Goal: Task Accomplishment & Management: Manage account settings

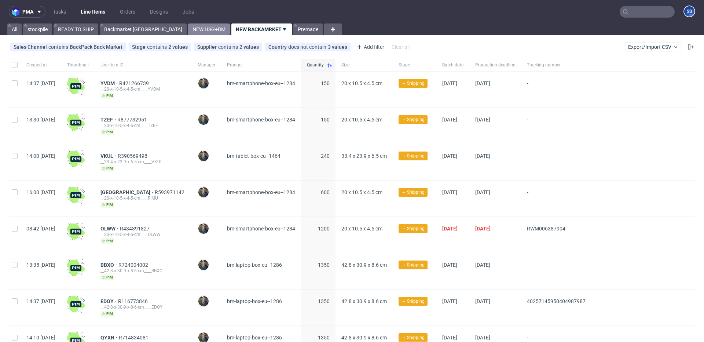
click at [188, 27] on link "NEW HSG+BM" at bounding box center [209, 29] width 42 height 12
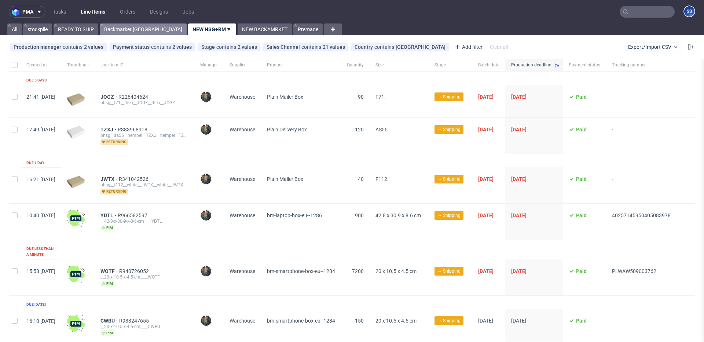
click at [132, 30] on link "Backmarket [GEOGRAPHIC_DATA]" at bounding box center [143, 29] width 87 height 12
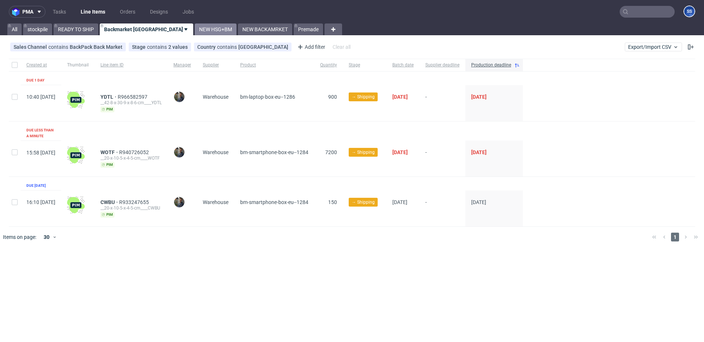
click at [195, 29] on link "NEW HSG+BM" at bounding box center [216, 29] width 42 height 12
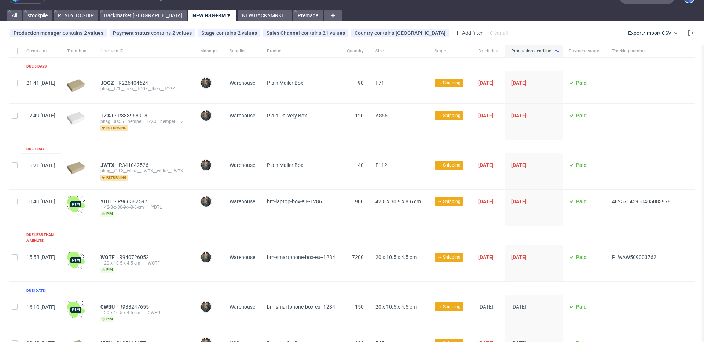
scroll to position [12, 0]
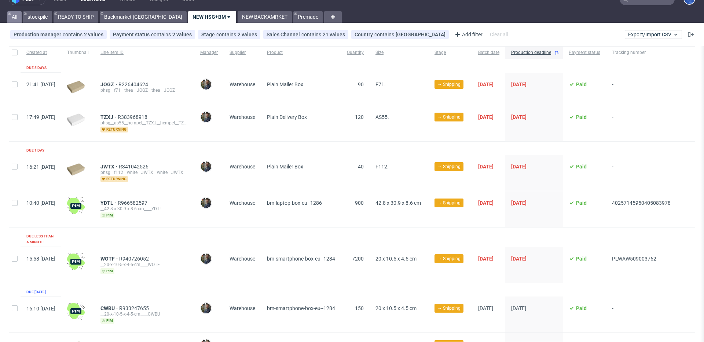
click at [16, 19] on link "All" at bounding box center [14, 17] width 14 height 12
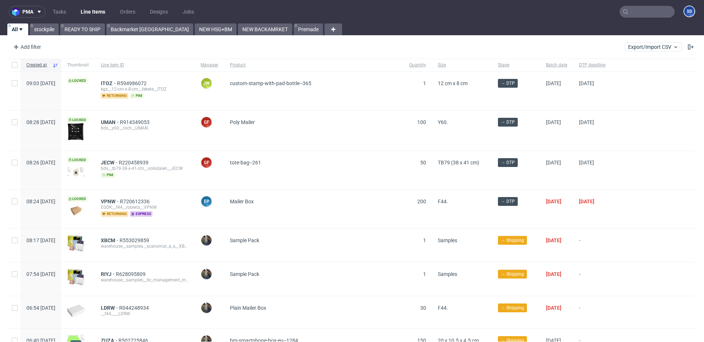
scroll to position [1, 0]
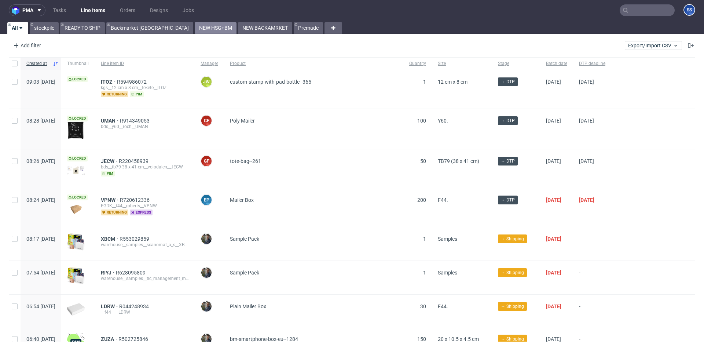
click at [195, 27] on link "NEW HSG+BM" at bounding box center [216, 28] width 42 height 12
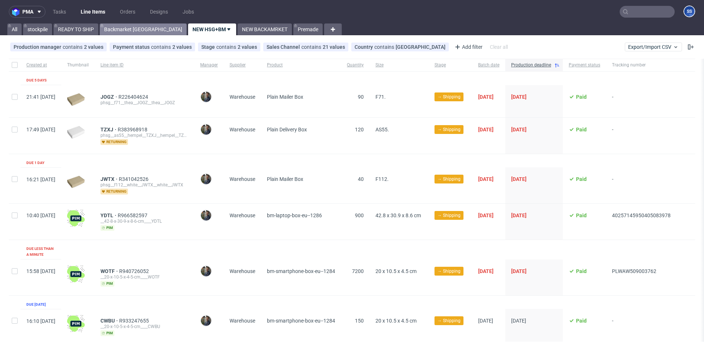
click at [141, 31] on link "Backmarket [GEOGRAPHIC_DATA]" at bounding box center [143, 29] width 87 height 12
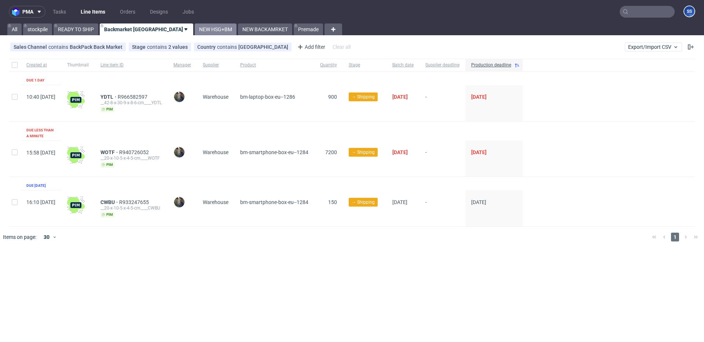
click at [195, 30] on link "NEW HSG+BM" at bounding box center [216, 29] width 42 height 12
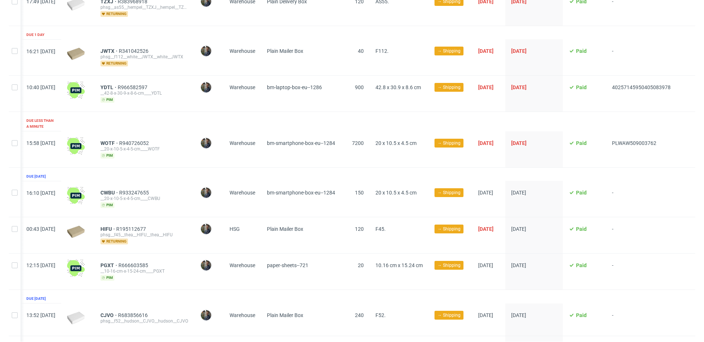
scroll to position [132, 0]
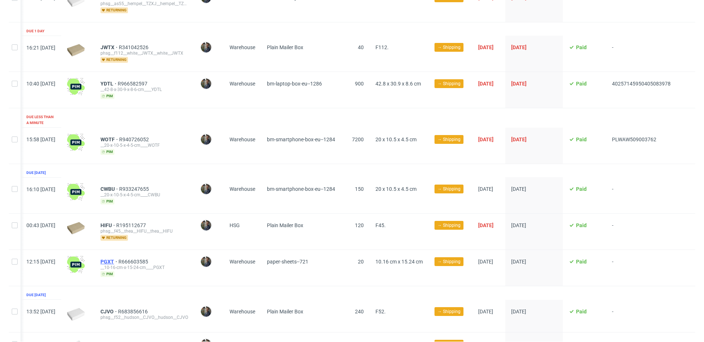
click at [108, 258] on span "PGXT" at bounding box center [109, 261] width 18 height 6
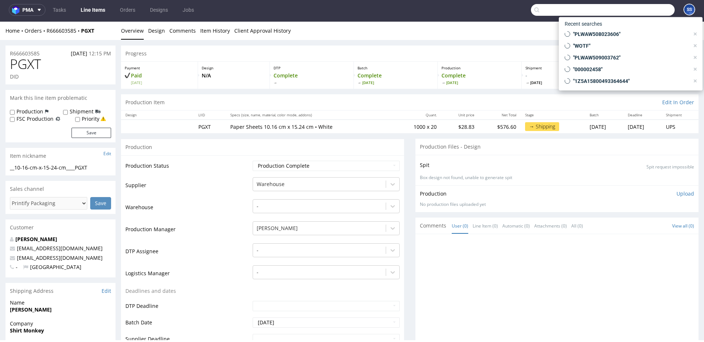
click at [637, 7] on input "text" at bounding box center [603, 10] width 144 height 12
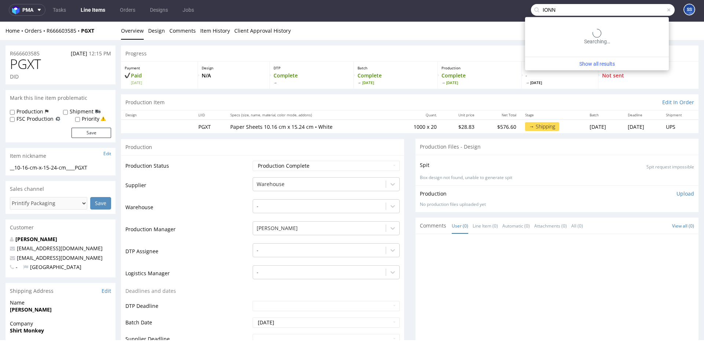
type input "IONN"
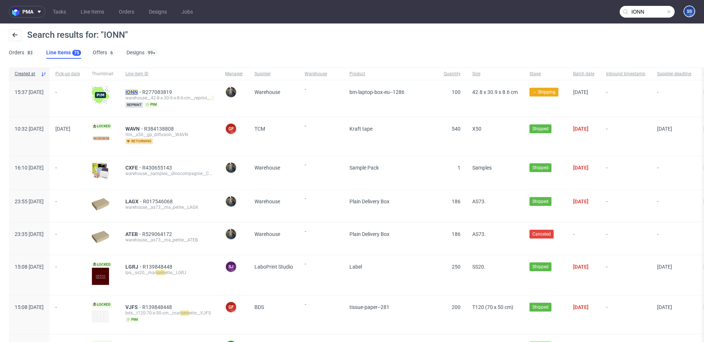
click at [138, 93] on mark "IONN" at bounding box center [131, 92] width 12 height 6
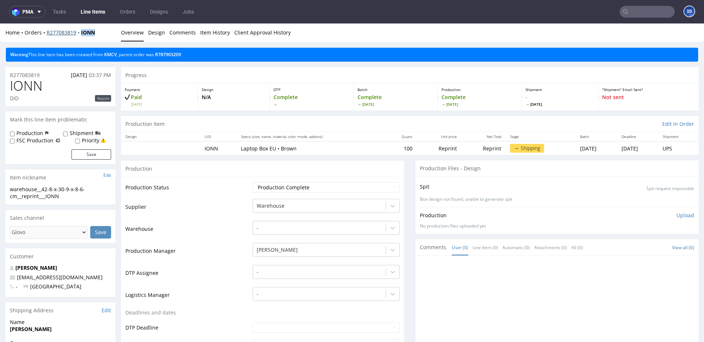
drag, startPoint x: 96, startPoint y: 33, endPoint x: 81, endPoint y: 33, distance: 14.7
click at [81, 33] on div "Home Orders R277083819 IONN" at bounding box center [60, 32] width 110 height 7
copy strong "IONN"
click at [92, 15] on link "Line Items" at bounding box center [92, 12] width 33 height 12
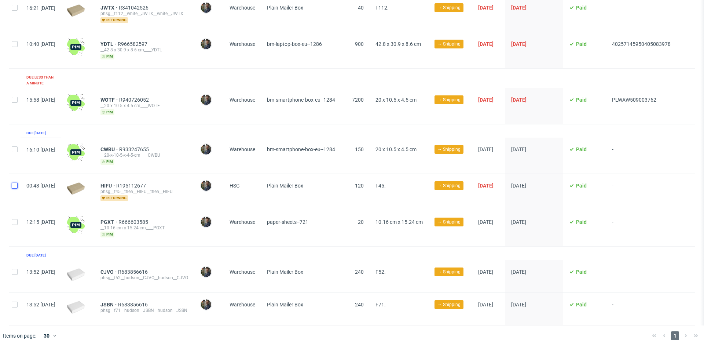
click at [13, 183] on input "checkbox" at bounding box center [15, 186] width 6 height 6
checkbox input "true"
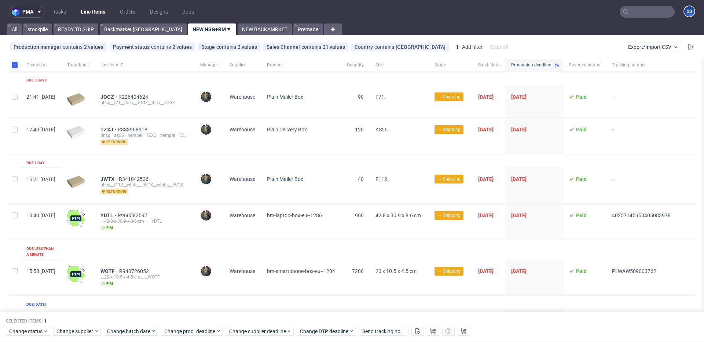
scroll to position [201, 0]
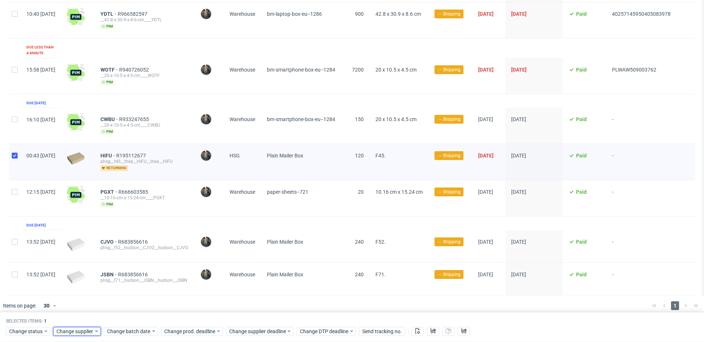
click at [65, 332] on span "Change supplier" at bounding box center [74, 330] width 37 height 7
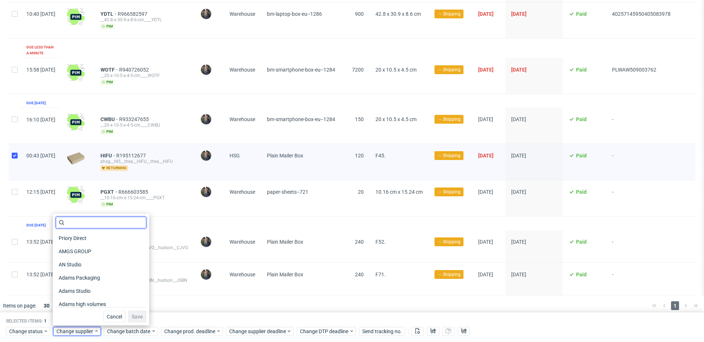
click at [113, 224] on input "text" at bounding box center [101, 223] width 91 height 12
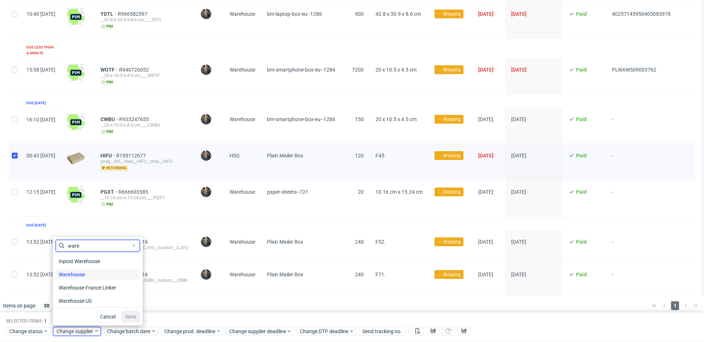
type input "ware"
click at [92, 273] on div "Warehouse" at bounding box center [98, 274] width 84 height 10
click at [128, 319] on span "Save" at bounding box center [130, 316] width 11 height 5
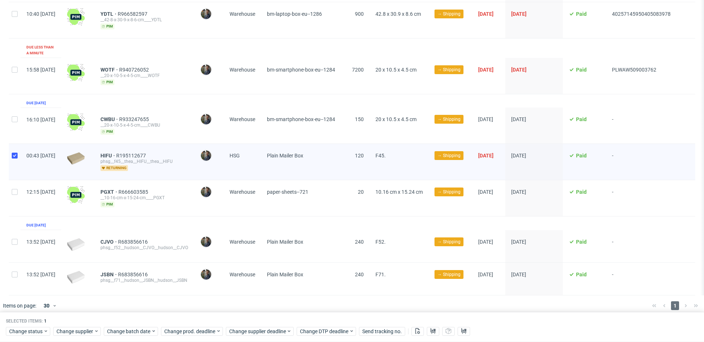
click at [380, 301] on div at bounding box center [362, 305] width 567 height 21
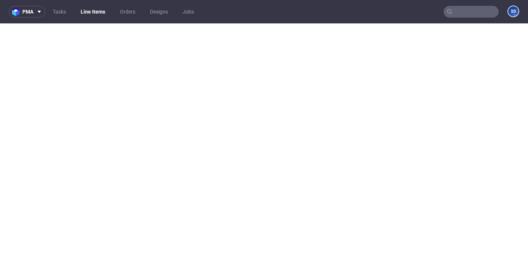
select select "in_progress"
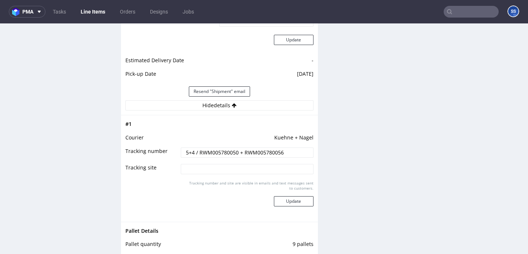
scroll to position [133, 0]
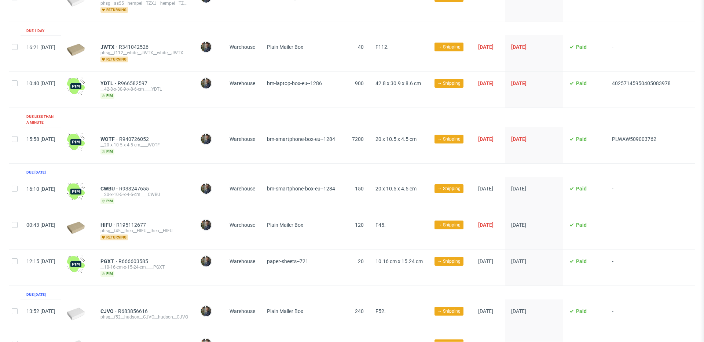
scroll to position [133, 0]
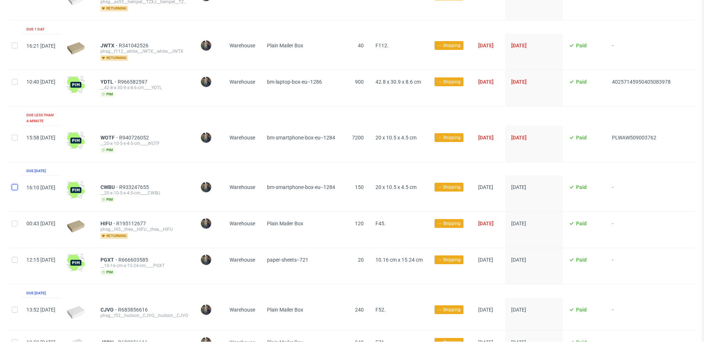
click at [14, 184] on input "checkbox" at bounding box center [15, 187] width 6 height 6
checkbox input "true"
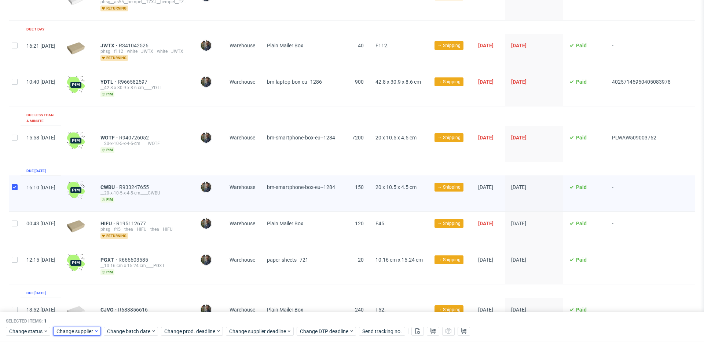
click at [90, 331] on span "Change supplier" at bounding box center [74, 330] width 37 height 7
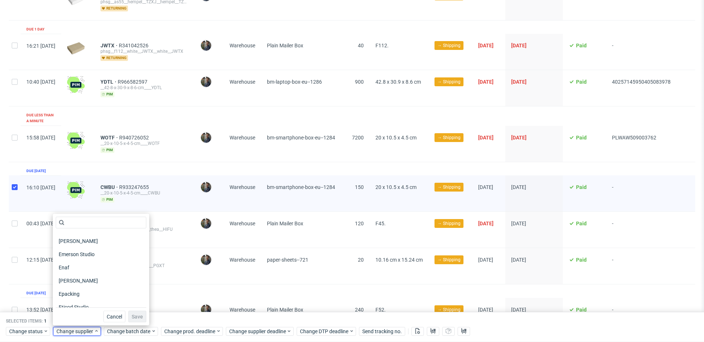
scroll to position [568, 0]
click at [89, 222] on input "text" at bounding box center [101, 223] width 91 height 12
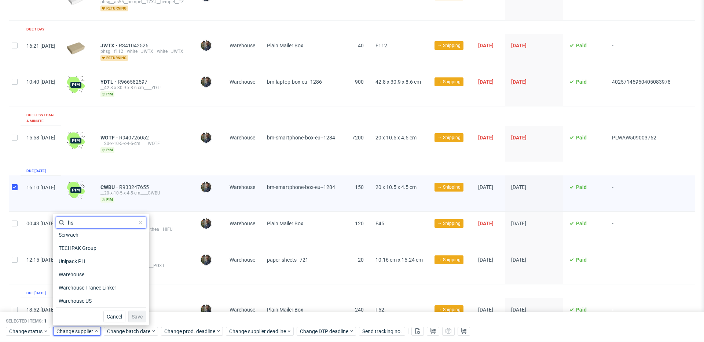
scroll to position [0, 0]
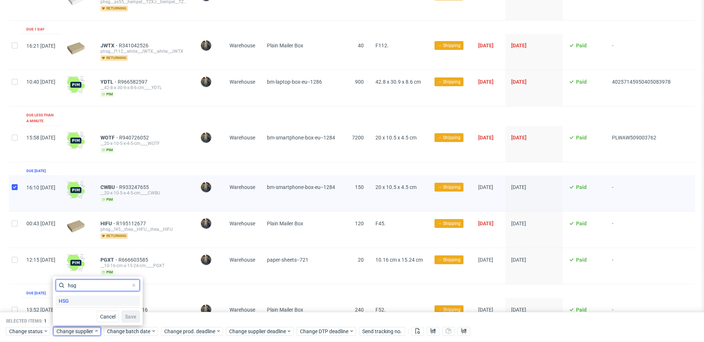
type input "hsg"
click at [82, 304] on div "HSG" at bounding box center [98, 300] width 84 height 10
click at [122, 314] on button "Save" at bounding box center [131, 316] width 18 height 12
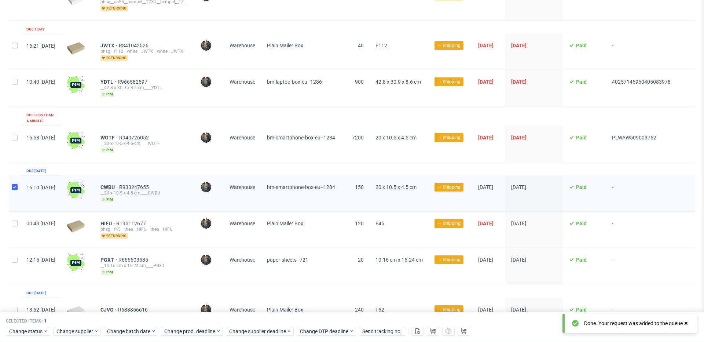
click at [130, 319] on div "Selected items: 1" at bounding box center [352, 321] width 692 height 6
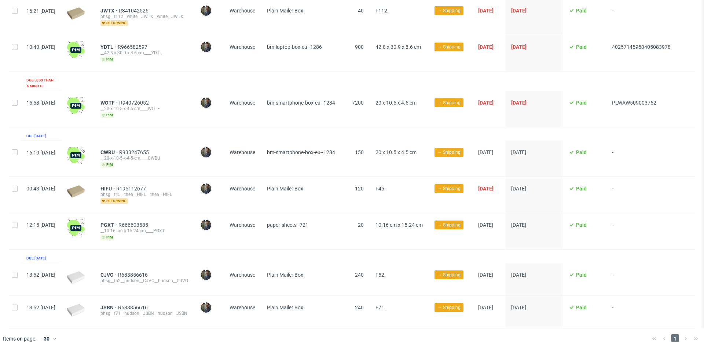
scroll to position [171, 0]
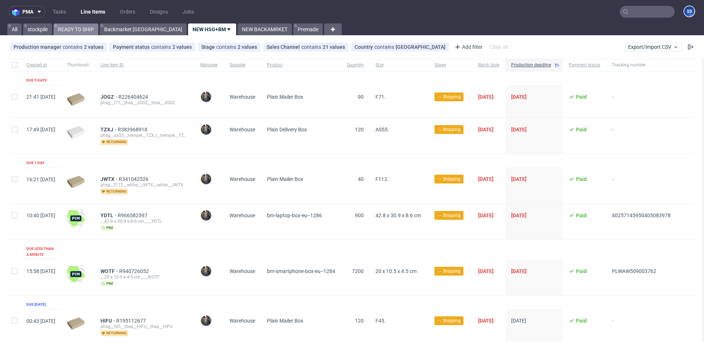
click at [89, 29] on link "READY TO SHIP" at bounding box center [76, 29] width 45 height 12
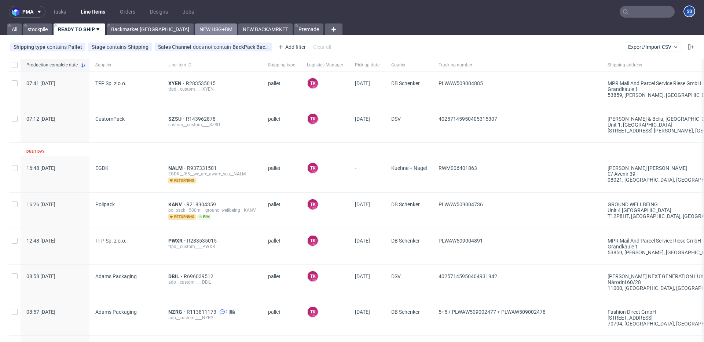
click at [195, 30] on link "NEW HSG+BM" at bounding box center [216, 29] width 42 height 12
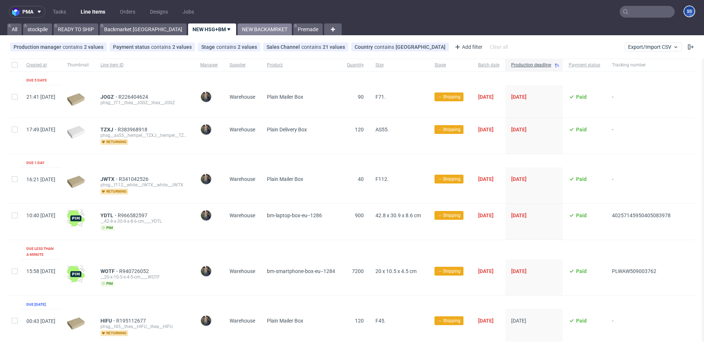
click at [238, 31] on link "NEW BACKAMRKET" at bounding box center [265, 29] width 54 height 12
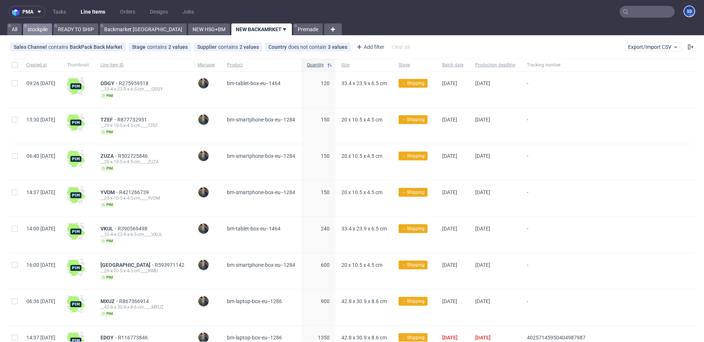
click at [40, 30] on link "stockpile" at bounding box center [37, 29] width 29 height 12
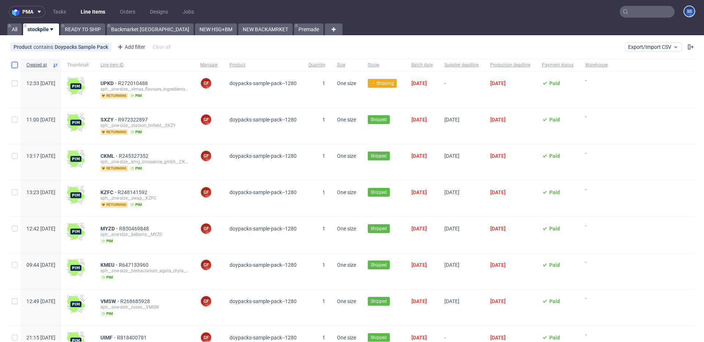
click at [12, 67] on input "checkbox" at bounding box center [15, 65] width 6 height 6
checkbox input "true"
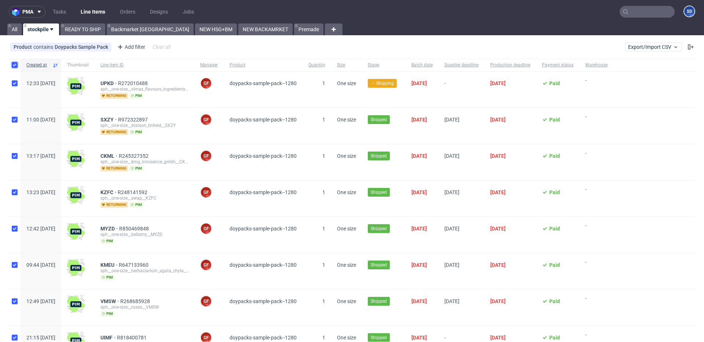
checkbox input "true"
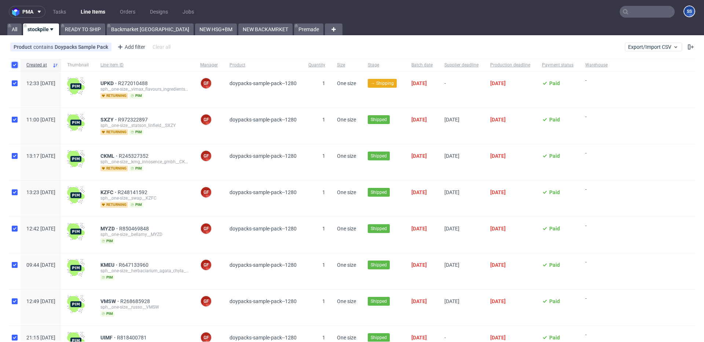
checkbox input "true"
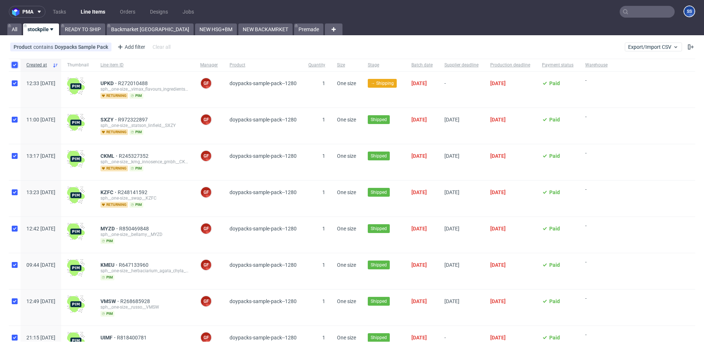
checkbox input "true"
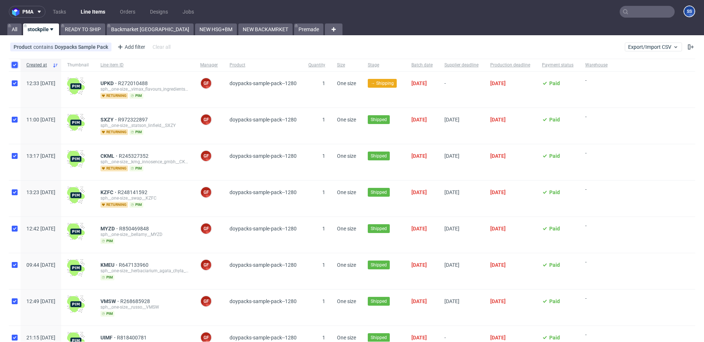
checkbox input "true"
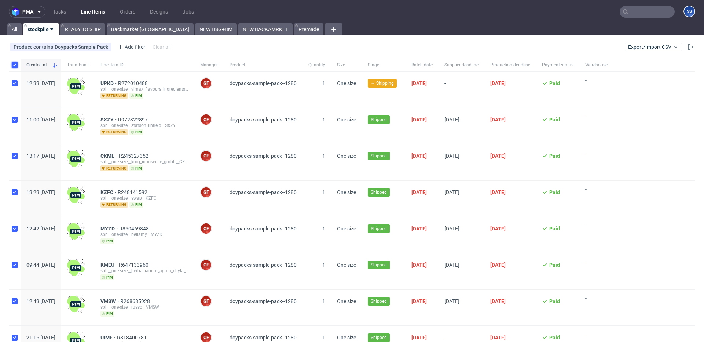
checkbox input "true"
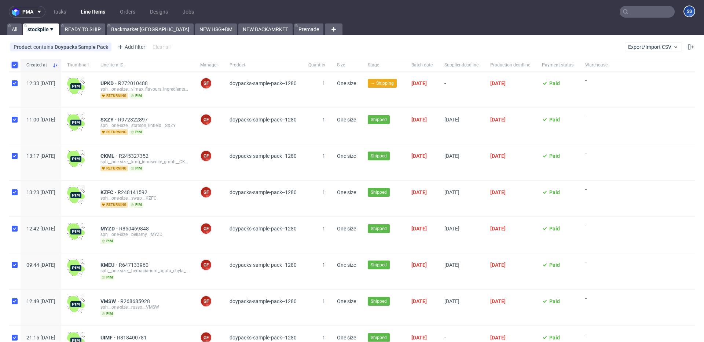
checkbox input "true"
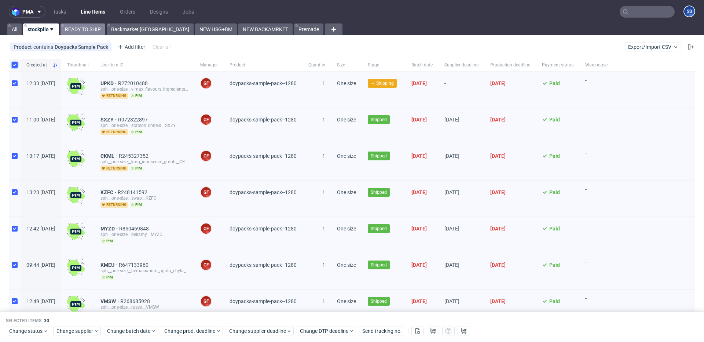
click at [89, 33] on link "READY TO SHIP" at bounding box center [82, 29] width 45 height 12
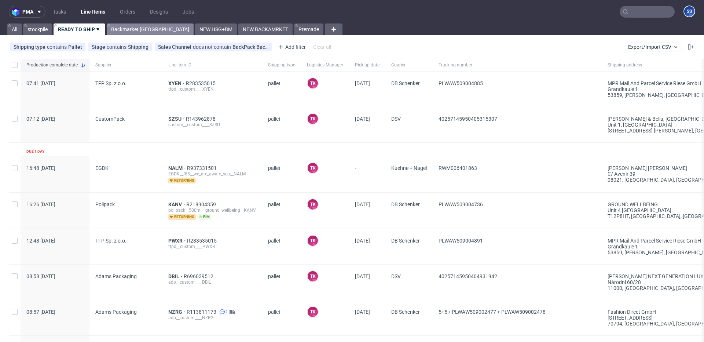
click at [125, 28] on link "Backmarket [GEOGRAPHIC_DATA]" at bounding box center [150, 29] width 87 height 12
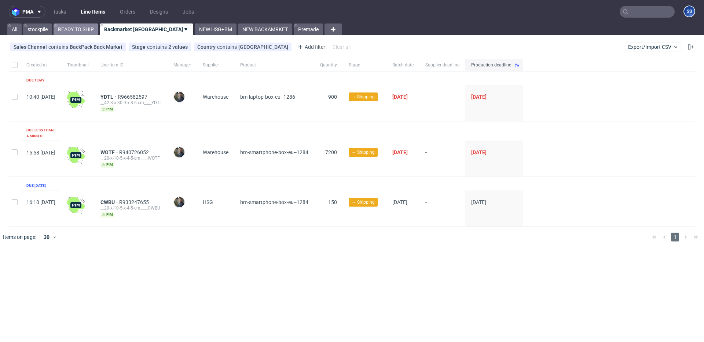
click at [85, 31] on link "READY TO SHIP" at bounding box center [76, 29] width 45 height 12
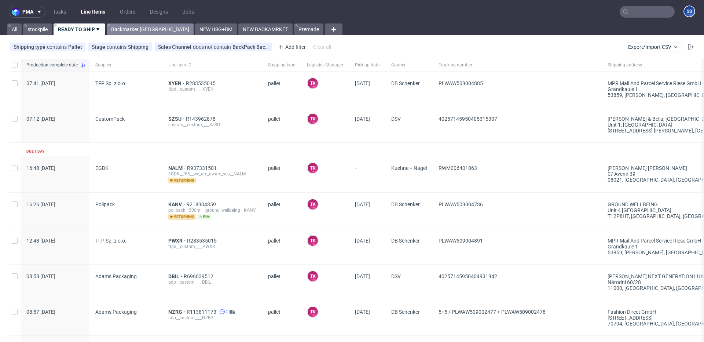
click at [133, 30] on link "Backmarket [GEOGRAPHIC_DATA]" at bounding box center [150, 29] width 87 height 12
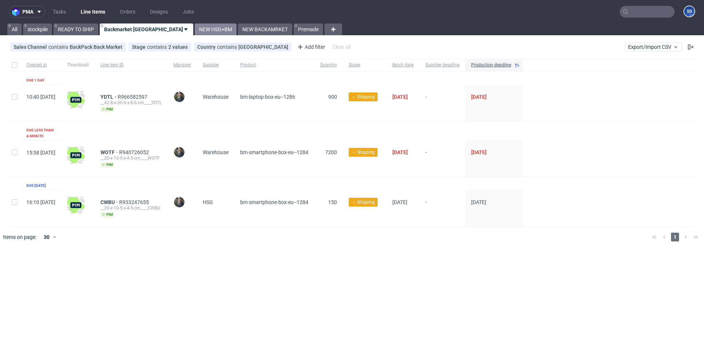
click at [195, 30] on link "NEW HSG+BM" at bounding box center [216, 29] width 42 height 12
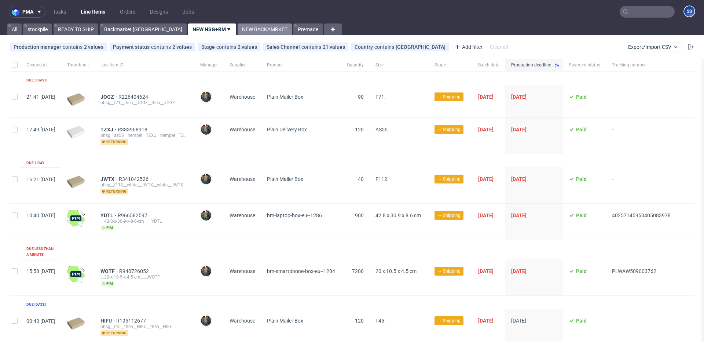
click at [238, 30] on link "NEW BACKAMRKET" at bounding box center [265, 29] width 54 height 12
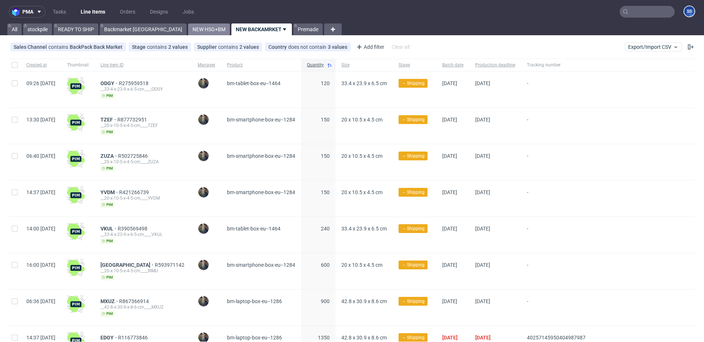
click at [188, 30] on link "NEW HSG+BM" at bounding box center [209, 29] width 42 height 12
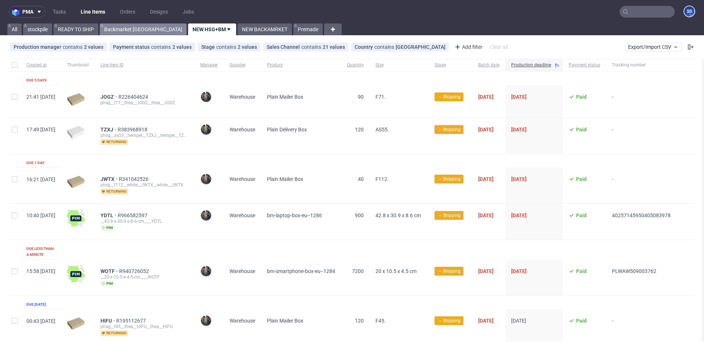
click at [130, 30] on link "Backmarket [GEOGRAPHIC_DATA]" at bounding box center [143, 29] width 87 height 12
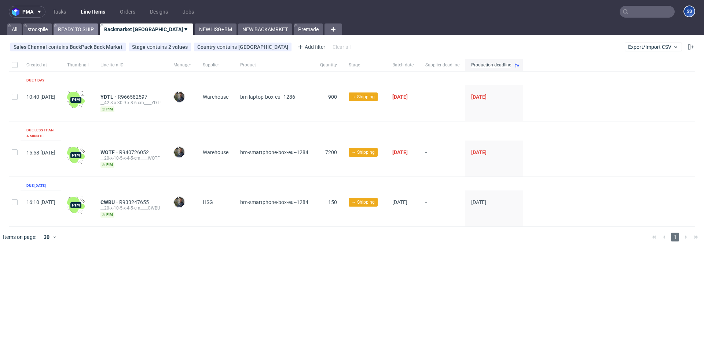
click at [84, 30] on link "READY TO SHIP" at bounding box center [76, 29] width 45 height 12
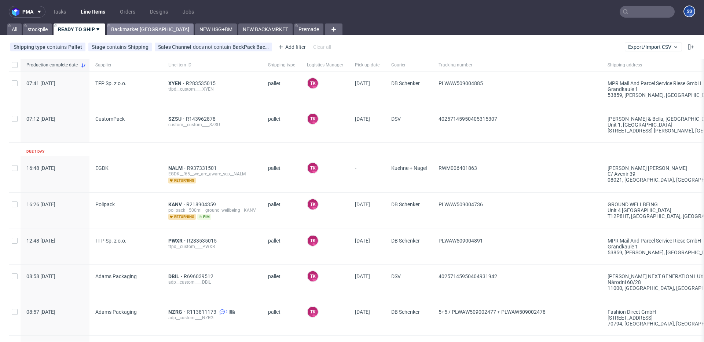
click at [125, 27] on link "Backmarket [GEOGRAPHIC_DATA]" at bounding box center [150, 29] width 87 height 12
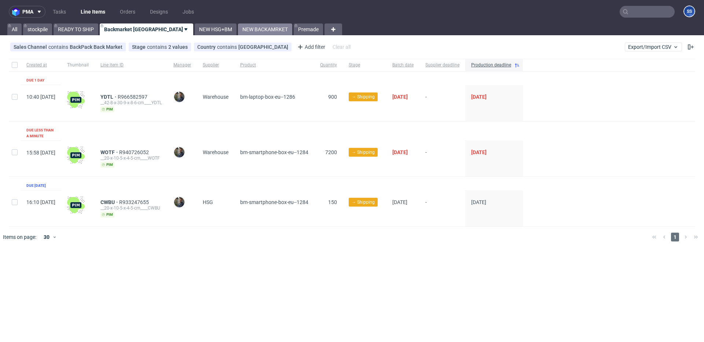
click at [238, 31] on link "NEW BACKAMRKET" at bounding box center [265, 29] width 54 height 12
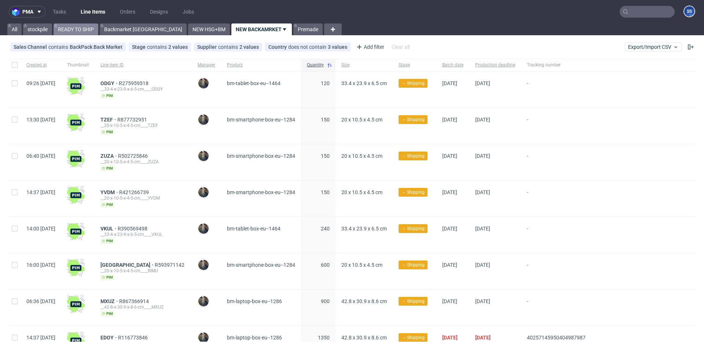
click at [70, 29] on link "READY TO SHIP" at bounding box center [76, 29] width 45 height 12
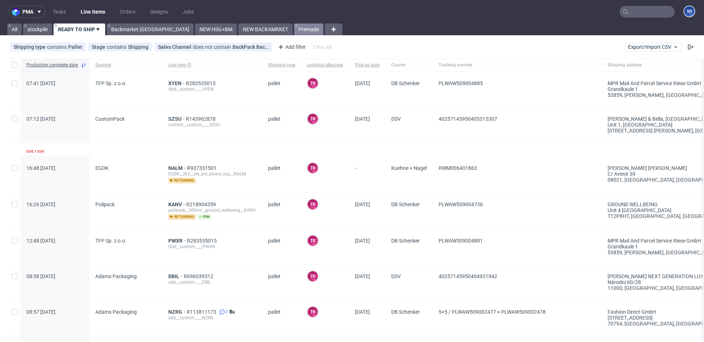
click at [294, 30] on link "Premade" at bounding box center [308, 29] width 29 height 12
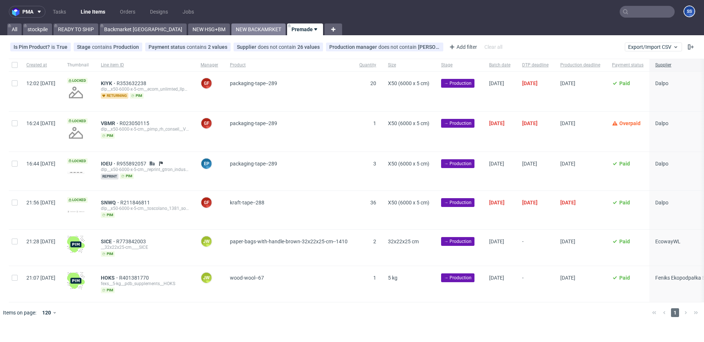
click at [231, 30] on link "NEW BACKAMRKET" at bounding box center [258, 29] width 54 height 12
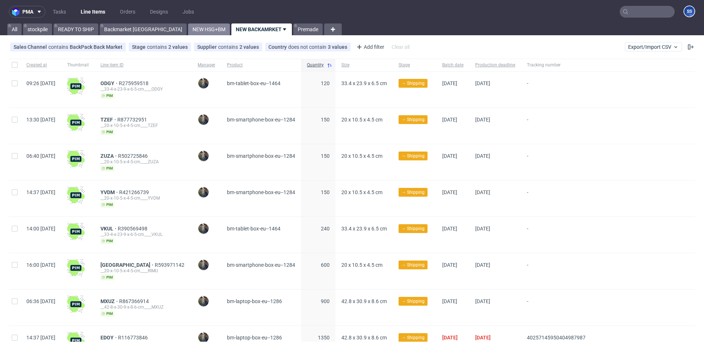
click at [188, 30] on link "NEW HSG+BM" at bounding box center [209, 29] width 42 height 12
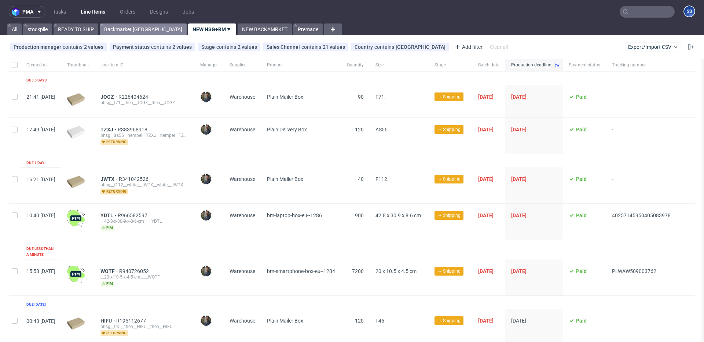
click at [133, 30] on link "Backmarket [GEOGRAPHIC_DATA]" at bounding box center [143, 29] width 87 height 12
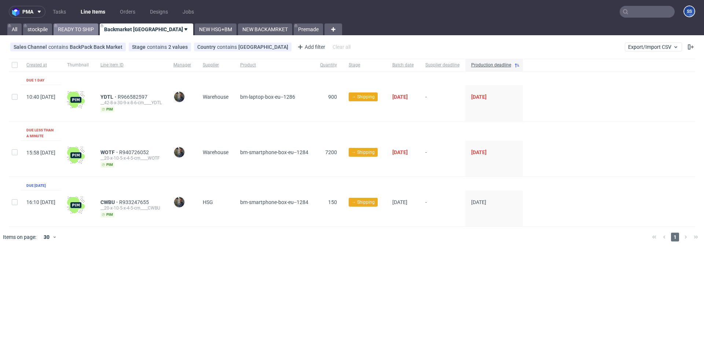
click at [86, 27] on link "READY TO SHIP" at bounding box center [76, 29] width 45 height 12
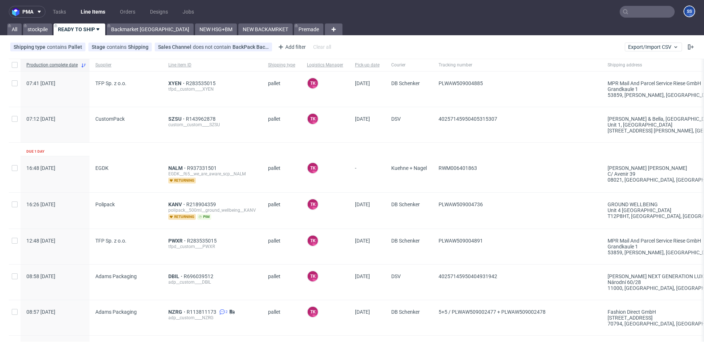
click at [667, 11] on input "text" at bounding box center [646, 12] width 55 height 12
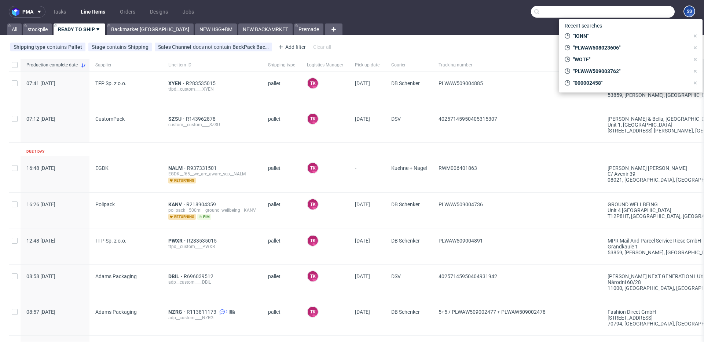
paste input "IONN"
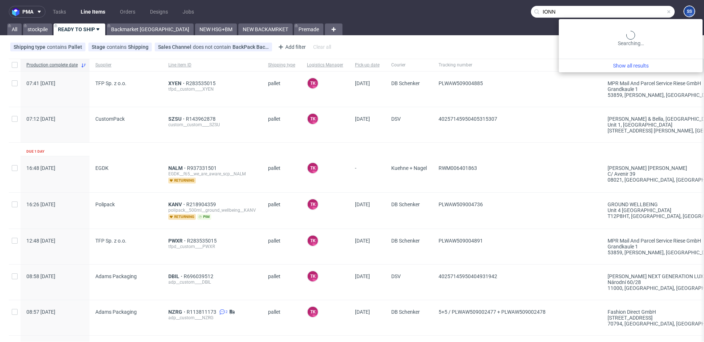
type input "IONN"
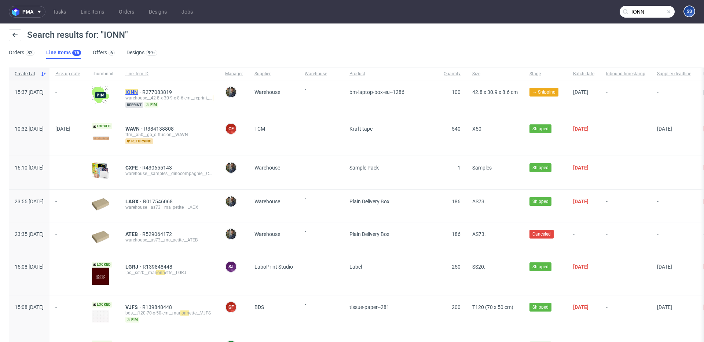
click at [138, 89] on mark "IONN" at bounding box center [131, 92] width 12 height 6
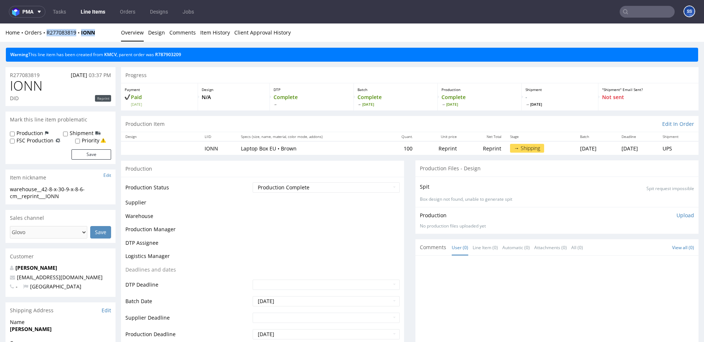
drag, startPoint x: 77, startPoint y: 34, endPoint x: 72, endPoint y: 24, distance: 11.1
click at [45, 31] on div "Home Orders R277083819 IONN" at bounding box center [60, 32] width 110 height 7
copy div "R277083819 IONN"
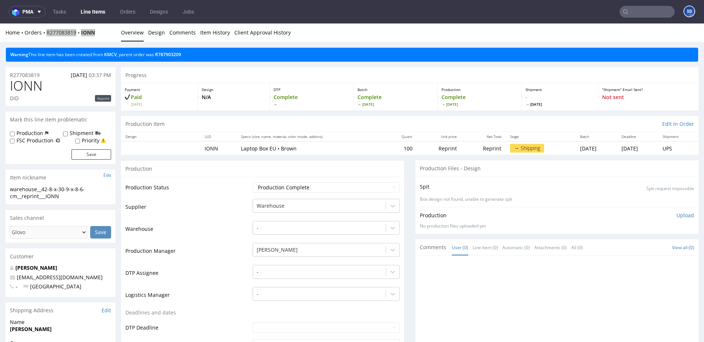
click at [93, 16] on link "Line Items" at bounding box center [92, 12] width 33 height 12
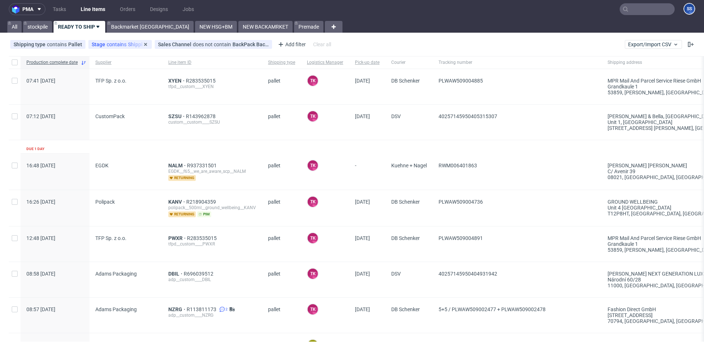
scroll to position [2, 0]
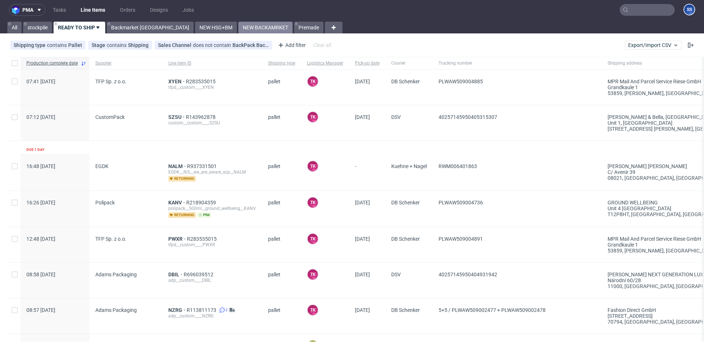
click at [238, 27] on link "NEW BACKAMRKET" at bounding box center [265, 28] width 54 height 12
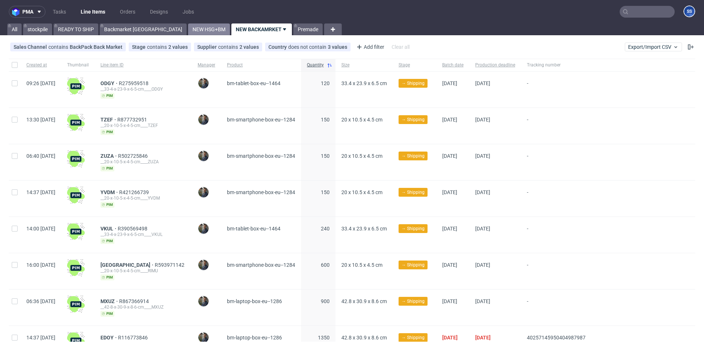
click at [188, 29] on link "NEW HSG+BM" at bounding box center [209, 29] width 42 height 12
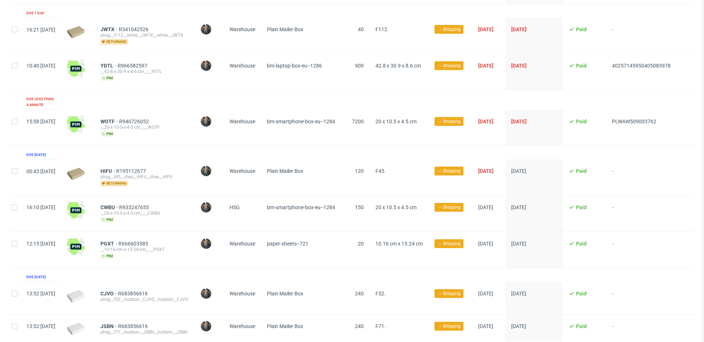
scroll to position [171, 0]
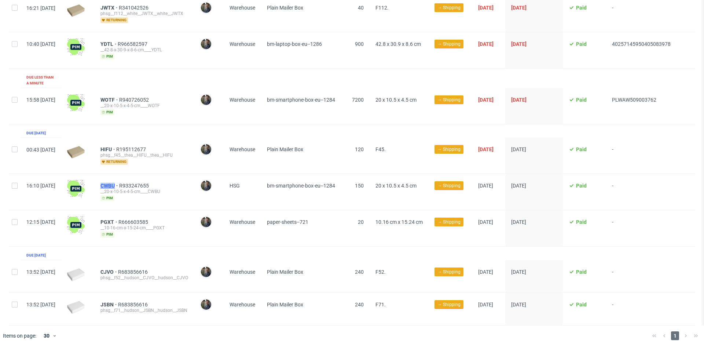
drag, startPoint x: 119, startPoint y: 177, endPoint x: 136, endPoint y: 180, distance: 17.1
click at [136, 180] on div "CWBU R933247655 __20-x-10-5-x-4-5-cm____CWBU pim" at bounding box center [145, 192] width 100 height 36
copy span "CWBU"
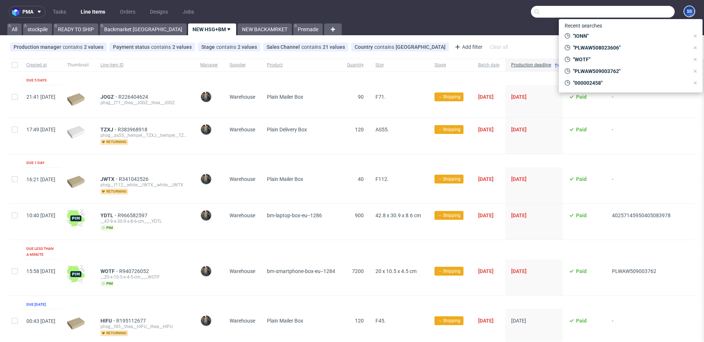
click at [617, 15] on input "text" at bounding box center [603, 12] width 144 height 12
paste input "GLIF"
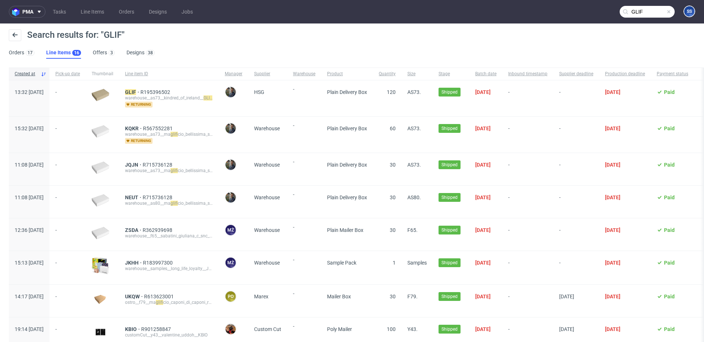
click at [630, 13] on input "GLIF" at bounding box center [646, 12] width 55 height 12
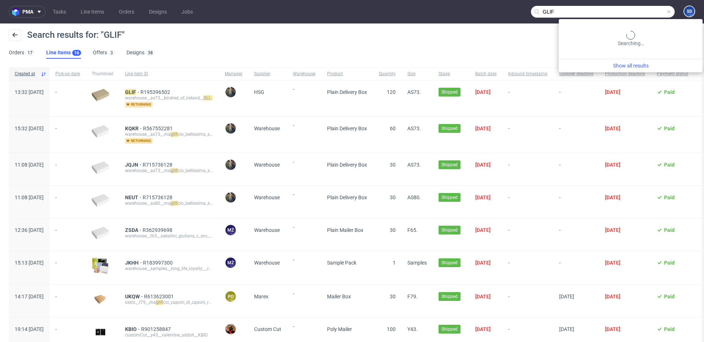
click at [630, 13] on input "GLIF" at bounding box center [603, 12] width 144 height 12
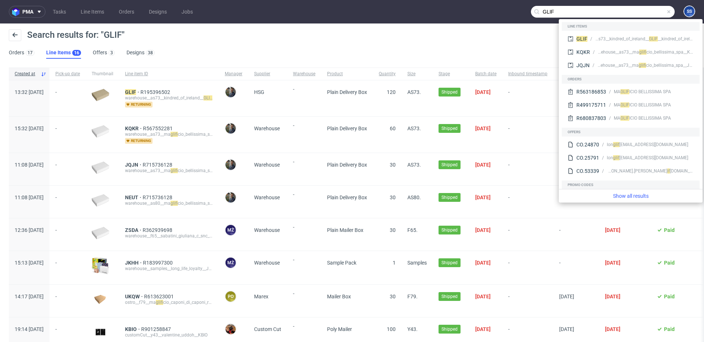
paste input "HXON"
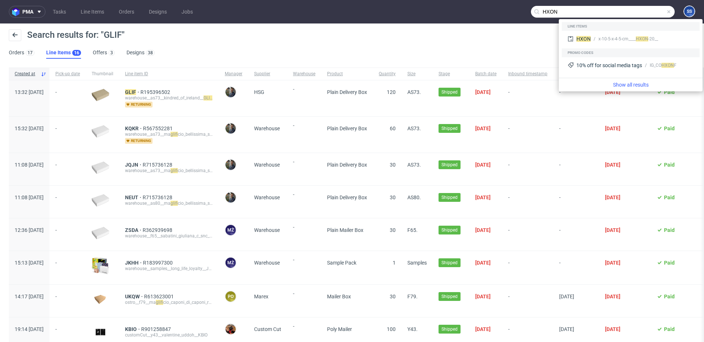
type input "HXON"
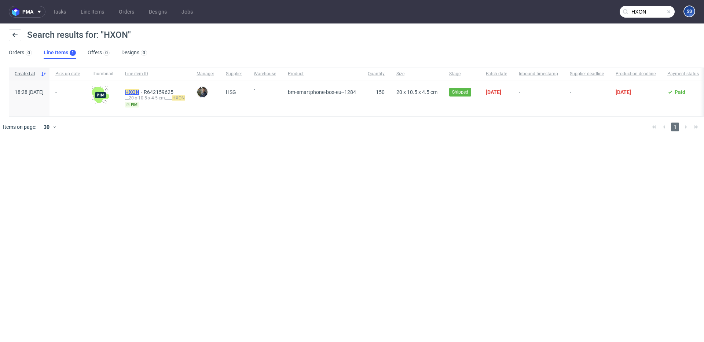
click at [139, 90] on mark "HXON" at bounding box center [132, 92] width 14 height 6
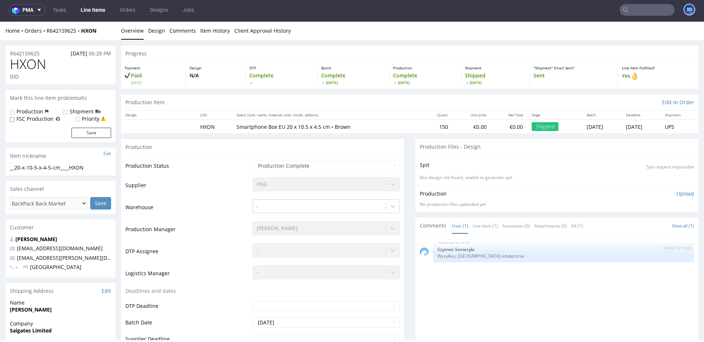
click at [633, 14] on input "text" at bounding box center [646, 10] width 55 height 12
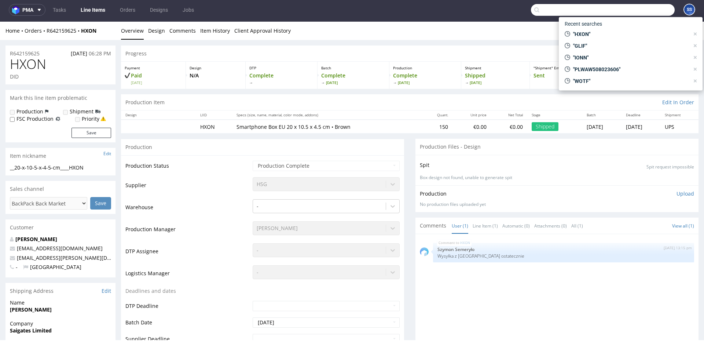
paste input "QDQJ"
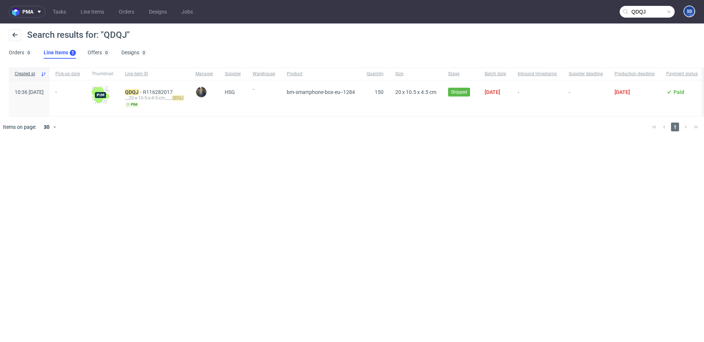
click at [639, 14] on input "QDQJ" at bounding box center [646, 12] width 55 height 12
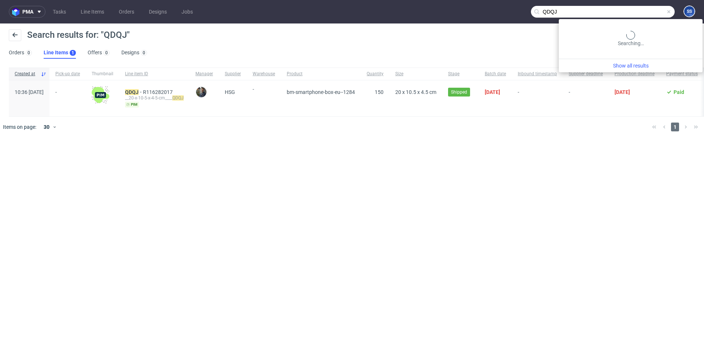
click at [639, 14] on input "QDQJ" at bounding box center [603, 12] width 144 height 12
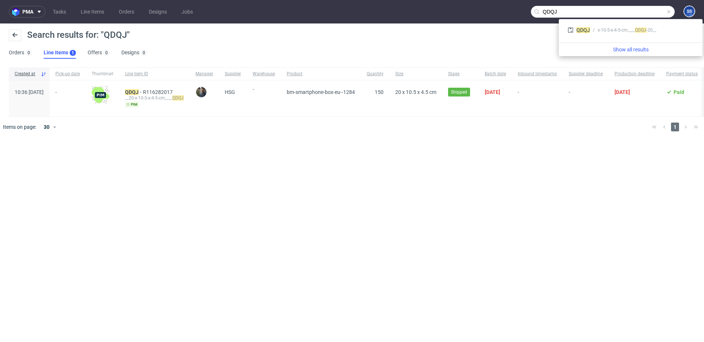
paste input "VMFF"
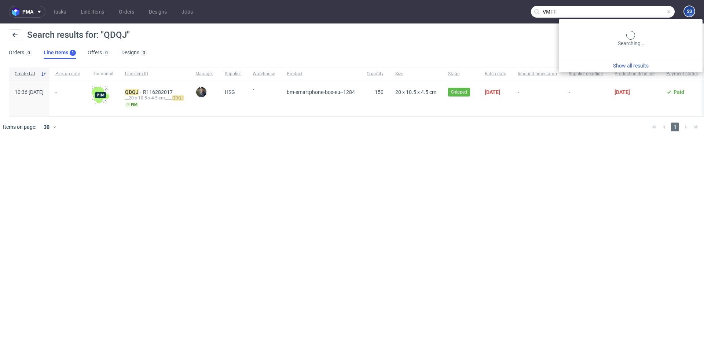
type input "VMFF"
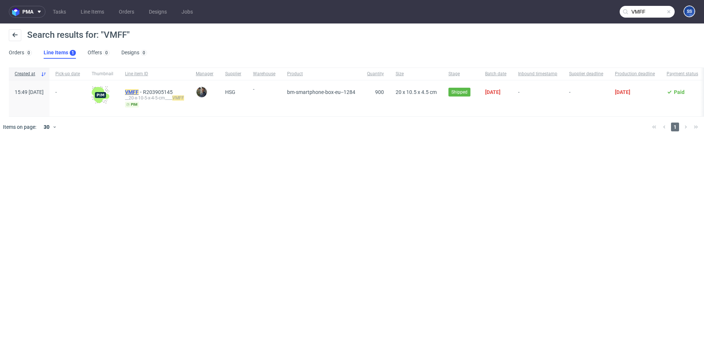
click at [139, 90] on mark "VMFF" at bounding box center [132, 92] width 14 height 6
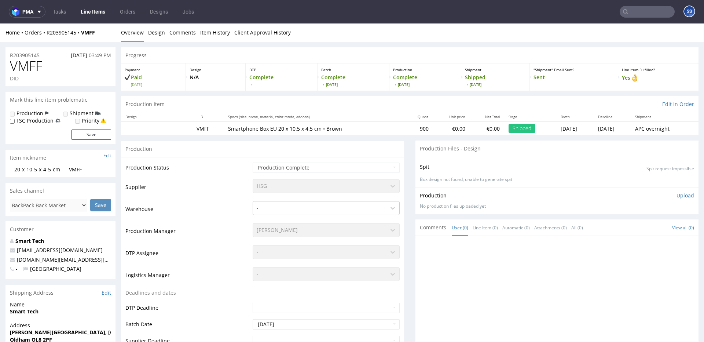
click at [305, 183] on div "HSG" at bounding box center [326, 184] width 147 height 10
click at [93, 12] on link "Line Items" at bounding box center [92, 12] width 33 height 12
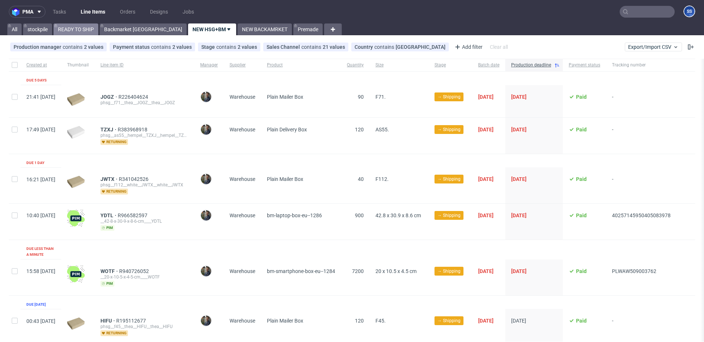
click at [88, 32] on link "READY TO SHIP" at bounding box center [76, 29] width 45 height 12
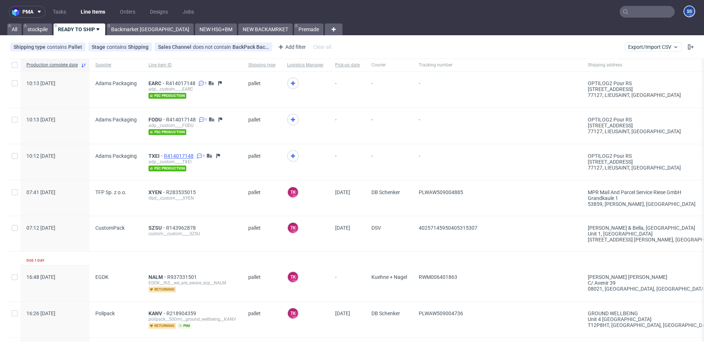
click at [180, 155] on span "R414017148" at bounding box center [179, 156] width 31 height 6
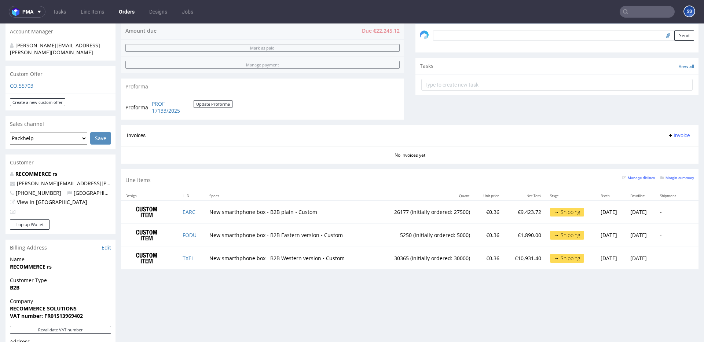
scroll to position [363, 0]
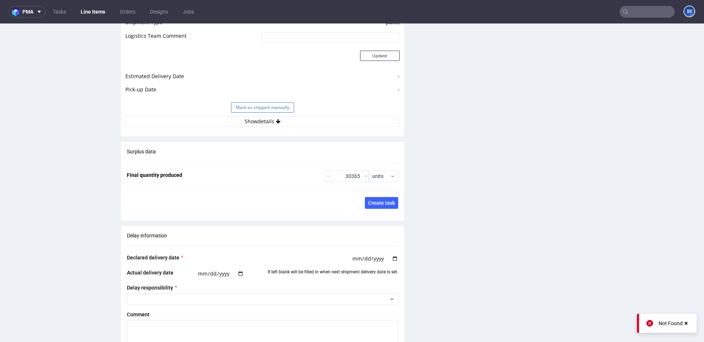
scroll to position [953, 0]
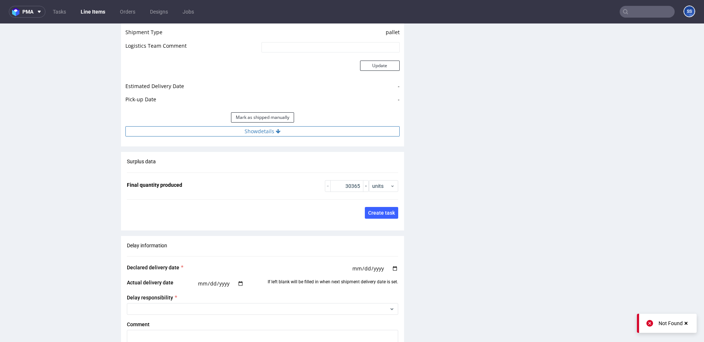
click at [240, 128] on button "Show details" at bounding box center [262, 131] width 274 height 10
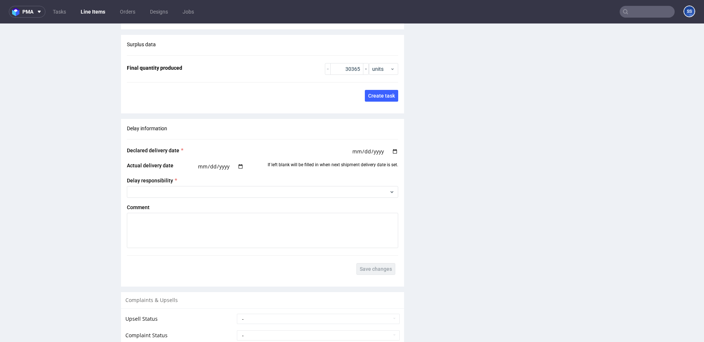
scroll to position [1391, 0]
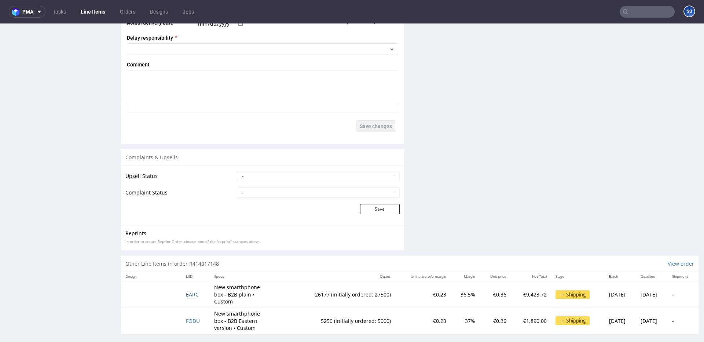
click at [187, 291] on span "EARC" at bounding box center [192, 294] width 13 height 7
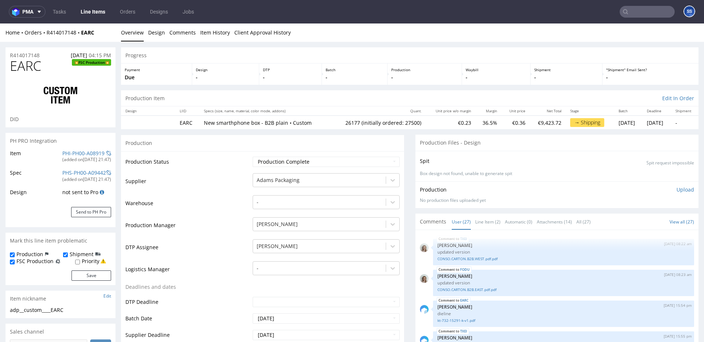
scroll to position [754, 0]
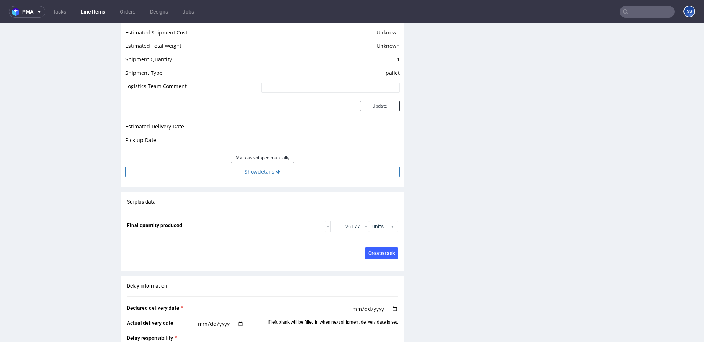
click at [286, 168] on button "Show details" at bounding box center [262, 171] width 274 height 10
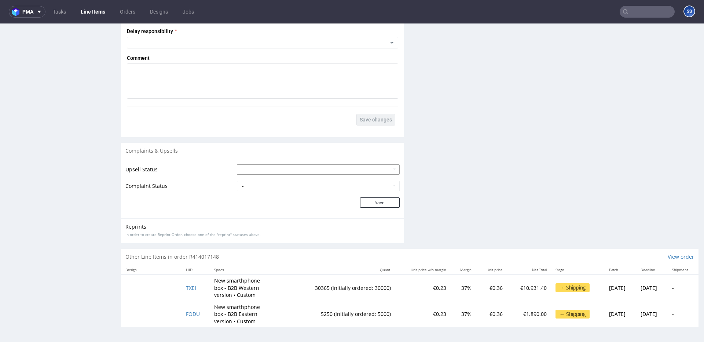
scroll to position [2, 0]
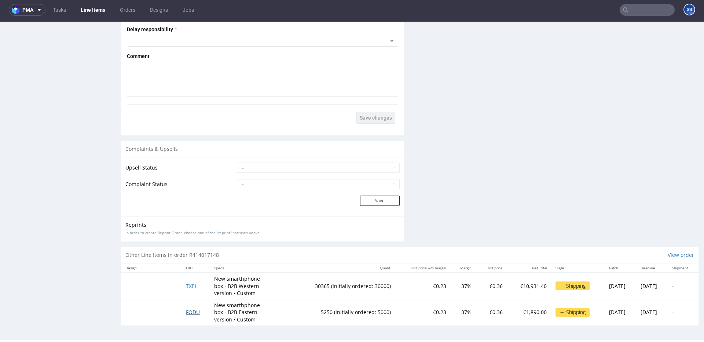
click at [192, 310] on span "FODU" at bounding box center [193, 311] width 14 height 7
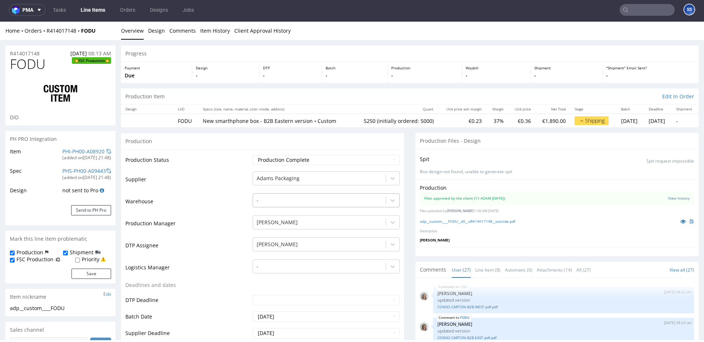
scroll to position [754, 0]
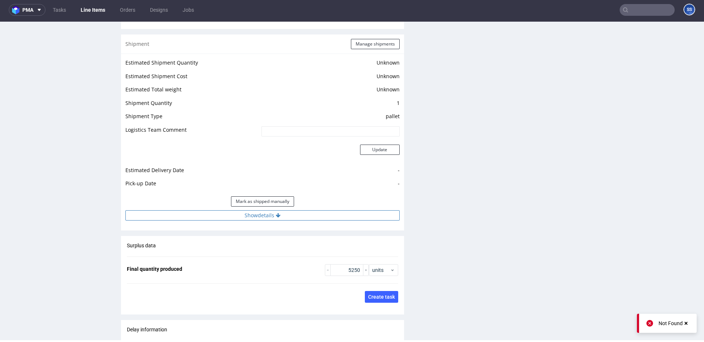
click at [259, 210] on button "Show details" at bounding box center [262, 215] width 274 height 10
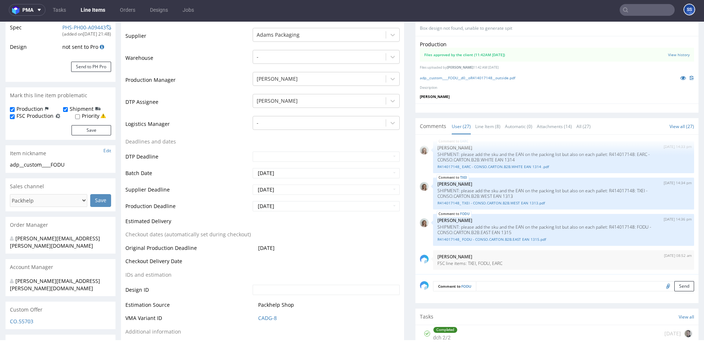
scroll to position [77, 0]
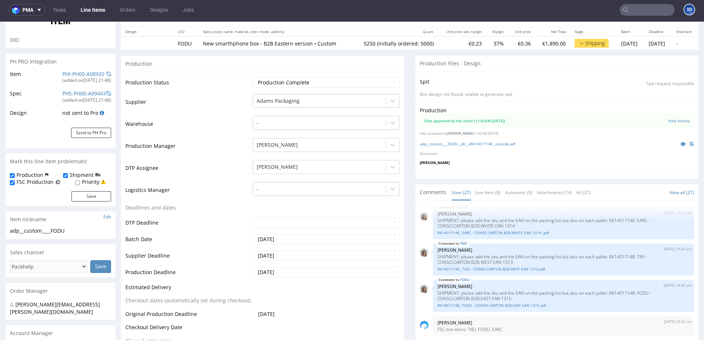
click at [103, 12] on link "Line Items" at bounding box center [92, 10] width 33 height 12
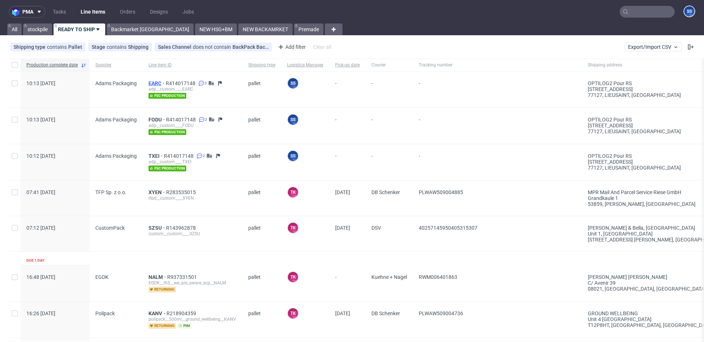
click at [159, 83] on span "EARC" at bounding box center [156, 83] width 17 height 6
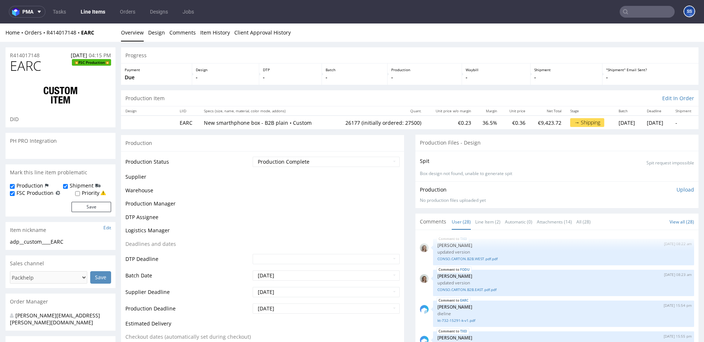
scroll to position [777, 0]
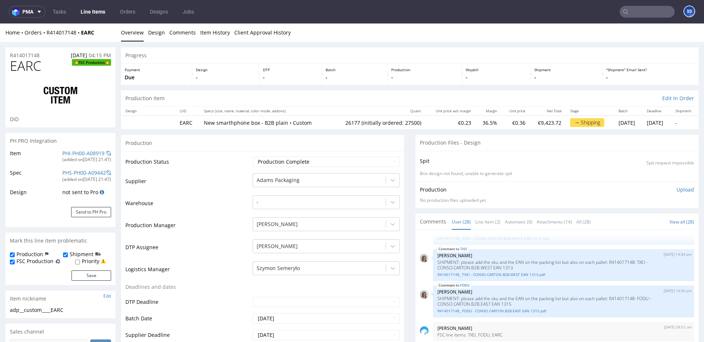
type input "26177"
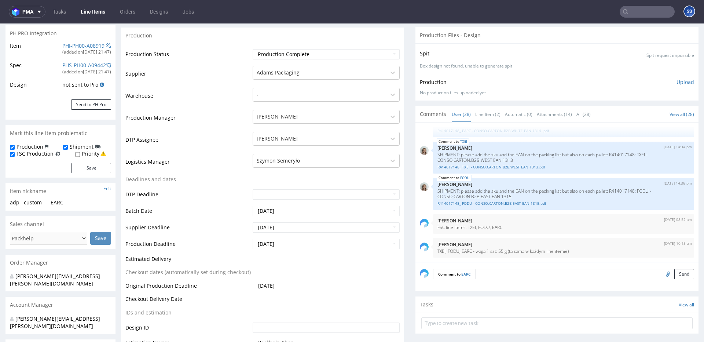
scroll to position [0, 0]
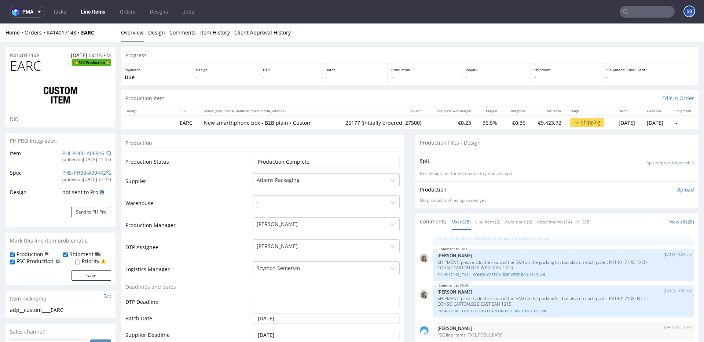
click at [92, 16] on link "Line Items" at bounding box center [92, 12] width 33 height 12
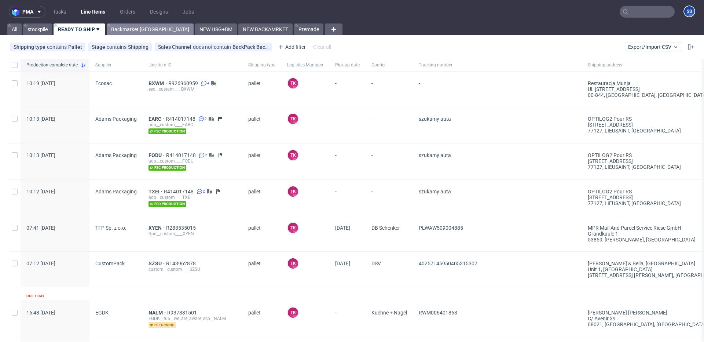
click at [140, 32] on link "Backmarket [GEOGRAPHIC_DATA]" at bounding box center [150, 29] width 87 height 12
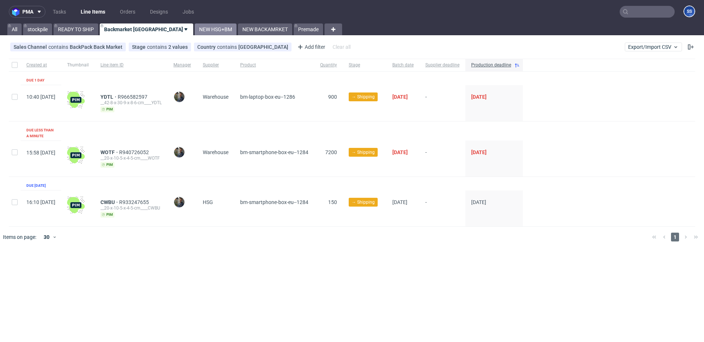
click at [195, 33] on link "NEW HSG+BM" at bounding box center [216, 29] width 42 height 12
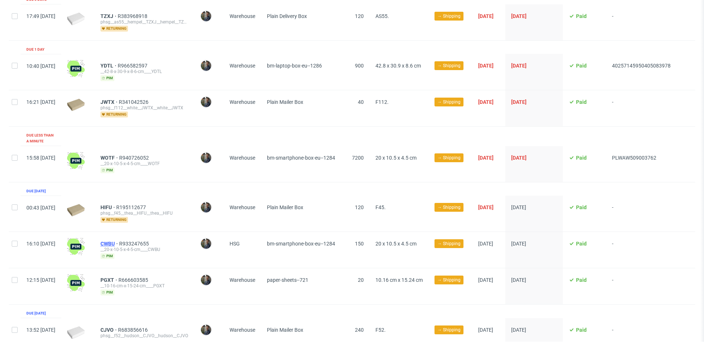
scroll to position [82, 0]
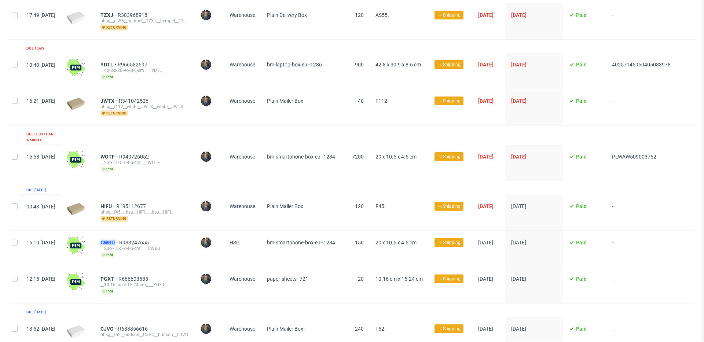
drag, startPoint x: 120, startPoint y: 235, endPoint x: 136, endPoint y: 235, distance: 15.4
click at [136, 235] on div "CWBU R933247655 __20-x-10-5-x-4-5-cm____CWBU pim" at bounding box center [145, 249] width 100 height 36
copy span "CWBU"
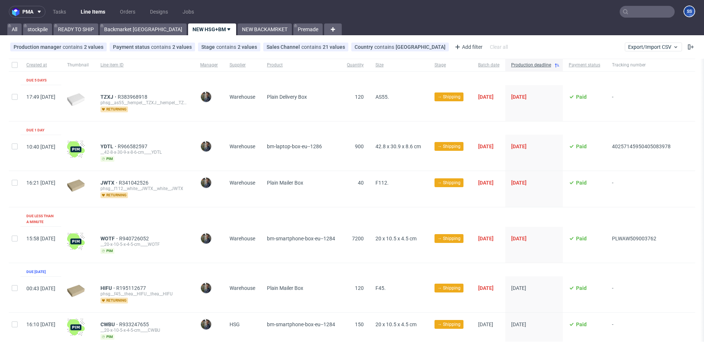
click at [623, 17] on input "text" at bounding box center [646, 12] width 55 height 12
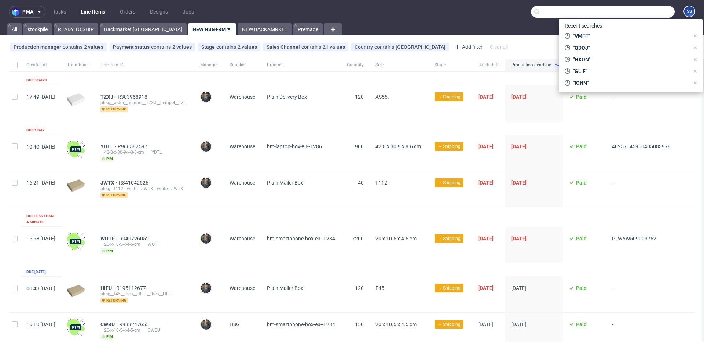
paste input "UMHK"
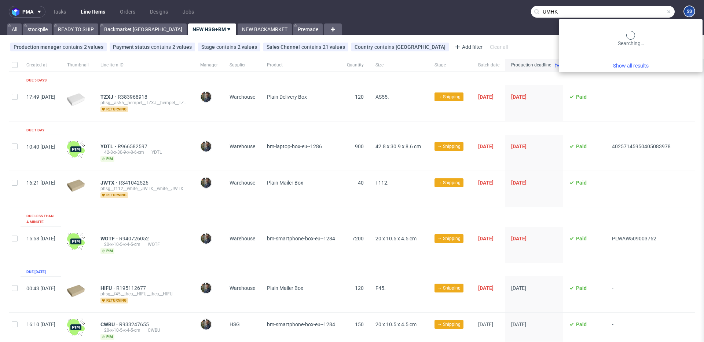
type input "UMHK"
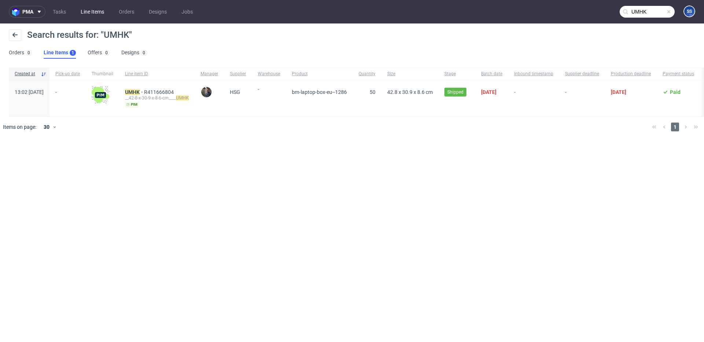
click at [97, 17] on link "Line Items" at bounding box center [92, 12] width 32 height 12
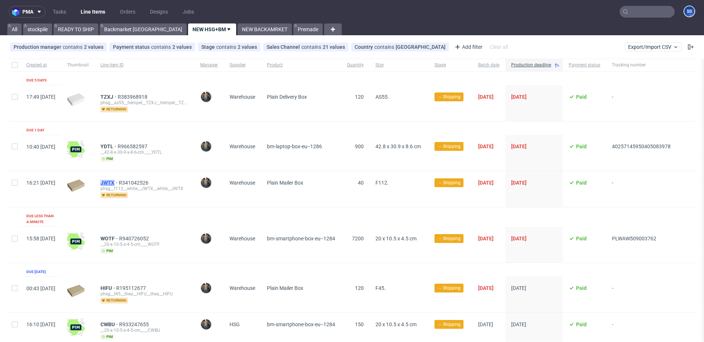
drag, startPoint x: 119, startPoint y: 184, endPoint x: 137, endPoint y: 184, distance: 18.7
click at [137, 184] on div "JWTX R341042526 phsg__f112__white__JWTX__white__JWTX returning" at bounding box center [145, 189] width 100 height 36
copy span "JWTX"
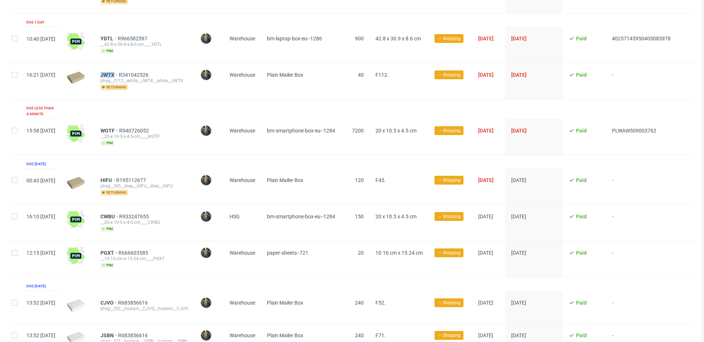
scroll to position [139, 0]
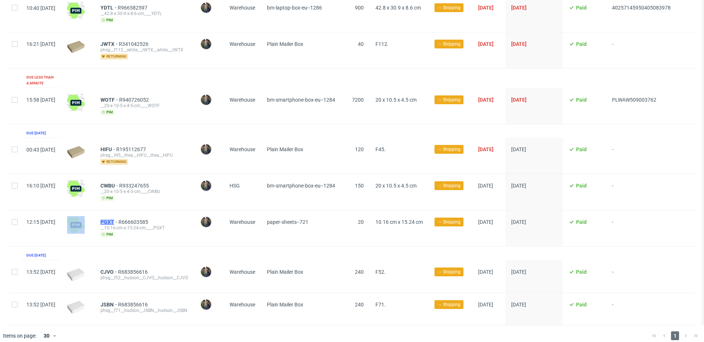
drag, startPoint x: 115, startPoint y: 212, endPoint x: 137, endPoint y: 215, distance: 22.1
click at [137, 215] on div "12:15 Tue 02.09.2025 PGXT R666603585 __10-16-cm-x-15-24-cm____PGXT pim Maciej S…" at bounding box center [352, 228] width 686 height 36
copy div "PGXT"
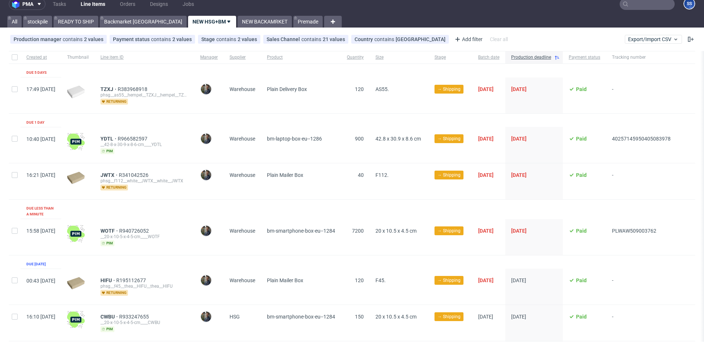
scroll to position [0, 0]
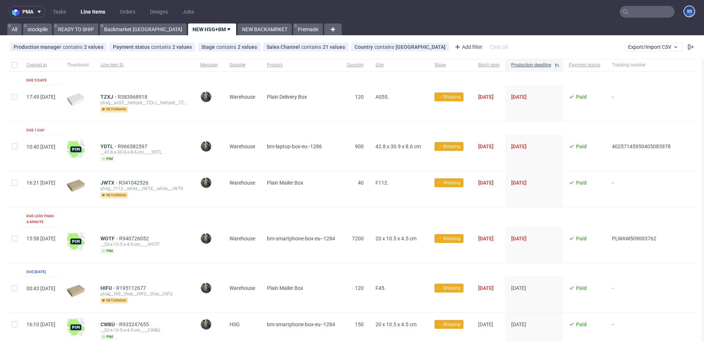
click at [634, 16] on input "text" at bounding box center [646, 12] width 55 height 12
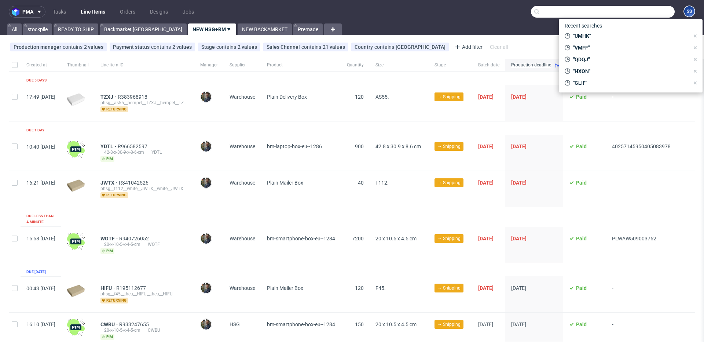
paste input "GLHC"
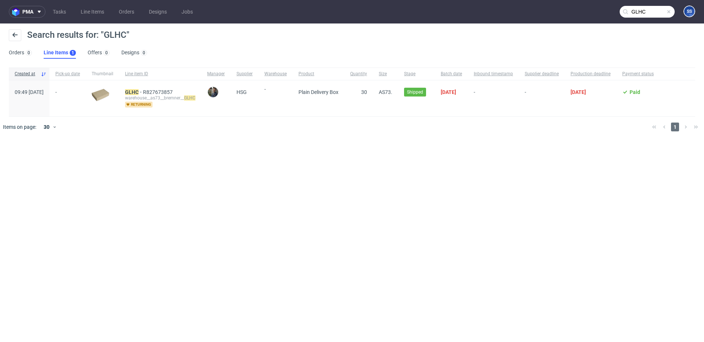
click at [634, 9] on input "GLHC" at bounding box center [646, 12] width 55 height 12
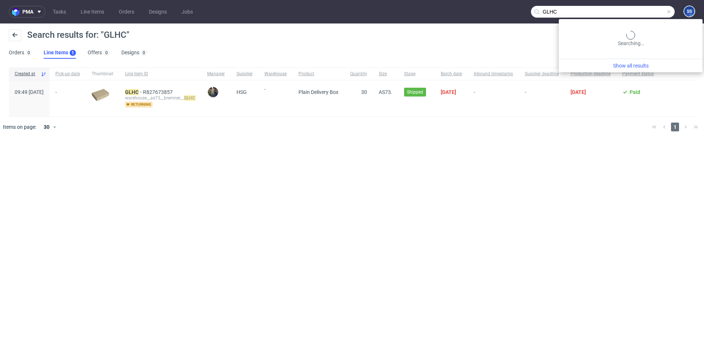
click at [634, 9] on input "GLHC" at bounding box center [603, 12] width 144 height 12
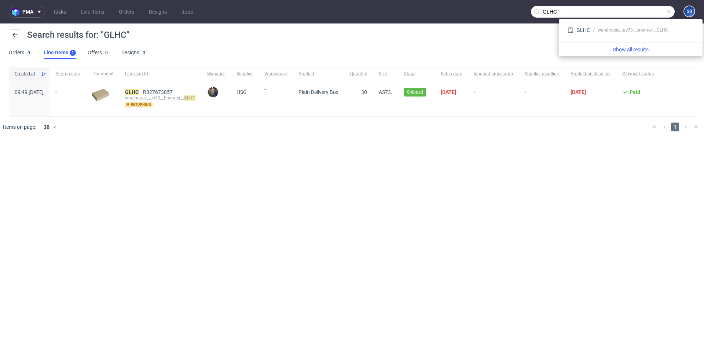
click at [545, 13] on input "GLHC" at bounding box center [603, 12] width 144 height 12
paste input "KDWH"
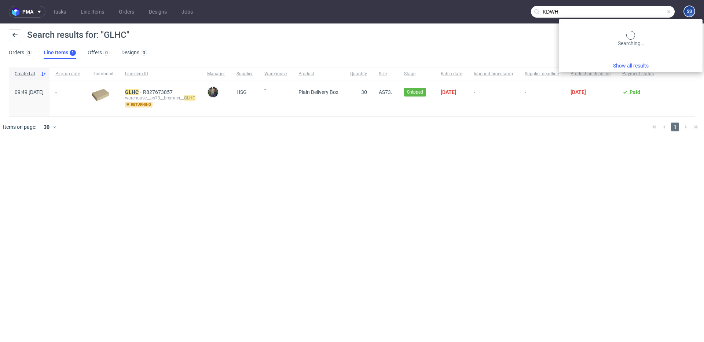
type input "KDWH"
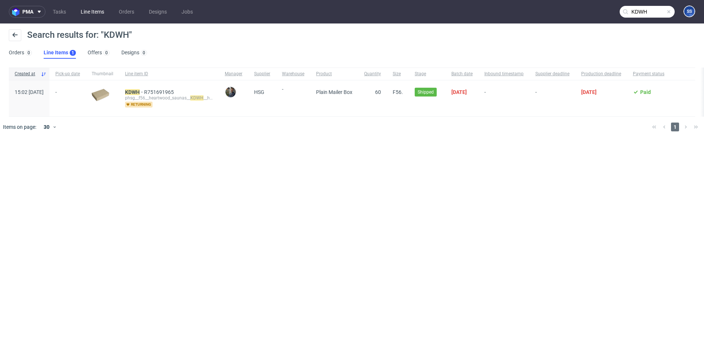
click at [99, 15] on link "Line Items" at bounding box center [92, 12] width 32 height 12
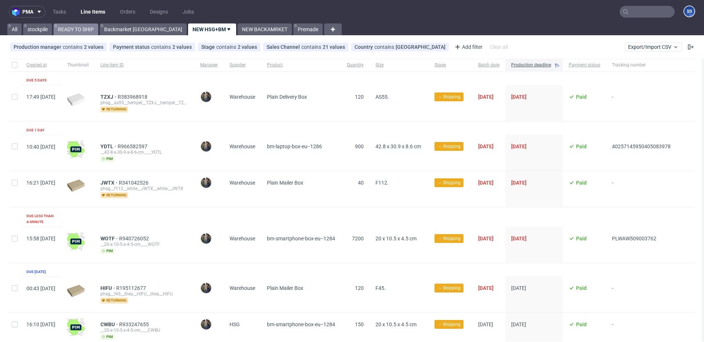
click at [67, 23] on link "READY TO SHIP" at bounding box center [76, 29] width 45 height 12
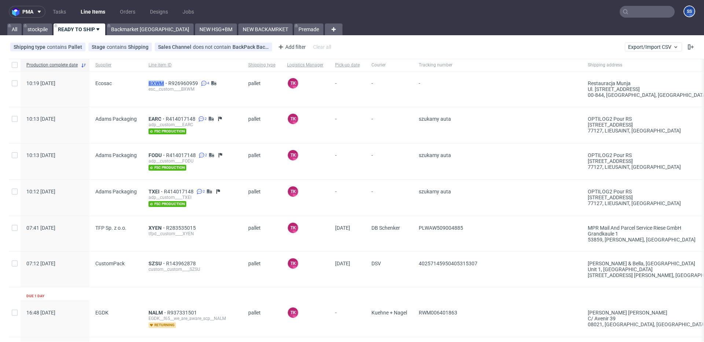
drag, startPoint x: 148, startPoint y: 82, endPoint x: 166, endPoint y: 81, distance: 18.0
click at [166, 81] on div "BXWM R926960959 4 esc__custom____BXWM" at bounding box center [193, 88] width 100 height 35
copy span "BXWM"
click at [154, 84] on span "BXWM" at bounding box center [158, 83] width 20 height 6
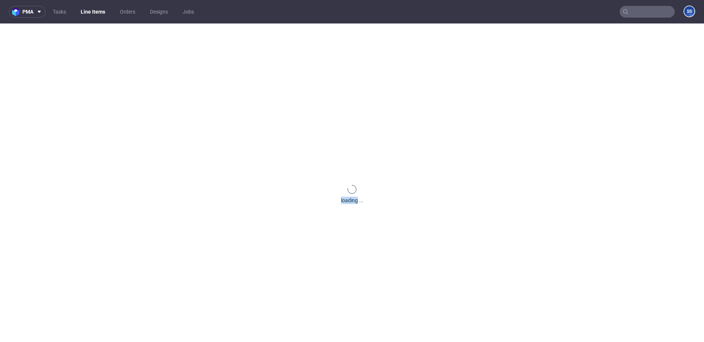
click at [154, 84] on div "loading ..." at bounding box center [352, 194] width 704 height 342
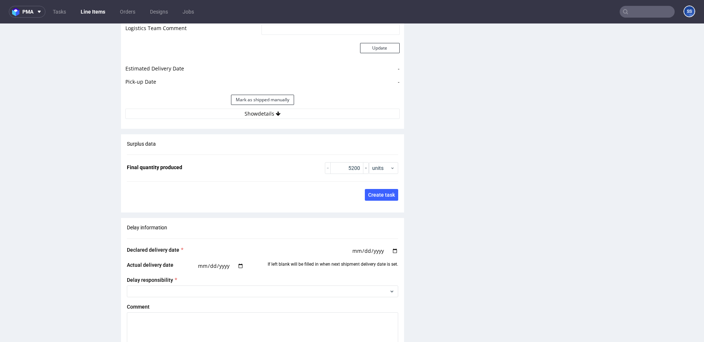
scroll to position [1045, 0]
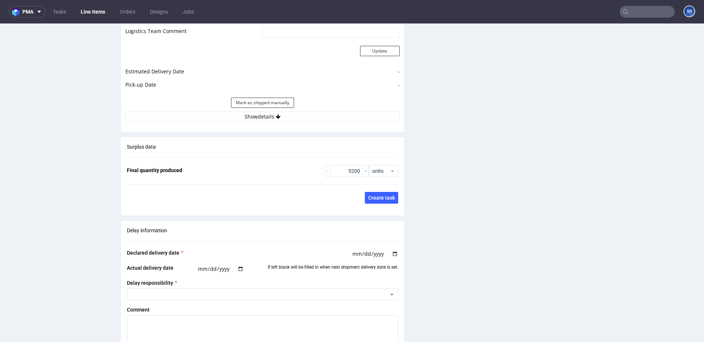
click at [268, 126] on div "Estimated Shipment Quantity Unknown Estimated Shipment Cost Unknown Estimated T…" at bounding box center [262, 40] width 283 height 171
click at [269, 122] on button "Show details" at bounding box center [262, 116] width 274 height 10
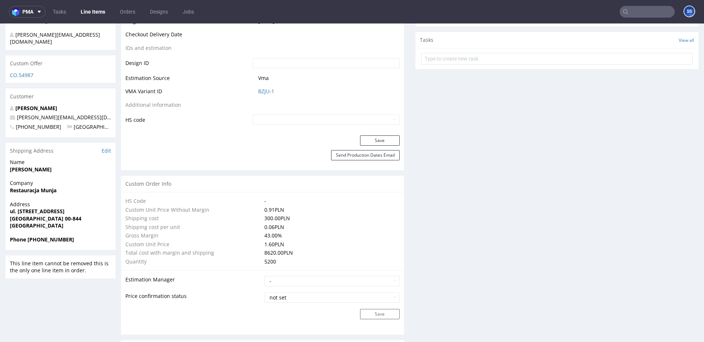
scroll to position [0, 0]
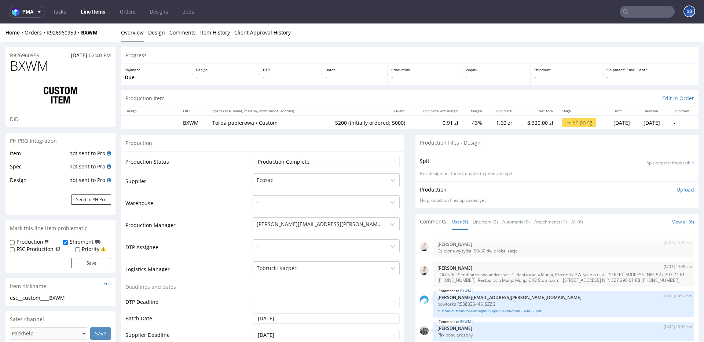
click at [93, 11] on link "Line Items" at bounding box center [92, 12] width 33 height 12
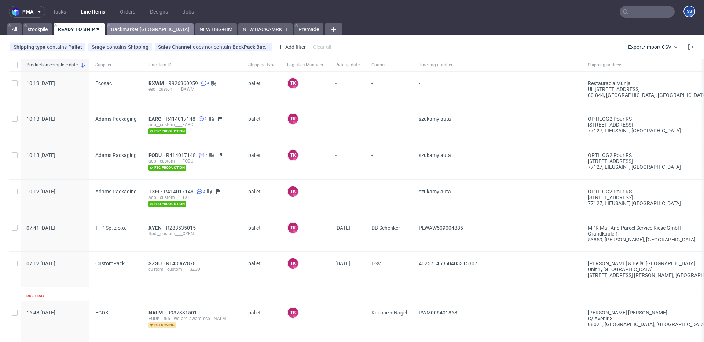
click at [145, 33] on link "Backmarket [GEOGRAPHIC_DATA]" at bounding box center [150, 29] width 87 height 12
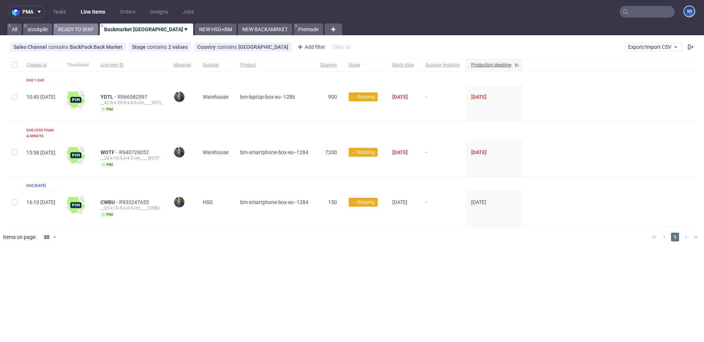
click at [80, 31] on link "READY TO SHIP" at bounding box center [76, 29] width 45 height 12
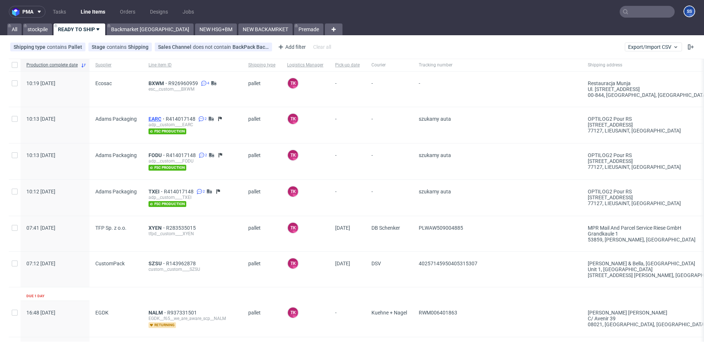
click at [150, 117] on span "EARC" at bounding box center [156, 119] width 17 height 6
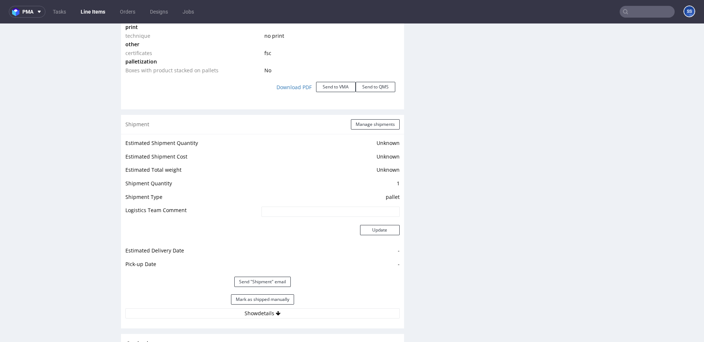
scroll to position [1270, 0]
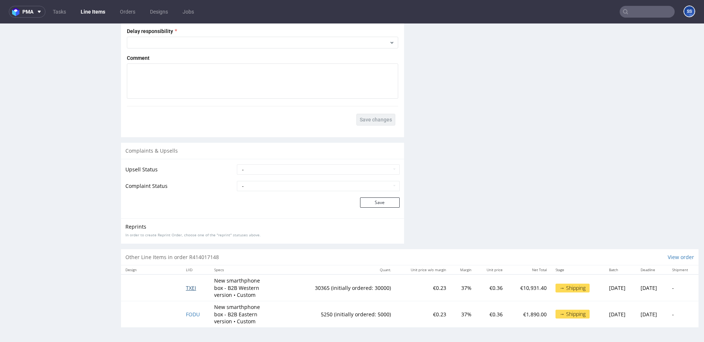
click at [191, 287] on span "TXEI" at bounding box center [191, 287] width 10 height 7
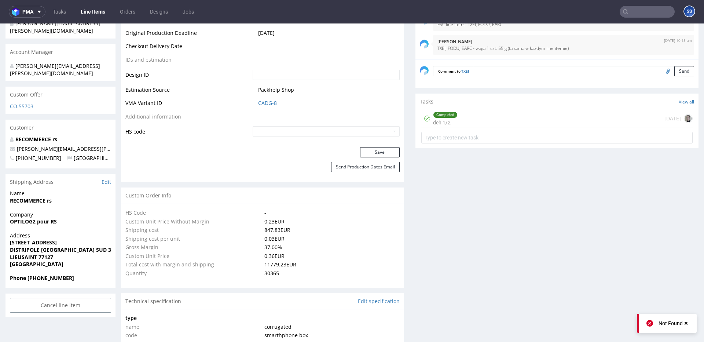
scroll to position [371, 0]
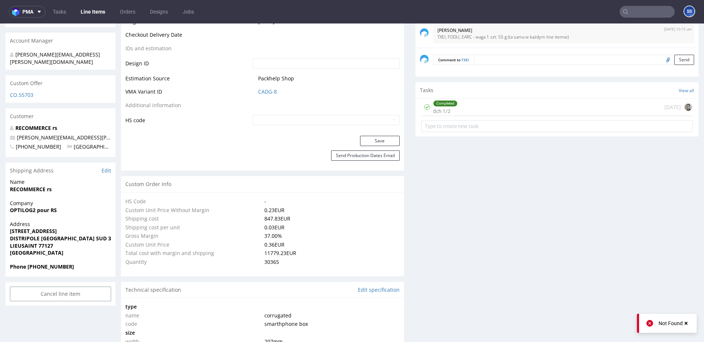
click at [47, 242] on strong "LIEUSAINT 77127" at bounding box center [31, 245] width 43 height 7
copy strong "LIEUSAINT 77127"
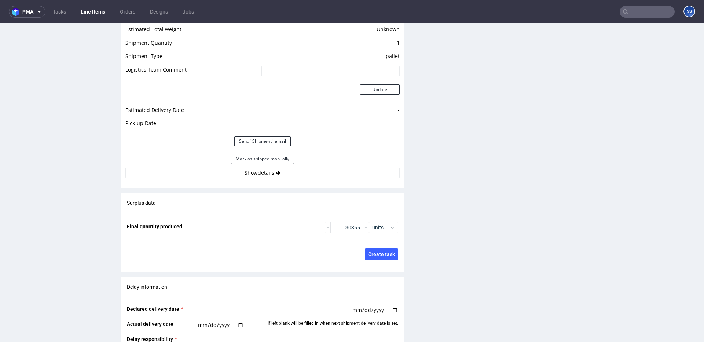
scroll to position [917, 0]
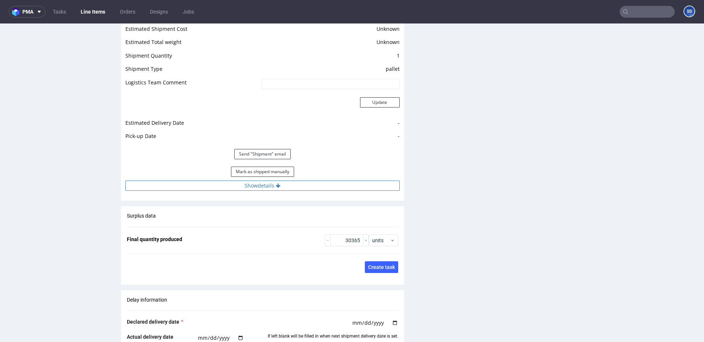
click at [299, 184] on button "Show details" at bounding box center [262, 185] width 274 height 10
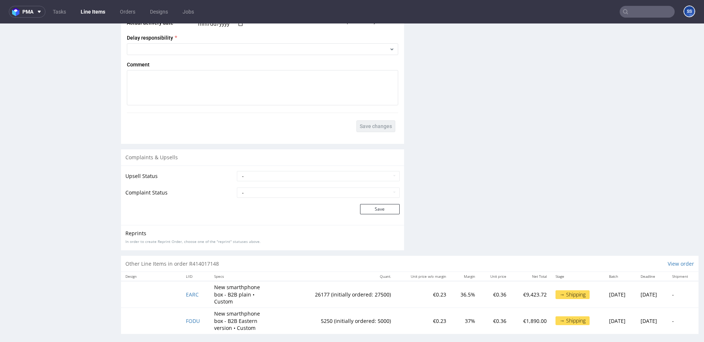
scroll to position [2, 0]
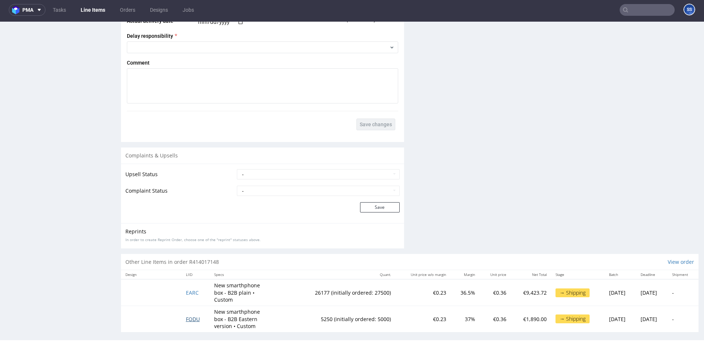
click at [188, 315] on span "FODU" at bounding box center [193, 318] width 14 height 7
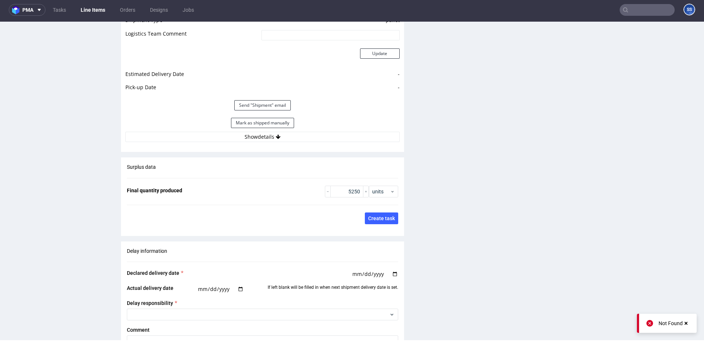
scroll to position [966, 0]
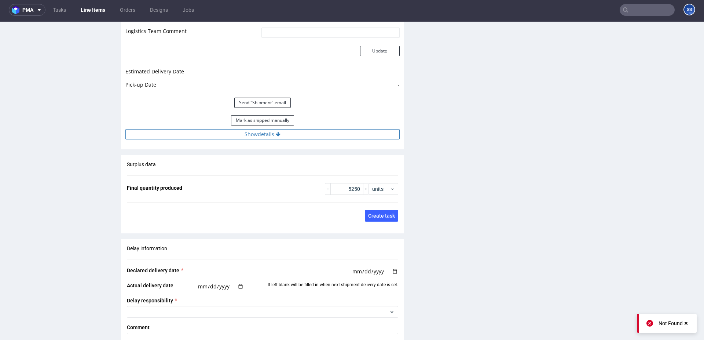
click at [283, 132] on button "Show details" at bounding box center [262, 134] width 274 height 10
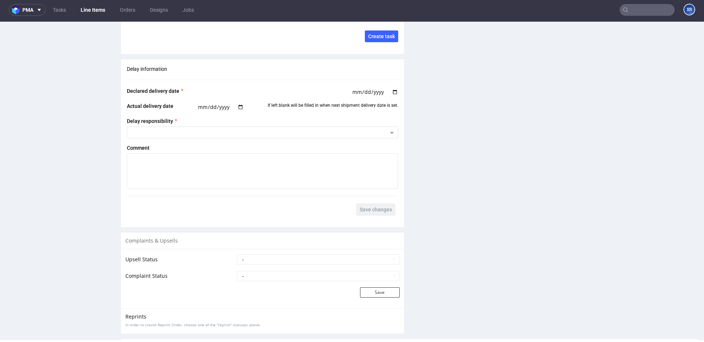
scroll to position [1408, 0]
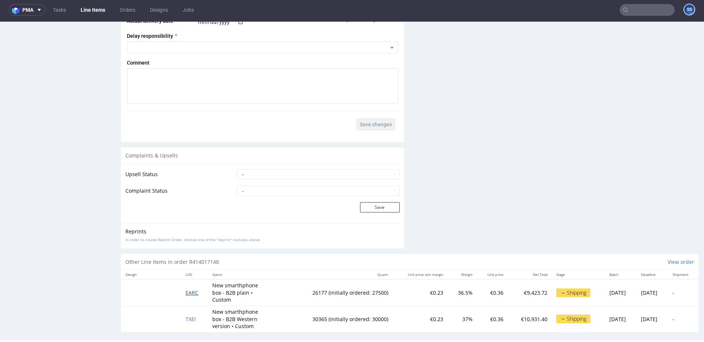
click at [191, 290] on span "EARC" at bounding box center [191, 292] width 13 height 7
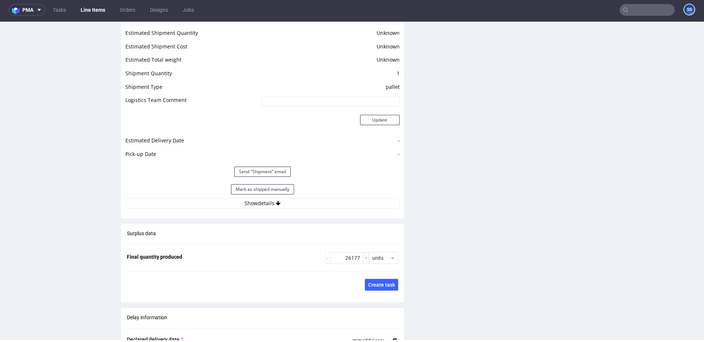
scroll to position [931, 0]
click at [269, 207] on button "Show details" at bounding box center [262, 202] width 274 height 10
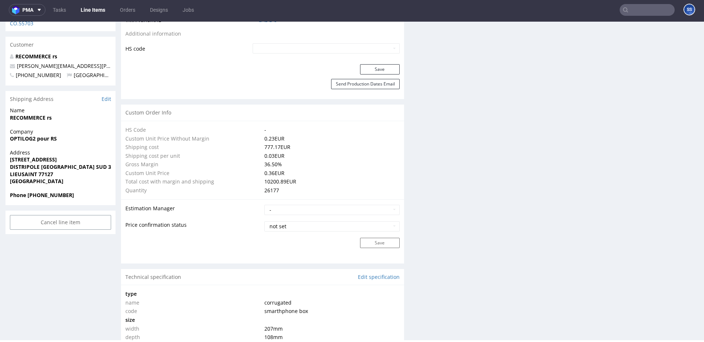
scroll to position [439, 0]
click at [96, 14] on link "Line Items" at bounding box center [92, 10] width 33 height 12
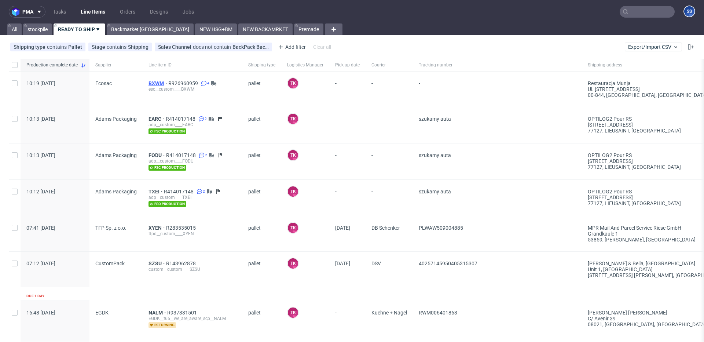
click at [151, 83] on span "BXWM" at bounding box center [158, 83] width 20 height 6
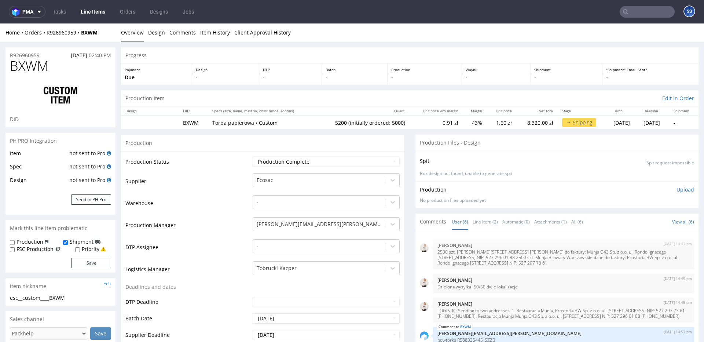
scroll to position [41, 0]
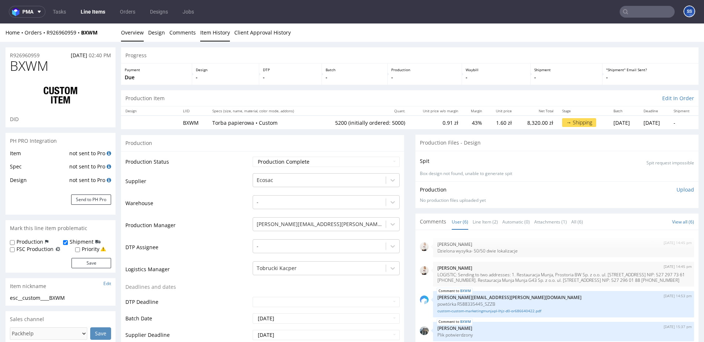
click at [209, 40] on link "Item History" at bounding box center [215, 32] width 30 height 18
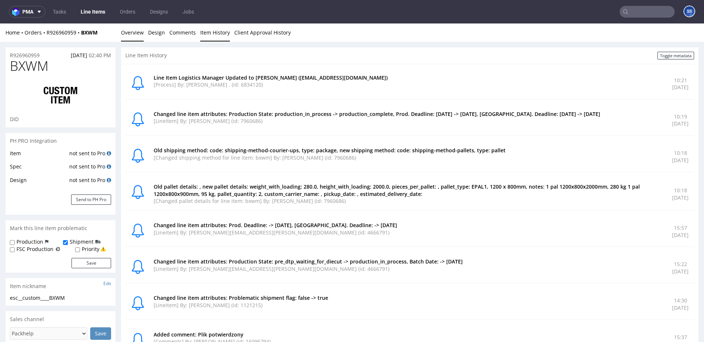
click at [134, 33] on link "Overview" at bounding box center [132, 32] width 23 height 18
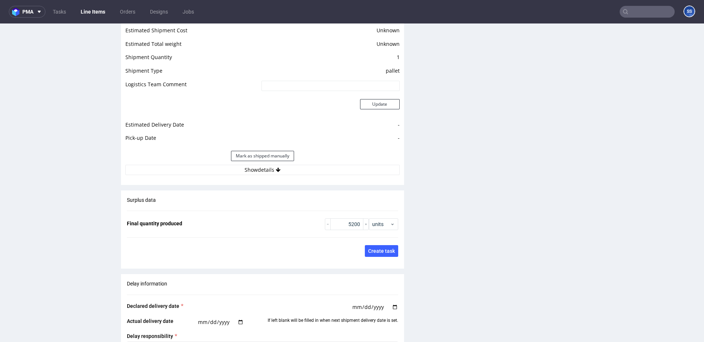
scroll to position [1006, 0]
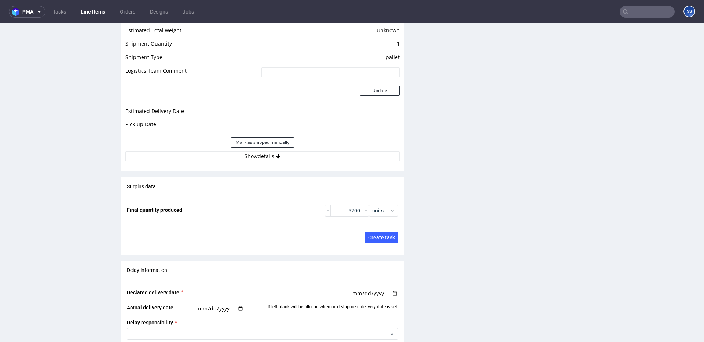
click at [286, 171] on div "Shipment Manage shipments Estimated Shipment Quantity Unknown Estimated Shipmen…" at bounding box center [262, 73] width 283 height 196
click at [286, 166] on div "Estimated Shipment Quantity Unknown Estimated Shipment Cost Unknown Estimated T…" at bounding box center [262, 80] width 283 height 171
click at [286, 161] on button "Show details" at bounding box center [262, 156] width 274 height 10
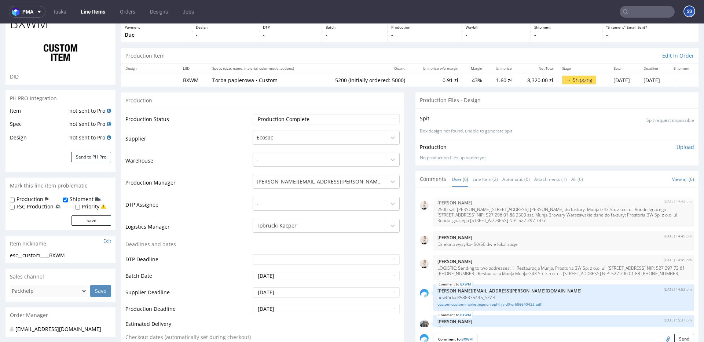
scroll to position [0, 0]
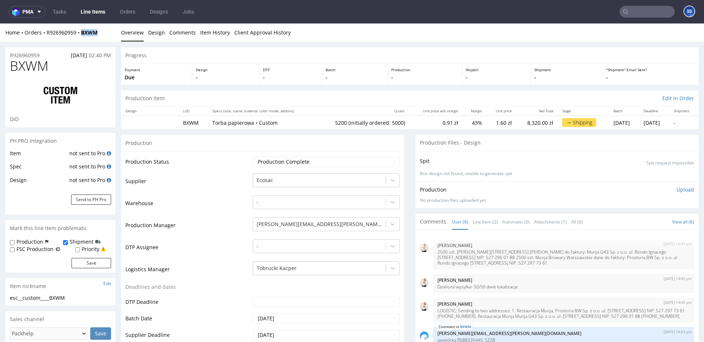
drag, startPoint x: 106, startPoint y: 33, endPoint x: 85, endPoint y: 36, distance: 21.8
click at [85, 36] on div "Home Orders R926960959 BXWM" at bounding box center [60, 32] width 110 height 7
copy strong "BXWM"
click at [479, 222] on link "Line Item (2)" at bounding box center [484, 222] width 25 height 16
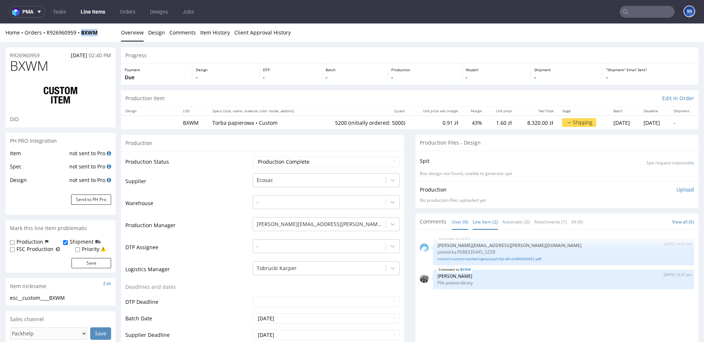
click at [458, 222] on link "User (6)" at bounding box center [460, 222] width 16 height 16
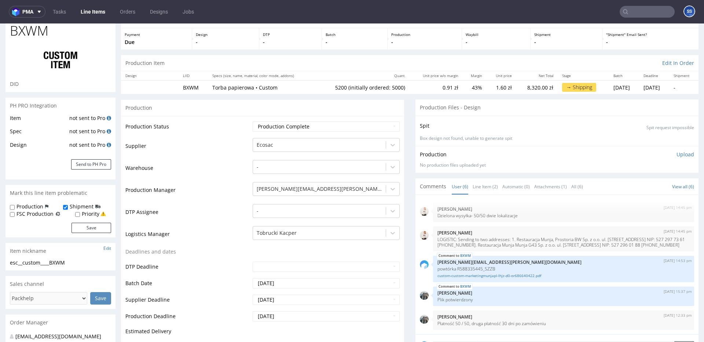
scroll to position [13, 0]
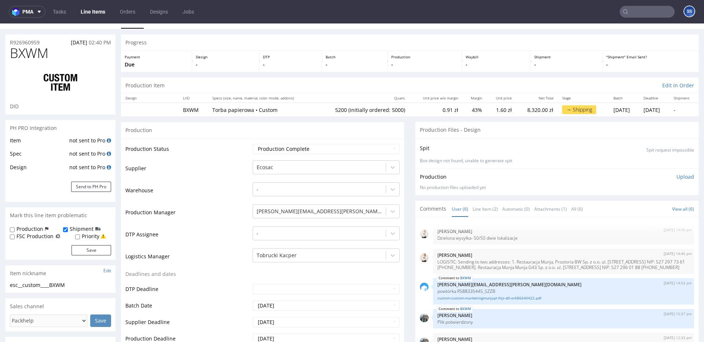
click at [99, 14] on link "Line Items" at bounding box center [92, 12] width 33 height 12
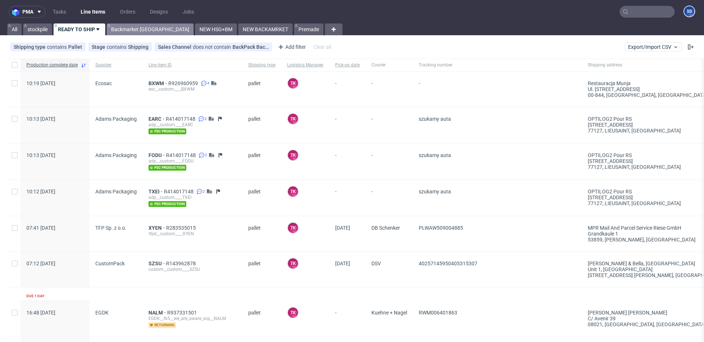
click at [118, 25] on link "Backmarket [GEOGRAPHIC_DATA]" at bounding box center [150, 29] width 87 height 12
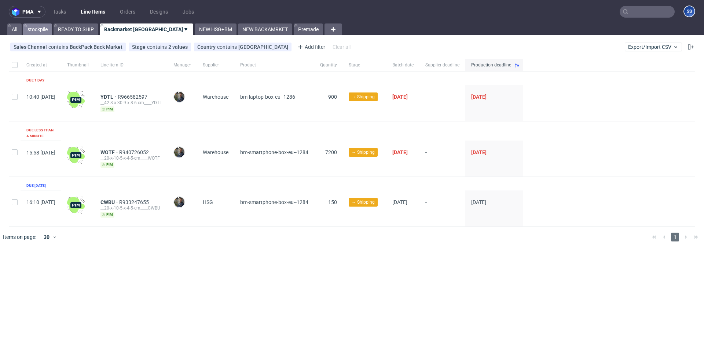
click at [48, 30] on link "stockpile" at bounding box center [37, 29] width 29 height 12
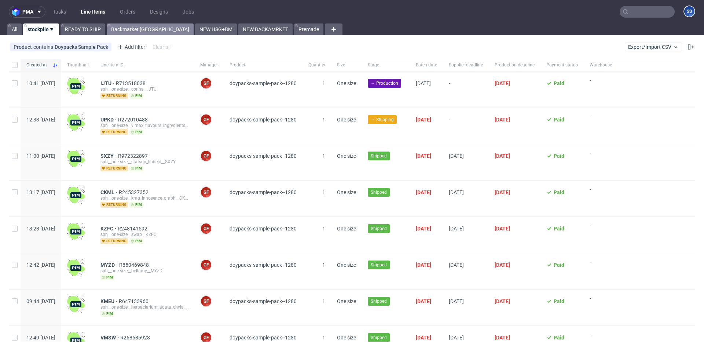
click at [124, 28] on link "Backmarket [GEOGRAPHIC_DATA]" at bounding box center [150, 29] width 87 height 12
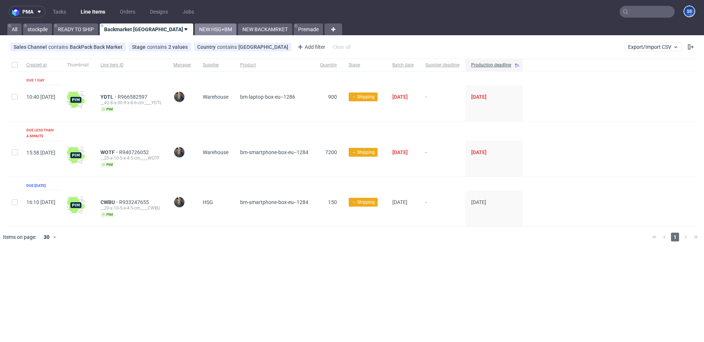
click at [195, 30] on link "NEW HSG+BM" at bounding box center [216, 29] width 42 height 12
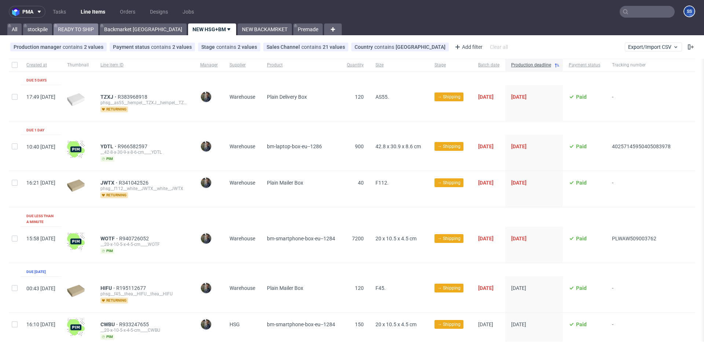
click at [82, 31] on link "READY TO SHIP" at bounding box center [76, 29] width 45 height 12
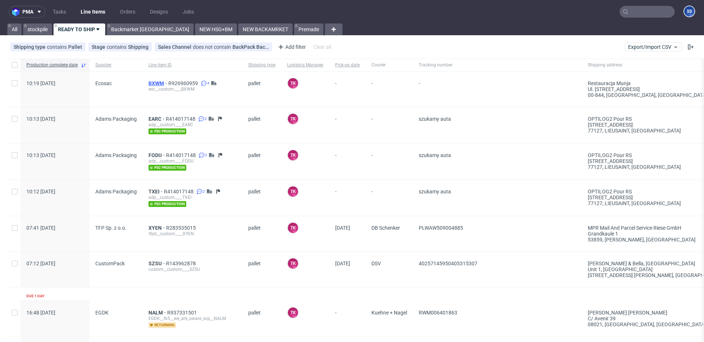
click at [158, 81] on span "BXWM" at bounding box center [158, 83] width 20 height 6
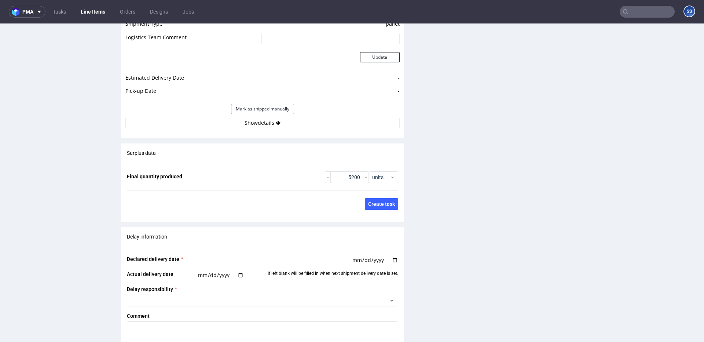
scroll to position [1040, 0]
click at [103, 17] on link "Line Items" at bounding box center [92, 12] width 33 height 12
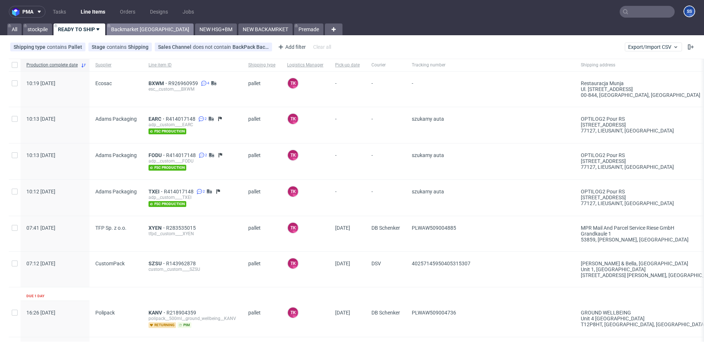
click at [136, 28] on link "Backmarket [GEOGRAPHIC_DATA]" at bounding box center [150, 29] width 87 height 12
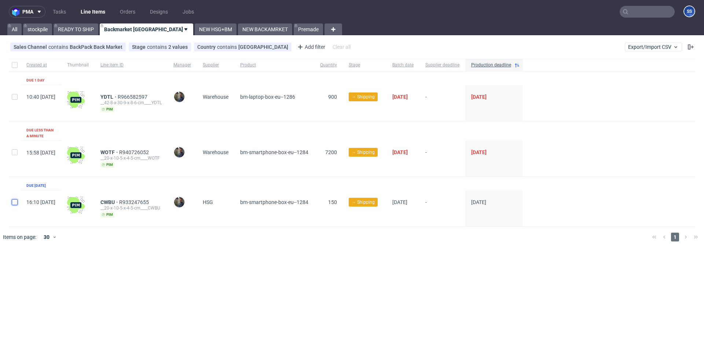
click at [15, 199] on input "checkbox" at bounding box center [15, 202] width 6 height 6
checkbox input "true"
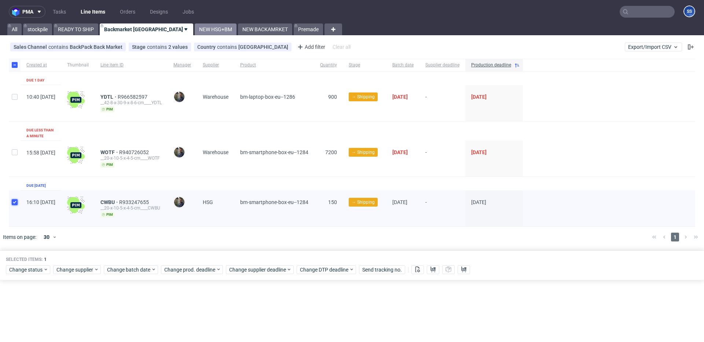
click at [195, 33] on link "NEW HSG+BM" at bounding box center [216, 29] width 42 height 12
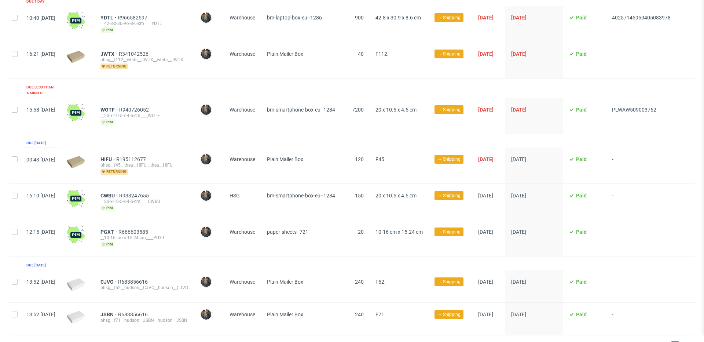
scroll to position [139, 0]
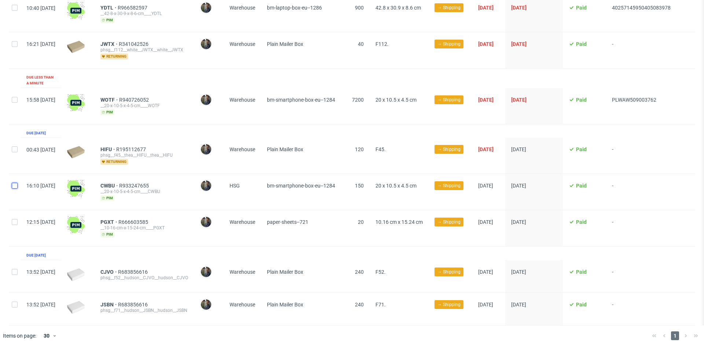
click at [15, 183] on input "checkbox" at bounding box center [15, 186] width 6 height 6
checkbox input "true"
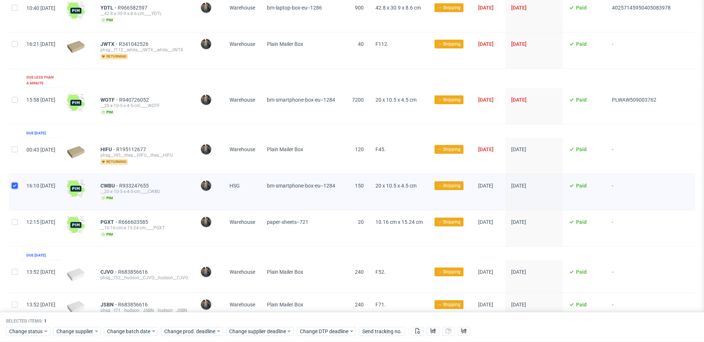
scroll to position [169, 0]
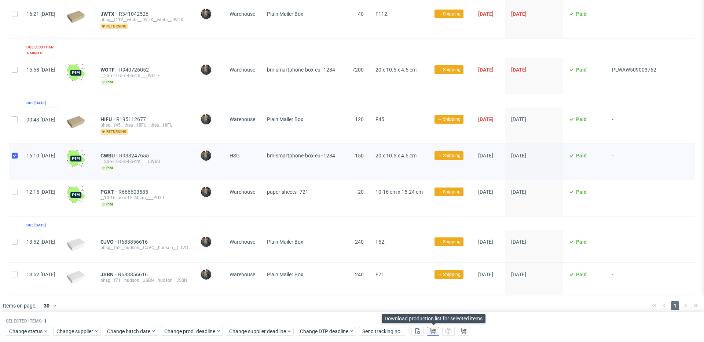
click at [431, 331] on use at bounding box center [432, 331] width 5 height 6
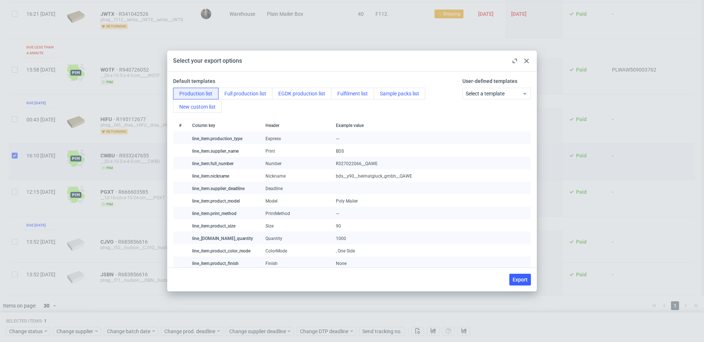
click at [519, 277] on span "Export" at bounding box center [519, 279] width 15 height 5
checkbox input "false"
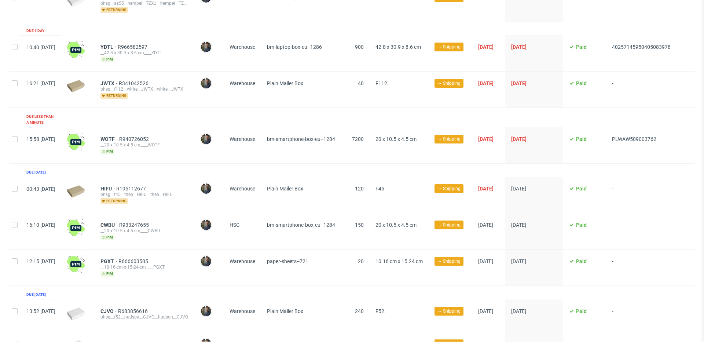
scroll to position [80, 0]
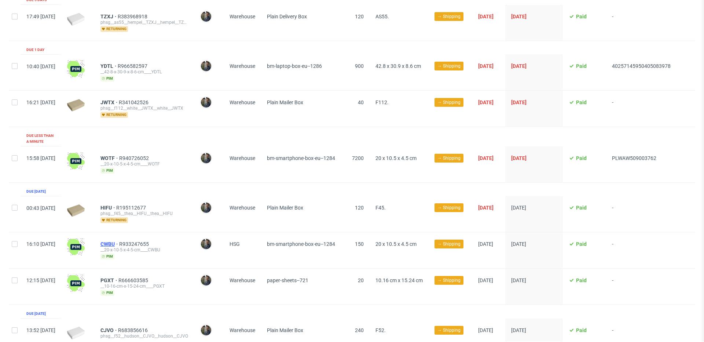
click at [119, 241] on span "CWBU" at bounding box center [109, 244] width 19 height 6
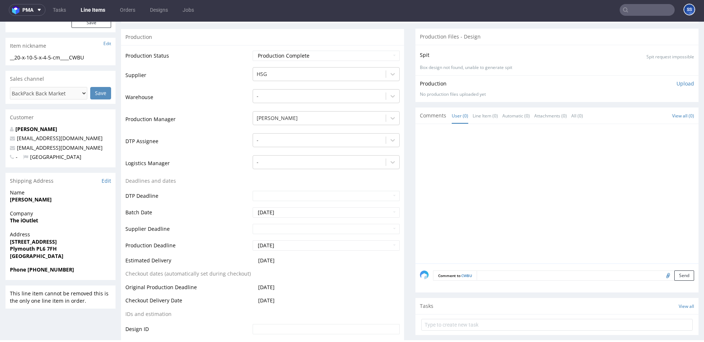
scroll to position [111, 0]
click at [22, 222] on div "Company The iOutlet" at bounding box center [60, 218] width 110 height 21
click at [23, 222] on span "The iOutlet" at bounding box center [60, 218] width 101 height 7
click at [25, 222] on strong "The iOutlet" at bounding box center [24, 218] width 28 height 7
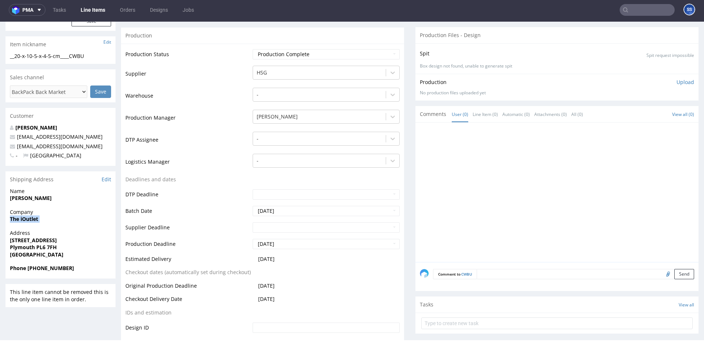
click at [25, 222] on strong "The iOutlet" at bounding box center [24, 218] width 28 height 7
drag, startPoint x: 56, startPoint y: 248, endPoint x: 52, endPoint y: 239, distance: 9.1
click at [36, 248] on strong "Plymouth PL6 7FH" at bounding box center [33, 246] width 47 height 7
copy strong "PL6 7FH"
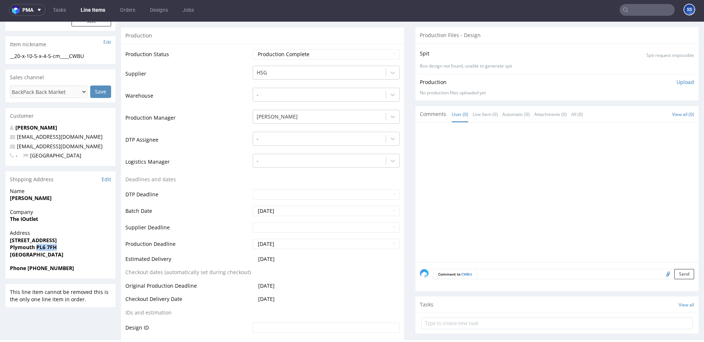
drag, startPoint x: 51, startPoint y: 238, endPoint x: 5, endPoint y: 238, distance: 45.8
copy strong "37a Sisna Park Road"
click at [23, 246] on strong "Plymouth PL6 7FH" at bounding box center [33, 246] width 47 height 7
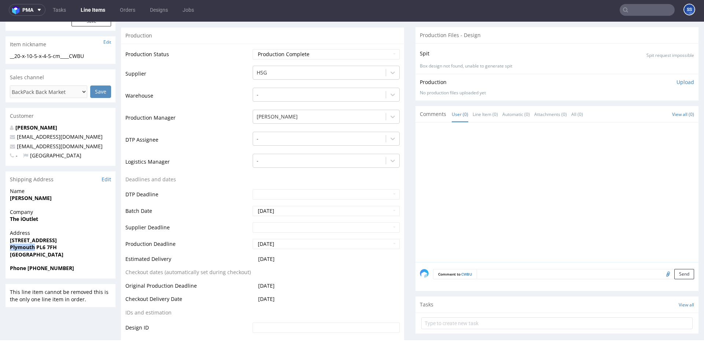
copy strong "Plymouth"
drag, startPoint x: 54, startPoint y: 249, endPoint x: 10, endPoint y: 248, distance: 43.6
click at [10, 248] on span "Plymouth PL6 7FH" at bounding box center [60, 246] width 101 height 7
copy strong "Plymouth PL6 7FH"
click at [25, 199] on strong "Lewis Cox" at bounding box center [31, 197] width 42 height 7
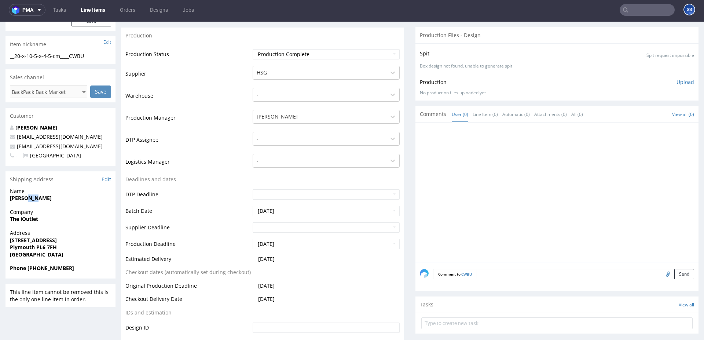
click at [25, 199] on strong "Lewis Cox" at bounding box center [31, 197] width 42 height 7
copy strong "Lewis Cox"
drag, startPoint x: 32, startPoint y: 269, endPoint x: 78, endPoint y: 268, distance: 46.2
click at [78, 268] on span "Phone +44 1752 696844" at bounding box center [60, 267] width 101 height 7
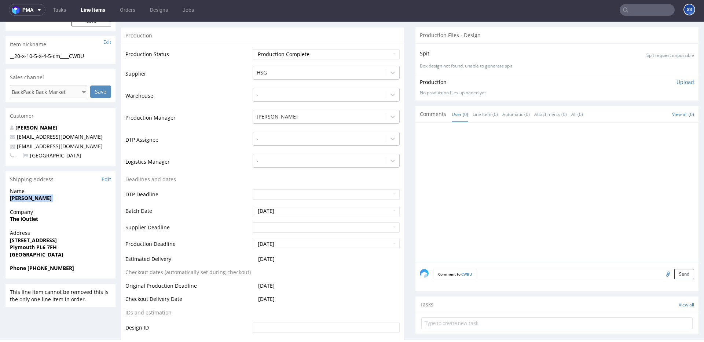
copy strong "44 1752 696844"
click at [74, 212] on span "Company" at bounding box center [60, 211] width 101 height 7
drag, startPoint x: 86, startPoint y: 148, endPoint x: 78, endPoint y: 126, distance: 23.6
click at [16, 147] on p "Salessupport@theioutlet.com" at bounding box center [60, 146] width 101 height 7
copy link "Salessupport@theioutlet.com"
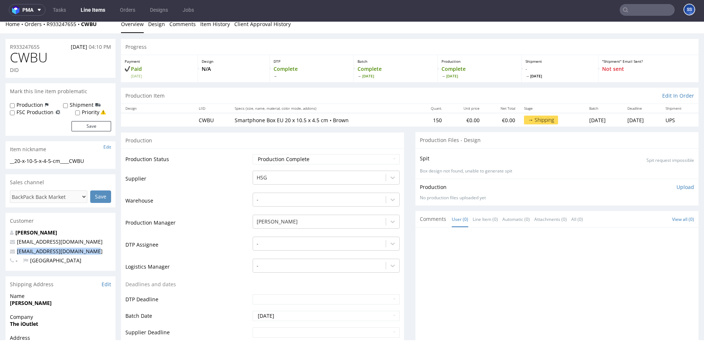
scroll to position [0, 0]
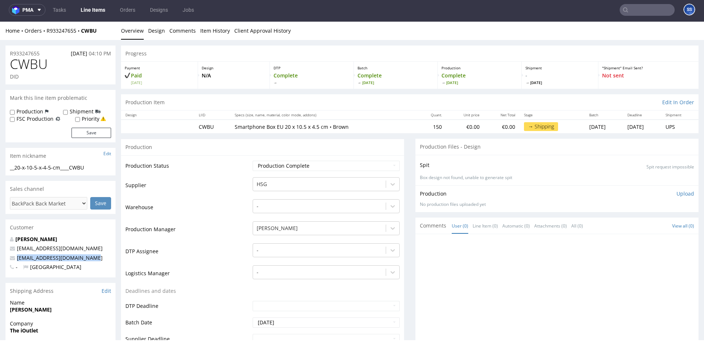
click at [92, 10] on link "Line Items" at bounding box center [92, 10] width 33 height 12
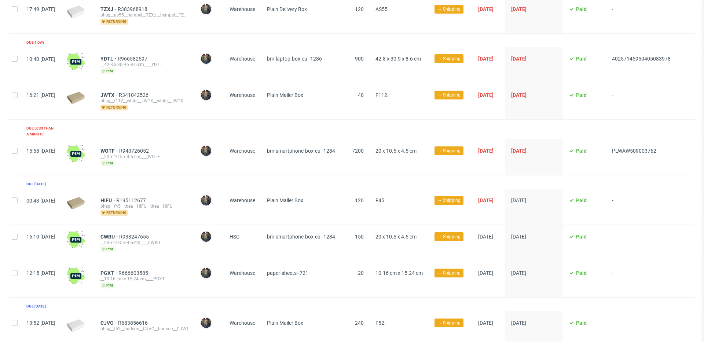
scroll to position [139, 0]
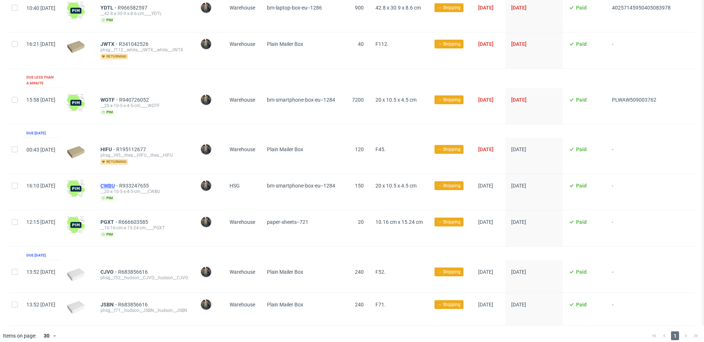
click at [119, 183] on span "CWBU" at bounding box center [109, 186] width 19 height 6
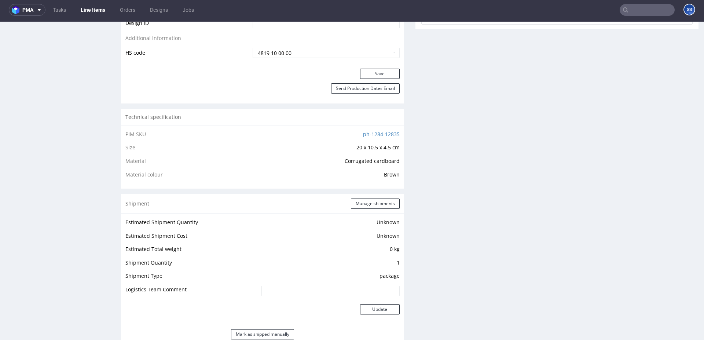
scroll to position [433, 0]
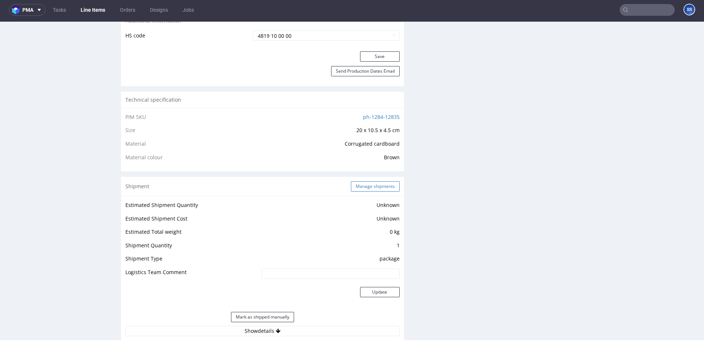
click at [366, 183] on button "Manage shipments" at bounding box center [375, 186] width 49 height 10
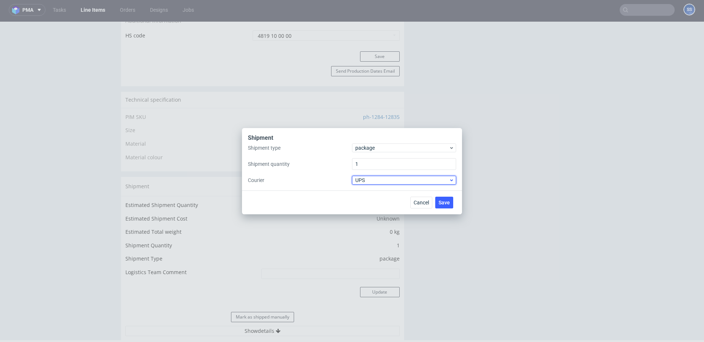
click at [373, 180] on span "UPS" at bounding box center [401, 179] width 93 height 7
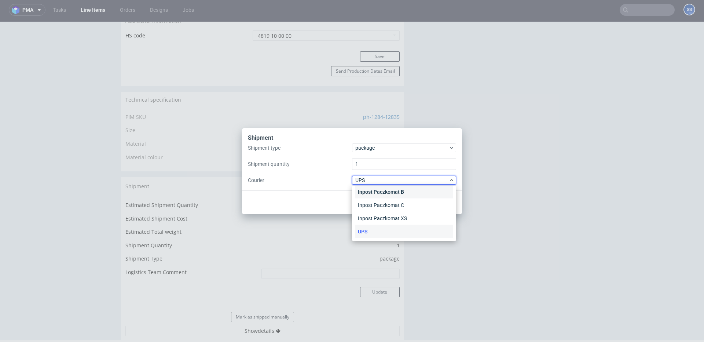
scroll to position [0, 0]
click at [384, 194] on div "APC Overnight" at bounding box center [404, 195] width 98 height 13
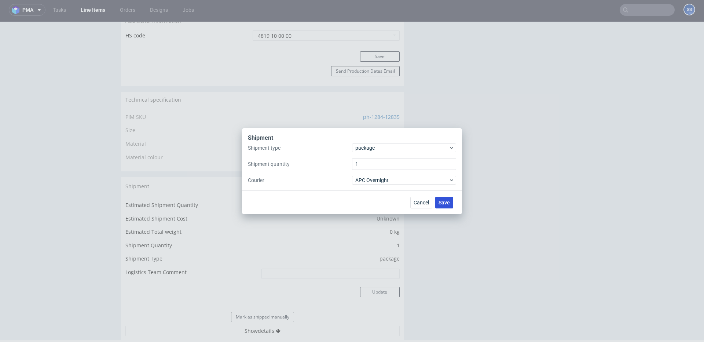
click at [446, 200] on span "Save" at bounding box center [443, 202] width 11 height 5
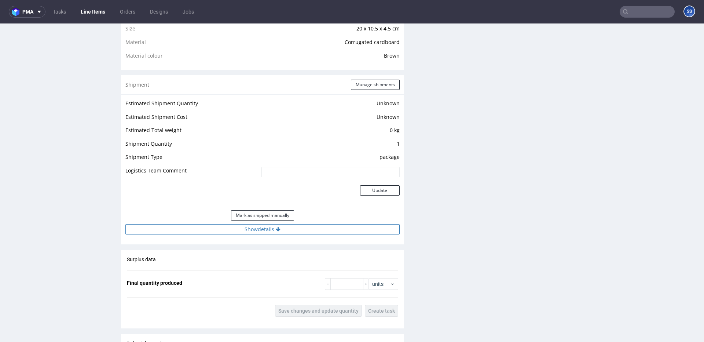
click at [294, 230] on button "Show details" at bounding box center [262, 229] width 274 height 10
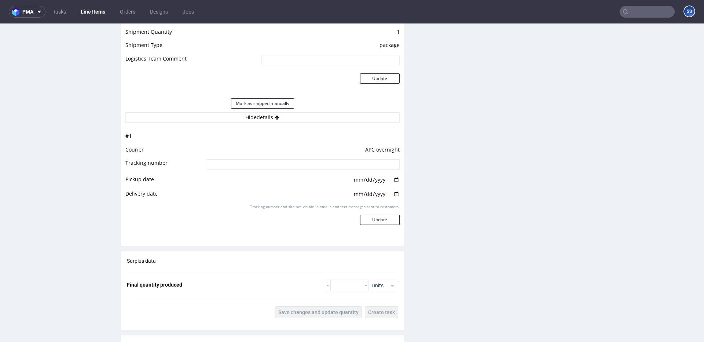
scroll to position [652, 0]
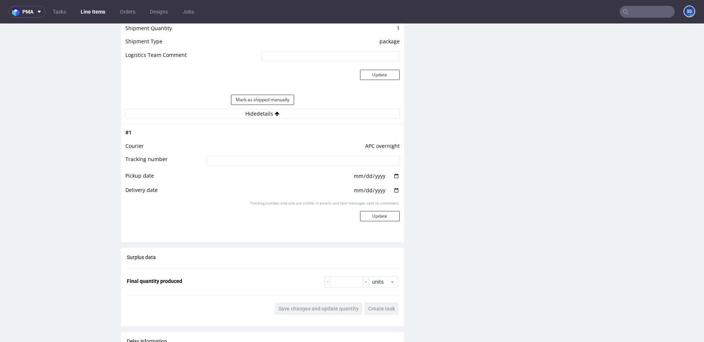
click at [255, 163] on input at bounding box center [303, 160] width 194 height 10
paste input "2025090405708090001151"
type input "2025090405708090001151"
click at [376, 215] on button "Update" at bounding box center [380, 216] width 40 height 10
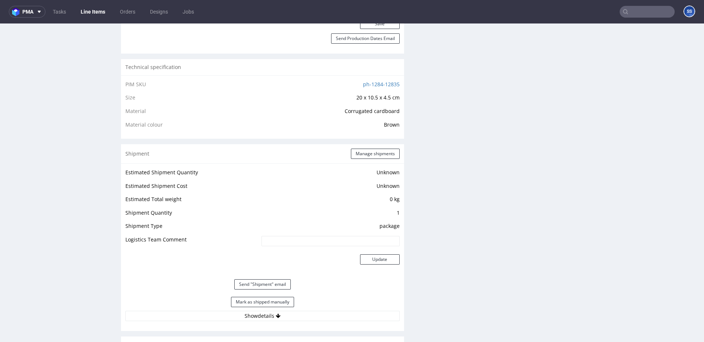
scroll to position [465, 0]
click at [97, 14] on link "Line Items" at bounding box center [92, 12] width 33 height 12
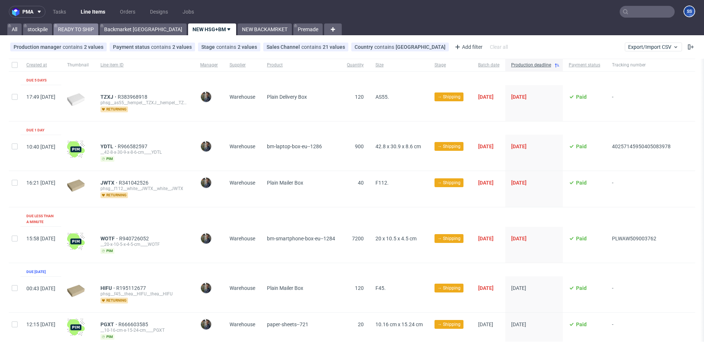
click at [80, 29] on link "READY TO SHIP" at bounding box center [76, 29] width 45 height 12
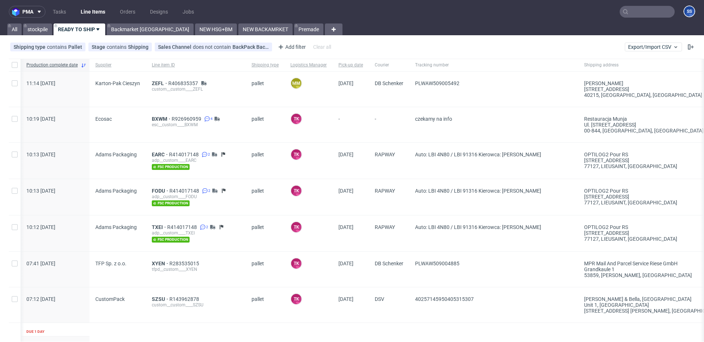
scroll to position [0, 372]
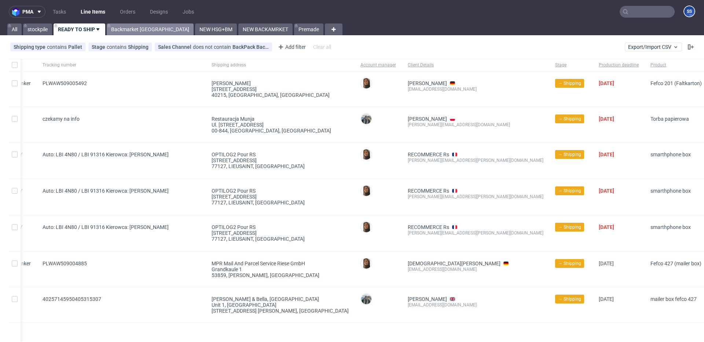
click at [134, 29] on link "Backmarket [GEOGRAPHIC_DATA]" at bounding box center [150, 29] width 87 height 12
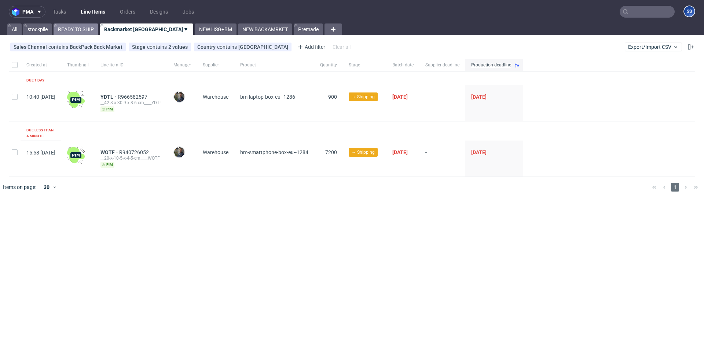
click at [72, 29] on link "READY TO SHIP" at bounding box center [76, 29] width 45 height 12
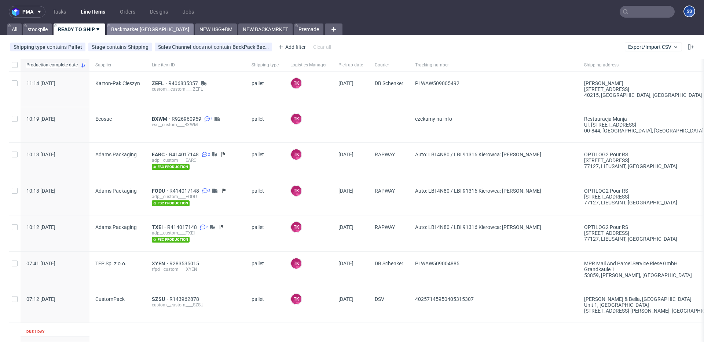
click at [140, 26] on link "Backmarket [GEOGRAPHIC_DATA]" at bounding box center [150, 29] width 87 height 12
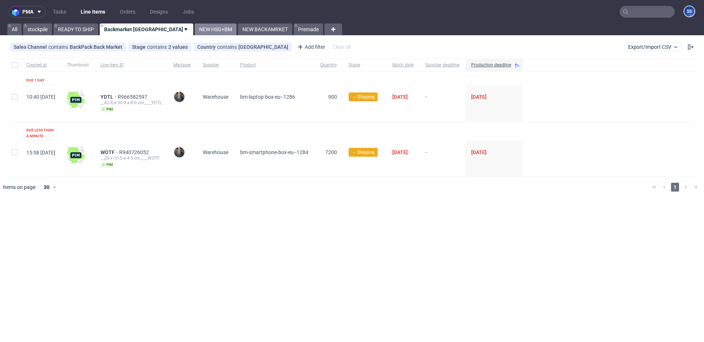
click at [195, 30] on link "NEW HSG+BM" at bounding box center [216, 29] width 42 height 12
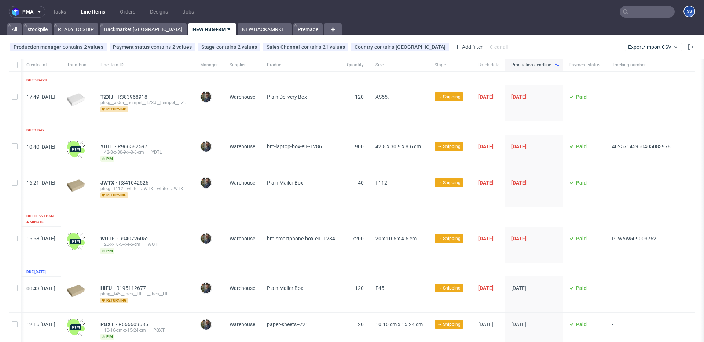
click at [631, 11] on input "text" at bounding box center [646, 12] width 55 height 12
paste input "CWBU"
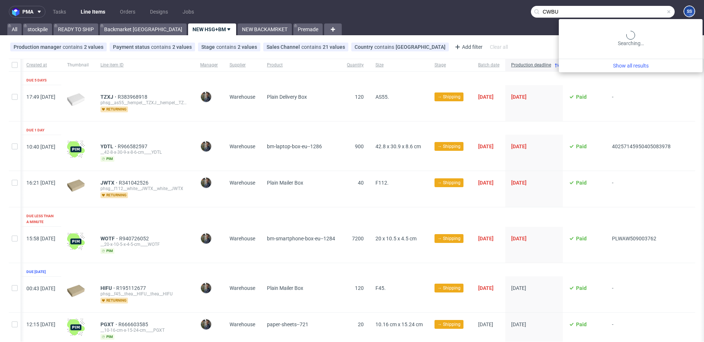
type input "CWBU"
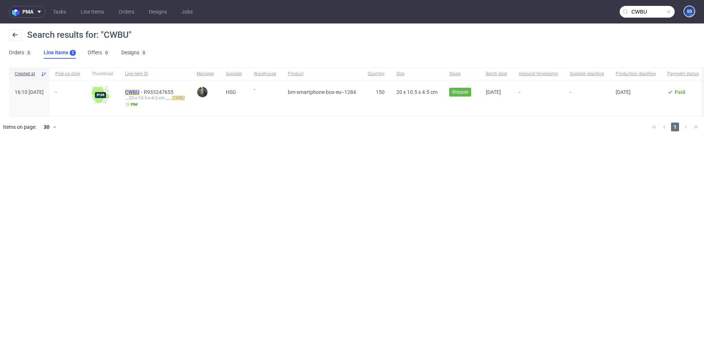
click at [139, 91] on mark "CWBU" at bounding box center [132, 92] width 14 height 6
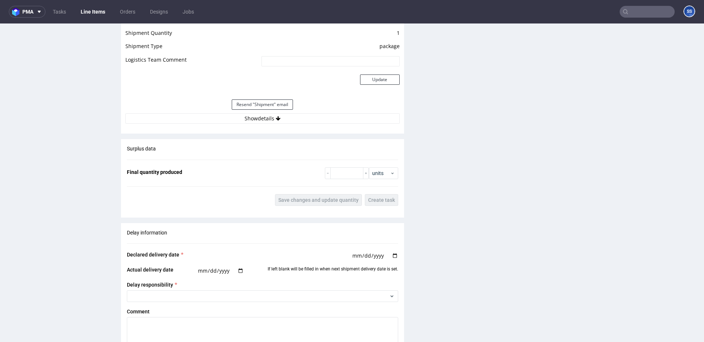
scroll to position [591, 0]
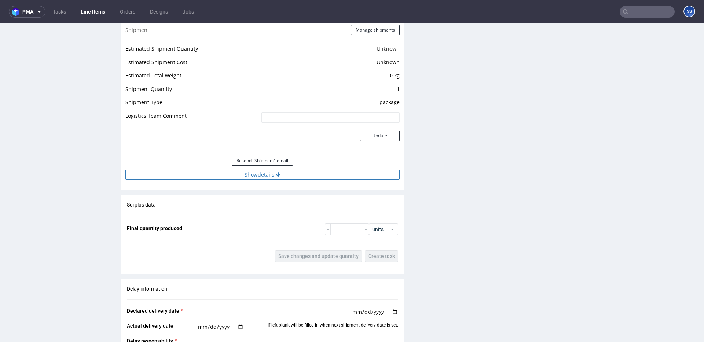
click at [335, 174] on button "Show details" at bounding box center [262, 174] width 274 height 10
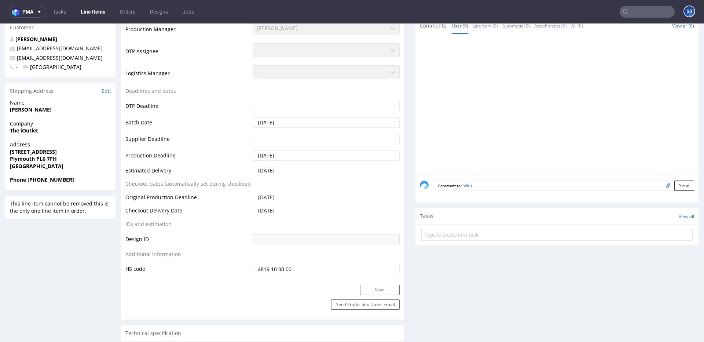
scroll to position [0, 0]
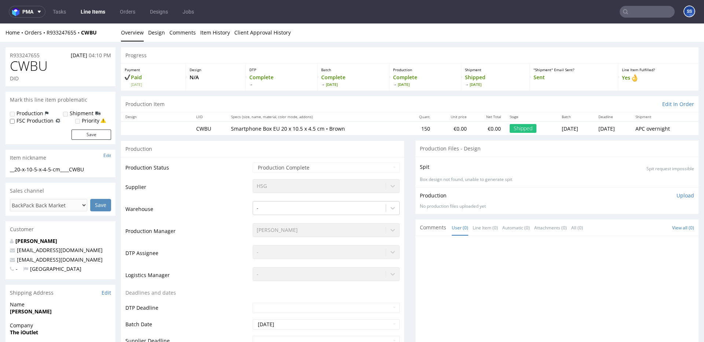
click at [96, 12] on link "Line Items" at bounding box center [92, 12] width 33 height 12
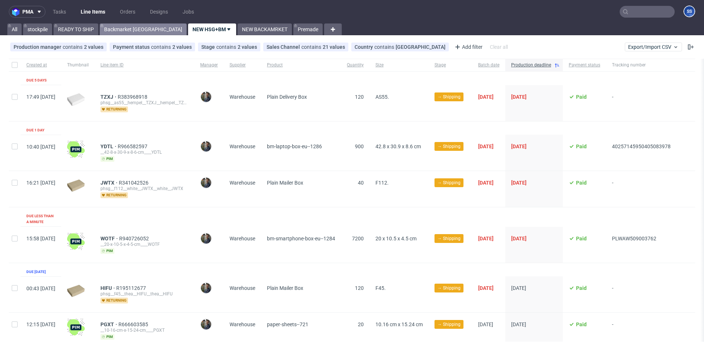
click at [128, 32] on link "Backmarket [GEOGRAPHIC_DATA]" at bounding box center [143, 29] width 87 height 12
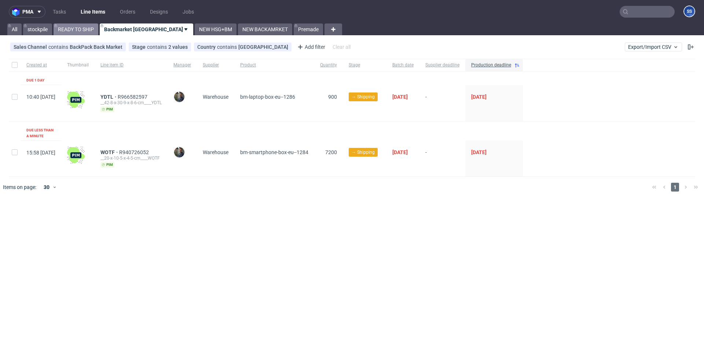
click at [74, 27] on link "READY TO SHIP" at bounding box center [76, 29] width 45 height 12
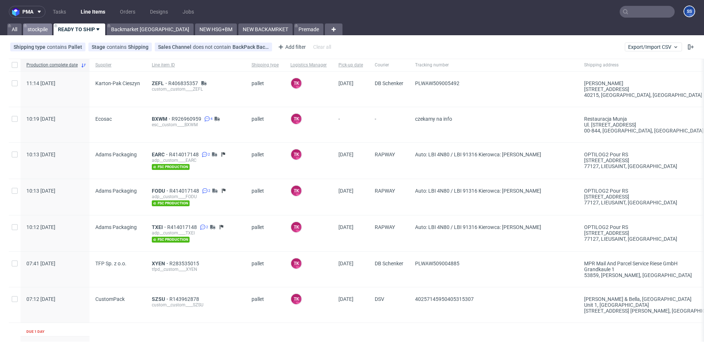
click at [36, 32] on link "stockpile" at bounding box center [37, 29] width 29 height 12
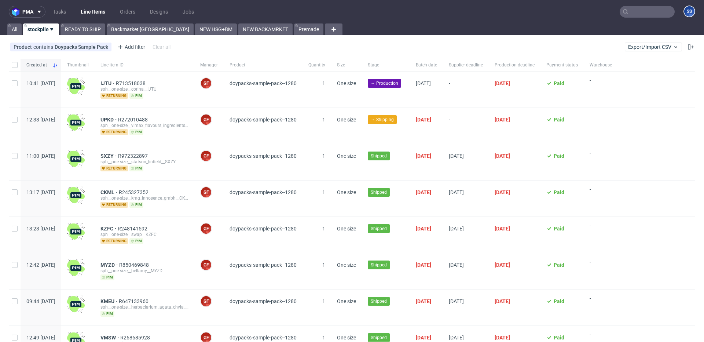
click at [622, 10] on input "text" at bounding box center [646, 12] width 55 height 12
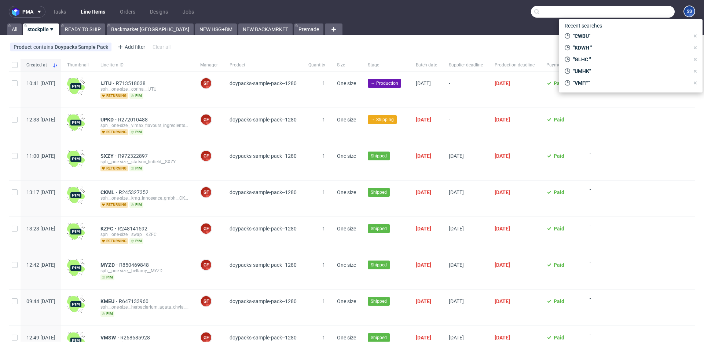
paste input "RWM006399158"
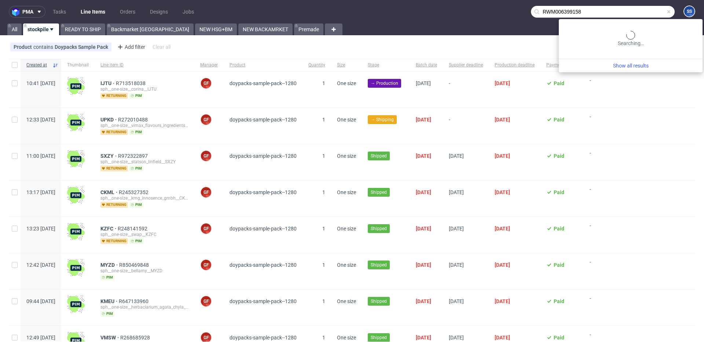
type input "RWM006399158"
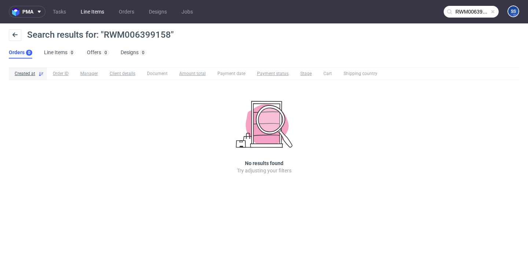
click at [83, 11] on link "Line Items" at bounding box center [92, 12] width 32 height 12
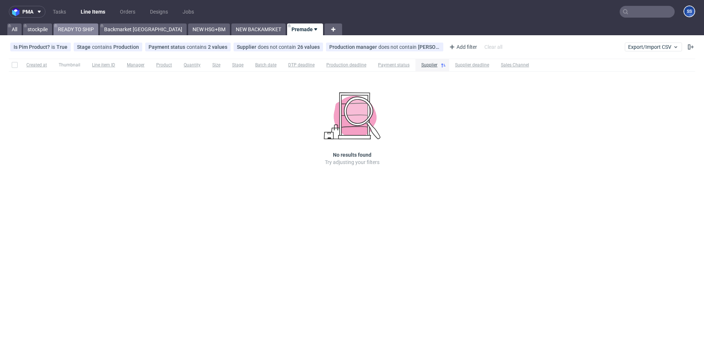
click at [96, 30] on link "READY TO SHIP" at bounding box center [76, 29] width 45 height 12
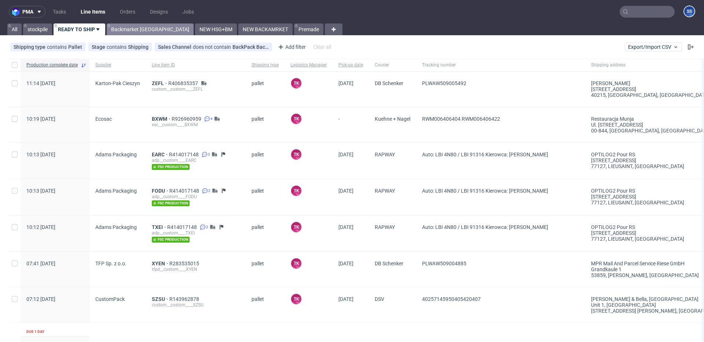
click at [122, 30] on link "Backmarket [GEOGRAPHIC_DATA]" at bounding box center [150, 29] width 87 height 12
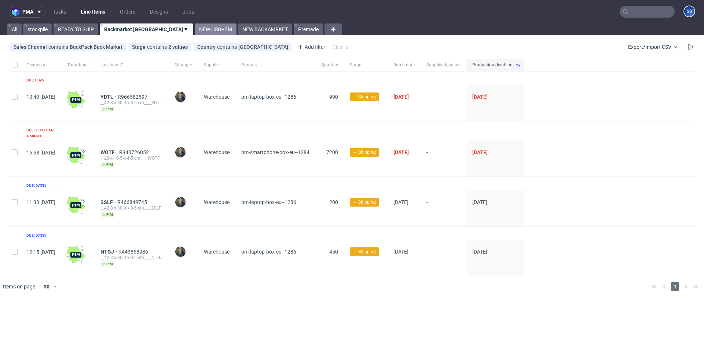
click at [195, 29] on link "NEW HSG+BM" at bounding box center [216, 29] width 42 height 12
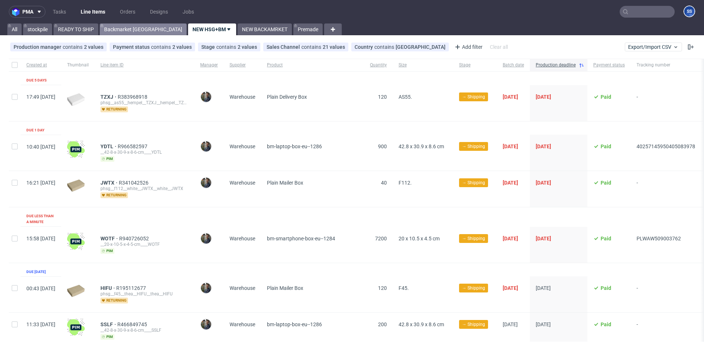
click at [118, 28] on link "Backmarket [GEOGRAPHIC_DATA]" at bounding box center [143, 29] width 87 height 12
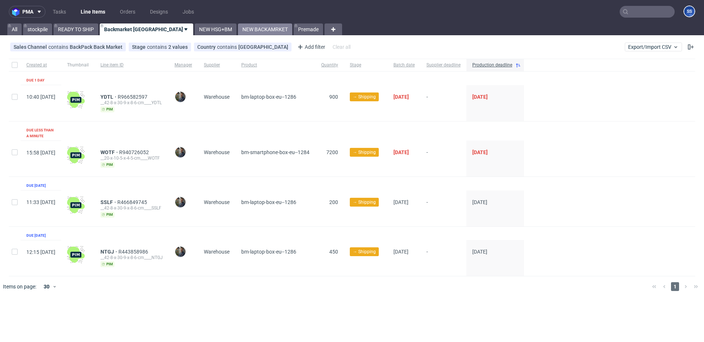
click at [238, 29] on link "NEW BACKAMRKET" at bounding box center [265, 29] width 54 height 12
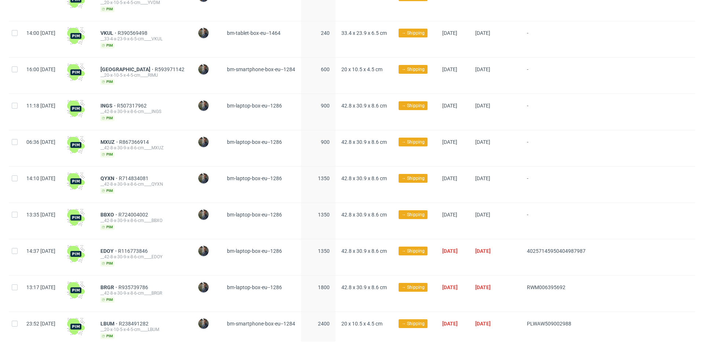
scroll to position [274, 0]
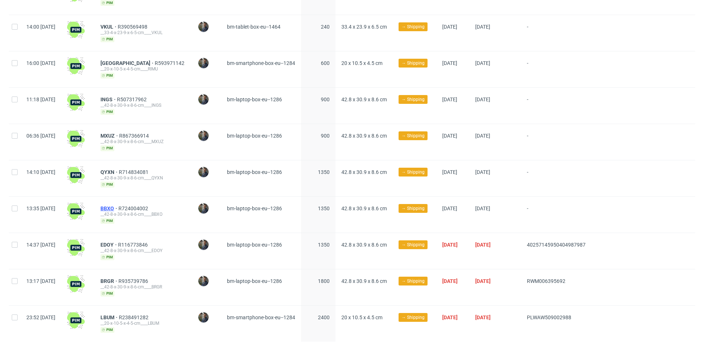
click at [118, 205] on span "BBXO" at bounding box center [109, 208] width 18 height 6
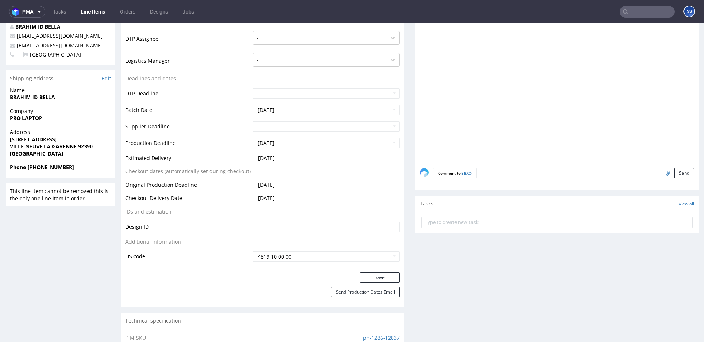
scroll to position [215, 0]
click at [32, 115] on strong "PRO LAPTOP" at bounding box center [26, 117] width 32 height 7
copy strong "PRO LAPTOP"
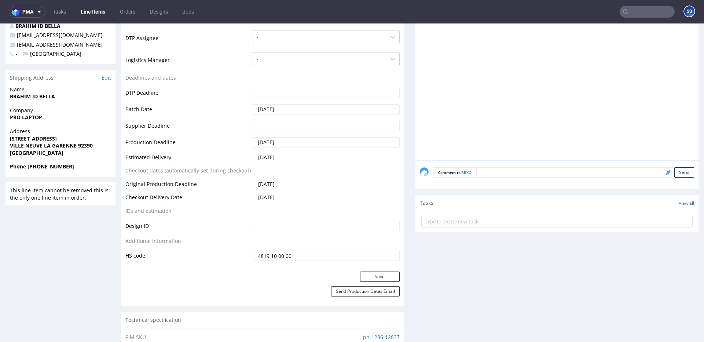
click at [33, 139] on strong "34/46 Avenue de vieux chemins de saint denis" at bounding box center [33, 138] width 47 height 7
copy strong "34/46 Avenue de vieux chemins de saint denis"
click at [17, 144] on strong "VILLE NEUVE LA GARENNE 92390" at bounding box center [51, 145] width 83 height 7
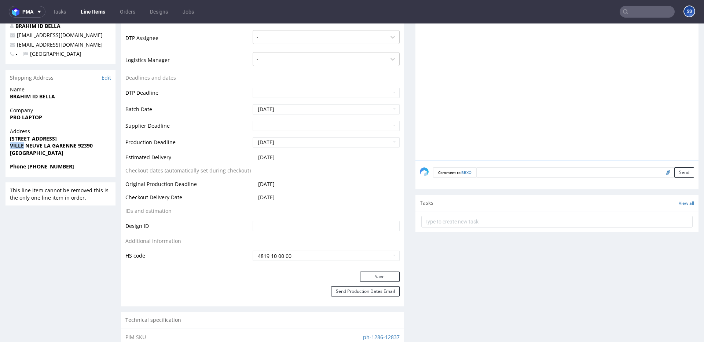
click at [17, 144] on strong "VILLE NEUVE LA GARENNE 92390" at bounding box center [51, 145] width 83 height 7
copy strong "VILLE NEUVE LA GARENNE 92390"
click at [55, 165] on strong "Phone +33 0695646300" at bounding box center [42, 166] width 64 height 7
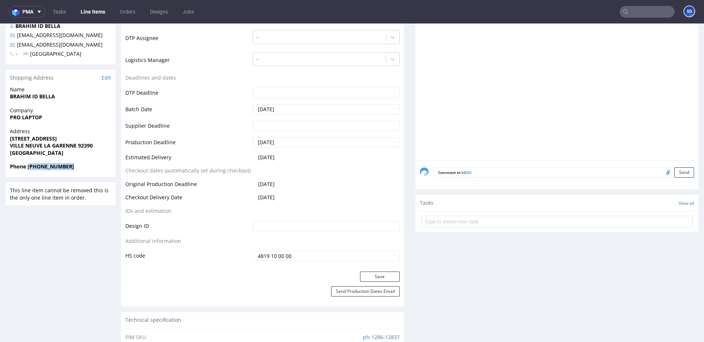
drag, startPoint x: 32, startPoint y: 166, endPoint x: 79, endPoint y: 166, distance: 47.6
click at [79, 166] on span "Phone +33 0695646300" at bounding box center [60, 166] width 101 height 7
copy strong "33 0695646300"
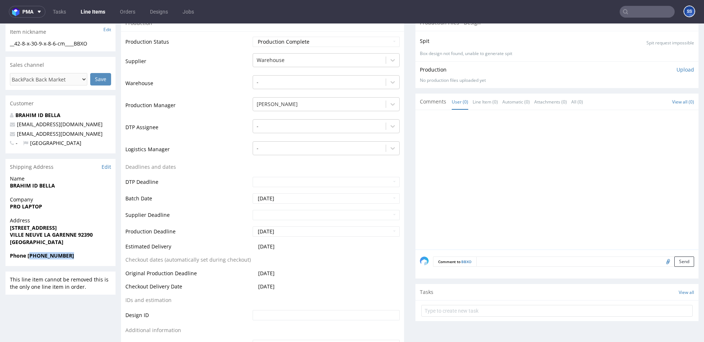
scroll to position [121, 0]
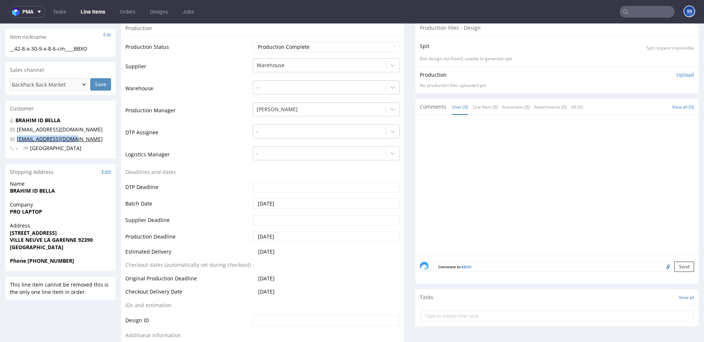
drag, startPoint x: 73, startPoint y: 138, endPoint x: 17, endPoint y: 141, distance: 55.8
click at [17, 141] on p "laptopfr75@gmail.com" at bounding box center [60, 138] width 101 height 7
copy link "laptopfr75@gmail.com"
drag, startPoint x: 47, startPoint y: 193, endPoint x: 256, endPoint y: 42, distance: 258.1
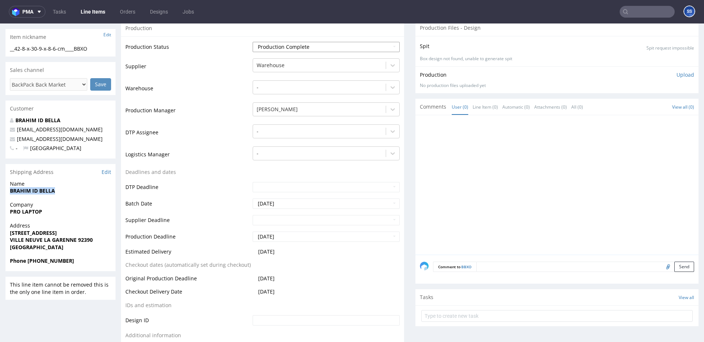
copy strong "BRAHIM ID BELLA"
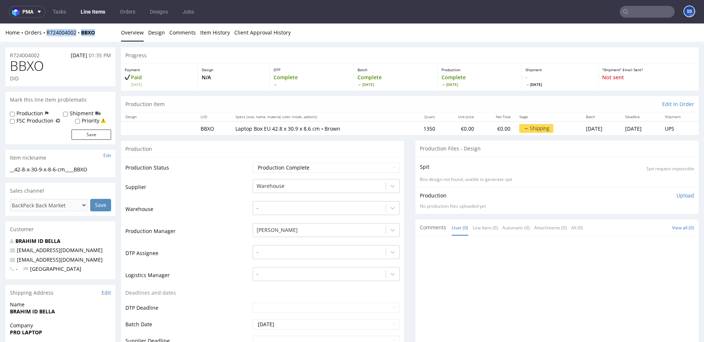
drag, startPoint x: 80, startPoint y: 34, endPoint x: 44, endPoint y: 36, distance: 35.2
click at [45, 35] on div "Home Orders R724004002 BBXO" at bounding box center [60, 32] width 110 height 7
copy div "R724004002 BBXO"
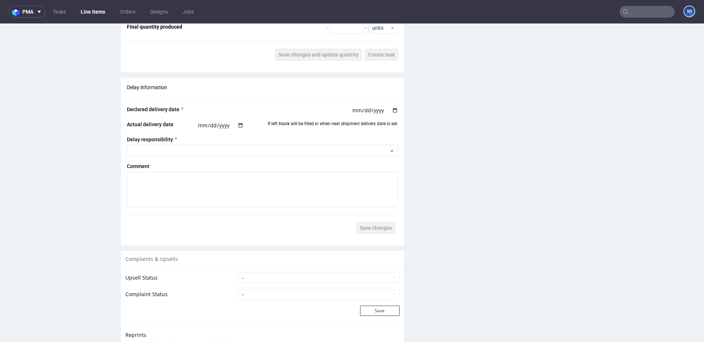
scroll to position [785, 0]
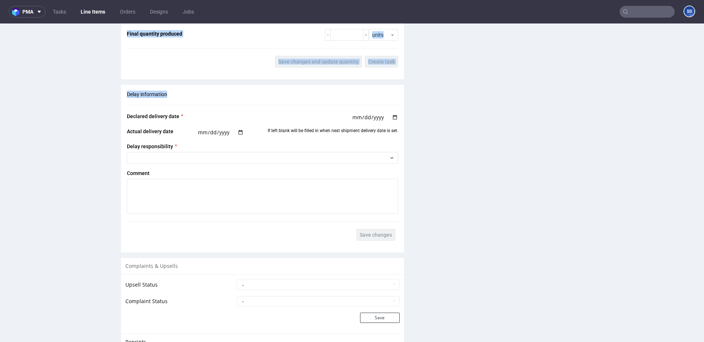
drag, startPoint x: 155, startPoint y: 96, endPoint x: 110, endPoint y: 93, distance: 45.2
click at [174, 94] on div "Delay information Declared delivery date 2025-09-10 Actual delivery date If lef…" at bounding box center [262, 166] width 283 height 162
drag, startPoint x: 174, startPoint y: 94, endPoint x: 117, endPoint y: 93, distance: 56.8
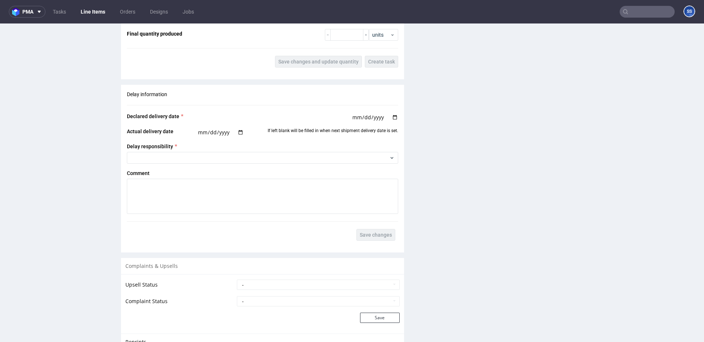
click at [195, 99] on div "Delay information Declared delivery date 2025-09-10 Actual delivery date If lef…" at bounding box center [262, 166] width 283 height 162
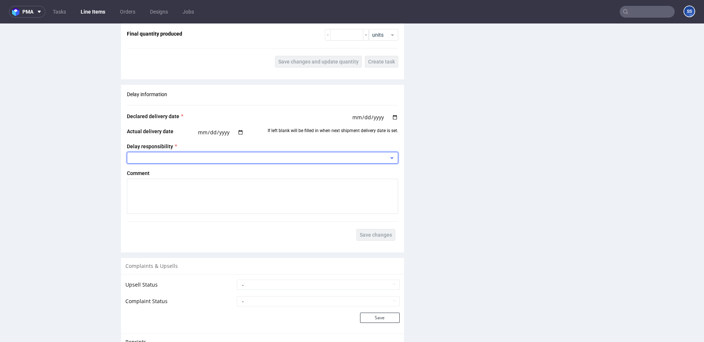
click at [185, 159] on div at bounding box center [262, 158] width 271 height 12
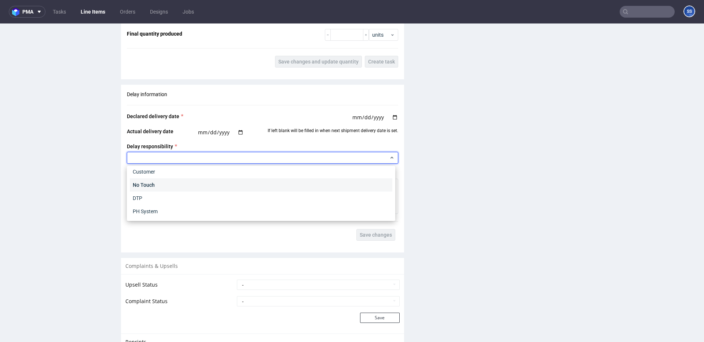
scroll to position [0, 0]
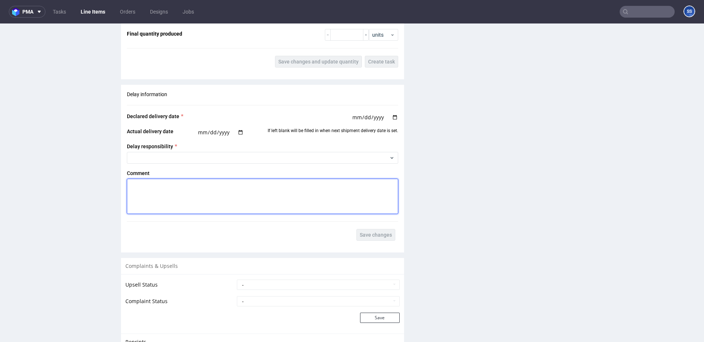
click at [192, 188] on textarea at bounding box center [262, 195] width 271 height 35
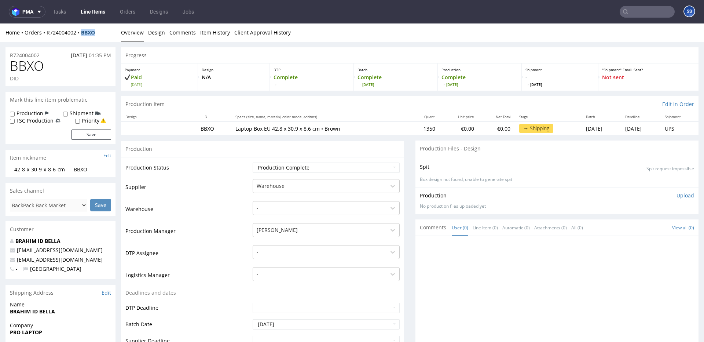
drag, startPoint x: 100, startPoint y: 33, endPoint x: 83, endPoint y: 34, distance: 16.6
click at [83, 34] on div "Home Orders R724004002 BBXO" at bounding box center [60, 32] width 110 height 7
copy strong "BBXO"
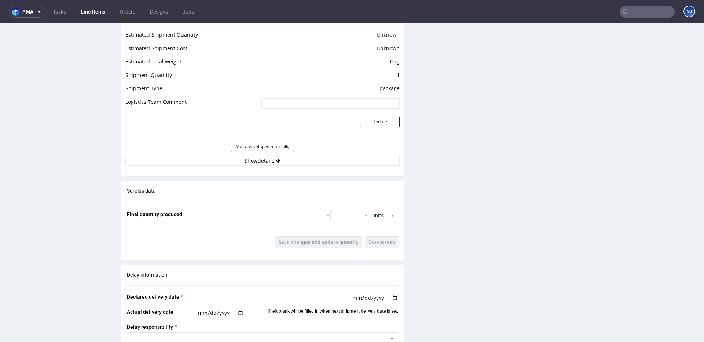
click at [290, 265] on div "Delay information Declared delivery date 2025-09-10 Actual delivery date If lef…" at bounding box center [262, 346] width 283 height 162
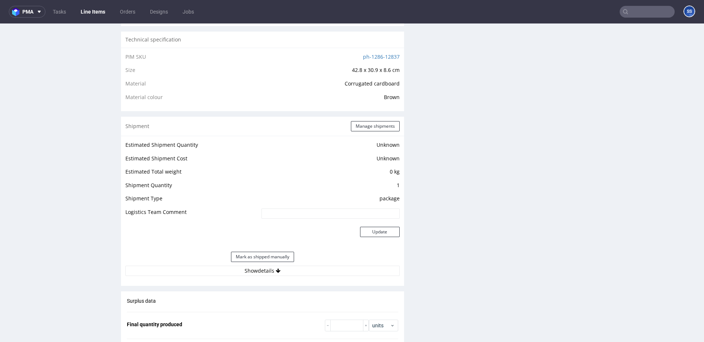
scroll to position [494, 0]
click at [363, 129] on button "Manage shipments" at bounding box center [375, 127] width 49 height 10
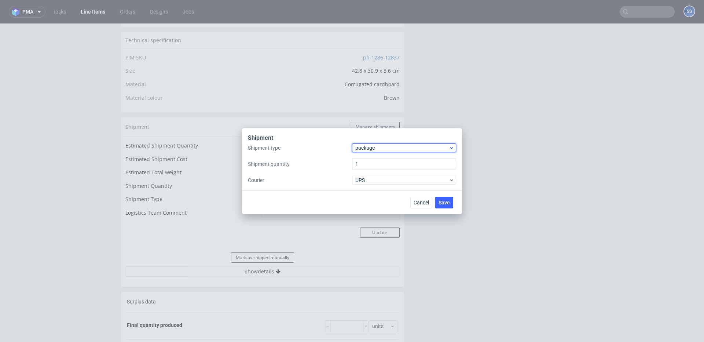
click at [373, 147] on span "package" at bounding box center [401, 147] width 93 height 7
click at [374, 158] on div "pallet" at bounding box center [404, 163] width 98 height 13
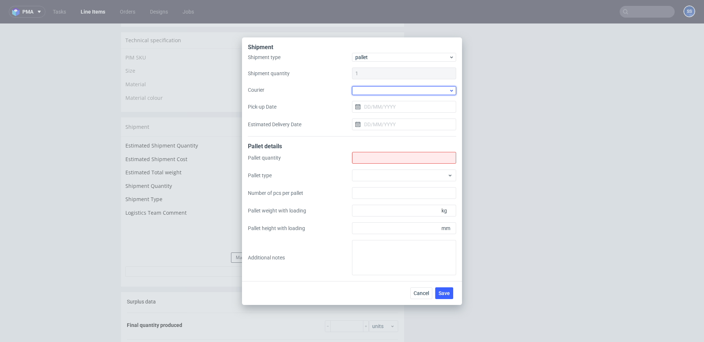
click at [378, 88] on div at bounding box center [404, 90] width 104 height 9
click at [395, 124] on div "DSV" at bounding box center [404, 121] width 98 height 13
click at [382, 108] on input "Pick-up Date" at bounding box center [404, 106] width 104 height 12
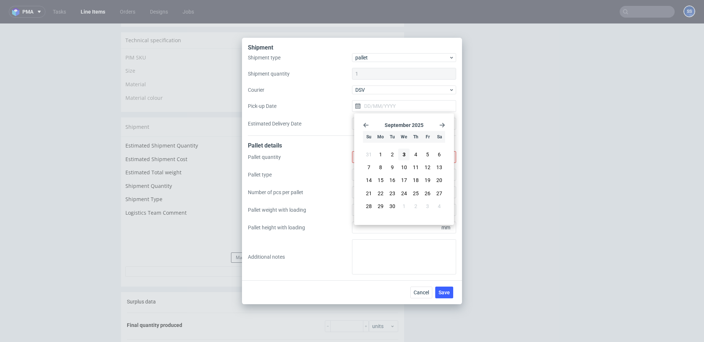
click at [412, 155] on button "4" at bounding box center [415, 154] width 11 height 12
type input "[DATE]"
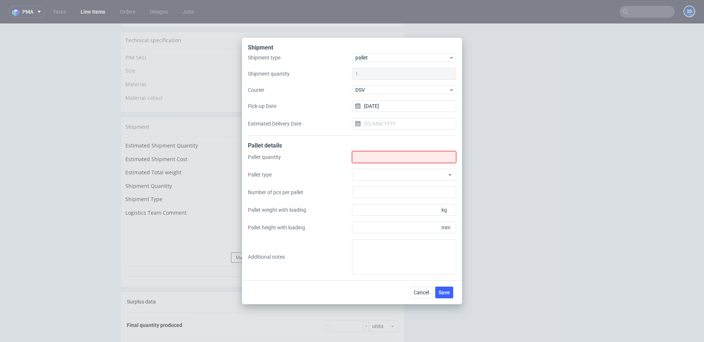
click at [370, 152] on input "Shipment type" at bounding box center [404, 157] width 104 height 12
type input "3"
click at [446, 294] on span "Save" at bounding box center [443, 292] width 11 height 5
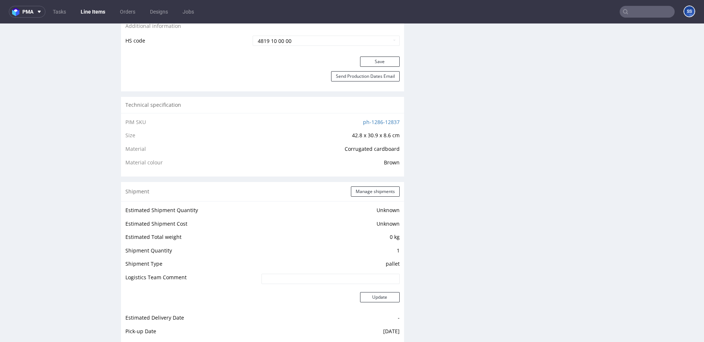
scroll to position [430, 0]
click at [363, 189] on button "Manage shipments" at bounding box center [375, 191] width 49 height 10
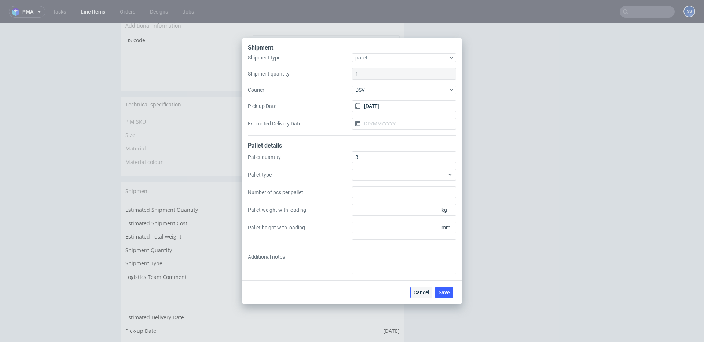
click at [420, 290] on span "Cancel" at bounding box center [420, 292] width 15 height 5
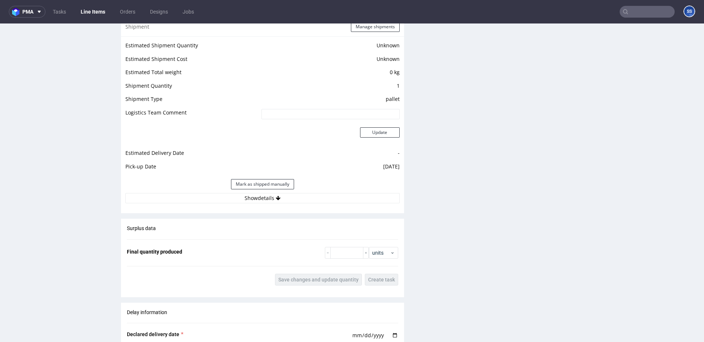
scroll to position [594, 0]
click at [279, 200] on button "Show details" at bounding box center [262, 197] width 274 height 10
click at [279, 199] on button "Show details" at bounding box center [262, 197] width 274 height 10
click at [276, 198] on icon at bounding box center [278, 197] width 5 height 5
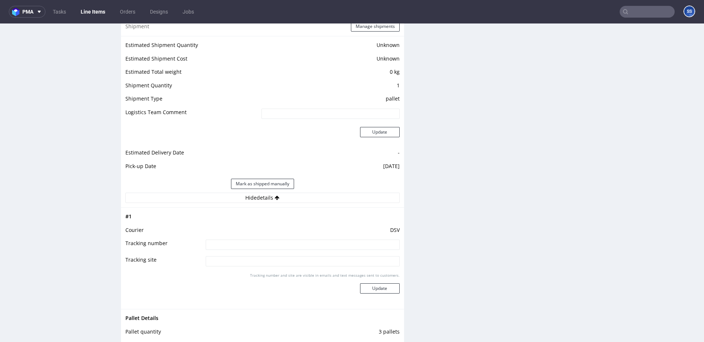
click at [245, 243] on input at bounding box center [303, 244] width 194 height 10
paste input "40257145950405450510"
type input "40257145950405450510"
click at [376, 287] on button "Update" at bounding box center [380, 288] width 40 height 10
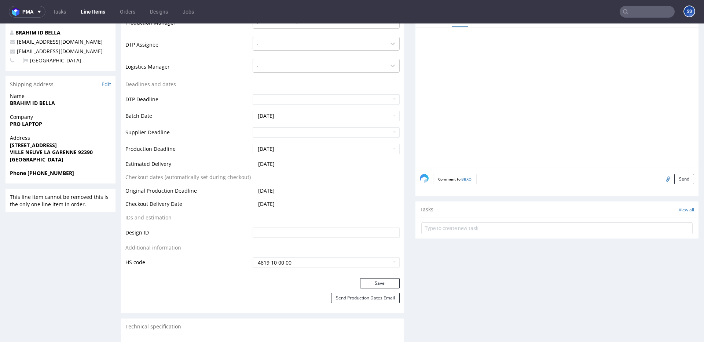
scroll to position [0, 0]
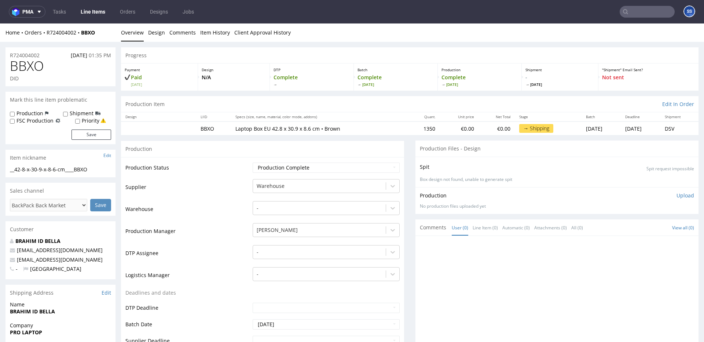
click at [95, 13] on link "Line Items" at bounding box center [92, 12] width 33 height 12
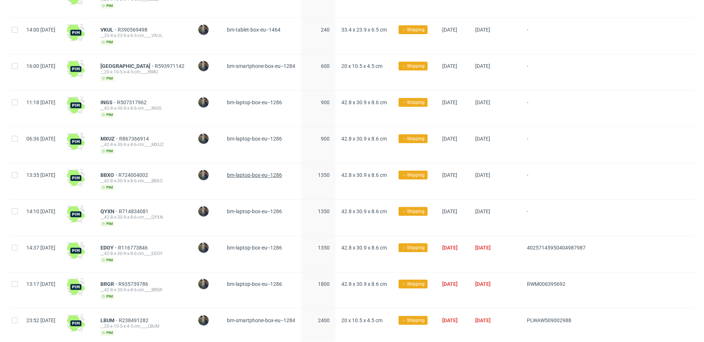
scroll to position [266, 0]
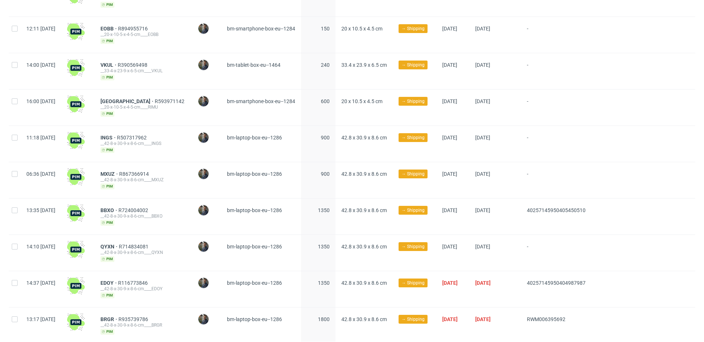
scroll to position [246, 0]
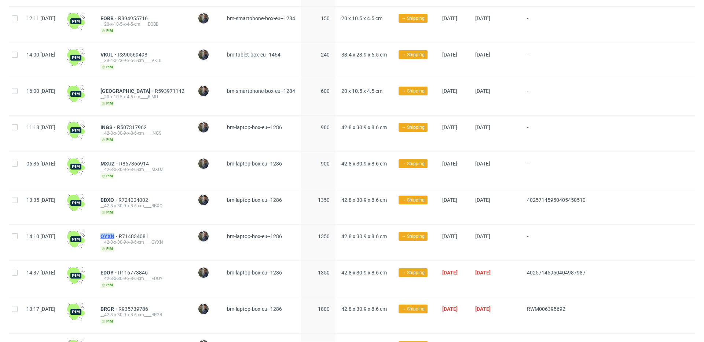
drag, startPoint x: 120, startPoint y: 232, endPoint x: 135, endPoint y: 232, distance: 15.0
click at [135, 232] on div "QYXN R714834081 __42-8-x-30-9-x-8-6-cm____QYXN pim" at bounding box center [143, 242] width 97 height 36
copy span "QYXN"
click at [119, 234] on span "QYXN" at bounding box center [109, 236] width 18 height 6
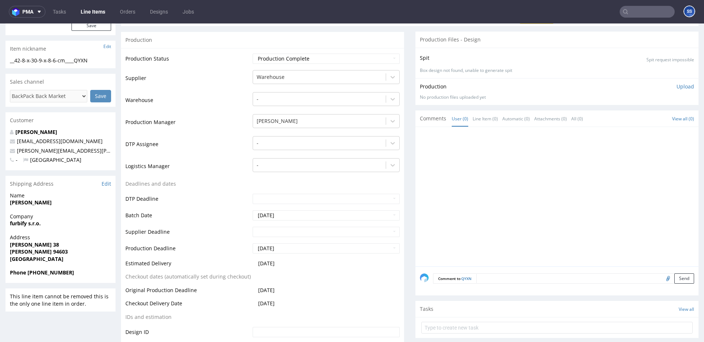
scroll to position [110, 0]
click at [22, 261] on span "[GEOGRAPHIC_DATA]" at bounding box center [60, 257] width 101 height 7
click at [22, 261] on strong "[GEOGRAPHIC_DATA]" at bounding box center [37, 257] width 54 height 7
copy strong "[GEOGRAPHIC_DATA]"
click at [21, 222] on strong "furbify s.r.o." at bounding box center [25, 222] width 31 height 7
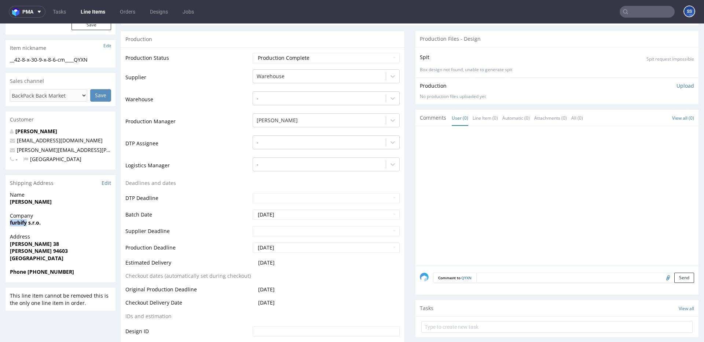
click at [21, 222] on strong "furbify s.r.o." at bounding box center [25, 222] width 31 height 7
copy strong "furbify s.r.o."
click at [45, 242] on strong "[PERSON_NAME] 38" at bounding box center [34, 243] width 49 height 7
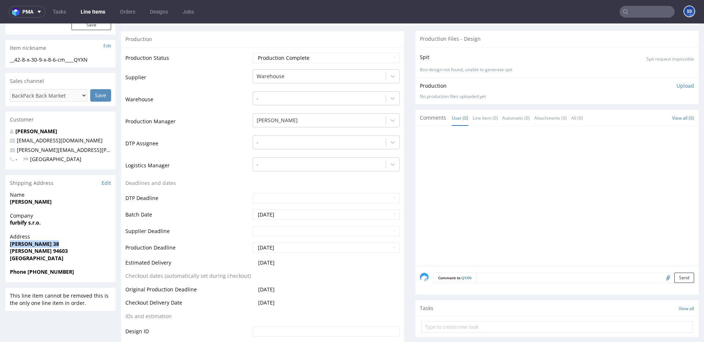
click at [45, 242] on strong "[PERSON_NAME] 38" at bounding box center [34, 243] width 49 height 7
copy strong "[PERSON_NAME] 38"
click at [22, 253] on strong "[PERSON_NAME] 94603" at bounding box center [39, 250] width 58 height 7
copy strong "Kolárovo"
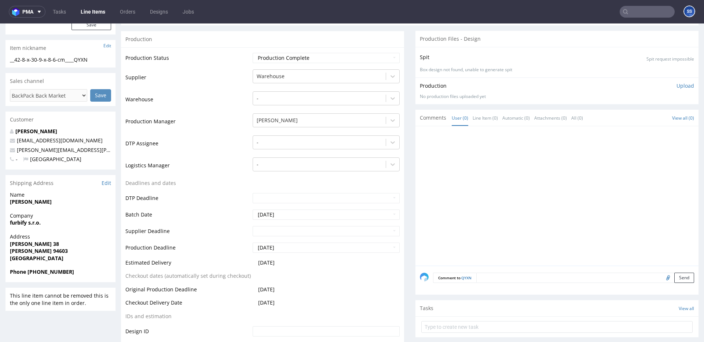
click at [44, 250] on strong "[PERSON_NAME] 94603" at bounding box center [39, 250] width 58 height 7
copy strong "94603"
copy strong "[PERSON_NAME]"
drag, startPoint x: 26, startPoint y: 205, endPoint x: 12, endPoint y: 206, distance: 14.0
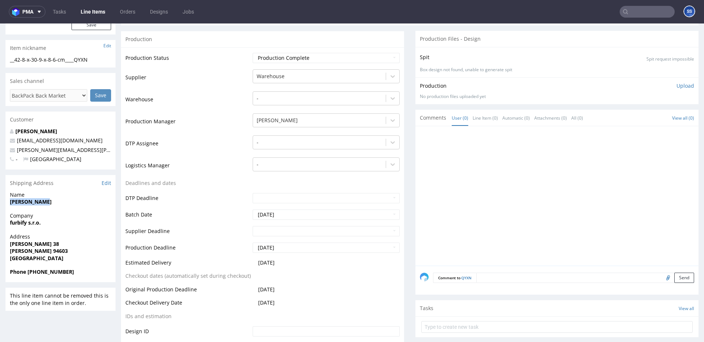
click at [12, 205] on div "Name Marek Albert" at bounding box center [60, 201] width 110 height 21
drag, startPoint x: 55, startPoint y: 150, endPoint x: 12, endPoint y: 151, distance: 43.3
click at [16, 152] on p "[PERSON_NAME][EMAIL_ADDRESS][PERSON_NAME][DOMAIN_NAME]" at bounding box center [60, 149] width 101 height 7
copy link "[PERSON_NAME][EMAIL_ADDRESS][PERSON_NAME][DOMAIN_NAME]"
drag, startPoint x: 78, startPoint y: 273, endPoint x: 221, endPoint y: 96, distance: 227.8
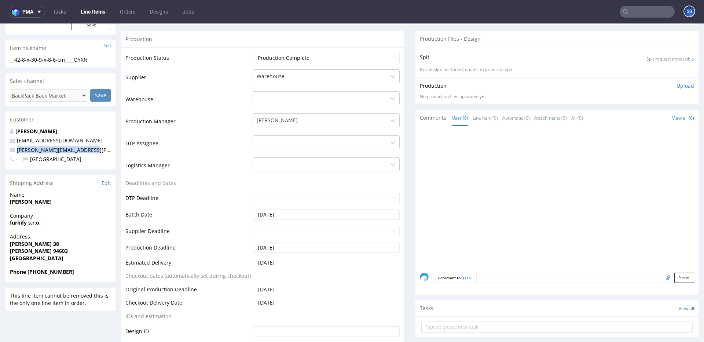
click at [42, 273] on span "Phone [PHONE_NUMBER]" at bounding box center [60, 271] width 101 height 7
copy strong "948 210 206"
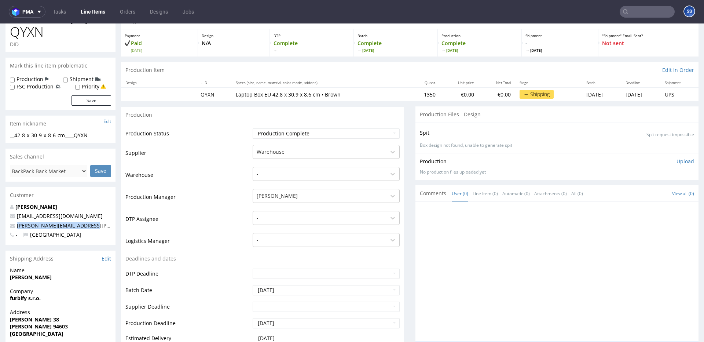
scroll to position [0, 0]
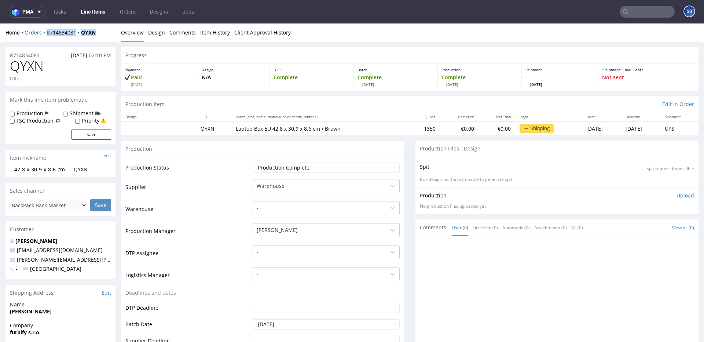
drag, startPoint x: 102, startPoint y: 33, endPoint x: 47, endPoint y: 32, distance: 55.7
click at [41, 33] on div "Home Orders R714834081 QYXN" at bounding box center [60, 32] width 110 height 7
copy div "R714834081 QYXN"
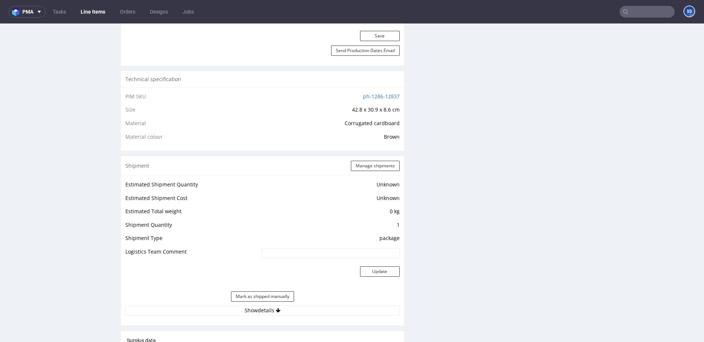
scroll to position [460, 0]
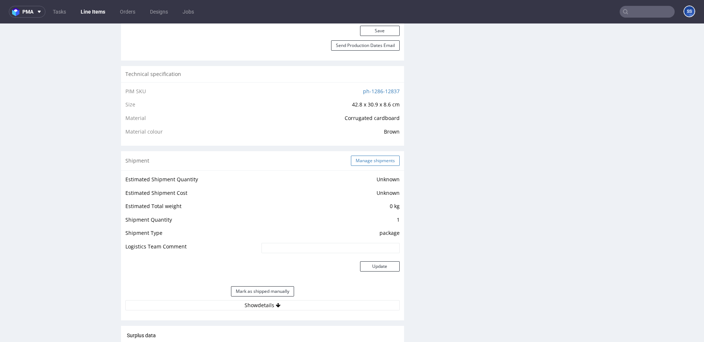
click at [362, 155] on button "Manage shipments" at bounding box center [375, 160] width 49 height 10
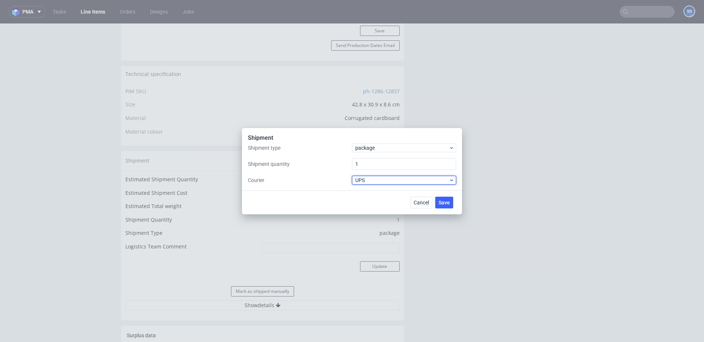
click at [390, 181] on span "UPS" at bounding box center [401, 179] width 93 height 7
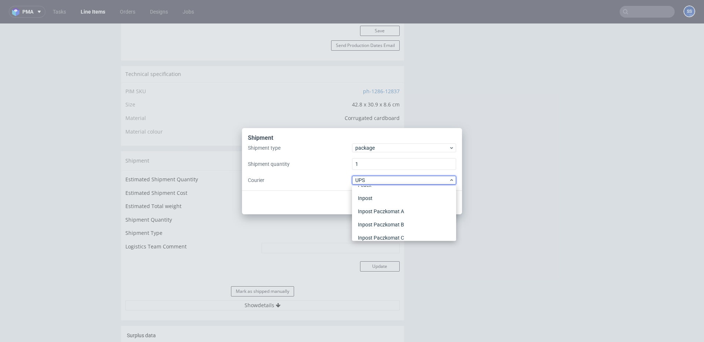
scroll to position [37, 0]
drag, startPoint x: 323, startPoint y: 157, endPoint x: 380, endPoint y: 149, distance: 57.8
click at [333, 155] on div "Shipment type package Shipment quantity 1 Courier UPS" at bounding box center [352, 163] width 208 height 41
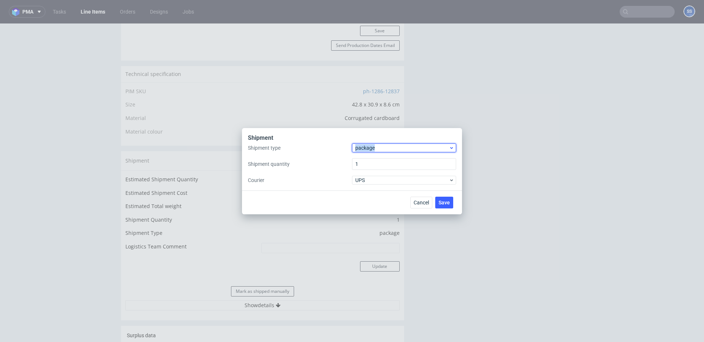
click at [380, 149] on span "package" at bounding box center [401, 147] width 93 height 7
click at [383, 161] on div "pallet" at bounding box center [404, 163] width 98 height 13
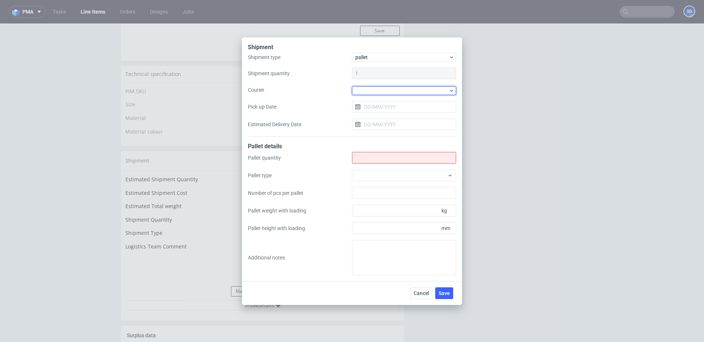
click at [373, 89] on div at bounding box center [404, 90] width 104 height 9
click at [373, 123] on div "DSV" at bounding box center [404, 128] width 98 height 13
click at [377, 102] on input "Pick-up Date" at bounding box center [404, 106] width 104 height 12
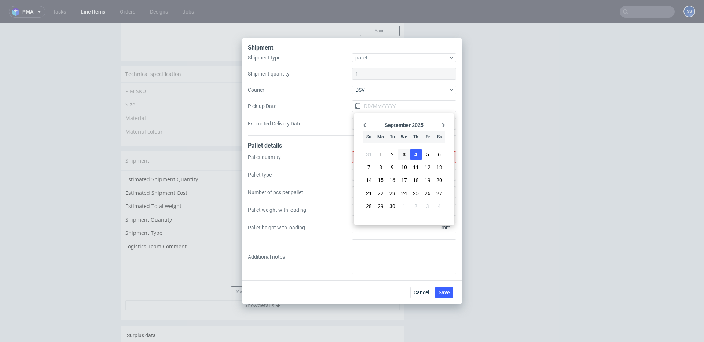
click at [418, 155] on button "4" at bounding box center [415, 154] width 11 height 12
type input "[DATE]"
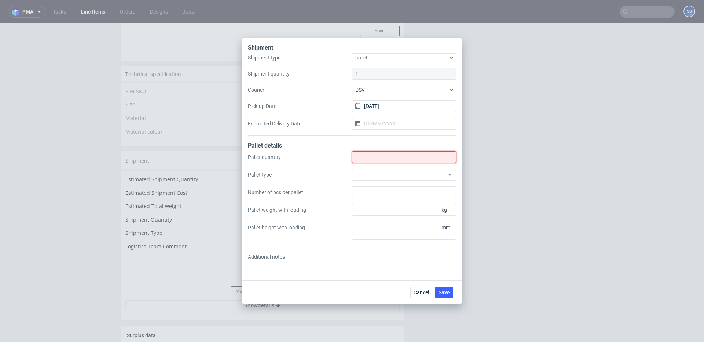
click at [378, 156] on input "Shipment type" at bounding box center [404, 157] width 104 height 12
type input "3"
click at [445, 290] on span "Save" at bounding box center [443, 292] width 11 height 5
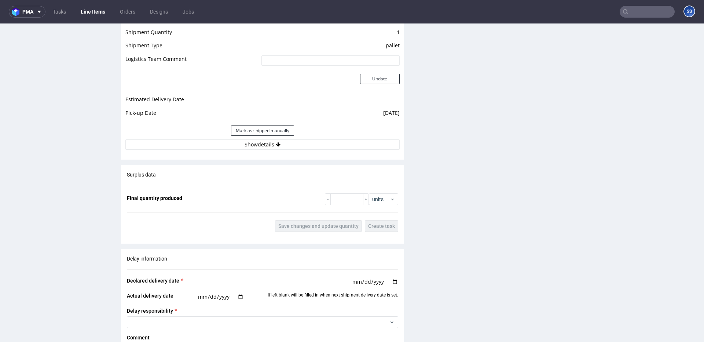
scroll to position [660, 0]
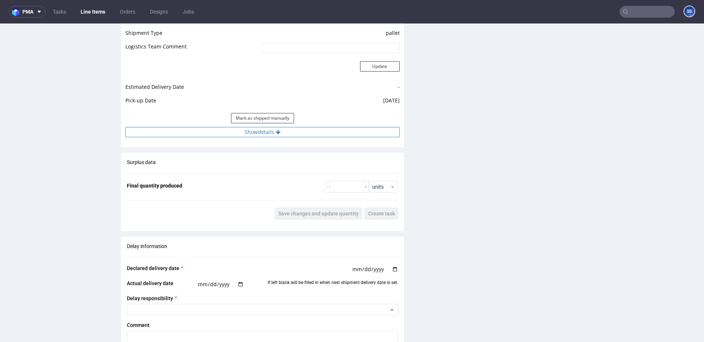
click at [285, 133] on button "Show details" at bounding box center [262, 132] width 274 height 10
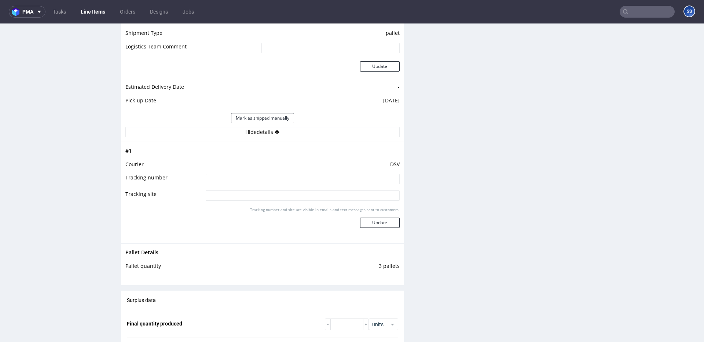
click at [268, 176] on input at bounding box center [303, 179] width 194 height 10
paste input "40257145950405455041"
type input "40257145950405455041"
click at [377, 222] on button "Update" at bounding box center [380, 222] width 40 height 10
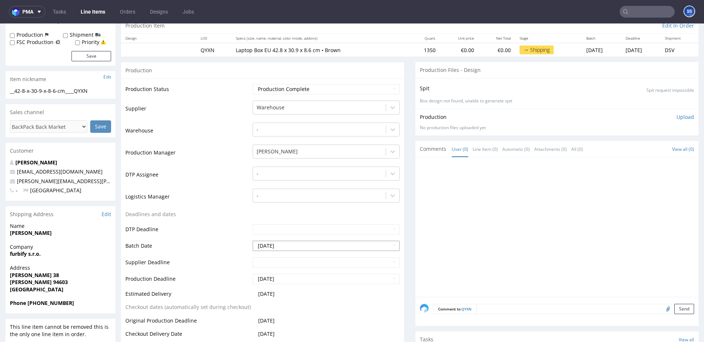
scroll to position [0, 0]
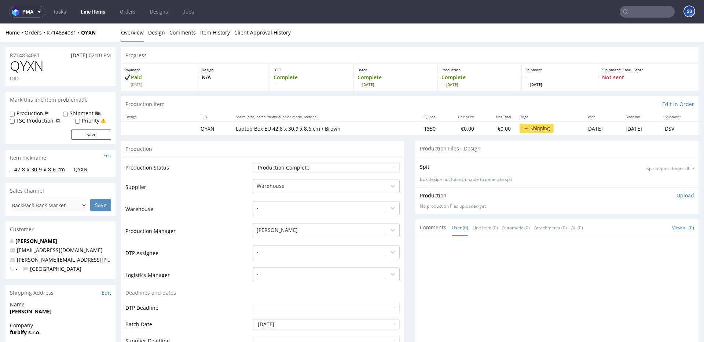
click at [90, 13] on link "Line Items" at bounding box center [92, 12] width 33 height 12
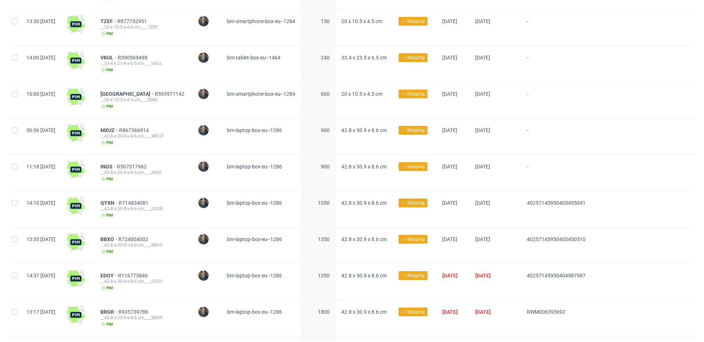
scroll to position [236, 0]
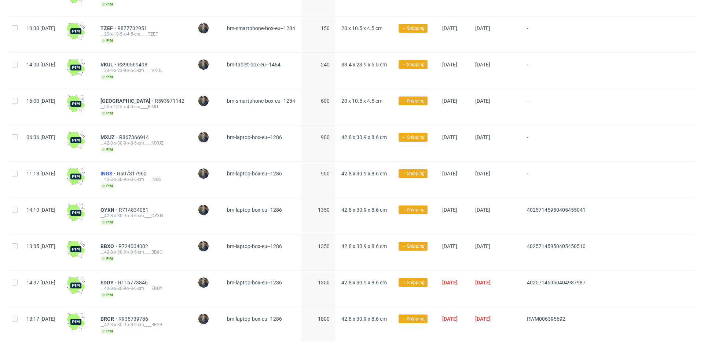
click at [117, 170] on span "INGS" at bounding box center [108, 173] width 16 height 6
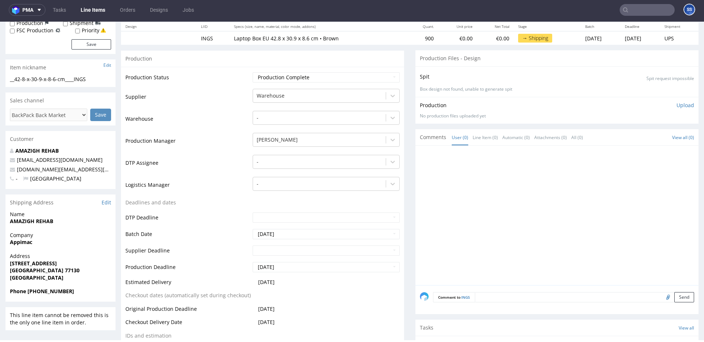
scroll to position [89, 0]
click at [22, 247] on div "Company Appimac" at bounding box center [60, 241] width 110 height 21
click at [23, 243] on strong "Appimac" at bounding box center [21, 241] width 22 height 7
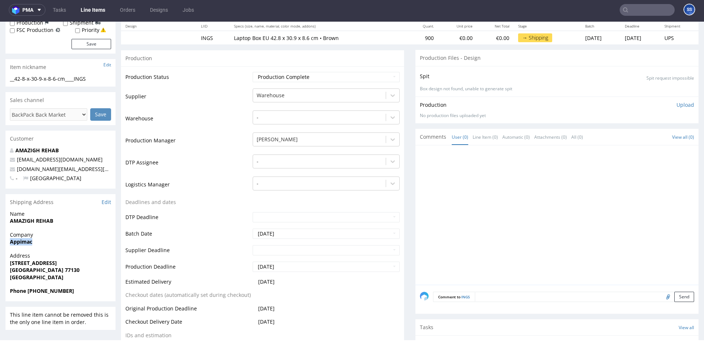
copy strong "Appimac"
click at [34, 262] on strong "[STREET_ADDRESS]" at bounding box center [33, 262] width 47 height 7
copy strong "[STREET_ADDRESS]"
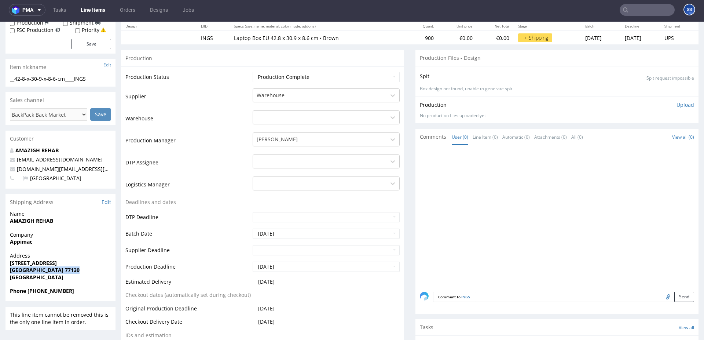
drag, startPoint x: 10, startPoint y: 271, endPoint x: 70, endPoint y: 270, distance: 60.1
click at [70, 270] on strong "[GEOGRAPHIC_DATA] 77130" at bounding box center [45, 269] width 70 height 7
drag, startPoint x: 70, startPoint y: 270, endPoint x: 18, endPoint y: 268, distance: 51.7
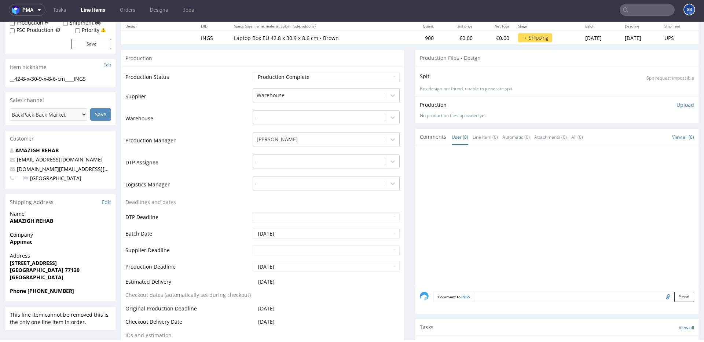
click at [19, 268] on strong "[GEOGRAPHIC_DATA] 77130" at bounding box center [45, 269] width 70 height 7
drag, startPoint x: 11, startPoint y: 269, endPoint x: 70, endPoint y: 269, distance: 59.0
click at [70, 269] on strong "[GEOGRAPHIC_DATA] 77130" at bounding box center [45, 269] width 70 height 7
copy strong "SAINT GERMAIN LAVAL"
click at [78, 273] on span "[GEOGRAPHIC_DATA] 77130" at bounding box center [60, 269] width 101 height 7
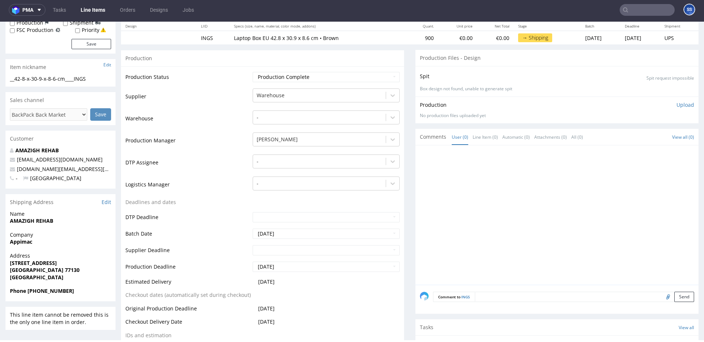
click at [78, 271] on strong "[GEOGRAPHIC_DATA] 77130" at bounding box center [45, 269] width 70 height 7
copy strong "77130"
drag, startPoint x: 51, startPoint y: 223, endPoint x: 133, endPoint y: 55, distance: 186.5
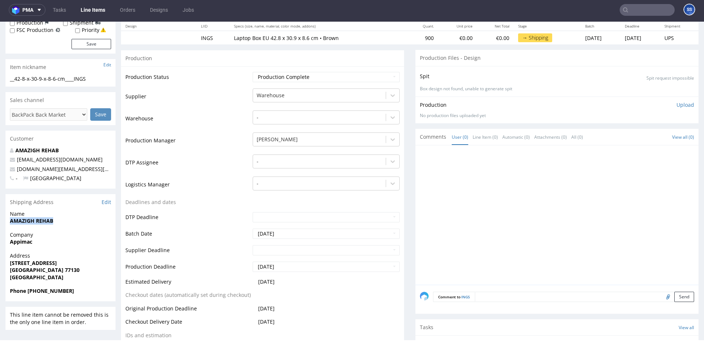
copy strong "AMAZIGH REHAB"
drag, startPoint x: 59, startPoint y: 173, endPoint x: 16, endPoint y: 170, distance: 42.3
click at [16, 170] on p "[DOMAIN_NAME][EMAIL_ADDRESS][DOMAIN_NAME]" at bounding box center [60, 168] width 101 height 7
copy link "[DOMAIN_NAME][EMAIL_ADDRESS][DOMAIN_NAME]"
drag, startPoint x: 49, startPoint y: 292, endPoint x: 303, endPoint y: 48, distance: 353.1
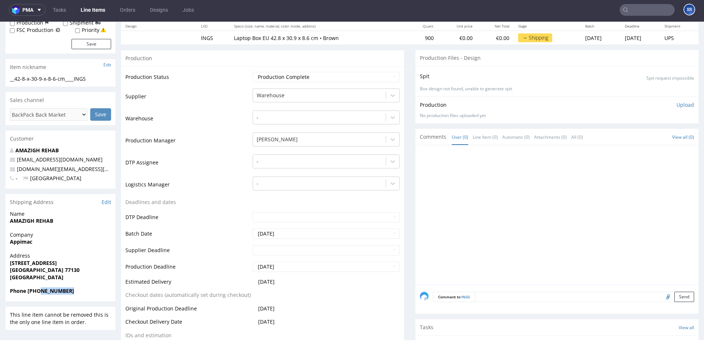
click at [38, 292] on span "Phone [PHONE_NUMBER]" at bounding box center [60, 290] width 101 height 7
copy strong "0660814377"
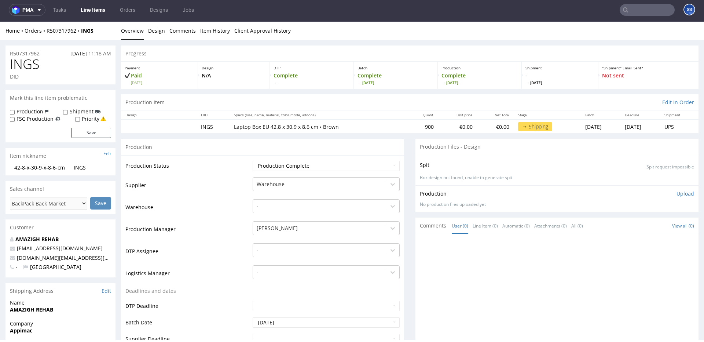
scroll to position [0, 0]
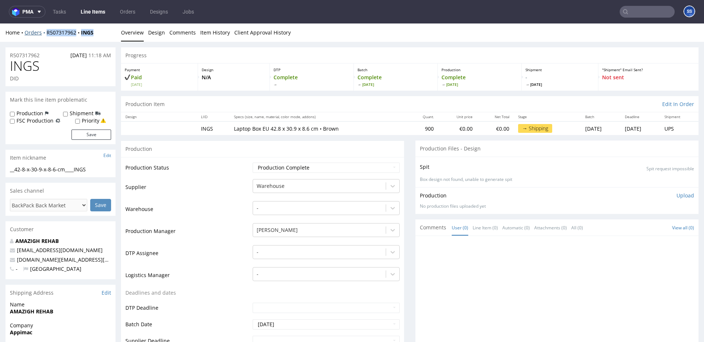
drag, startPoint x: 79, startPoint y: 31, endPoint x: 118, endPoint y: 44, distance: 41.4
click at [46, 32] on div "Home Orders R507317962 INGS" at bounding box center [60, 32] width 110 height 7
copy div "R507317962 INGS"
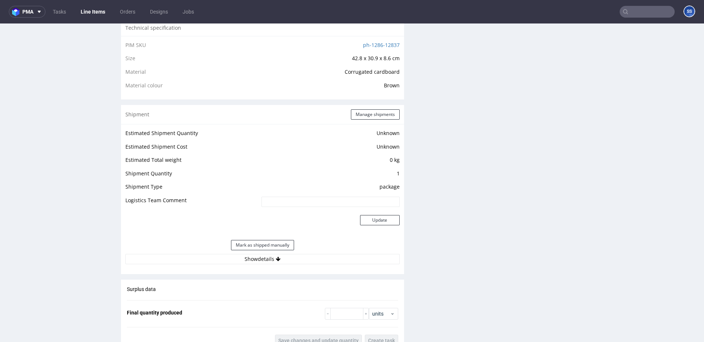
scroll to position [514, 0]
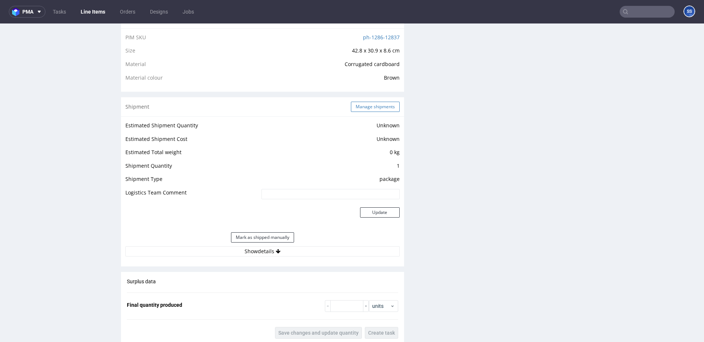
click at [368, 107] on button "Manage shipments" at bounding box center [375, 107] width 49 height 10
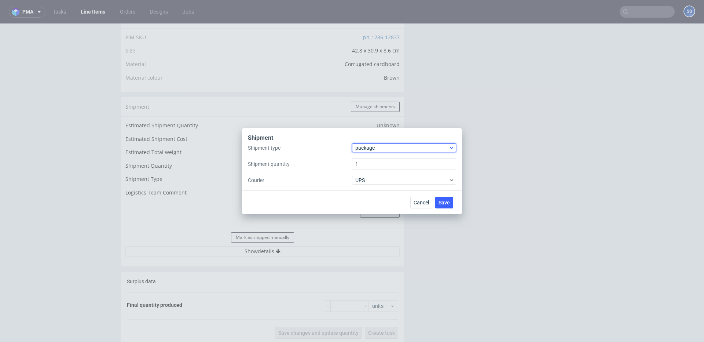
click at [382, 144] on span "package" at bounding box center [401, 147] width 93 height 7
click at [379, 158] on div "pallet" at bounding box center [404, 163] width 98 height 13
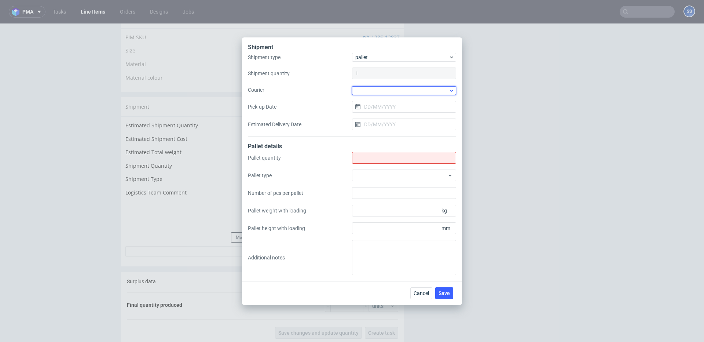
click at [378, 88] on div at bounding box center [404, 90] width 104 height 9
click at [386, 124] on div "DSV" at bounding box center [404, 127] width 98 height 13
click at [373, 107] on input "Pick-up Date" at bounding box center [404, 106] width 104 height 12
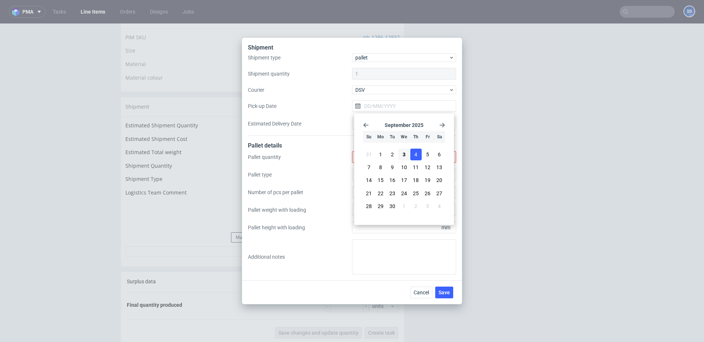
click at [413, 153] on button "4" at bounding box center [415, 154] width 11 height 12
type input "[DATE]"
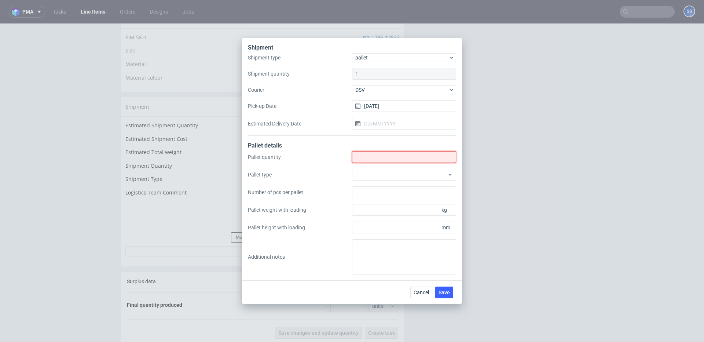
click at [389, 157] on input "Shipment type" at bounding box center [404, 157] width 104 height 12
type input "2"
click at [445, 290] on span "Save" at bounding box center [443, 292] width 11 height 5
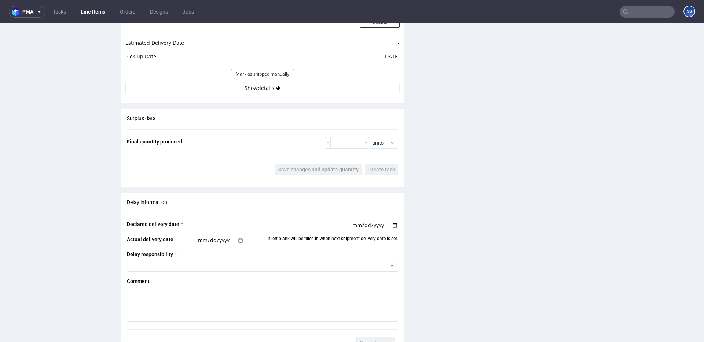
scroll to position [701, 0]
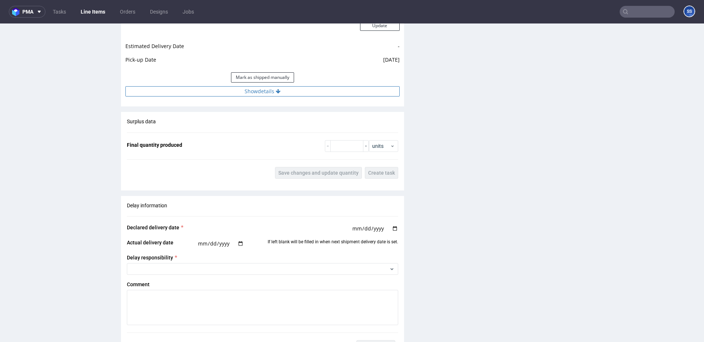
click at [264, 95] on button "Show details" at bounding box center [262, 91] width 274 height 10
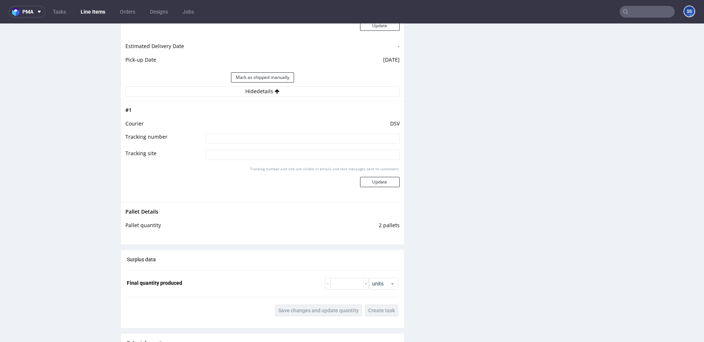
click at [283, 133] on input at bounding box center [303, 138] width 194 height 10
paste input "40257145950405459049"
type input "40257145950405459049"
click at [374, 183] on button "Update" at bounding box center [380, 182] width 40 height 10
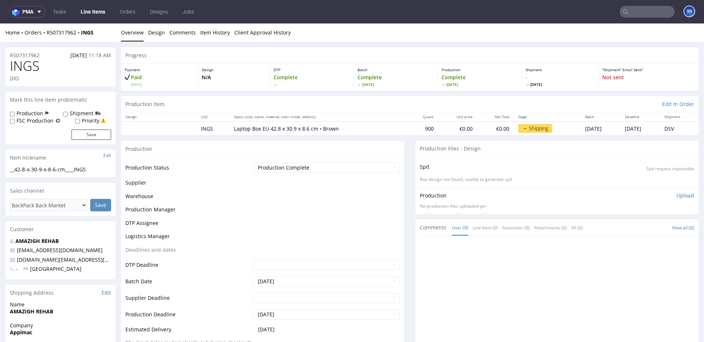
scroll to position [467, 0]
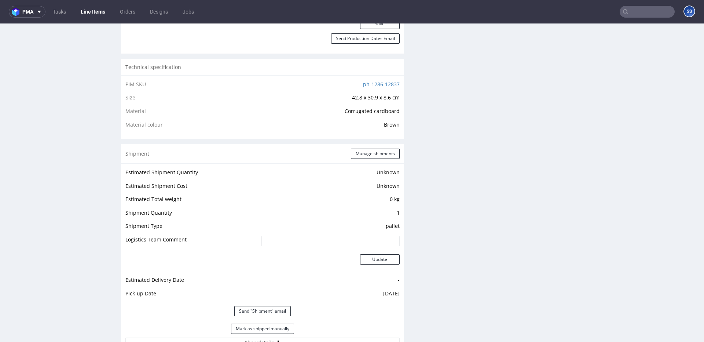
click at [97, 13] on link "Line Items" at bounding box center [92, 12] width 33 height 12
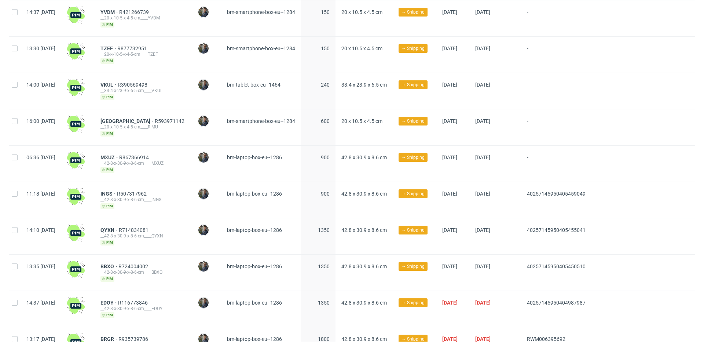
scroll to position [217, 0]
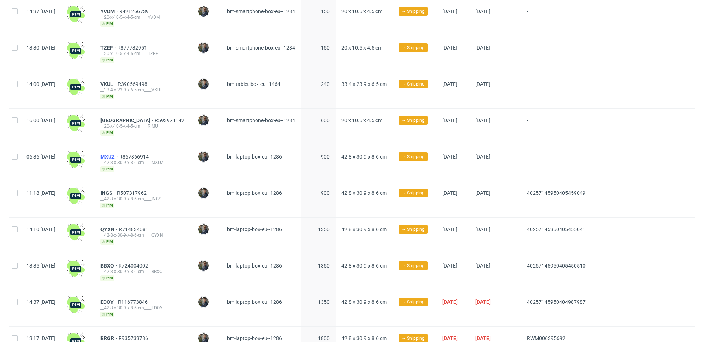
click at [119, 154] on span "MXUZ" at bounding box center [109, 157] width 19 height 6
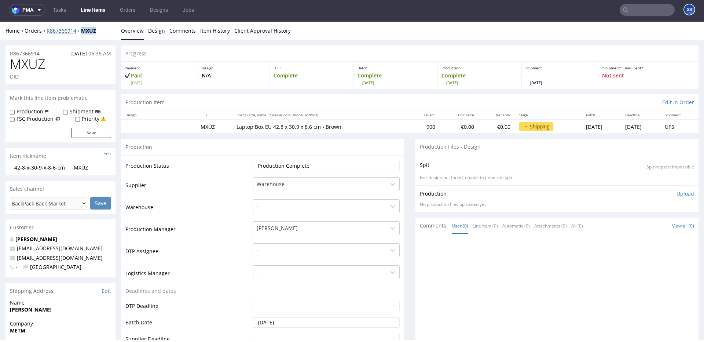
drag, startPoint x: 95, startPoint y: 33, endPoint x: 81, endPoint y: 33, distance: 13.6
click at [81, 33] on div "Home Orders R867366914 MXUZ" at bounding box center [60, 30] width 110 height 7
click at [92, 9] on link "Line Items" at bounding box center [92, 10] width 33 height 12
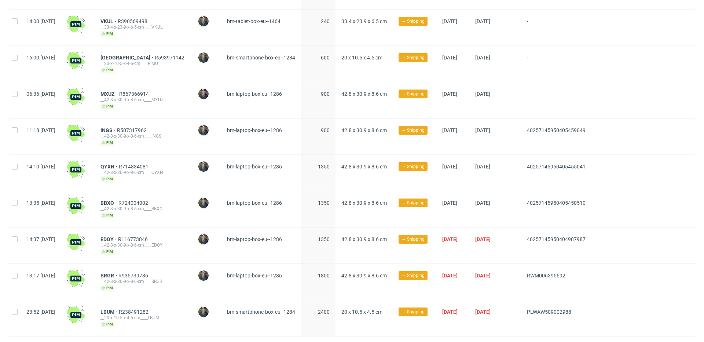
scroll to position [295, 0]
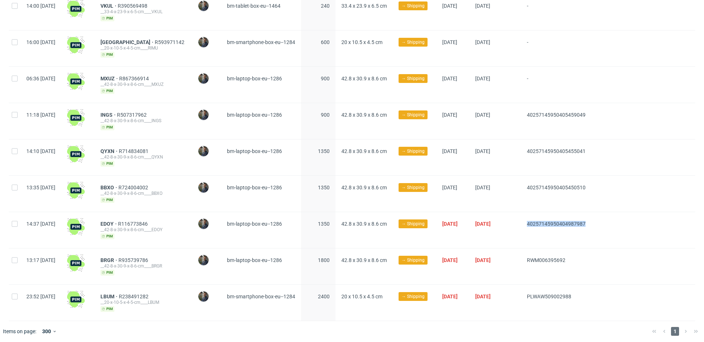
drag, startPoint x: 620, startPoint y: 221, endPoint x: 530, endPoint y: 219, distance: 89.8
click at [530, 219] on div "14:37 Mon 01.09.2025 EDOY R116773846 __42-8-x-30-9-x-8-6-cm____EDOY pim Maciej …" at bounding box center [352, 230] width 686 height 36
copy span "40257145950404987987"
drag, startPoint x: 588, startPoint y: 295, endPoint x: 529, endPoint y: 295, distance: 58.6
click at [529, 295] on div "PLWAW509002988" at bounding box center [556, 302] width 70 height 36
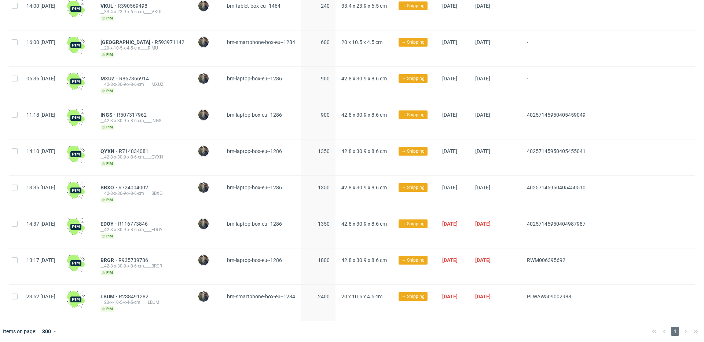
drag, startPoint x: 599, startPoint y: 291, endPoint x: 593, endPoint y: 291, distance: 5.5
click at [594, 291] on div at bounding box center [643, 302] width 104 height 36
drag, startPoint x: 573, startPoint y: 293, endPoint x: 530, endPoint y: 294, distance: 42.5
click at [530, 294] on span "PLWAW509002988" at bounding box center [556, 302] width 59 height 18
copy span "PLWAW509002988"
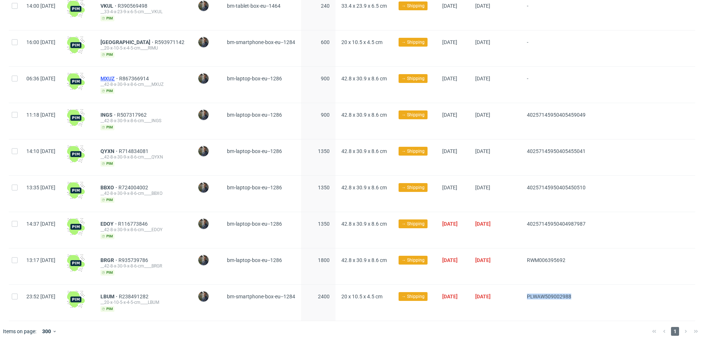
click at [119, 78] on span "MXUZ" at bounding box center [109, 79] width 19 height 6
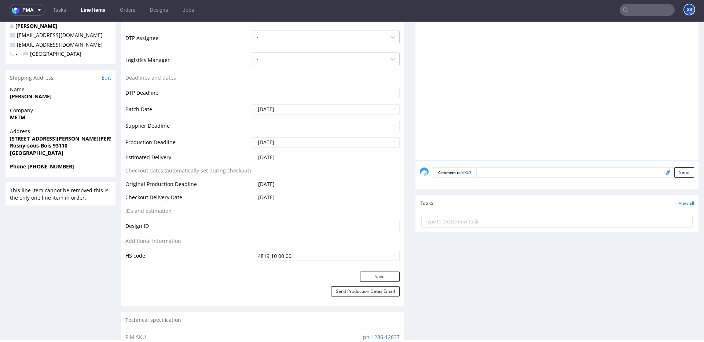
scroll to position [216, 0]
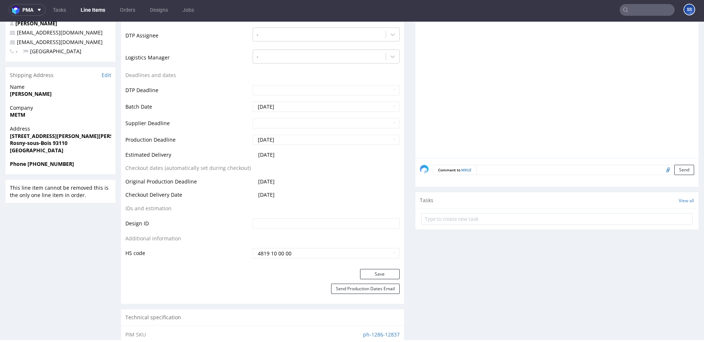
click at [51, 134] on strong "3 Rue Joseph et Etienne Montgolfier, 1er étage" at bounding box center [83, 135] width 146 height 7
click at [19, 116] on strong "METM" at bounding box center [17, 114] width 15 height 7
copy strong "METM"
click at [52, 135] on strong "3 Rue Joseph et Etienne Montgolfier, 1er étage" at bounding box center [83, 135] width 146 height 7
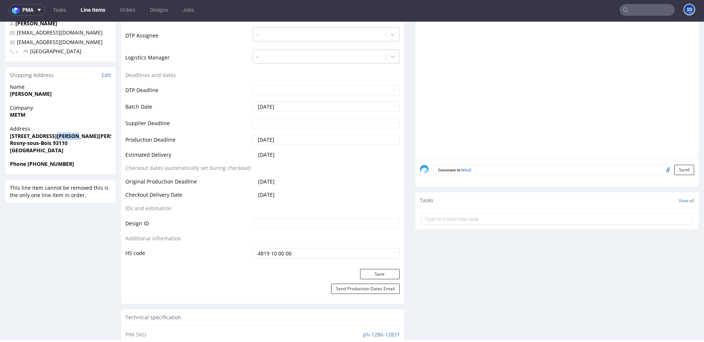
click at [52, 135] on strong "3 Rue Joseph et Etienne Montgolfier, 1er étage" at bounding box center [83, 135] width 146 height 7
copy strong "3 Rue Joseph et Etienne Montgolfier, 1er étage"
drag, startPoint x: 69, startPoint y: 137, endPoint x: 24, endPoint y: 136, distance: 45.1
click at [65, 137] on strong "3 Rue Joseph et Etienne Montgolfier, 1er étage" at bounding box center [83, 135] width 146 height 7
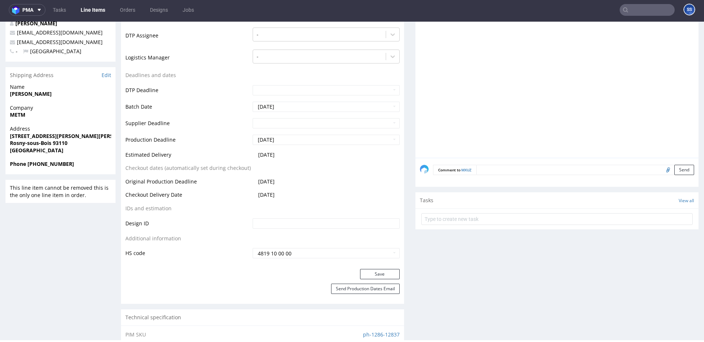
click at [22, 136] on strong "3 Rue Joseph et Etienne Montgolfier, 1er étage" at bounding box center [83, 135] width 146 height 7
copy strong "3 Rue Joseph et Etienne Montgolfier, 1er étage"
drag, startPoint x: 8, startPoint y: 143, endPoint x: 39, endPoint y: 143, distance: 30.8
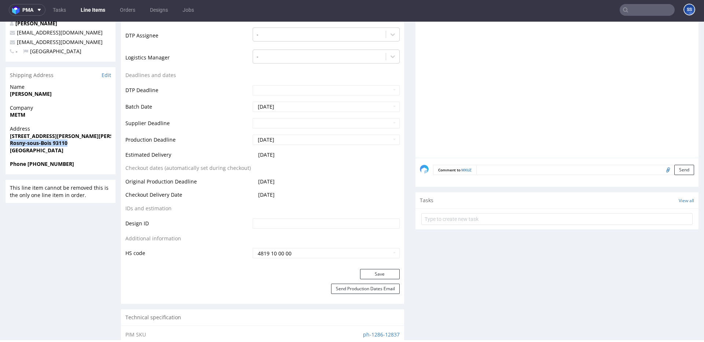
click at [39, 143] on div "Address 3 Rue Joseph et Etienne Montgolfier, 1er étage Rosny-sous-Bois 93110 Fr…" at bounding box center [60, 142] width 110 height 35
click at [44, 143] on strong "Rosny-sous-Bois 93110" at bounding box center [39, 142] width 58 height 7
click at [57, 143] on strong "Rosny-sous-Bois 93110" at bounding box center [39, 143] width 58 height 7
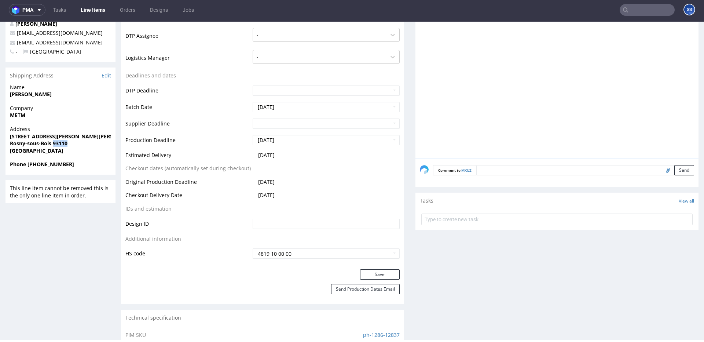
copy strong "93110"
click at [14, 144] on strong "Rosny-sous-Bois 93110" at bounding box center [39, 143] width 58 height 7
click at [13, 144] on strong "Rosny-sous-Bois 93110" at bounding box center [39, 143] width 58 height 7
click at [21, 144] on strong "Rosny-sous-Bois 93110" at bounding box center [39, 143] width 58 height 7
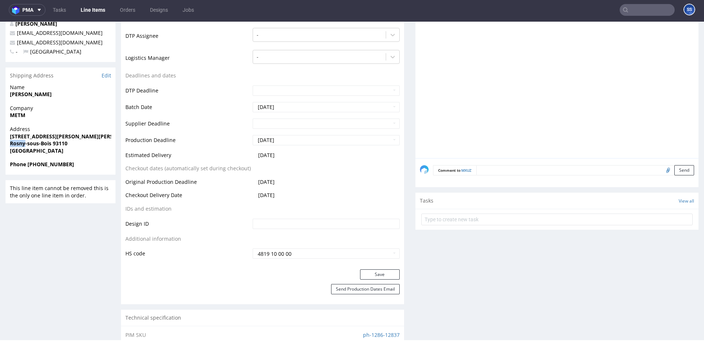
click at [21, 144] on strong "Rosny-sous-Bois 93110" at bounding box center [39, 143] width 58 height 7
click at [54, 144] on strong "Rosny-sous-Bois 93110" at bounding box center [39, 143] width 58 height 7
drag, startPoint x: 53, startPoint y: 144, endPoint x: 5, endPoint y: 144, distance: 48.0
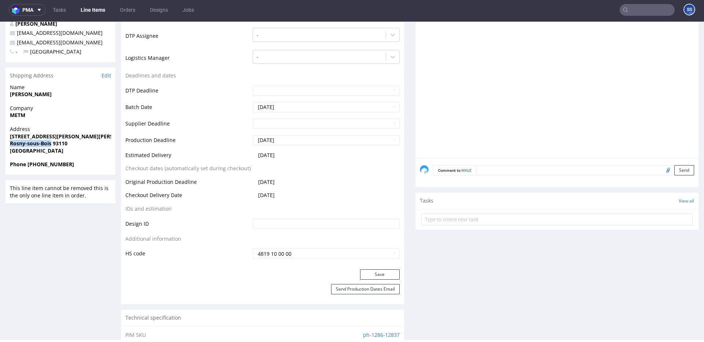
copy strong "Rosny-sous-Bois"
click at [88, 156] on div "Address 3 Rue Joseph et Etienne Montgolfier, 1er étage Rosny-sous-Bois 93110 Fr…" at bounding box center [60, 142] width 110 height 35
drag, startPoint x: 70, startPoint y: 165, endPoint x: 92, endPoint y: 126, distance: 43.8
click at [30, 164] on span "Phone +33 6 63 38 06 45" at bounding box center [60, 164] width 101 height 7
copy strong "33 6 63 38 06 45"
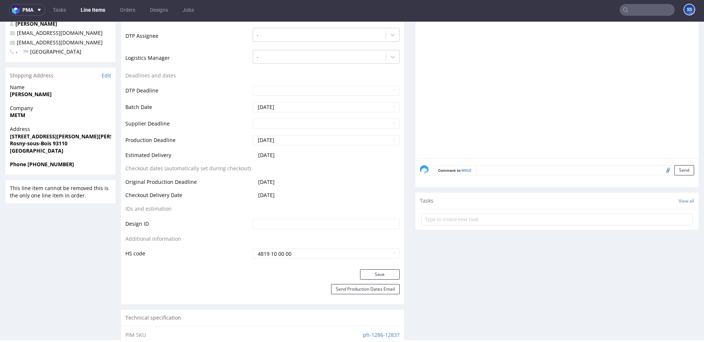
drag, startPoint x: 66, startPoint y: 98, endPoint x: 52, endPoint y: 91, distance: 14.8
click at [58, 94] on div "Name alain krishnapalan" at bounding box center [60, 94] width 110 height 21
click at [48, 92] on strong "alain krishnapalan" at bounding box center [31, 94] width 42 height 7
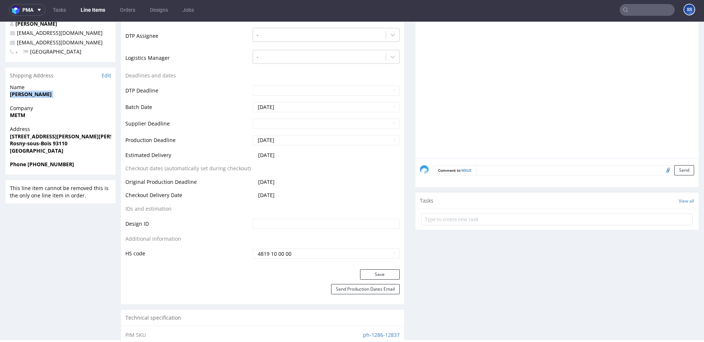
copy strong "alain krishnapalan"
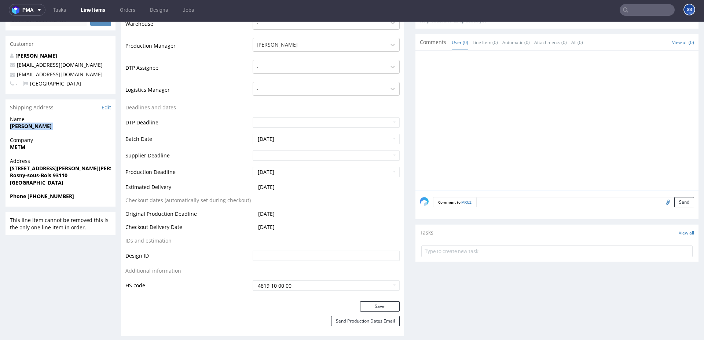
scroll to position [179, 0]
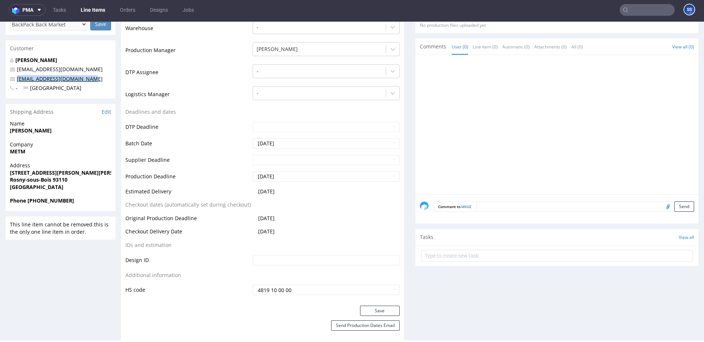
drag, startPoint x: 93, startPoint y: 79, endPoint x: 18, endPoint y: 81, distance: 75.9
click at [18, 81] on p "metm.backmarket@outlook.fr" at bounding box center [60, 78] width 101 height 7
copy link "metm.backmarket@outlook.fr"
click at [26, 152] on span "METM" at bounding box center [60, 151] width 101 height 7
click at [25, 152] on strong "METM" at bounding box center [17, 151] width 15 height 7
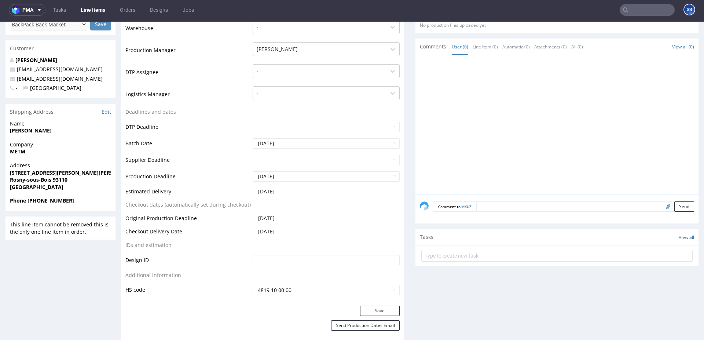
click at [24, 152] on strong "METM" at bounding box center [17, 151] width 15 height 7
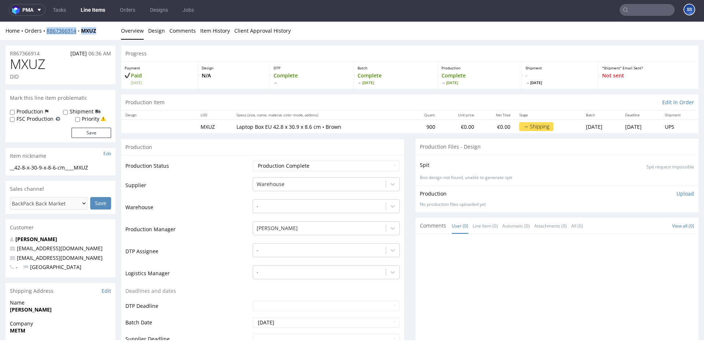
drag, startPoint x: 104, startPoint y: 33, endPoint x: 64, endPoint y: 27, distance: 41.1
click at [48, 33] on div "Home Orders R867366914 MXUZ" at bounding box center [60, 30] width 110 height 7
click at [111, 28] on div "Home Orders R867366914 MXUZ" at bounding box center [60, 30] width 110 height 7
drag, startPoint x: 93, startPoint y: 32, endPoint x: 47, endPoint y: 33, distance: 46.2
click at [47, 33] on div "Home Orders R867366914 MXUZ" at bounding box center [60, 30] width 110 height 7
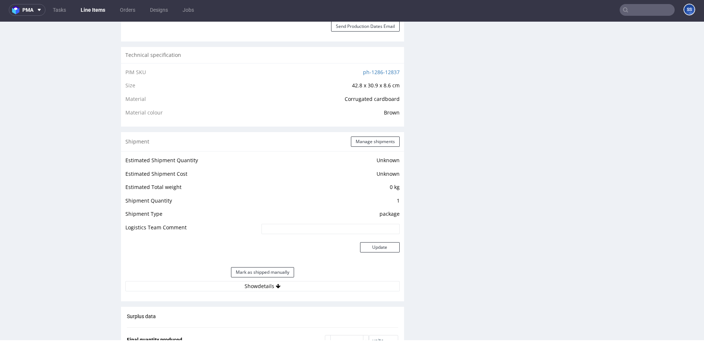
scroll to position [479, 0]
click at [358, 138] on button "Manage shipments" at bounding box center [375, 140] width 49 height 10
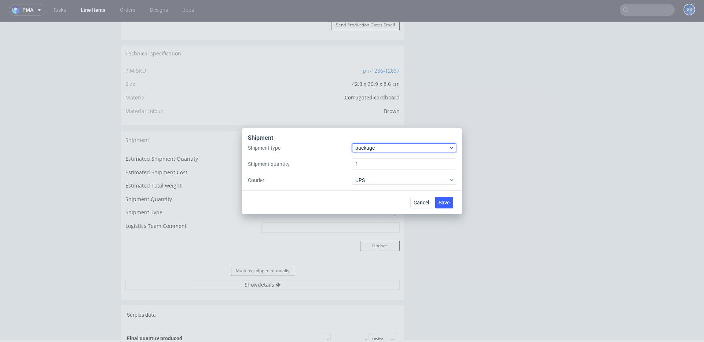
click at [381, 148] on span "package" at bounding box center [401, 147] width 93 height 7
click at [373, 159] on div "pallet" at bounding box center [404, 163] width 98 height 13
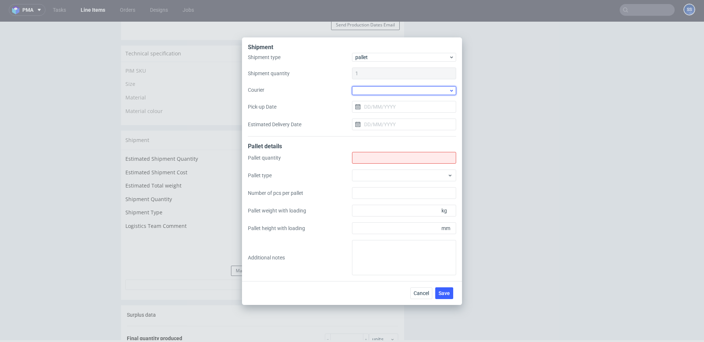
click at [371, 91] on div at bounding box center [404, 90] width 104 height 9
click at [384, 120] on div "DSV" at bounding box center [404, 122] width 98 height 13
click at [384, 110] on input "Pick-up Date" at bounding box center [404, 106] width 104 height 12
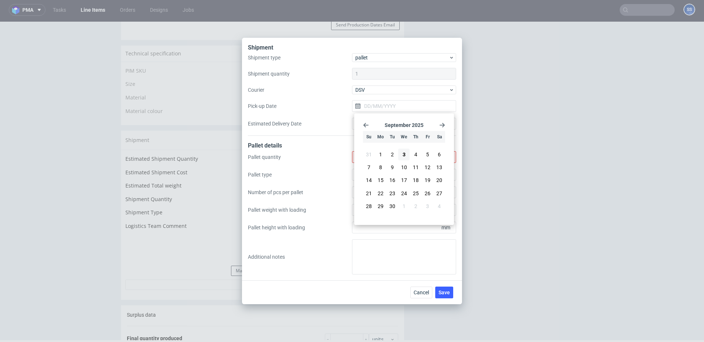
drag, startPoint x: 415, startPoint y: 154, endPoint x: 410, endPoint y: 154, distance: 4.8
click at [415, 154] on span "4" at bounding box center [415, 154] width 3 height 7
type input "[DATE]"
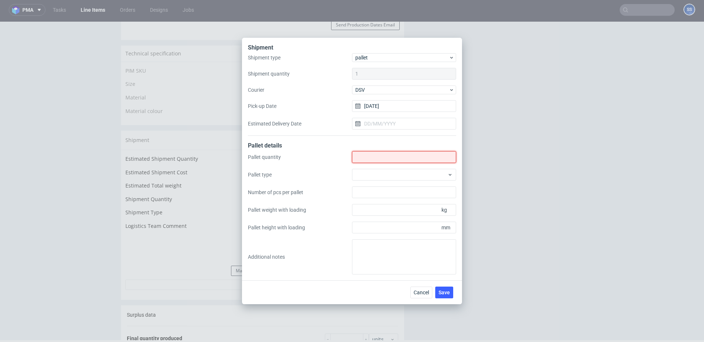
click at [391, 158] on input "Shipment type" at bounding box center [404, 157] width 104 height 12
type input "2"
drag, startPoint x: 332, startPoint y: 210, endPoint x: 341, endPoint y: 214, distance: 9.7
click at [333, 210] on label "Pallet weight with loading" at bounding box center [300, 209] width 104 height 7
click at [352, 210] on input "Pallet weight with loading" at bounding box center [404, 210] width 104 height 12
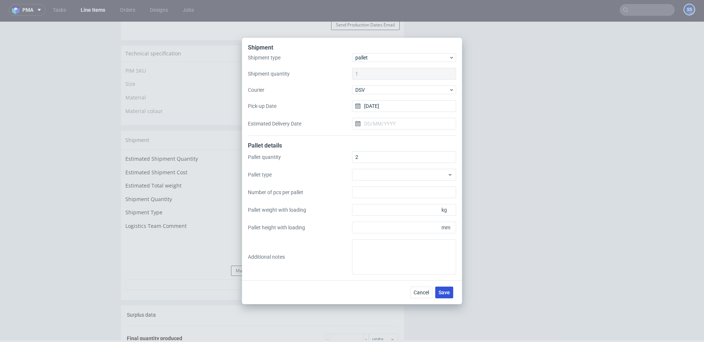
click at [437, 292] on button "Save" at bounding box center [444, 292] width 18 height 12
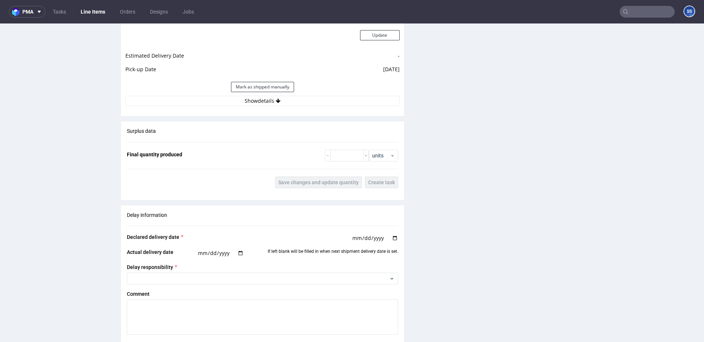
scroll to position [710, 0]
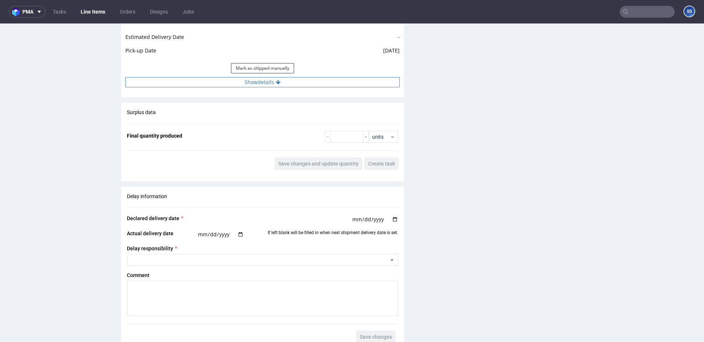
click at [271, 86] on button "Show details" at bounding box center [262, 82] width 274 height 10
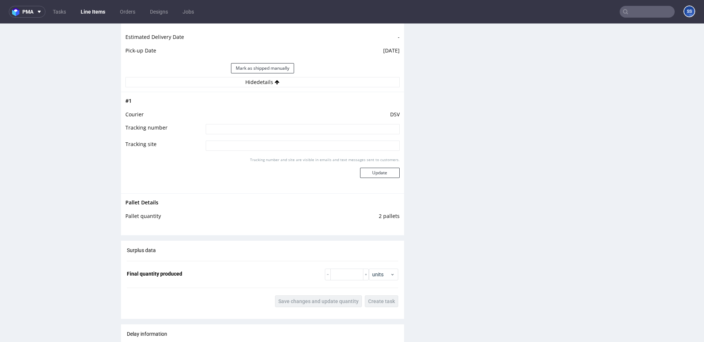
click at [282, 133] on input at bounding box center [303, 129] width 194 height 10
paste input "R867366914_MXUZ"
type input "R867366914_MXUZ"
paste input "40257145950405464500"
type input "40257145950405464500"
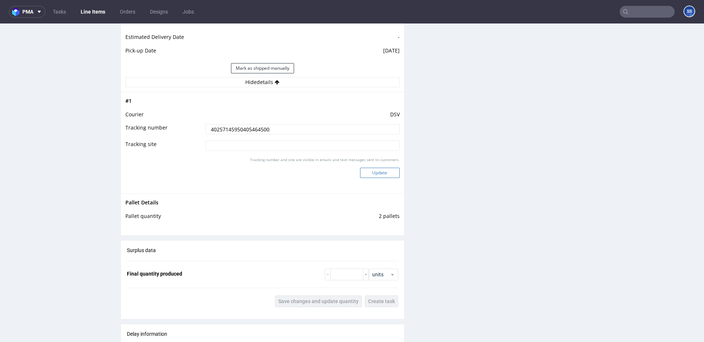
click at [366, 172] on button "Update" at bounding box center [380, 172] width 40 height 10
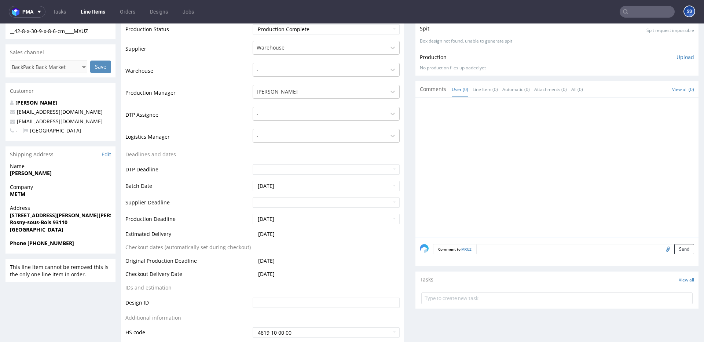
scroll to position [0, 0]
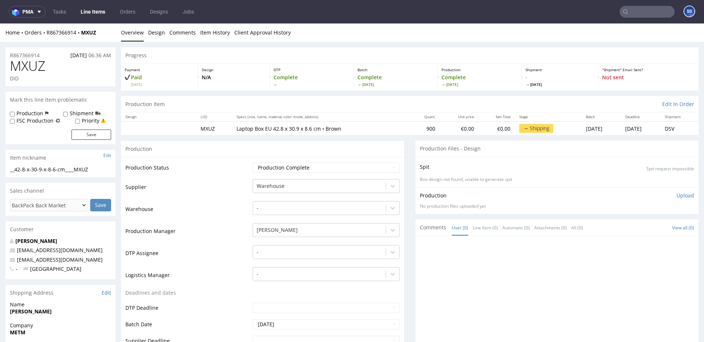
click at [91, 11] on link "Line Items" at bounding box center [92, 12] width 33 height 12
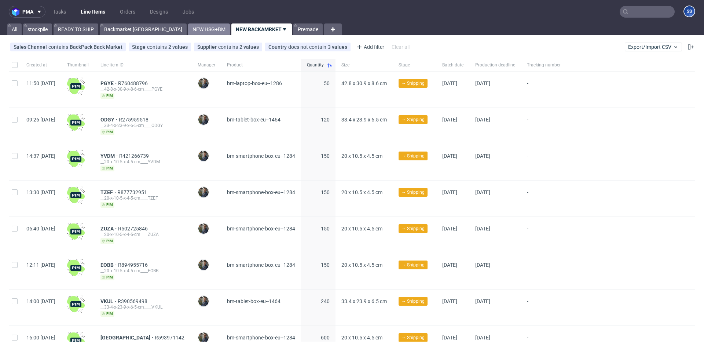
click at [188, 31] on link "NEW HSG+BM" at bounding box center [209, 29] width 42 height 12
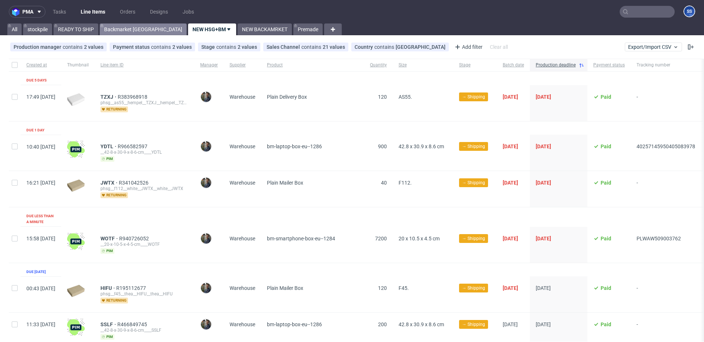
click at [140, 31] on link "Backmarket [GEOGRAPHIC_DATA]" at bounding box center [143, 29] width 87 height 12
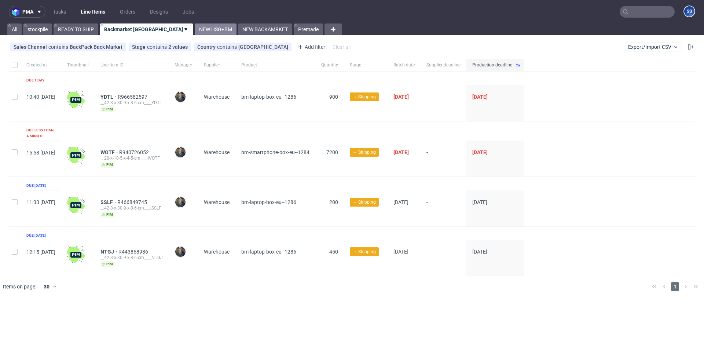
click at [195, 30] on link "NEW HSG+BM" at bounding box center [216, 29] width 42 height 12
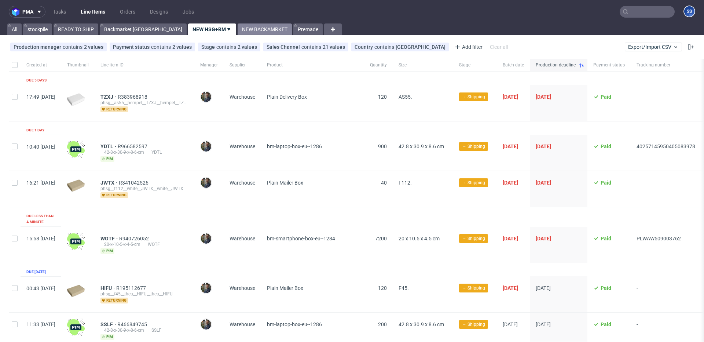
click at [238, 30] on link "NEW BACKAMRKET" at bounding box center [265, 29] width 54 height 12
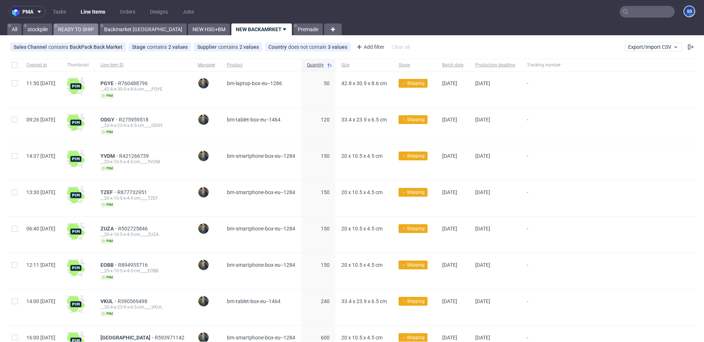
click at [79, 33] on link "READY TO SHIP" at bounding box center [76, 29] width 45 height 12
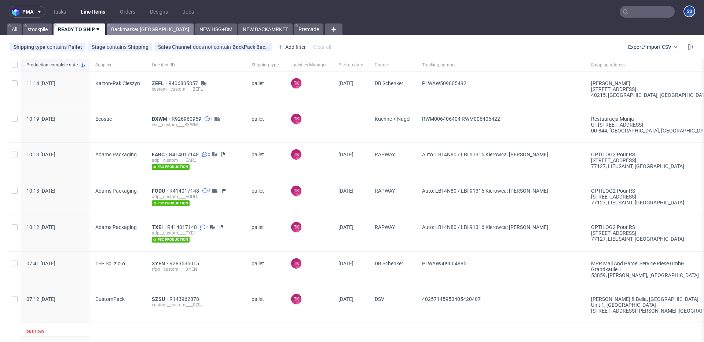
click at [121, 31] on link "Backmarket [GEOGRAPHIC_DATA]" at bounding box center [150, 29] width 87 height 12
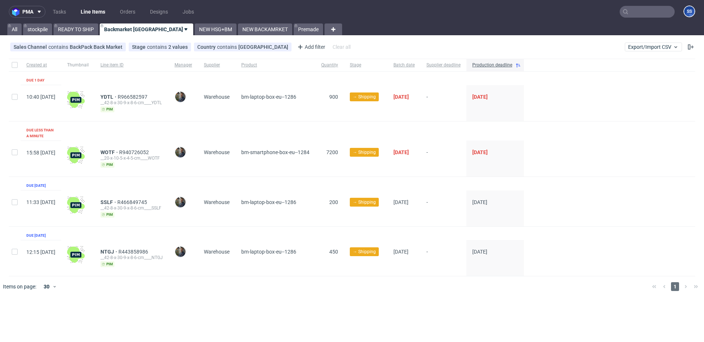
click at [236, 30] on div "NEW BACKAMRKET" at bounding box center [264, 29] width 56 height 12
click at [195, 31] on link "NEW HSG+BM" at bounding box center [216, 29] width 42 height 12
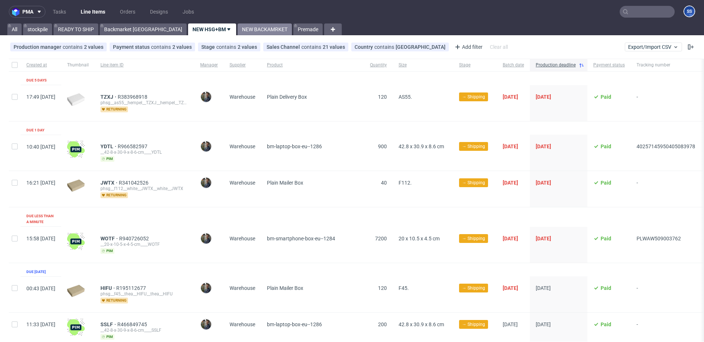
click at [238, 30] on link "NEW BACKAMRKET" at bounding box center [265, 29] width 54 height 12
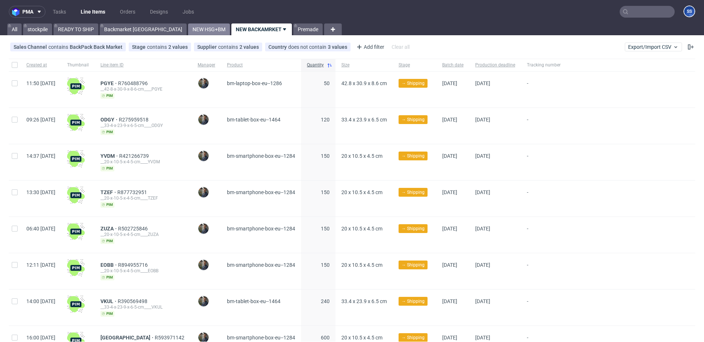
click at [188, 28] on link "NEW HSG+BM" at bounding box center [209, 29] width 42 height 12
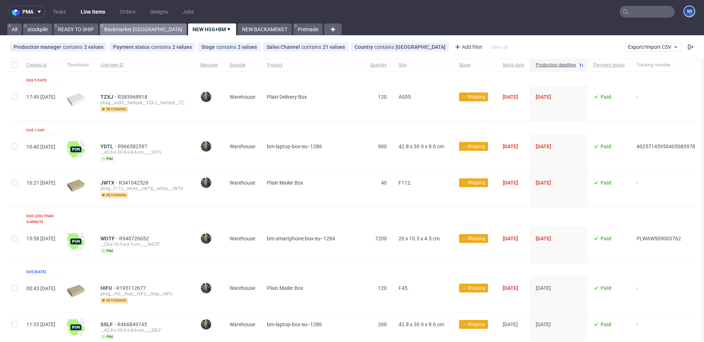
click at [135, 32] on link "Backmarket [GEOGRAPHIC_DATA]" at bounding box center [143, 29] width 87 height 12
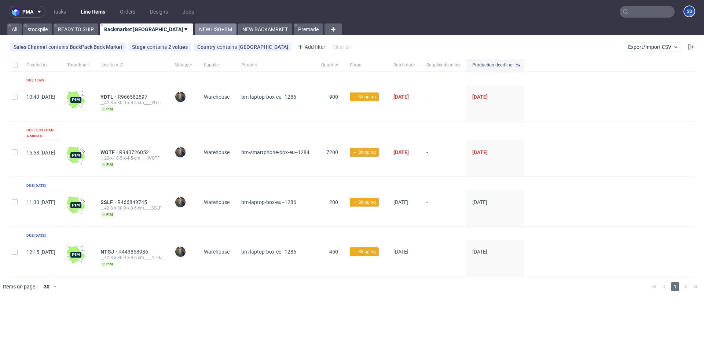
click at [195, 28] on link "NEW HSG+BM" at bounding box center [216, 29] width 42 height 12
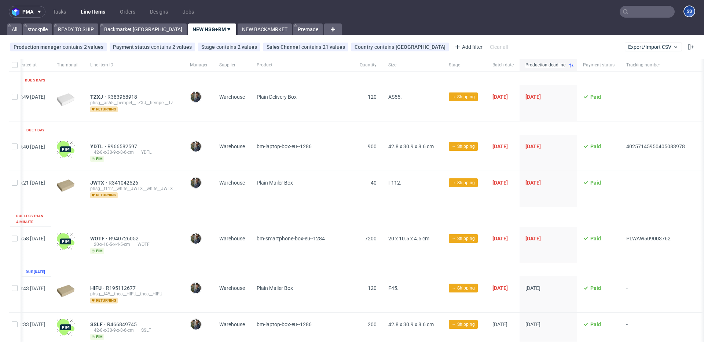
scroll to position [0, 34]
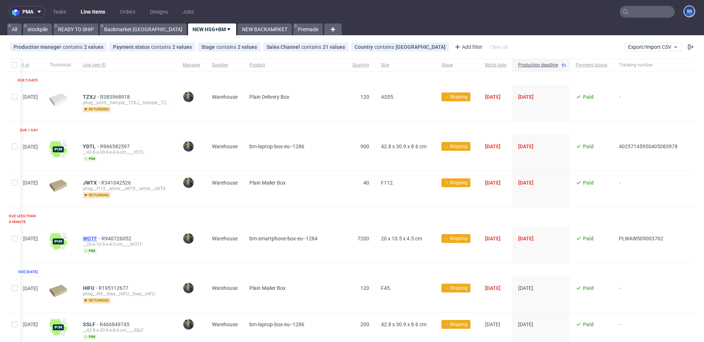
click at [96, 235] on span "WOTF" at bounding box center [92, 238] width 19 height 6
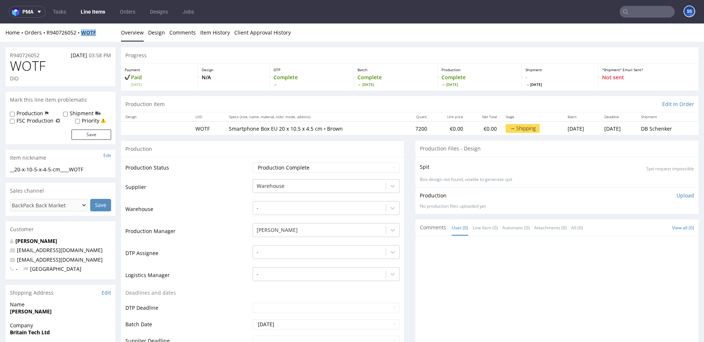
drag, startPoint x: 102, startPoint y: 34, endPoint x: 84, endPoint y: 35, distance: 18.0
click at [84, 35] on div "Home Orders R940726052 WOTF" at bounding box center [60, 32] width 110 height 7
copy strong "WOTF"
click at [89, 13] on link "Line Items" at bounding box center [92, 12] width 33 height 12
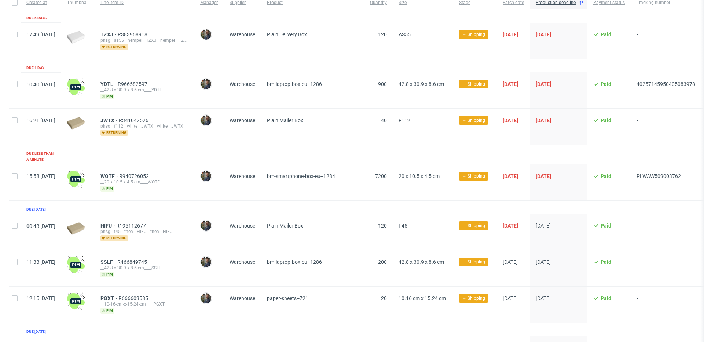
scroll to position [64, 0]
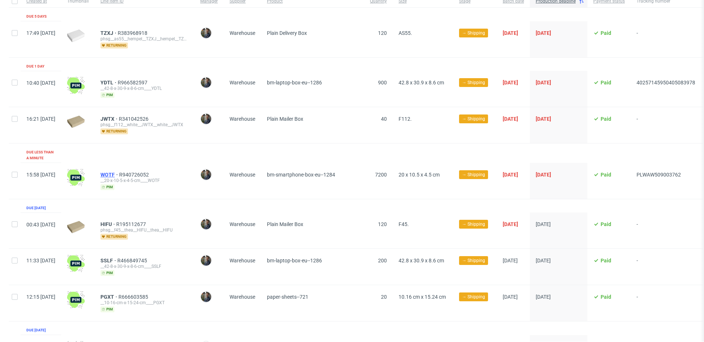
click at [119, 172] on span "WOTF" at bounding box center [109, 175] width 19 height 6
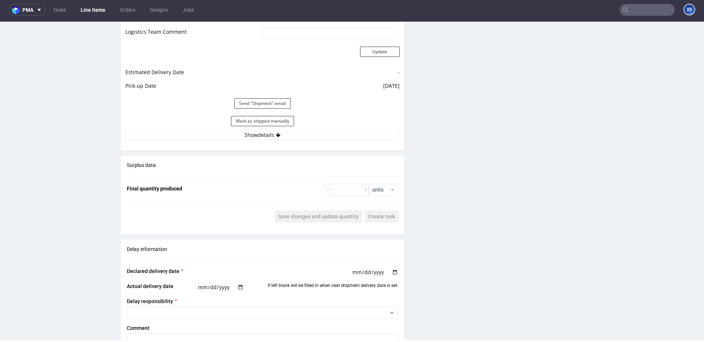
scroll to position [671, 0]
click at [258, 136] on button "Show details" at bounding box center [262, 136] width 274 height 10
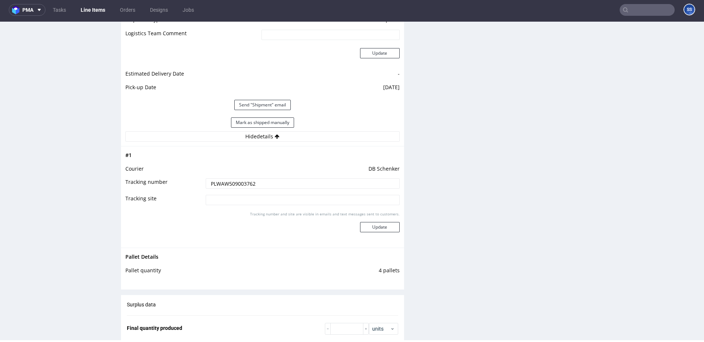
click at [230, 184] on input "PLWAW509003762" at bounding box center [303, 183] width 194 height 10
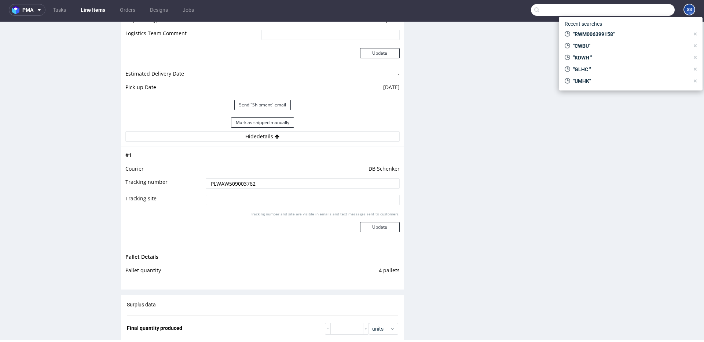
click at [638, 10] on input "text" at bounding box center [603, 10] width 144 height 12
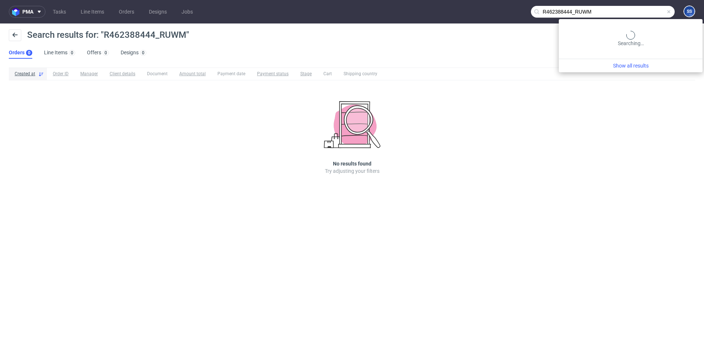
click at [651, 7] on input "R462388444_RUWM" at bounding box center [603, 12] width 144 height 12
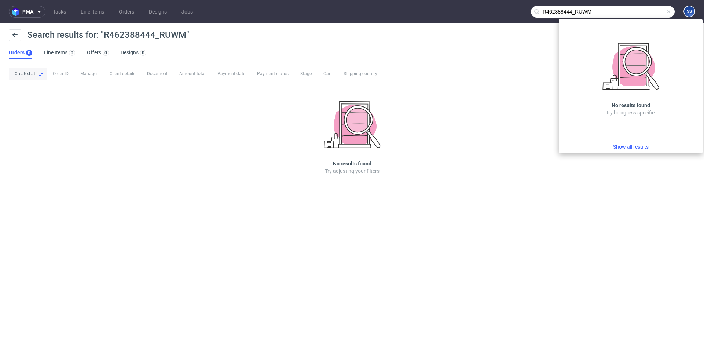
drag, startPoint x: 575, startPoint y: 12, endPoint x: 437, endPoint y: 3, distance: 138.9
click at [437, 3] on nav "pma Tasks Line Items Orders Designs Jobs R462388444_RUWM SS" at bounding box center [352, 11] width 704 height 23
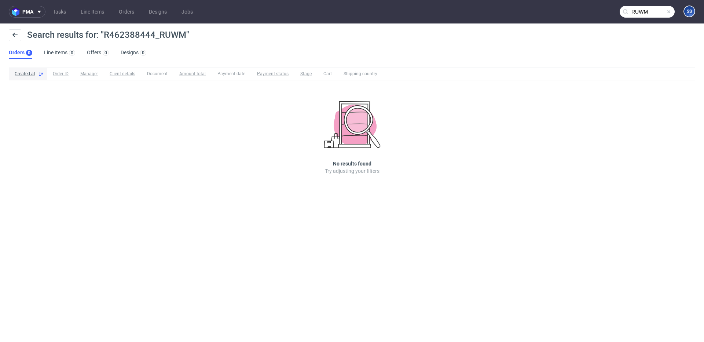
type input "RUWM"
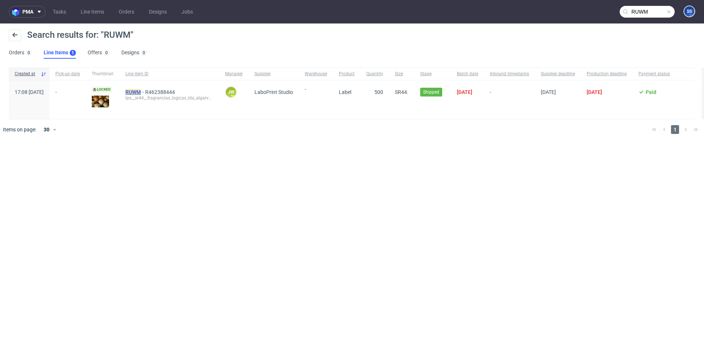
click at [141, 91] on mark "RUWM" at bounding box center [132, 92] width 15 height 6
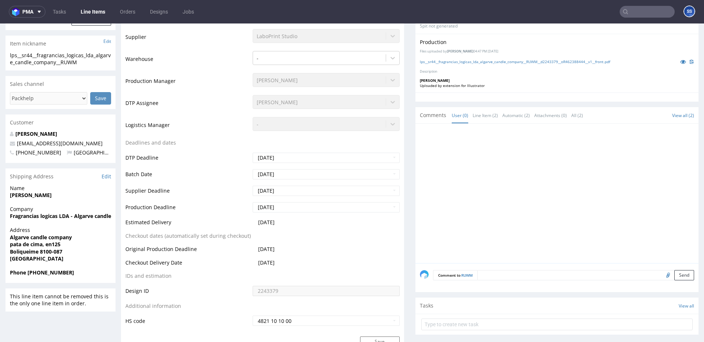
scroll to position [169, 0]
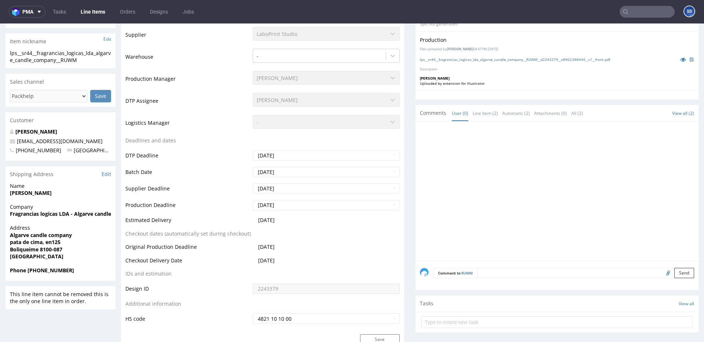
click at [57, 216] on strong "Fragrancias logicas LDA - Algarve candle company" at bounding box center [73, 213] width 126 height 7
copy strong "Fragrancias logicas LDA - Algarve candle company"
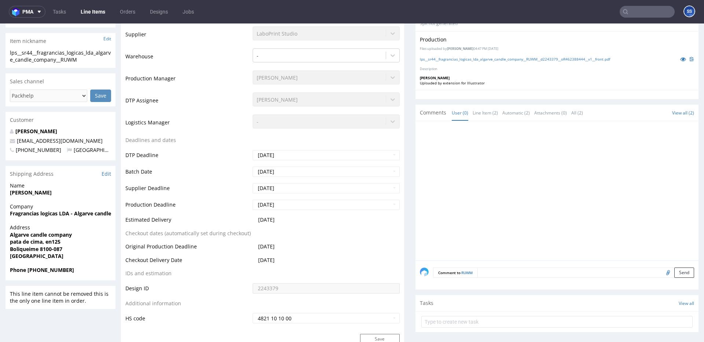
click at [50, 197] on div "Name Lauren Twentyman" at bounding box center [60, 192] width 110 height 21
click at [49, 194] on strong "Lauren Twentyman" at bounding box center [31, 192] width 42 height 7
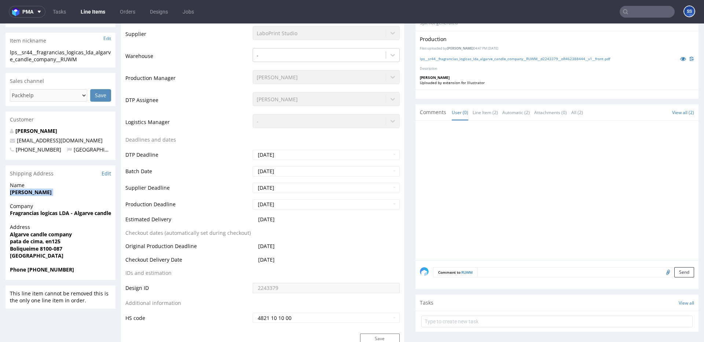
copy strong "Lauren Twentyman"
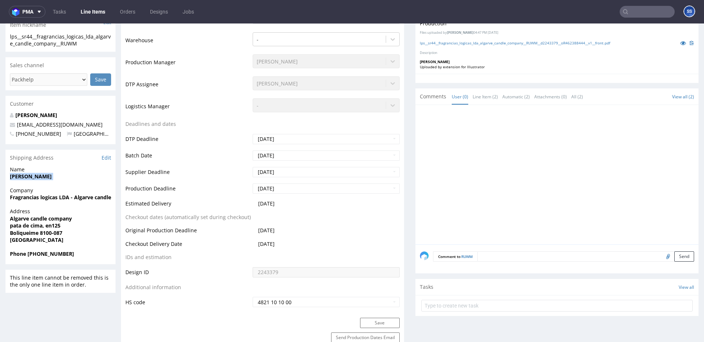
scroll to position [191, 0]
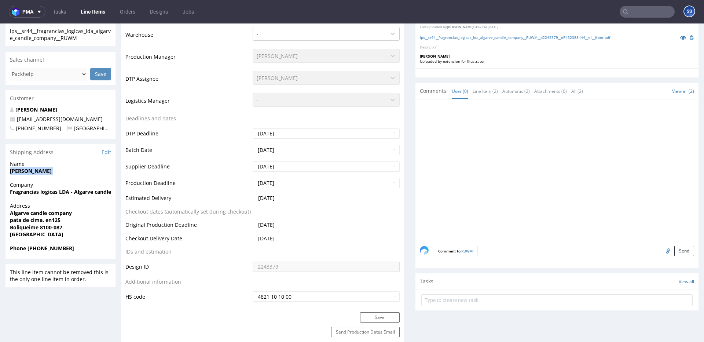
click at [48, 171] on strong "Lauren Twentyman" at bounding box center [31, 170] width 42 height 7
click at [44, 171] on strong "Lauren Twentyman" at bounding box center [31, 170] width 42 height 7
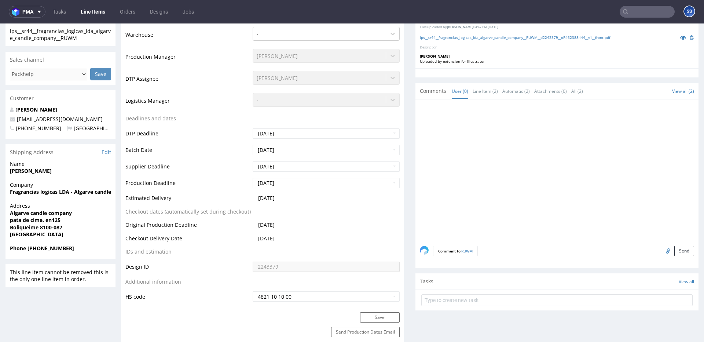
click at [43, 210] on strong "Algarve candle company" at bounding box center [41, 212] width 62 height 7
click at [53, 218] on strong "pata de cima, en125" at bounding box center [35, 219] width 51 height 7
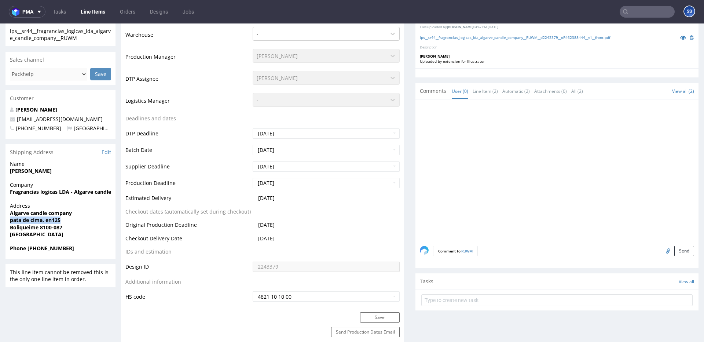
click at [53, 218] on strong "pata de cima, en125" at bounding box center [35, 219] width 51 height 7
click at [10, 212] on strong "Algarve candle company" at bounding box center [41, 212] width 62 height 7
drag, startPoint x: 10, startPoint y: 218, endPoint x: 178, endPoint y: 105, distance: 202.5
click at [62, 223] on span "pata de cima, en125" at bounding box center [60, 219] width 101 height 7
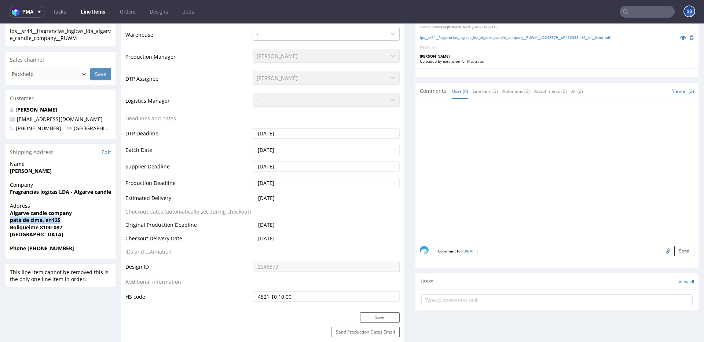
copy strong "pata de cima, en125"
click at [41, 170] on strong "Lauren Twentyman" at bounding box center [31, 170] width 42 height 7
copy strong "Lauren Twentyman"
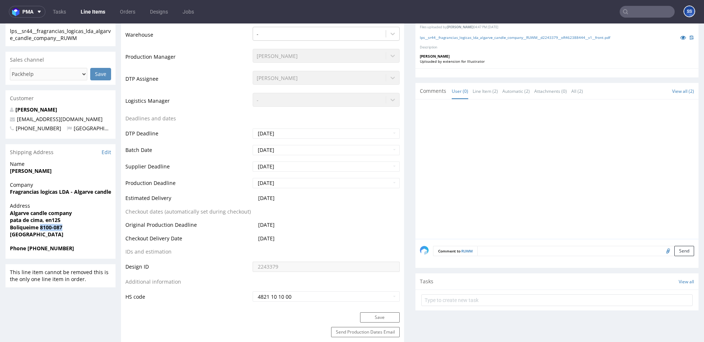
drag, startPoint x: 56, startPoint y: 228, endPoint x: 40, endPoint y: 229, distance: 16.2
click at [40, 229] on span "Boliqueime 8100-087" at bounding box center [60, 227] width 101 height 7
copy strong "8100-087"
click at [22, 235] on strong "Portugal" at bounding box center [37, 234] width 54 height 7
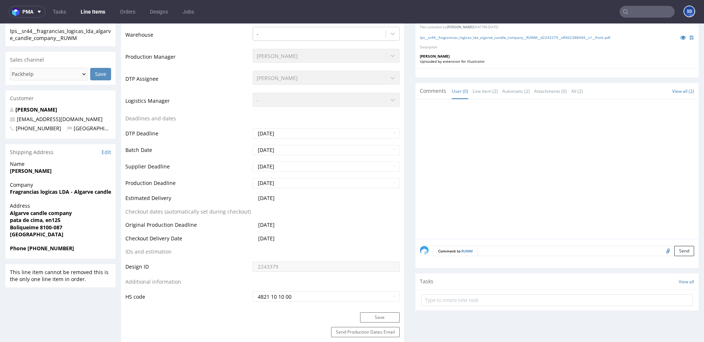
click at [23, 230] on strong "Boliqueime 8100-087" at bounding box center [36, 227] width 52 height 7
click at [23, 229] on strong "Boliqueime 8100-087" at bounding box center [36, 227] width 52 height 7
click at [24, 228] on strong "Boliqueime 8100-087" at bounding box center [36, 227] width 52 height 7
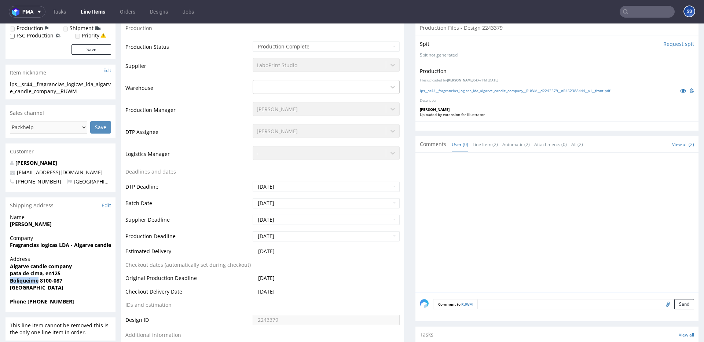
scroll to position [135, 0]
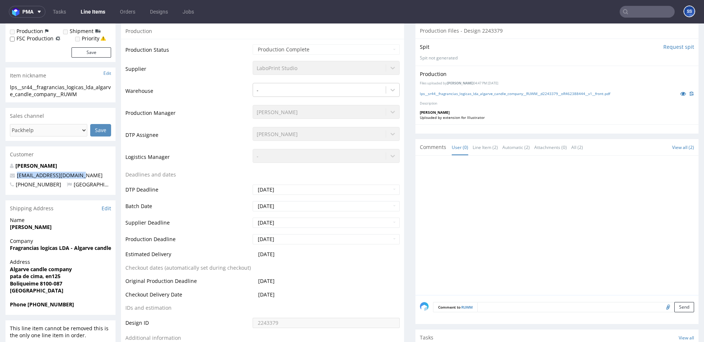
drag, startPoint x: 89, startPoint y: 178, endPoint x: 161, endPoint y: 107, distance: 101.3
click at [12, 176] on p "info@algarvecandlco.com" at bounding box center [60, 175] width 101 height 7
copy span "info@algarvecandlco.com"
click at [56, 305] on strong "Phone +351911074182" at bounding box center [42, 304] width 64 height 7
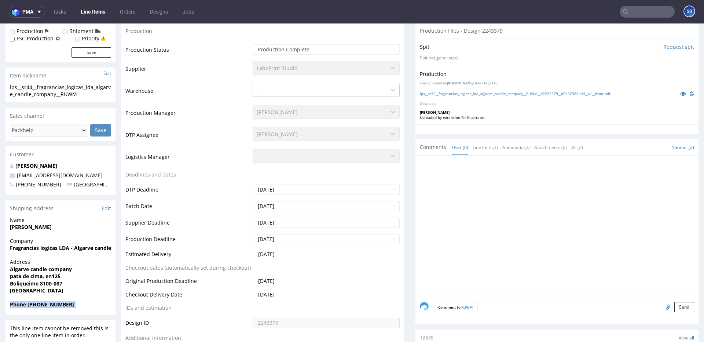
click at [56, 305] on strong "Phone +351911074182" at bounding box center [42, 304] width 64 height 7
copy strong "Phone +351911074182"
click at [39, 306] on strong "Phone +351911074182" at bounding box center [42, 304] width 64 height 7
click at [49, 302] on strong "Phone +351911074182" at bounding box center [42, 304] width 64 height 7
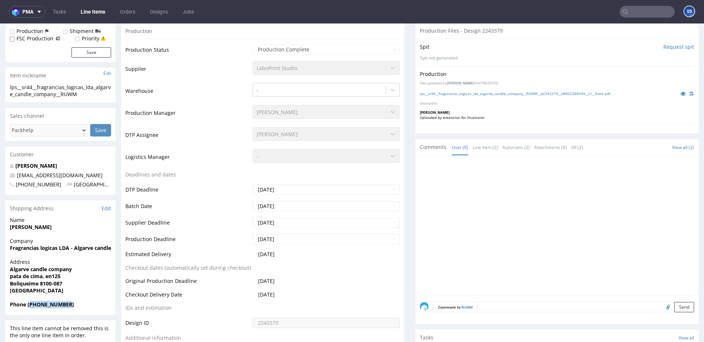
click at [49, 302] on strong "Phone +351911074182" at bounding box center [42, 304] width 64 height 7
drag, startPoint x: 33, startPoint y: 307, endPoint x: 40, endPoint y: 307, distance: 7.0
click at [34, 307] on span "Phone +351911074182" at bounding box center [60, 304] width 101 height 7
click at [41, 306] on strong "Phone +351911074182" at bounding box center [42, 304] width 64 height 7
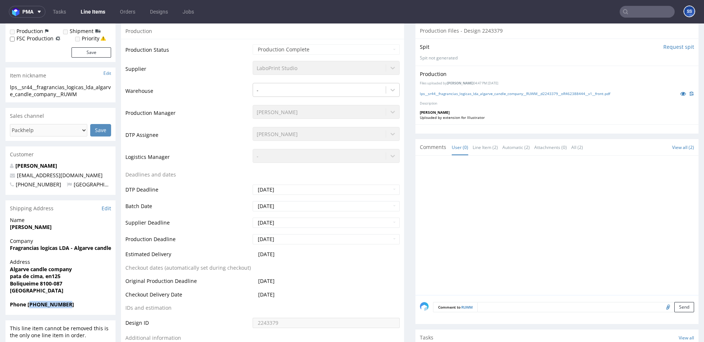
click at [92, 12] on link "Line Items" at bounding box center [92, 12] width 33 height 12
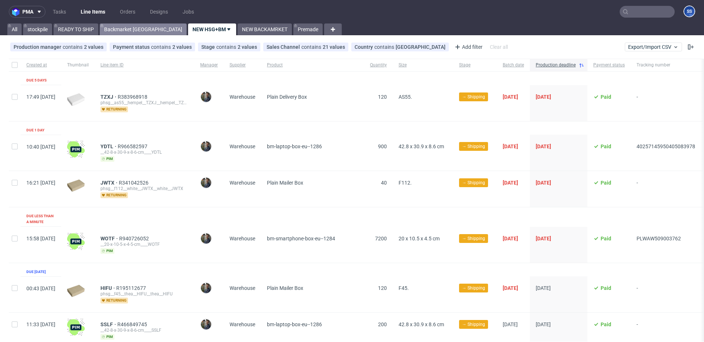
click at [115, 28] on link "Backmarket [GEOGRAPHIC_DATA]" at bounding box center [143, 29] width 87 height 12
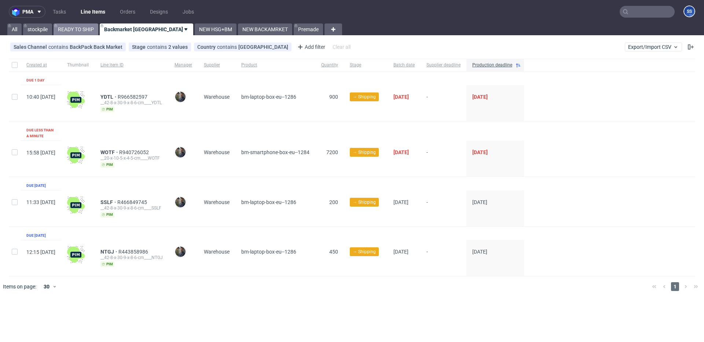
click at [87, 28] on link "READY TO SHIP" at bounding box center [76, 29] width 45 height 12
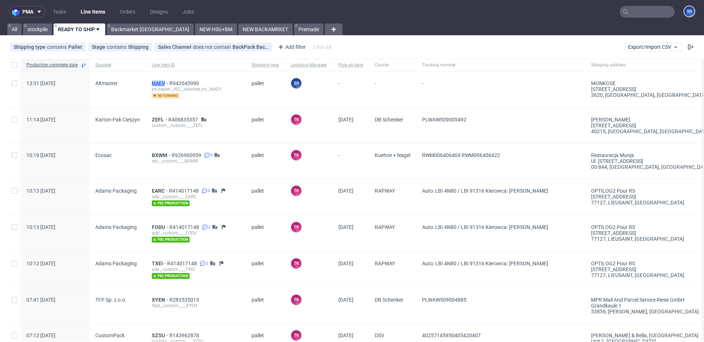
drag, startPoint x: 153, startPoint y: 84, endPoint x: 164, endPoint y: 83, distance: 11.1
click at [164, 83] on div "NAEV R942045990 ph-zapier__f62__touchee_bv__NAEV returning" at bounding box center [196, 89] width 100 height 36
copy span "NAEV"
click at [157, 82] on span "NAEV" at bounding box center [161, 83] width 18 height 6
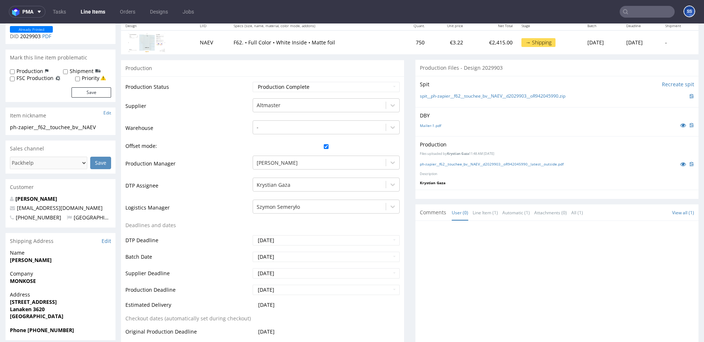
scroll to position [93, 0]
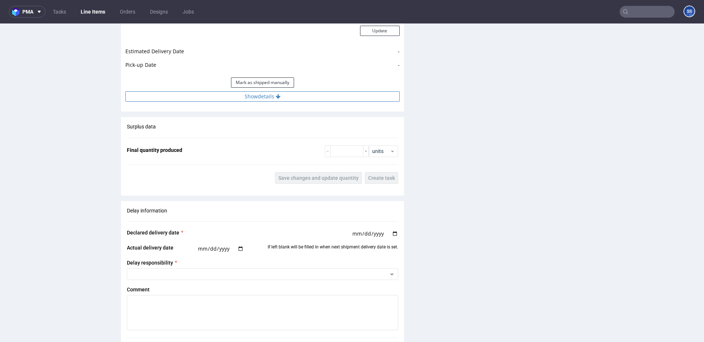
click at [250, 101] on button "Show details" at bounding box center [262, 96] width 274 height 10
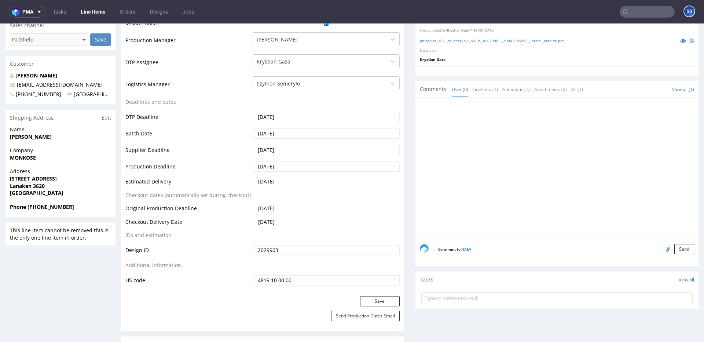
scroll to position [213, 0]
click at [26, 158] on strong "MONKOSE" at bounding box center [23, 158] width 26 height 7
copy strong "MONKOSE"
click at [34, 137] on strong "[PERSON_NAME]" at bounding box center [31, 137] width 42 height 7
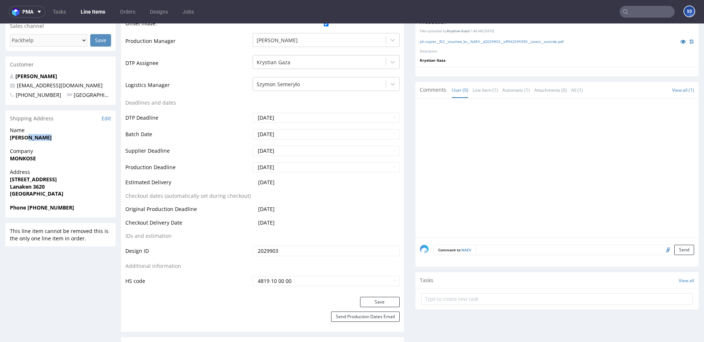
click at [34, 137] on strong "[PERSON_NAME]" at bounding box center [31, 137] width 42 height 7
click at [43, 184] on strong "Lanaken 3620" at bounding box center [27, 186] width 35 height 7
click at [41, 177] on strong "[STREET_ADDRESS]" at bounding box center [33, 179] width 47 height 7
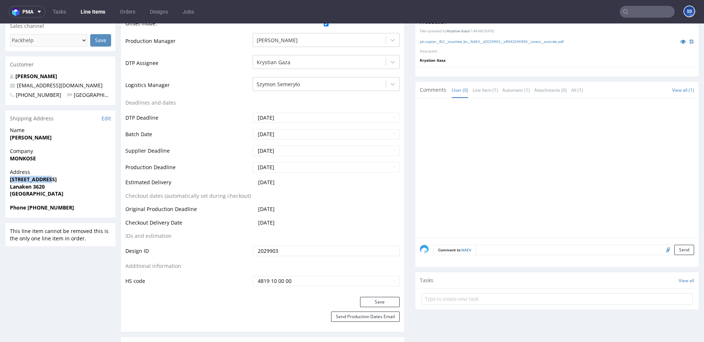
click at [41, 177] on strong "[STREET_ADDRESS]" at bounding box center [33, 179] width 47 height 7
drag, startPoint x: 88, startPoint y: 85, endPoint x: 17, endPoint y: 88, distance: 70.4
click at [17, 88] on p "[EMAIL_ADDRESS][DOMAIN_NAME]" at bounding box center [60, 85] width 101 height 7
click at [45, 205] on strong "Phone +32476322600" at bounding box center [42, 207] width 64 height 7
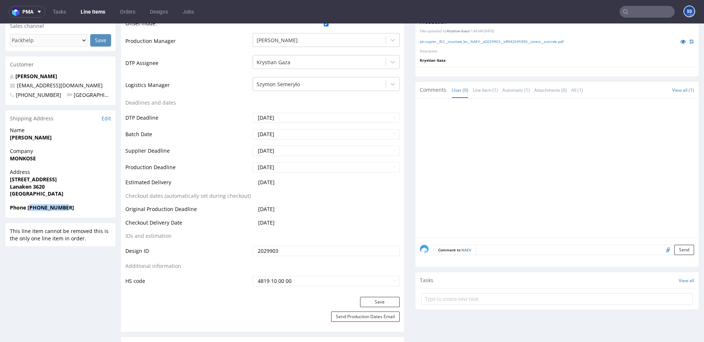
click at [45, 205] on strong "Phone +32476322600" at bounding box center [42, 207] width 64 height 7
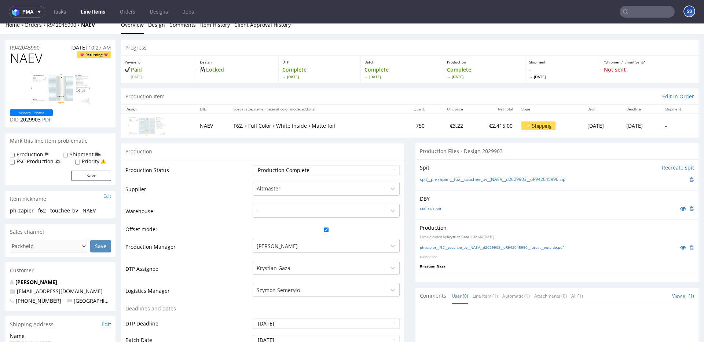
scroll to position [5, 0]
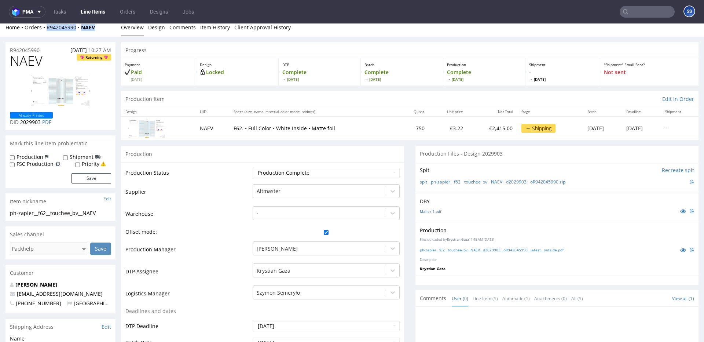
drag, startPoint x: 88, startPoint y: 30, endPoint x: 117, endPoint y: 27, distance: 29.9
click at [47, 30] on div "Home Orders R942045990 NAEV" at bounding box center [60, 27] width 110 height 7
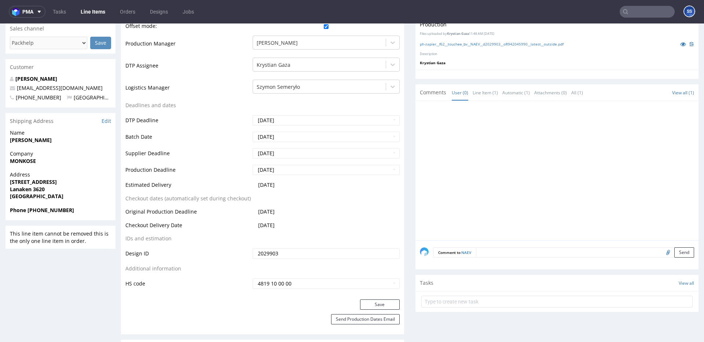
scroll to position [211, 0]
click at [479, 87] on link "Line Item (1)" at bounding box center [484, 92] width 25 height 16
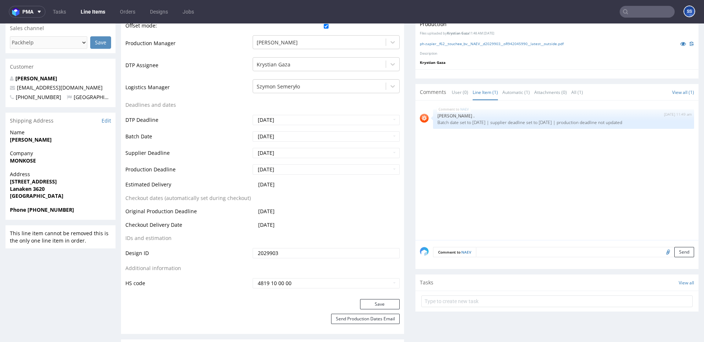
scroll to position [0, 0]
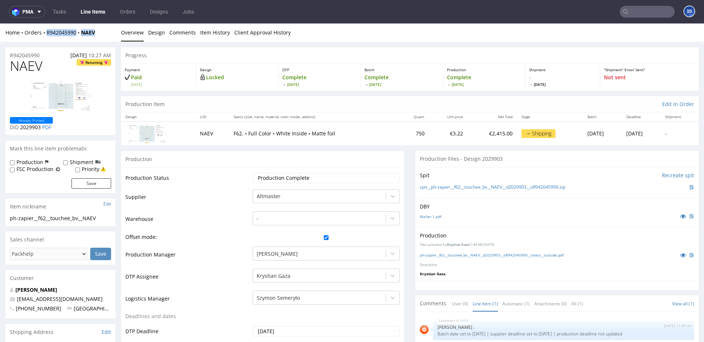
click at [90, 12] on link "Line Items" at bounding box center [92, 12] width 33 height 12
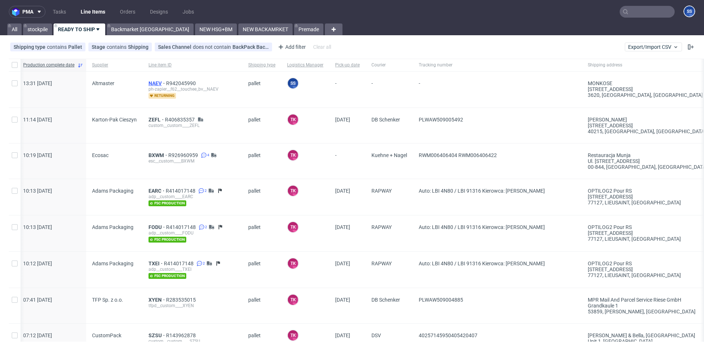
scroll to position [0, 6]
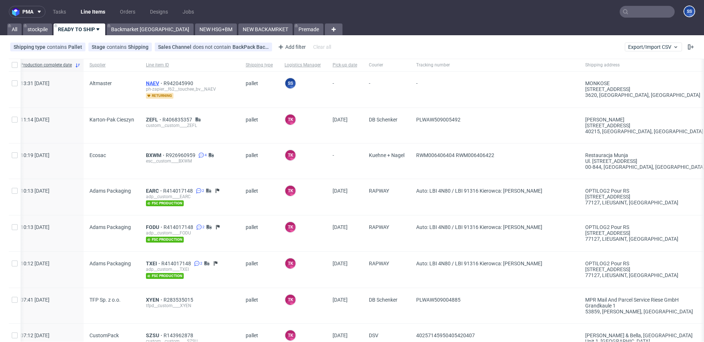
click at [148, 83] on span "NAEV" at bounding box center [155, 83] width 18 height 6
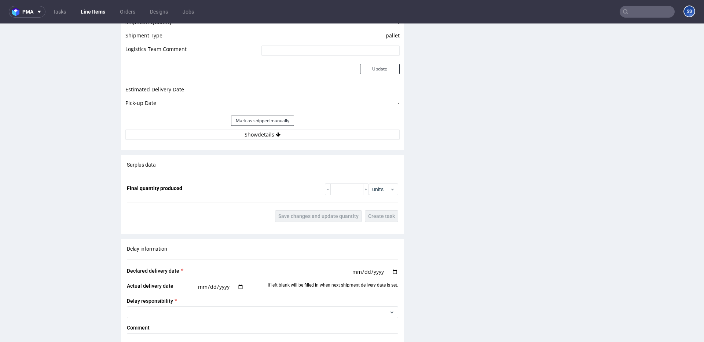
scroll to position [829, 0]
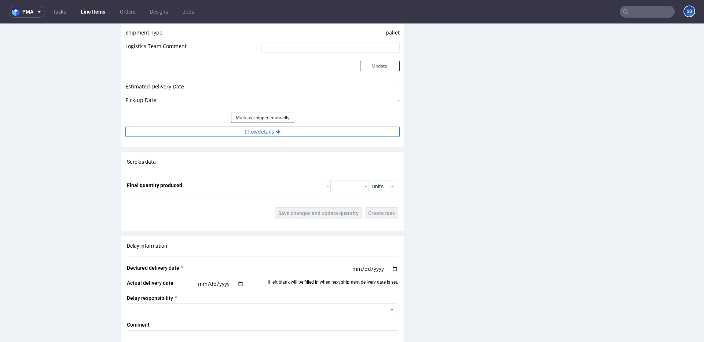
click at [295, 133] on button "Show details" at bounding box center [262, 131] width 274 height 10
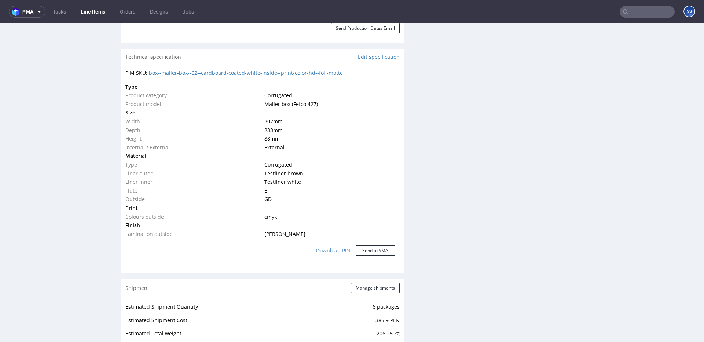
scroll to position [507, 0]
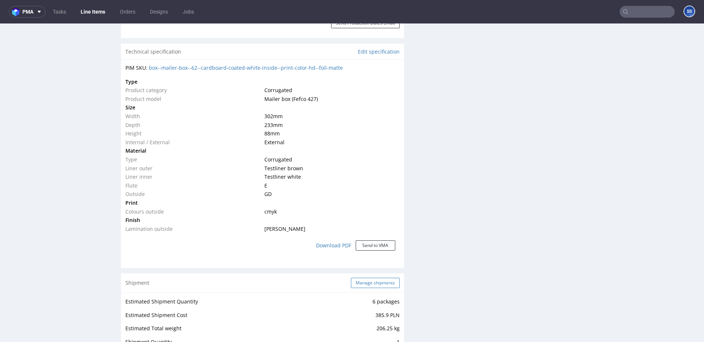
click at [359, 278] on button "Manage shipments" at bounding box center [375, 282] width 49 height 10
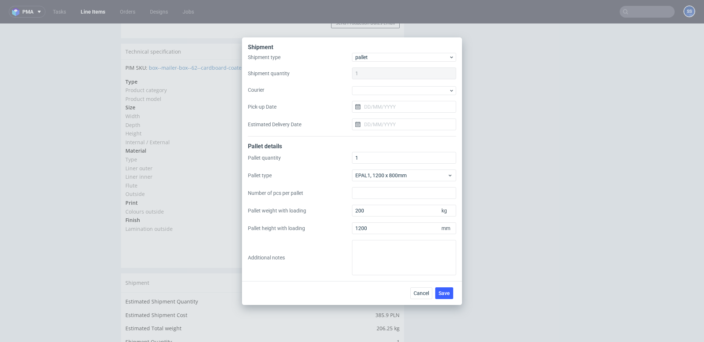
click at [376, 95] on div "Shipment type pallet Shipment quantity 1 Courier Pick-up Date Estimated Deliver…" at bounding box center [352, 95] width 208 height 84
click at [379, 93] on div at bounding box center [404, 90] width 104 height 9
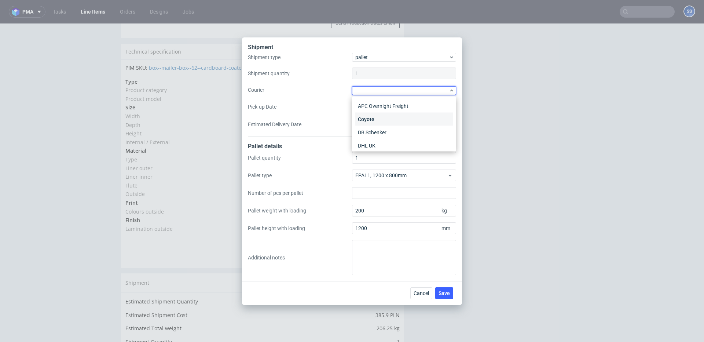
scroll to position [7, 0]
click at [390, 121] on div "DB Schenker" at bounding box center [404, 125] width 98 height 13
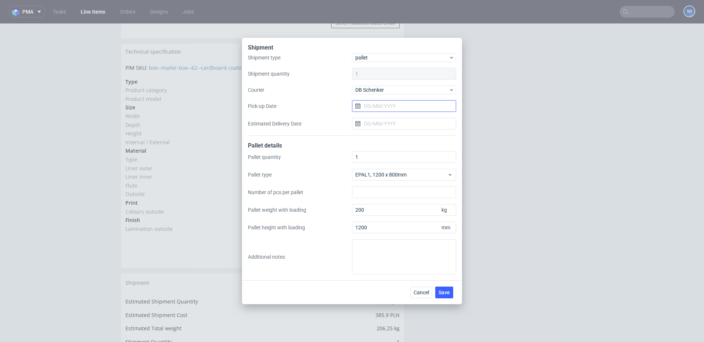
click at [373, 104] on input "Pick-up Date" at bounding box center [404, 106] width 104 height 12
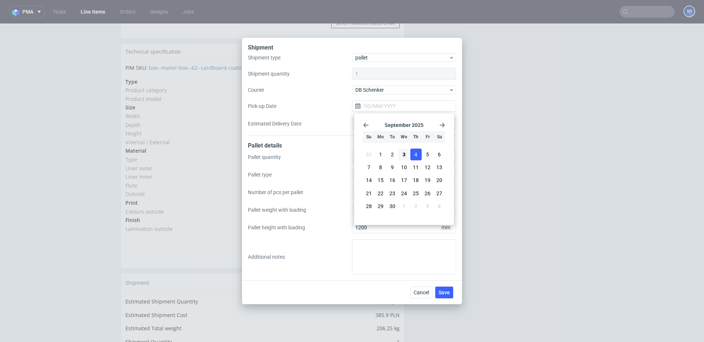
click at [416, 154] on span "4" at bounding box center [415, 154] width 3 height 7
type input "[DATE]"
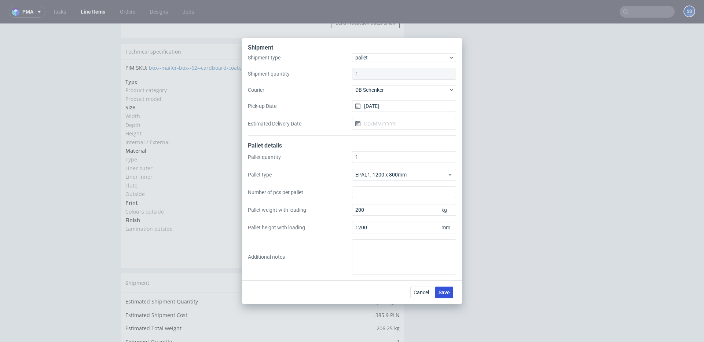
click at [440, 293] on span "Save" at bounding box center [443, 292] width 11 height 5
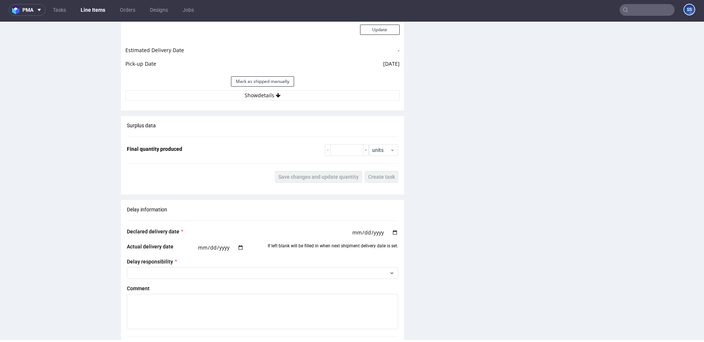
scroll to position [867, 0]
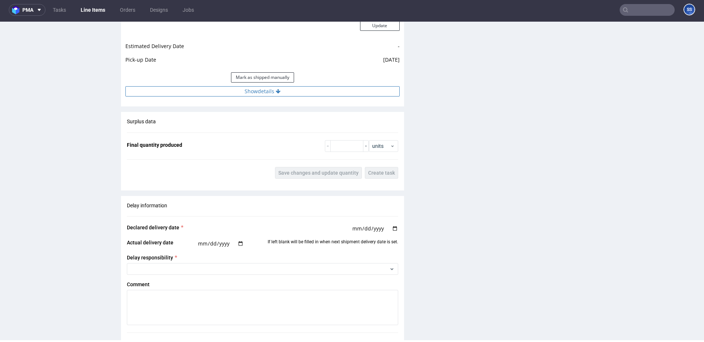
click at [250, 96] on button "Show details" at bounding box center [262, 91] width 274 height 10
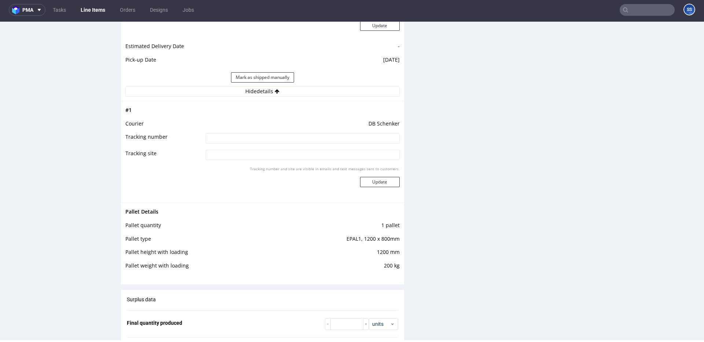
click at [261, 136] on input at bounding box center [303, 138] width 194 height 10
paste input "PLWAW509006237"
type input "PLWAW509006237"
click at [371, 177] on button "Update" at bounding box center [380, 182] width 40 height 10
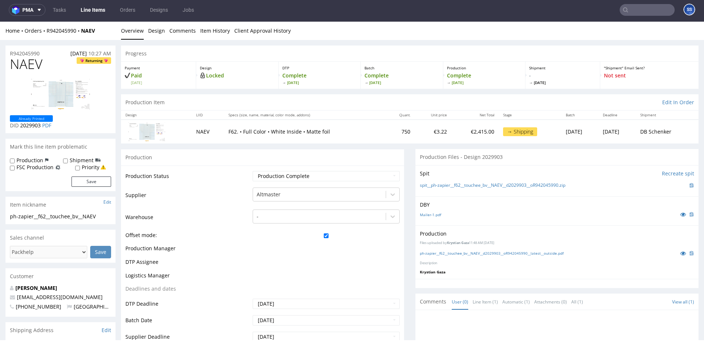
scroll to position [441, 0]
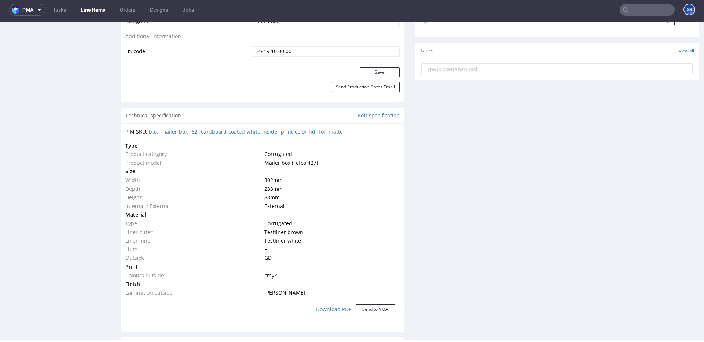
click at [95, 8] on link "Line Items" at bounding box center [92, 10] width 33 height 12
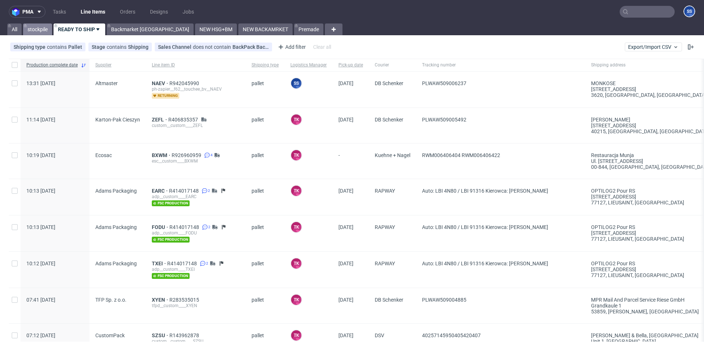
click at [47, 32] on link "stockpile" at bounding box center [37, 29] width 29 height 12
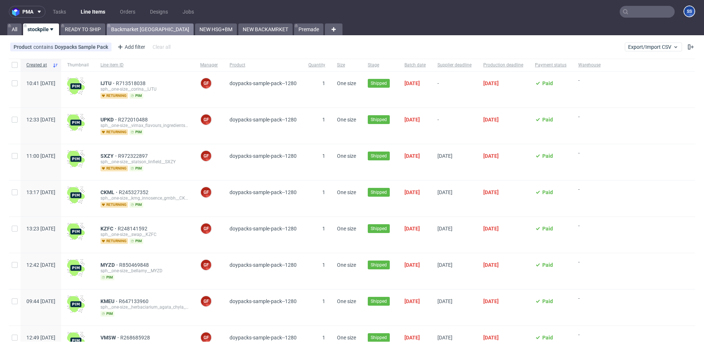
drag, startPoint x: 86, startPoint y: 31, endPoint x: 121, endPoint y: 31, distance: 34.5
click at [89, 31] on link "READY TO SHIP" at bounding box center [82, 29] width 45 height 12
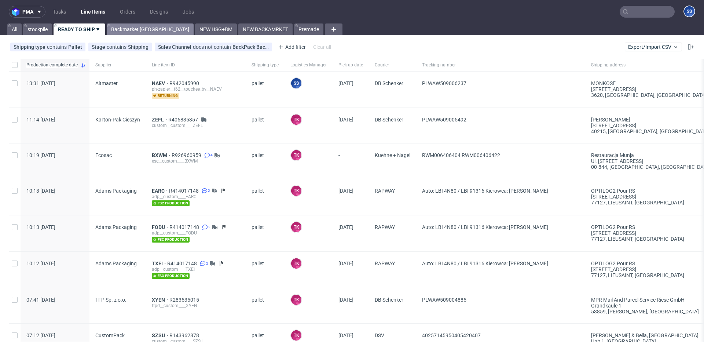
click at [127, 31] on link "Backmarket GB" at bounding box center [150, 29] width 87 height 12
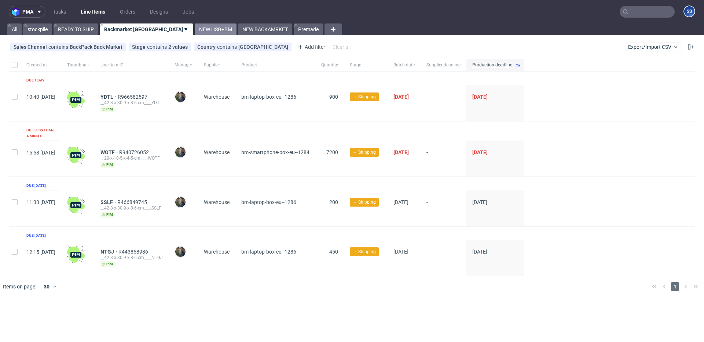
click at [195, 30] on link "NEW HSG+BM" at bounding box center [216, 29] width 42 height 12
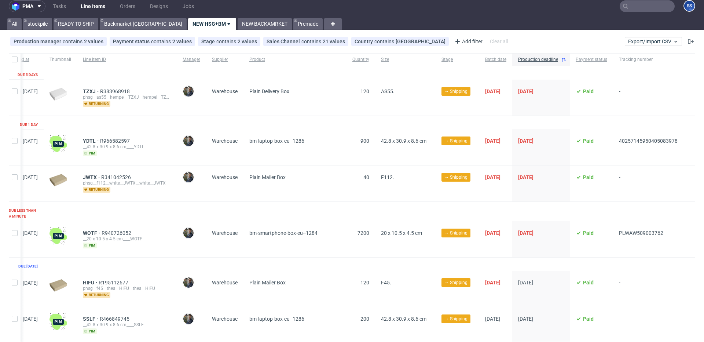
scroll to position [6, 0]
drag, startPoint x: 680, startPoint y: 143, endPoint x: 612, endPoint y: 142, distance: 67.1
click at [612, 142] on div "10:40 Mon 01.09.2025 YDTL R966582597 __42-8-x-30-9-x-8-6-cm____YDTL pim Maciej …" at bounding box center [343, 147] width 704 height 36
drag, startPoint x: 632, startPoint y: 230, endPoint x: 611, endPoint y: 228, distance: 21.8
click at [613, 228] on div "PLWAW509003762" at bounding box center [648, 239] width 70 height 36
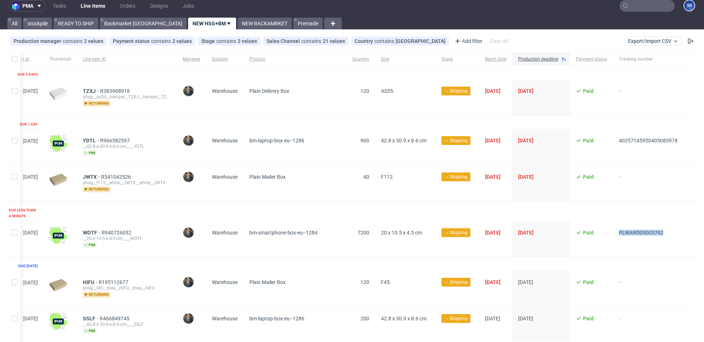
copy span "PLWAW509003762"
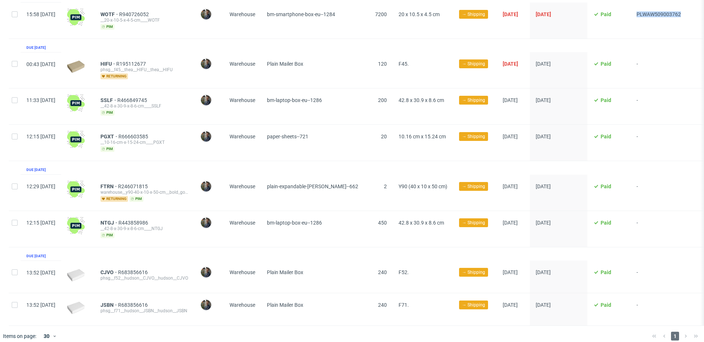
scroll to position [0, 0]
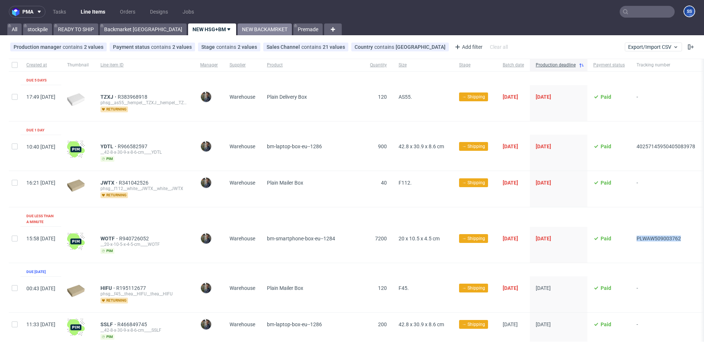
click at [238, 35] on link "NEW BACKAMRKET" at bounding box center [265, 29] width 54 height 12
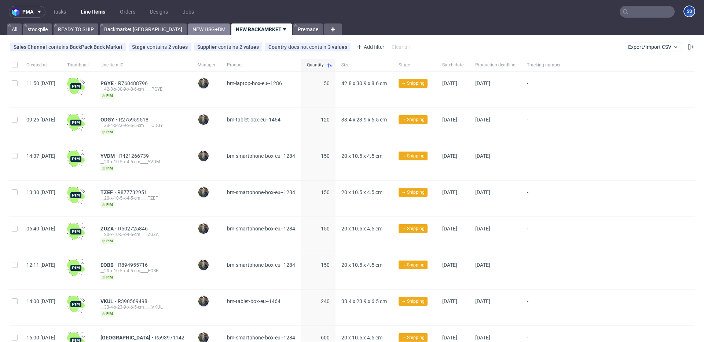
click at [188, 32] on link "NEW HSG+BM" at bounding box center [209, 29] width 42 height 12
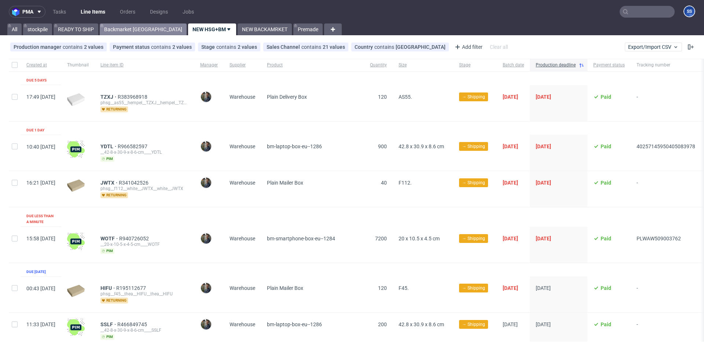
click at [124, 31] on link "Backmarket [GEOGRAPHIC_DATA]" at bounding box center [143, 29] width 87 height 12
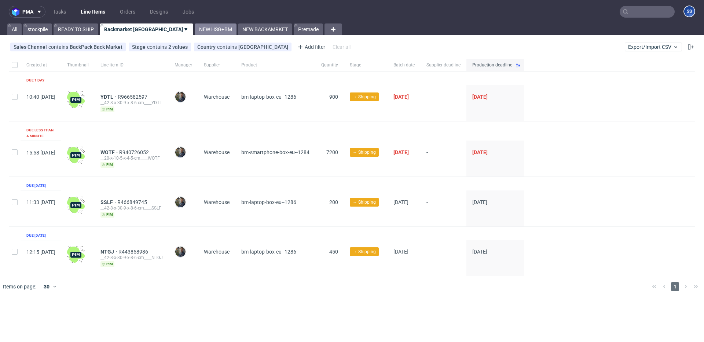
click at [195, 27] on link "NEW HSG+BM" at bounding box center [216, 29] width 42 height 12
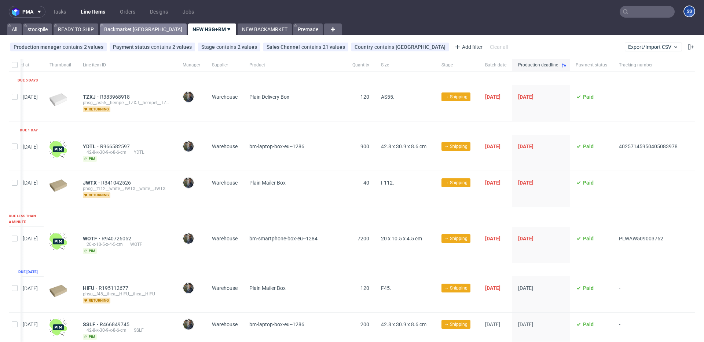
click at [133, 27] on link "Backmarket [GEOGRAPHIC_DATA]" at bounding box center [143, 29] width 87 height 12
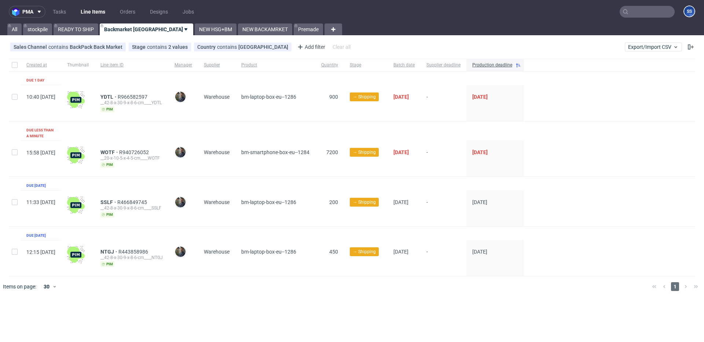
click at [126, 31] on link "Backmarket [GEOGRAPHIC_DATA]" at bounding box center [146, 29] width 93 height 12
click at [409, 304] on div "pma Tasks Line Items Orders Designs Jobs SS All stockpile READY TO SHIP Backmar…" at bounding box center [352, 171] width 704 height 342
click at [195, 30] on link "NEW HSG+BM" at bounding box center [216, 29] width 42 height 12
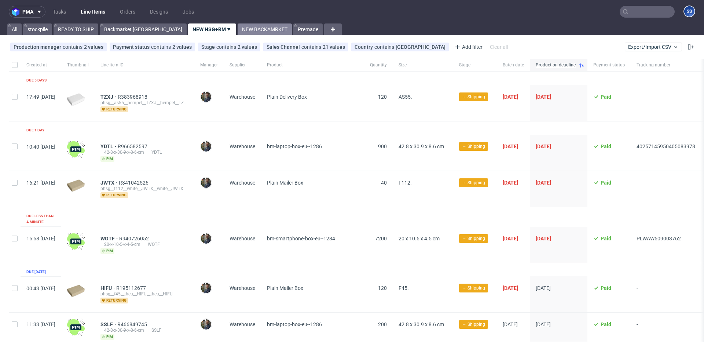
click at [238, 31] on link "NEW BACKAMRKET" at bounding box center [265, 29] width 54 height 12
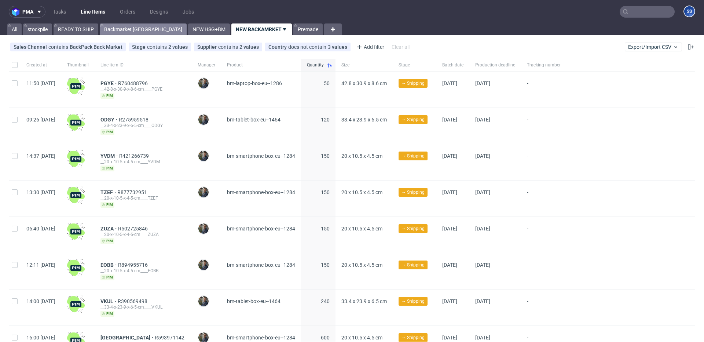
click at [118, 26] on link "Backmarket [GEOGRAPHIC_DATA]" at bounding box center [143, 29] width 87 height 12
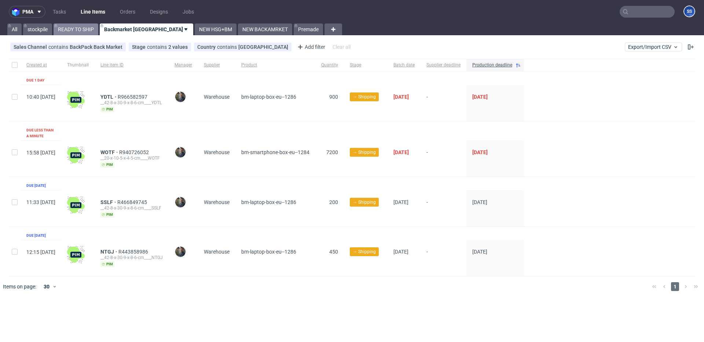
click at [89, 30] on link "READY TO SHIP" at bounding box center [76, 29] width 45 height 12
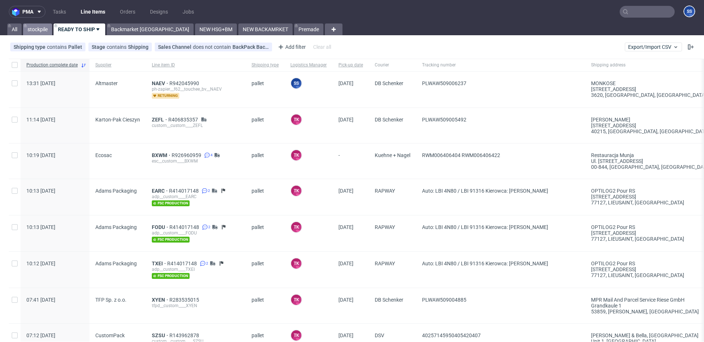
click at [41, 28] on link "stockpile" at bounding box center [37, 29] width 29 height 12
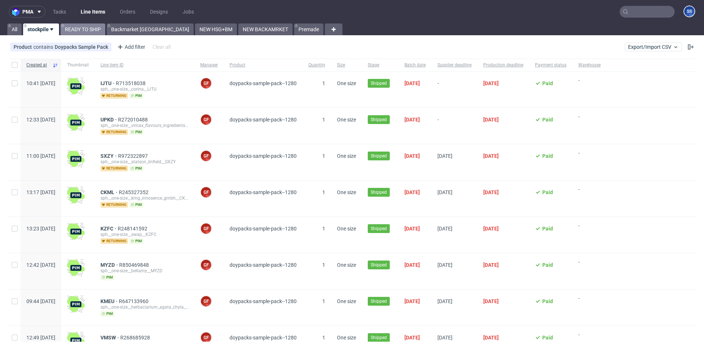
click at [82, 30] on link "READY TO SHIP" at bounding box center [82, 29] width 45 height 12
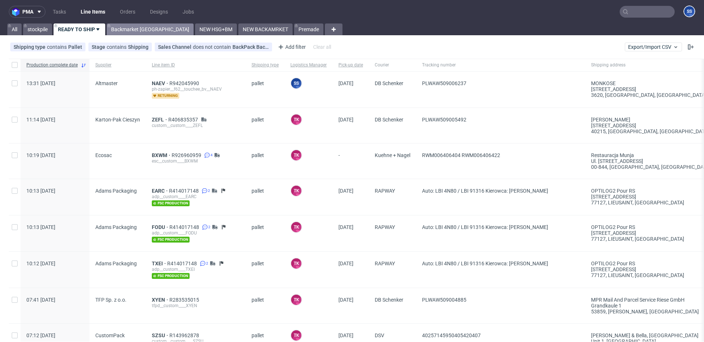
click at [126, 31] on link "Backmarket [GEOGRAPHIC_DATA]" at bounding box center [150, 29] width 87 height 12
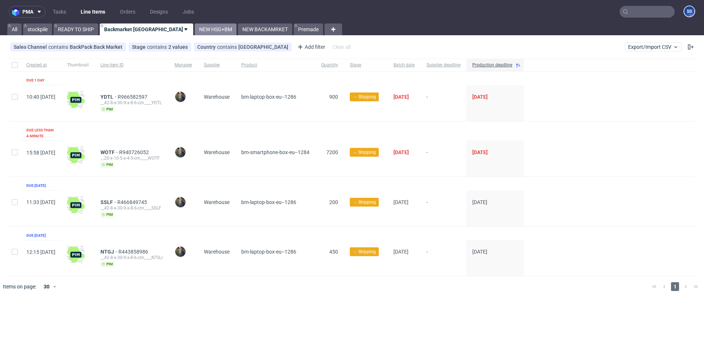
click at [195, 29] on link "NEW HSG+BM" at bounding box center [216, 29] width 42 height 12
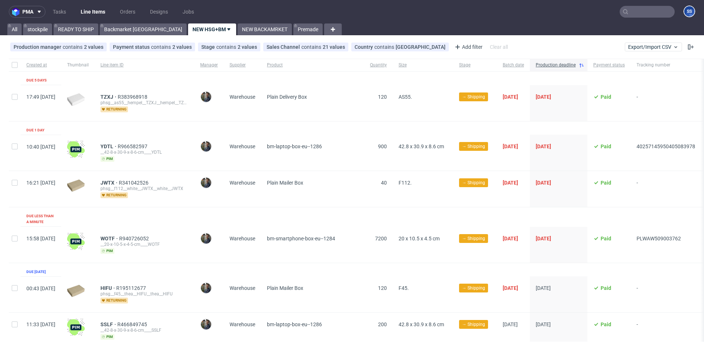
click at [224, 22] on nav "pma Tasks Line Items Orders Designs Jobs SS" at bounding box center [352, 11] width 704 height 23
click at [238, 26] on link "NEW BACKAMRKET" at bounding box center [265, 29] width 54 height 12
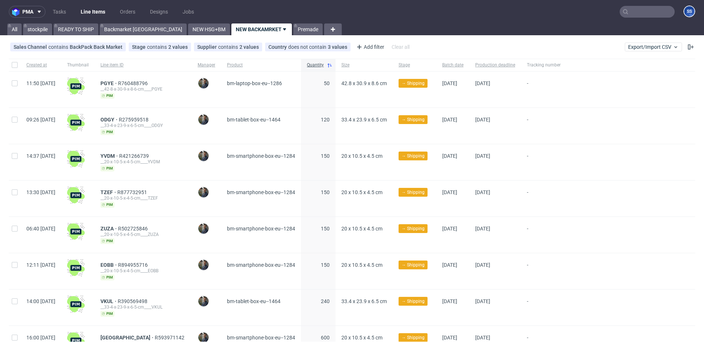
click at [134, 36] on div "pma Tasks Line Items Orders Designs Jobs SS All stockpile READY TO SHIP Backmar…" at bounding box center [352, 171] width 704 height 342
click at [134, 31] on link "Backmarket [GEOGRAPHIC_DATA]" at bounding box center [143, 29] width 87 height 12
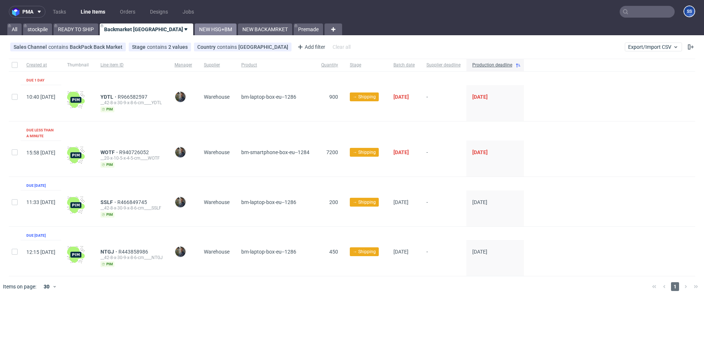
click at [195, 29] on link "NEW HSG+BM" at bounding box center [216, 29] width 42 height 12
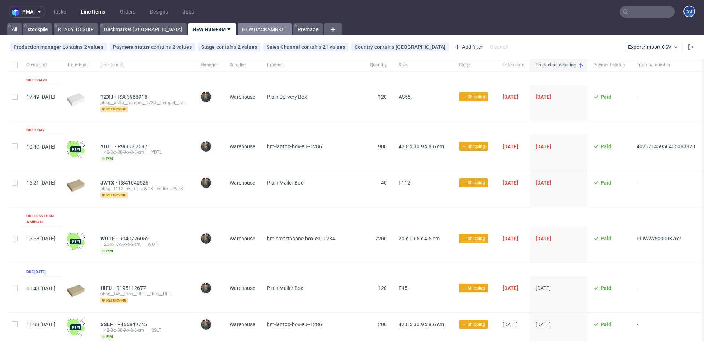
click at [238, 30] on link "NEW BACKAMRKET" at bounding box center [265, 29] width 54 height 12
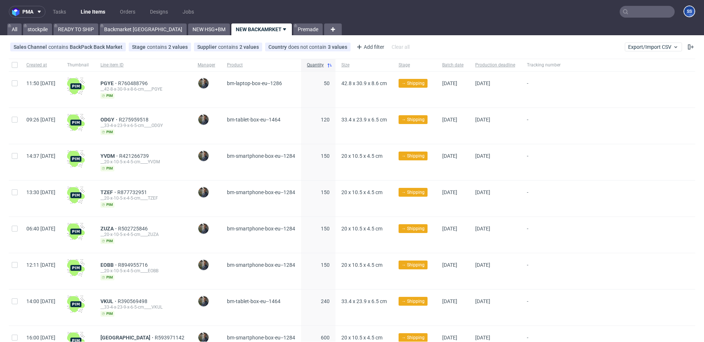
click at [619, 18] on nav "pma Tasks Line Items Orders Designs Jobs SS" at bounding box center [352, 11] width 704 height 23
click at [626, 15] on input "text" at bounding box center [646, 12] width 55 height 12
paste input "R277083819_IONN"
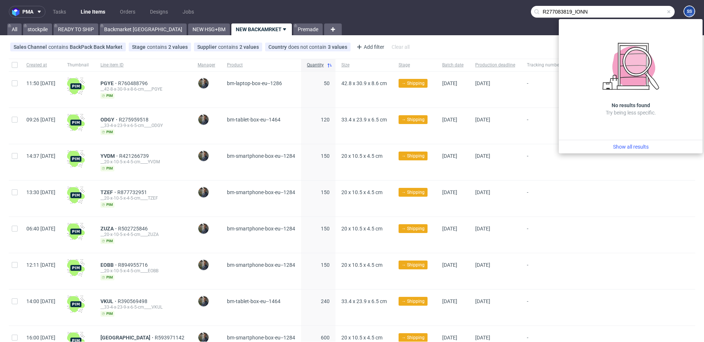
drag, startPoint x: 570, startPoint y: 12, endPoint x: 463, endPoint y: 5, distance: 107.2
click at [463, 5] on nav "pma Tasks Line Items Orders Designs Jobs R277083819_IONN SS" at bounding box center [352, 11] width 704 height 23
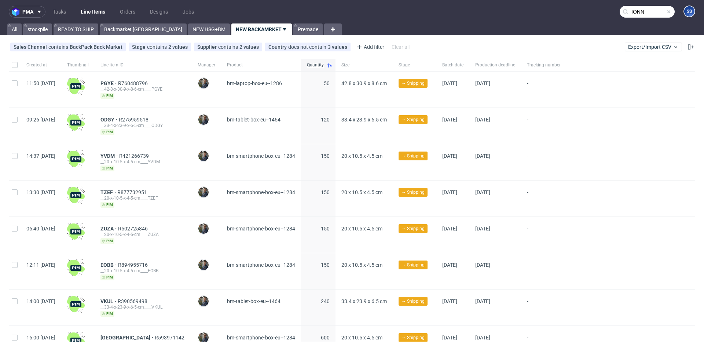
type input "IONN"
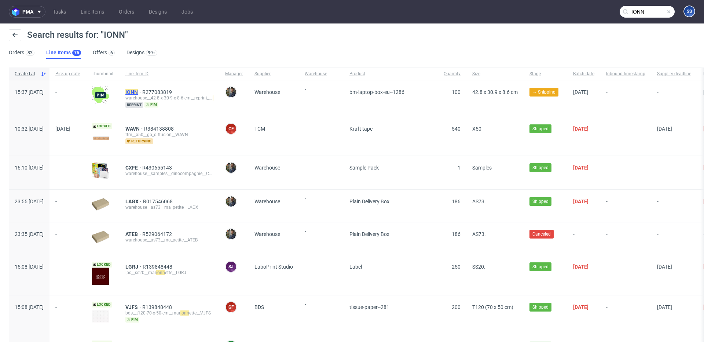
click at [138, 93] on mark "IONN" at bounding box center [131, 92] width 12 height 6
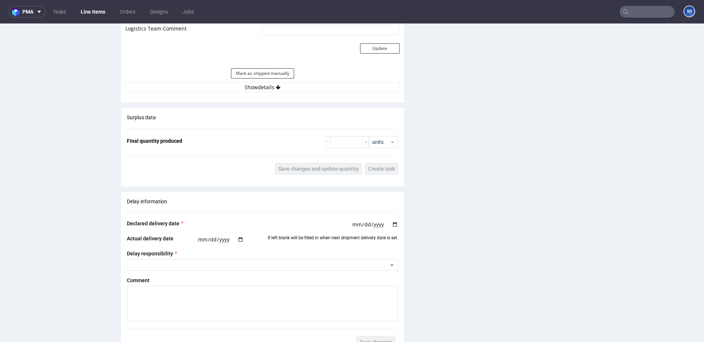
scroll to position [909, 0]
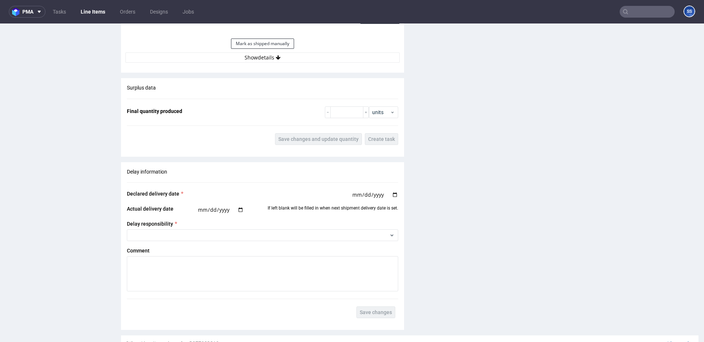
click at [256, 60] on button "Show details" at bounding box center [262, 57] width 274 height 10
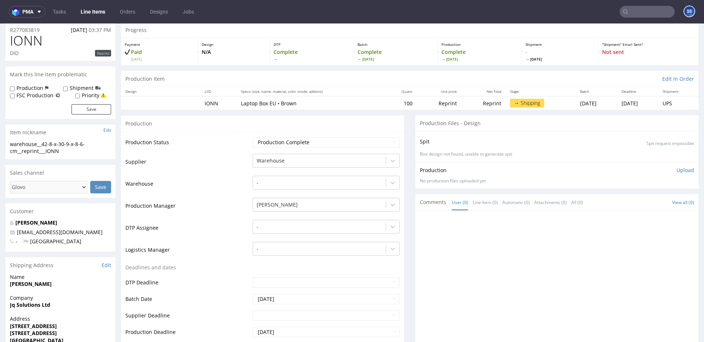
scroll to position [0, 0]
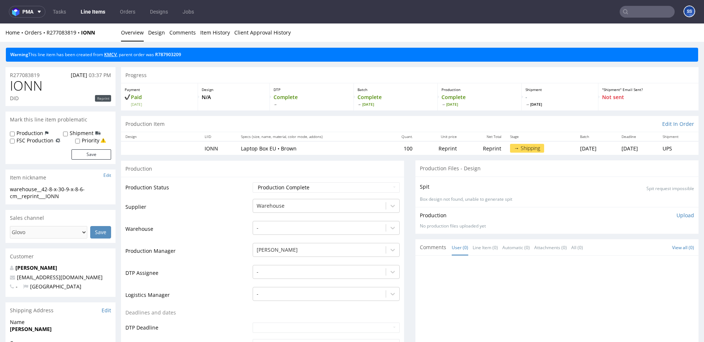
click at [114, 52] on link "KMCV" at bounding box center [110, 54] width 12 height 6
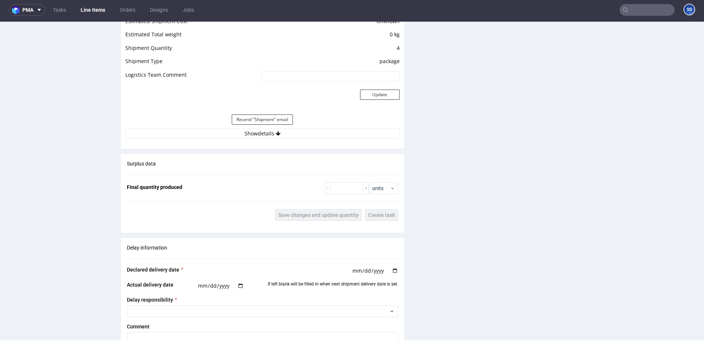
scroll to position [641, 0]
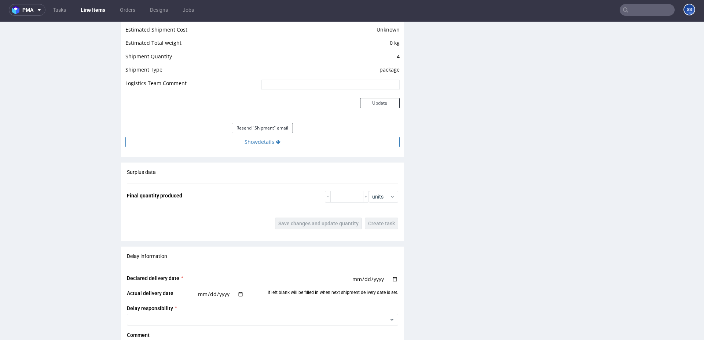
click at [274, 138] on button "Show details" at bounding box center [262, 142] width 274 height 10
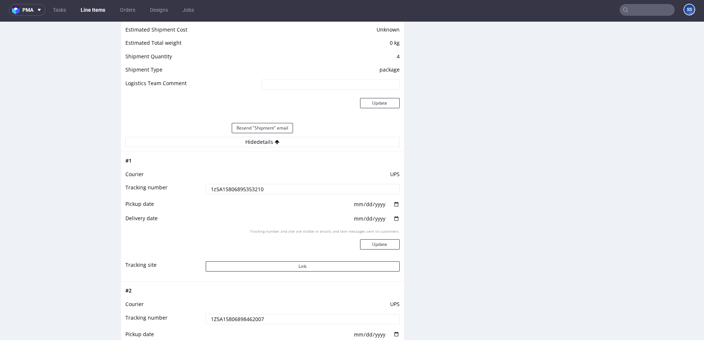
click at [242, 191] on input "1z5A15806895353210" at bounding box center [303, 189] width 194 height 10
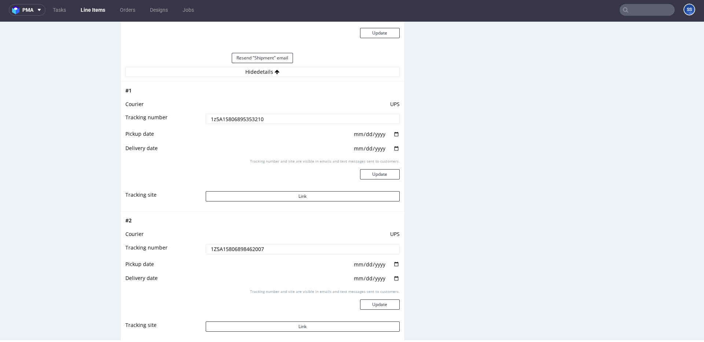
scroll to position [738, 0]
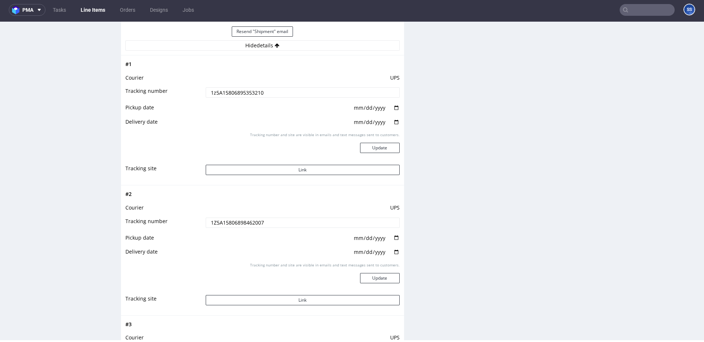
click at [242, 222] on input "1Z5A15806898462007" at bounding box center [303, 222] width 194 height 10
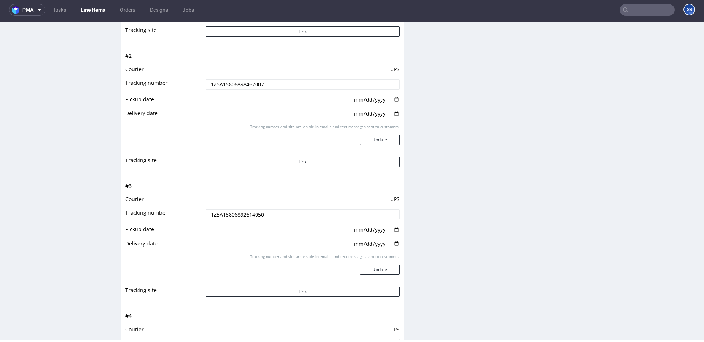
scroll to position [893, 0]
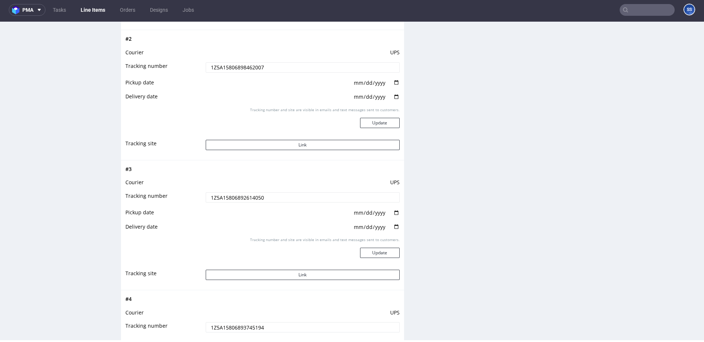
click at [228, 193] on input "1Z5A15806892614050" at bounding box center [303, 197] width 194 height 10
click at [227, 195] on input "1Z5A15806892614050" at bounding box center [303, 197] width 194 height 10
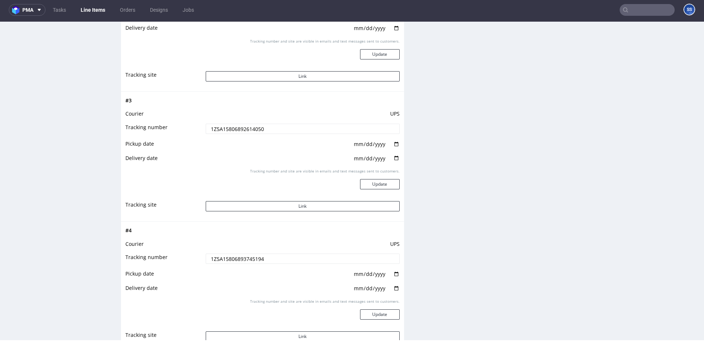
scroll to position [974, 0]
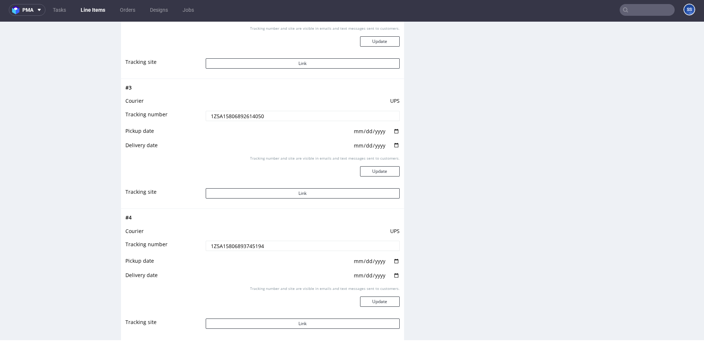
click at [232, 242] on input "1Z5A15806893745194" at bounding box center [303, 245] width 194 height 10
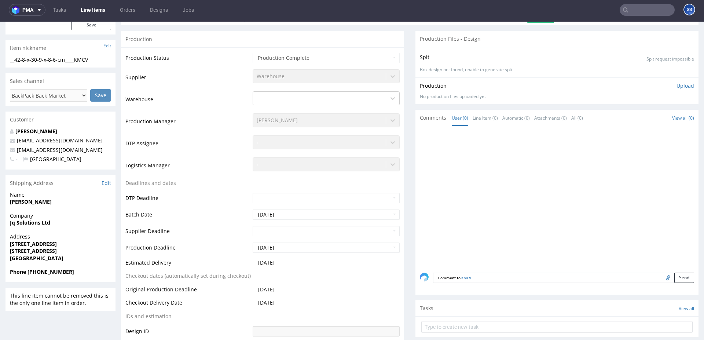
scroll to position [0, 0]
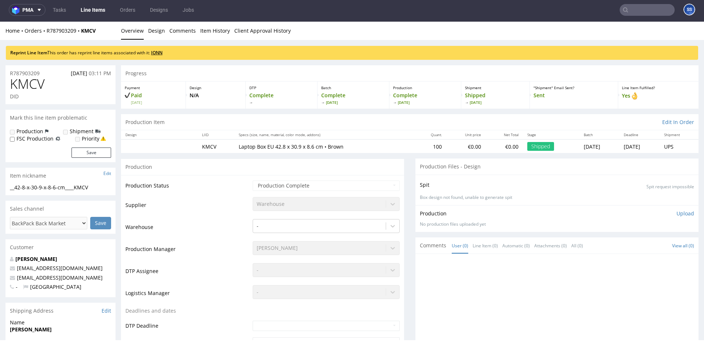
click at [161, 53] on link "IONN" at bounding box center [156, 52] width 11 height 6
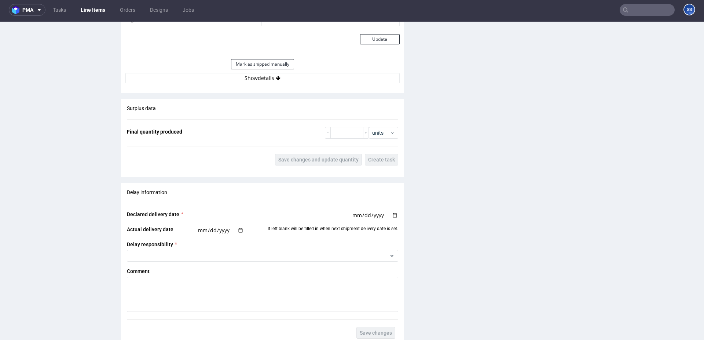
scroll to position [887, 0]
click at [269, 81] on button "Show details" at bounding box center [262, 77] width 274 height 10
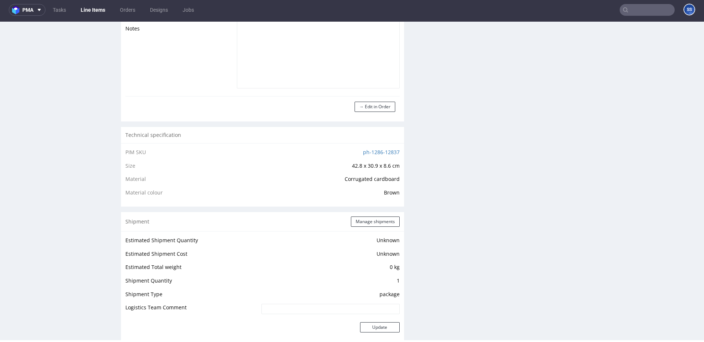
scroll to position [593, 0]
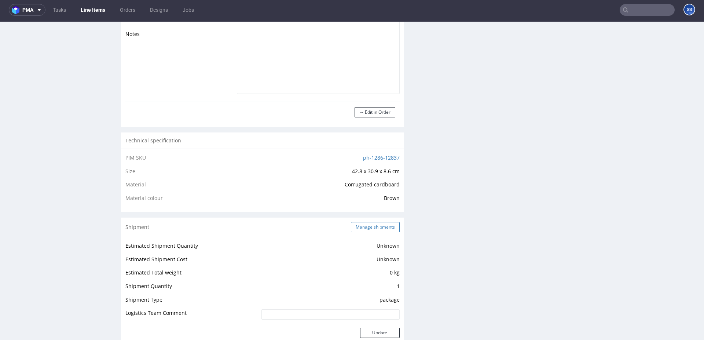
click at [357, 227] on button "Manage shipments" at bounding box center [375, 227] width 49 height 10
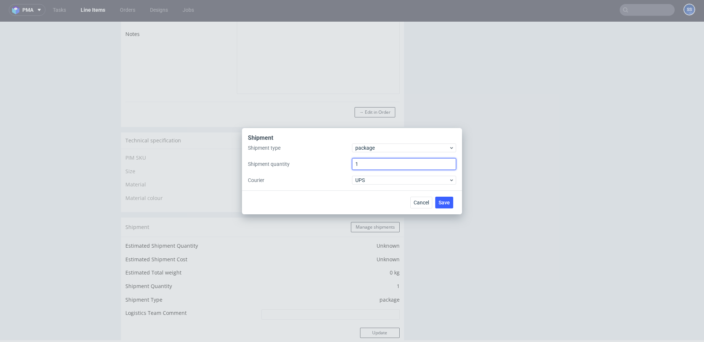
click at [369, 163] on input "1" at bounding box center [404, 164] width 104 height 12
type input "4"
click at [446, 204] on span "Save" at bounding box center [443, 202] width 11 height 5
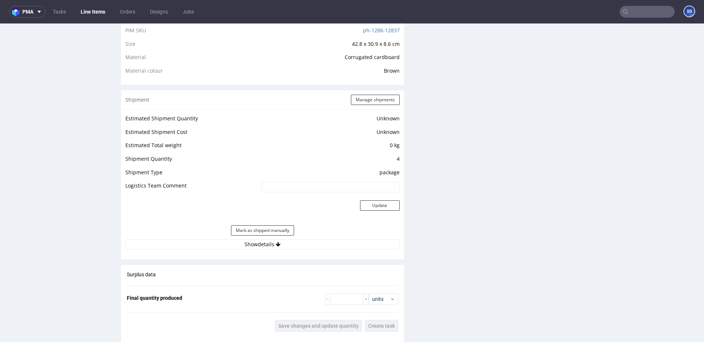
scroll to position [718, 0]
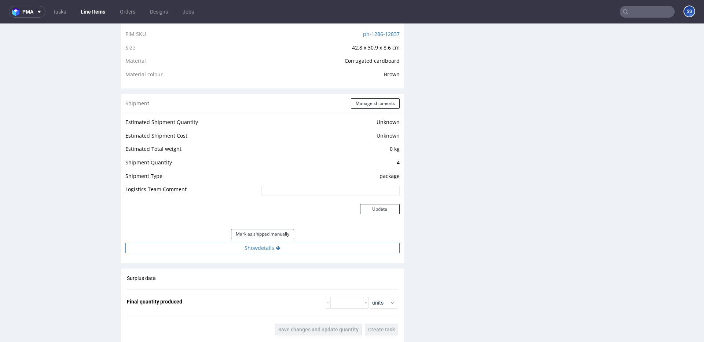
click at [282, 251] on button "Show details" at bounding box center [262, 248] width 274 height 10
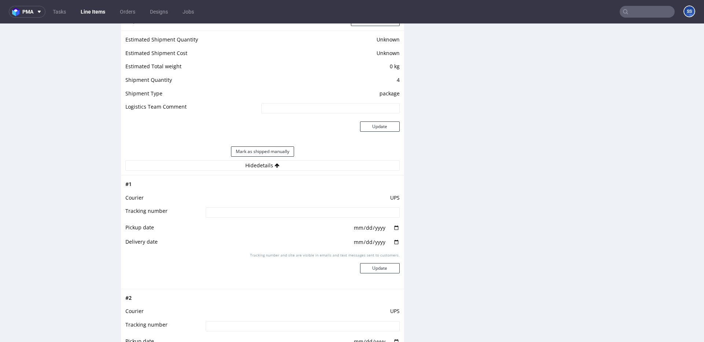
scroll to position [803, 0]
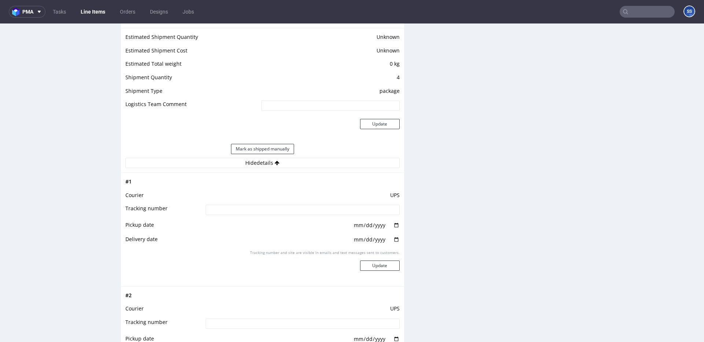
click at [264, 211] on input at bounding box center [303, 210] width 194 height 10
paste input "1z5A15806895353210"
type input "1z5A15806895353210"
click at [379, 269] on button "Update" at bounding box center [380, 265] width 40 height 10
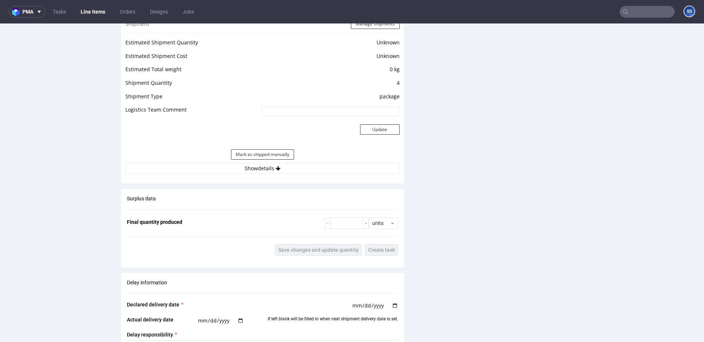
scroll to position [808, 0]
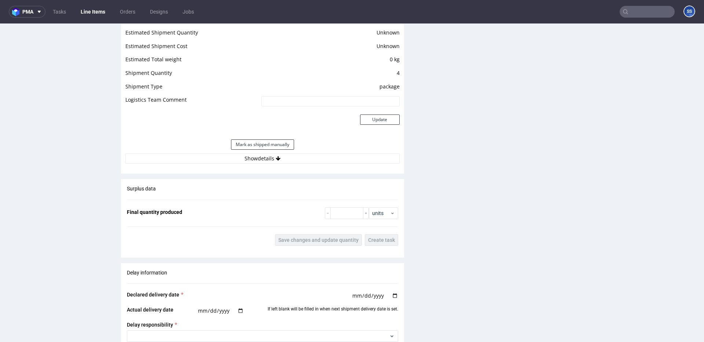
click at [263, 165] on div "Estimated Shipment Quantity Unknown Estimated Shipment Cost Unknown Estimated T…" at bounding box center [262, 95] width 283 height 144
click at [263, 159] on button "Show details" at bounding box center [262, 158] width 274 height 10
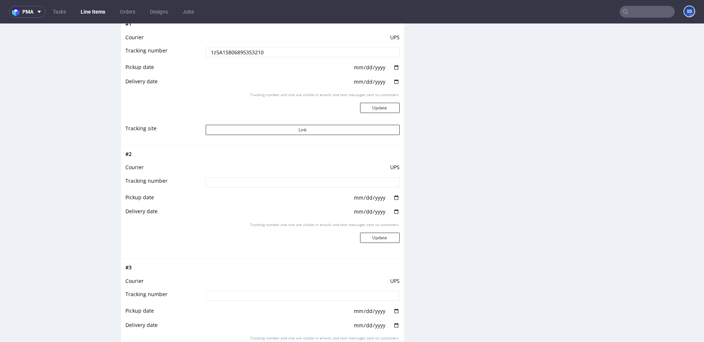
scroll to position [963, 0]
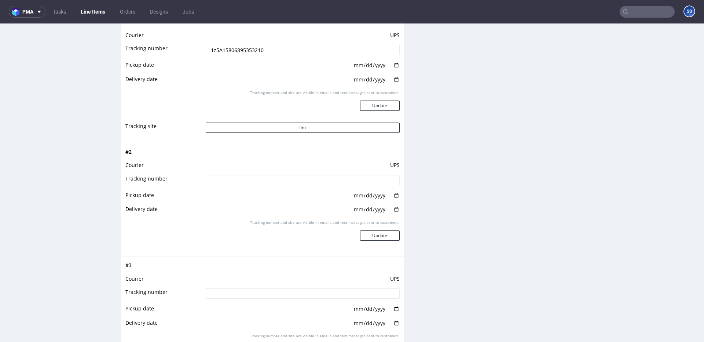
click at [259, 181] on input at bounding box center [303, 180] width 194 height 10
paste input "1Z5A15806898462007"
type input "1Z5A15806898462007"
click at [376, 236] on button "Update" at bounding box center [380, 235] width 40 height 10
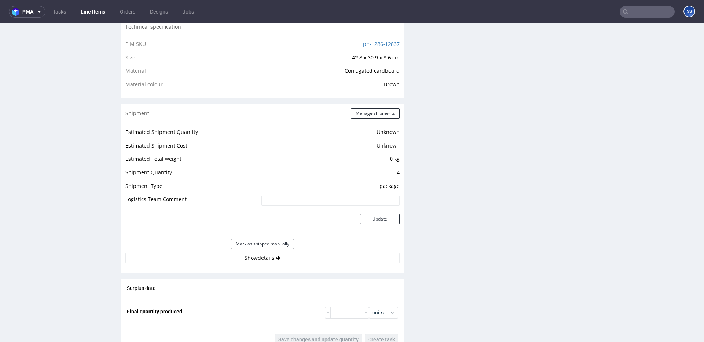
scroll to position [747, 0]
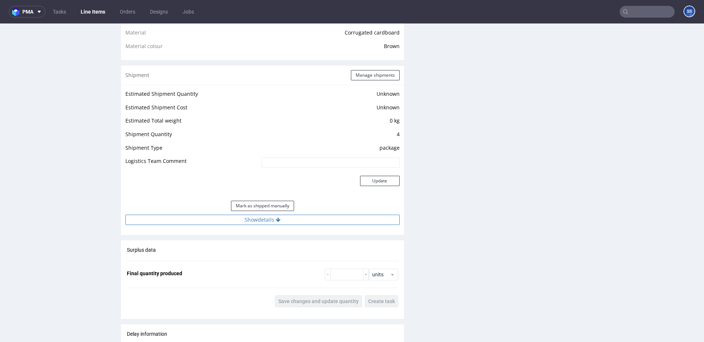
click at [273, 222] on button "Show details" at bounding box center [262, 219] width 274 height 10
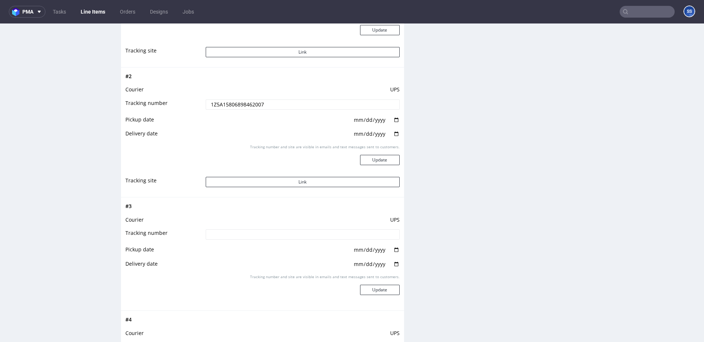
click at [279, 234] on input at bounding box center [303, 234] width 194 height 10
paste input "1Z5A15806892614050"
type input "1Z5A15806892614050"
click at [375, 290] on button "Update" at bounding box center [380, 289] width 40 height 10
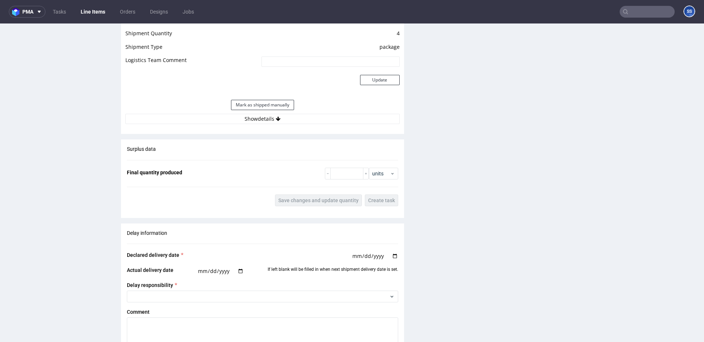
scroll to position [834, 0]
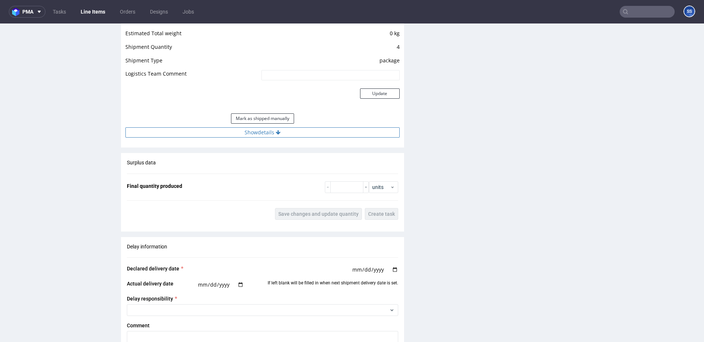
click at [251, 137] on button "Show details" at bounding box center [262, 132] width 274 height 10
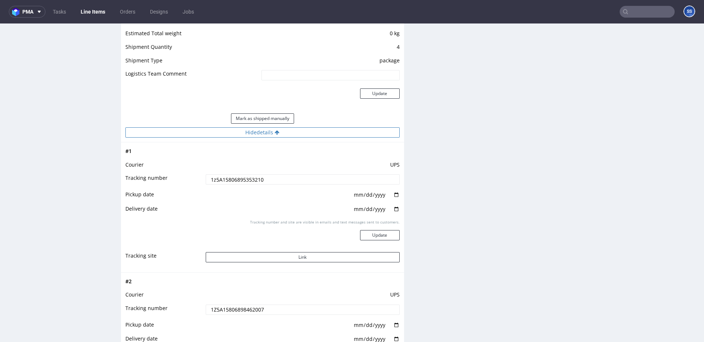
click at [251, 137] on button "Hide details" at bounding box center [262, 132] width 274 height 10
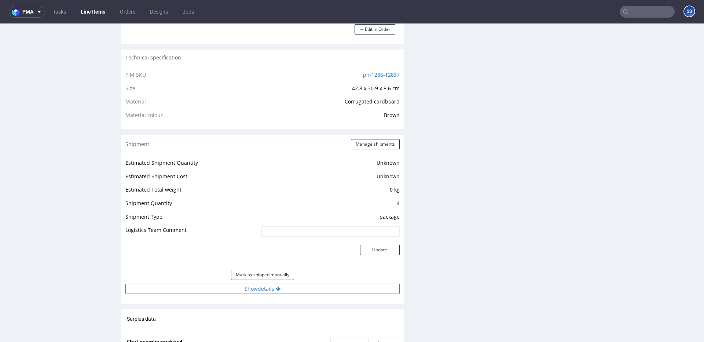
click at [245, 290] on button "Show details" at bounding box center [262, 288] width 274 height 10
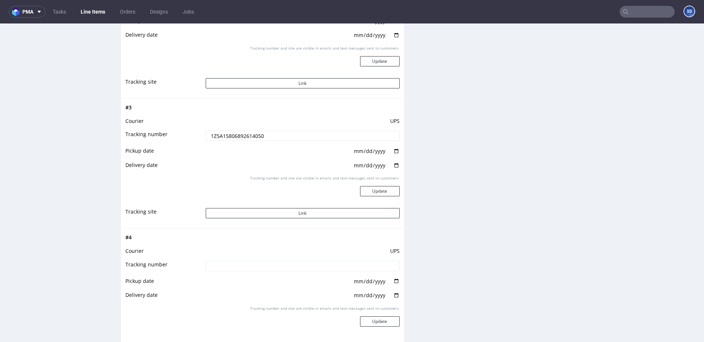
scroll to position [1139, 0]
click at [247, 263] on input at bounding box center [303, 264] width 194 height 10
paste input "1Z5A15806893745194"
type input "1Z5A15806893745194"
click at [370, 319] on button "Update" at bounding box center [380, 319] width 40 height 10
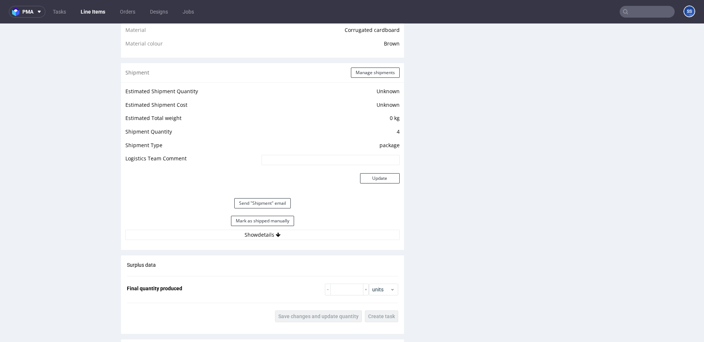
scroll to position [753, 0]
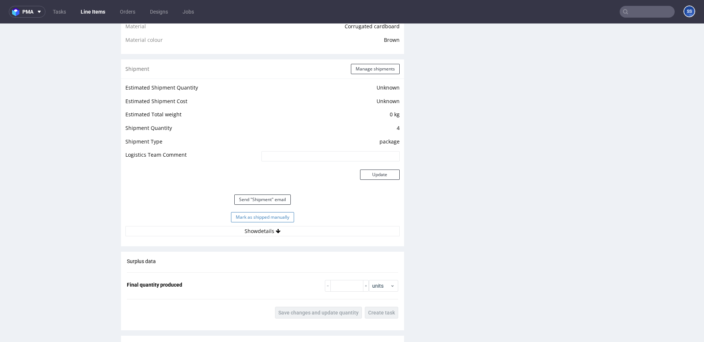
click at [286, 217] on button "Mark as shipped manually" at bounding box center [262, 217] width 63 height 10
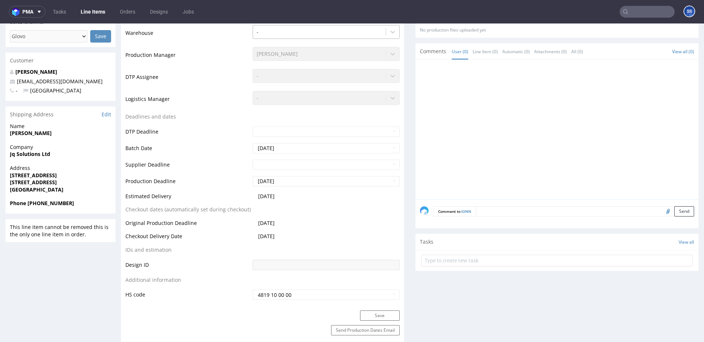
scroll to position [0, 0]
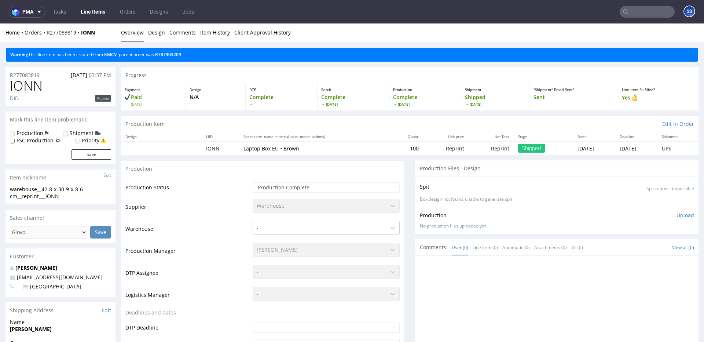
click at [100, 12] on link "Line Items" at bounding box center [92, 12] width 33 height 12
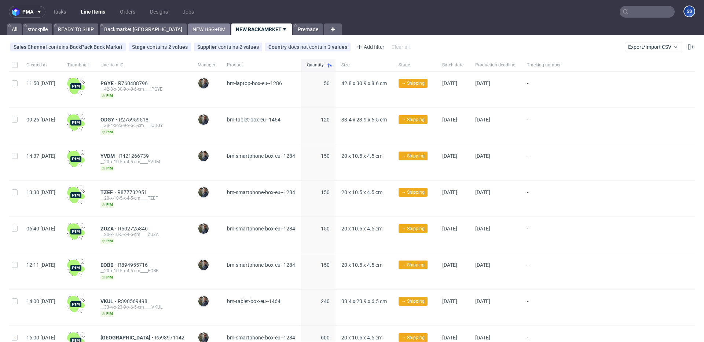
click at [188, 33] on link "NEW HSG+BM" at bounding box center [209, 29] width 42 height 12
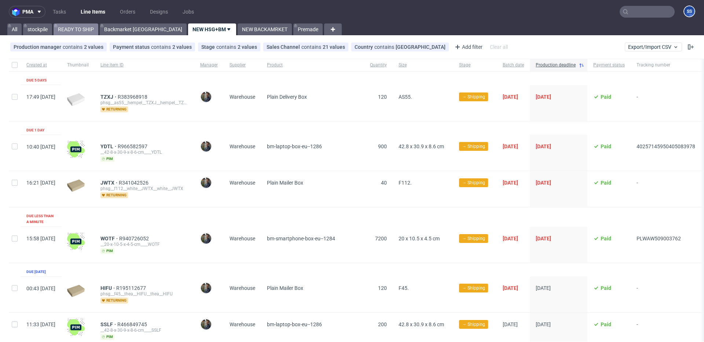
click at [89, 33] on link "READY TO SHIP" at bounding box center [76, 29] width 45 height 12
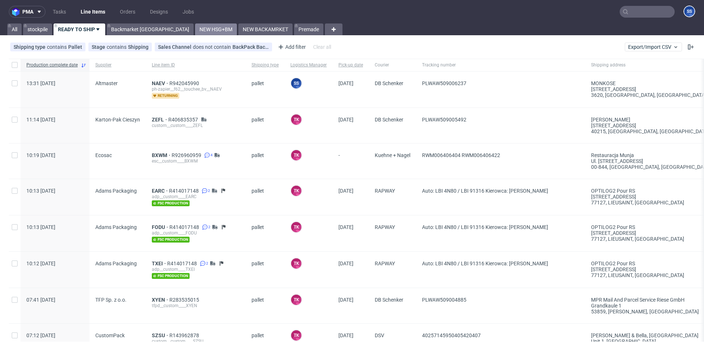
click at [195, 28] on link "NEW HSG+BM" at bounding box center [216, 29] width 42 height 12
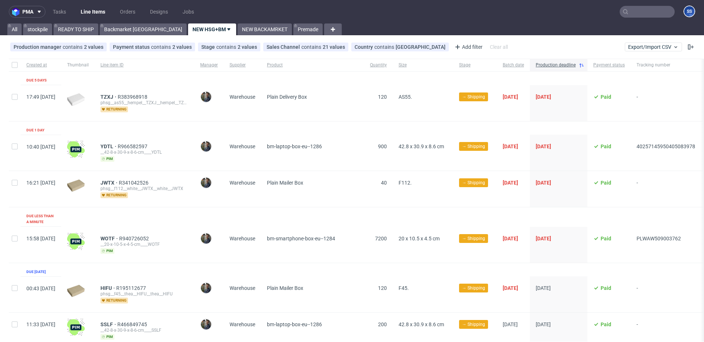
scroll to position [0, 34]
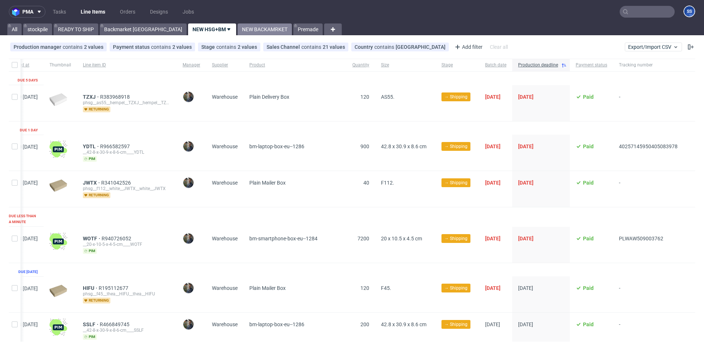
click at [238, 35] on link "NEW BACKAMRKET" at bounding box center [265, 29] width 54 height 12
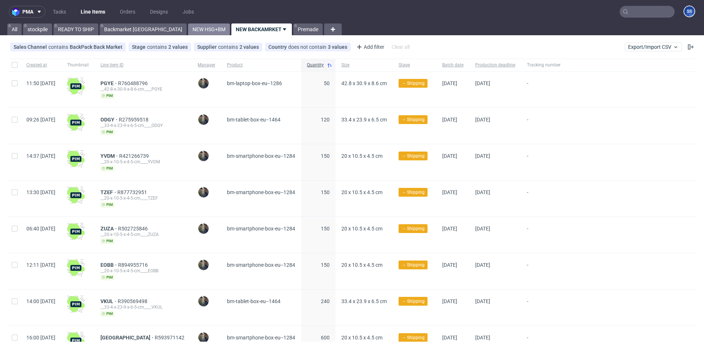
click at [188, 30] on link "NEW HSG+BM" at bounding box center [209, 29] width 42 height 12
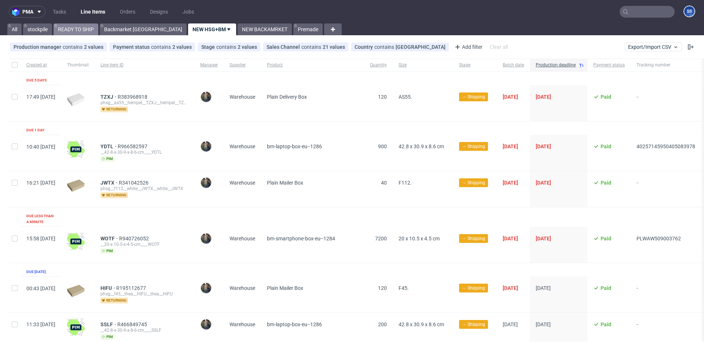
click at [87, 31] on link "READY TO SHIP" at bounding box center [76, 29] width 45 height 12
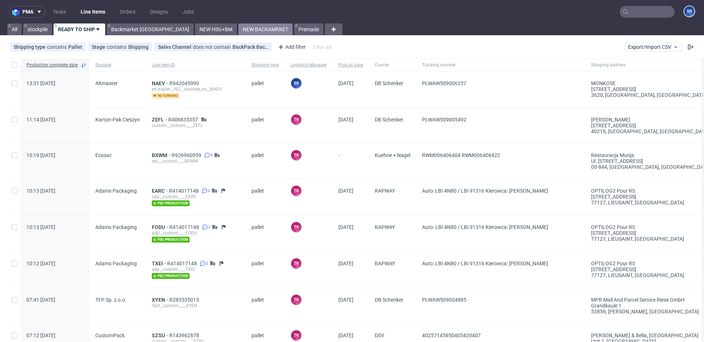
click at [238, 29] on link "NEW BACKAMRKET" at bounding box center [265, 29] width 54 height 12
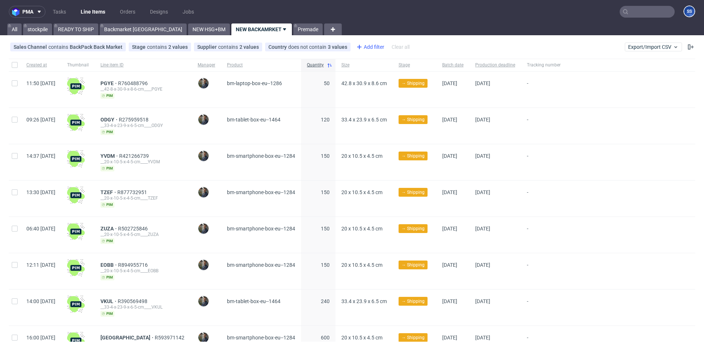
click at [358, 47] on icon at bounding box center [359, 47] width 9 height 9
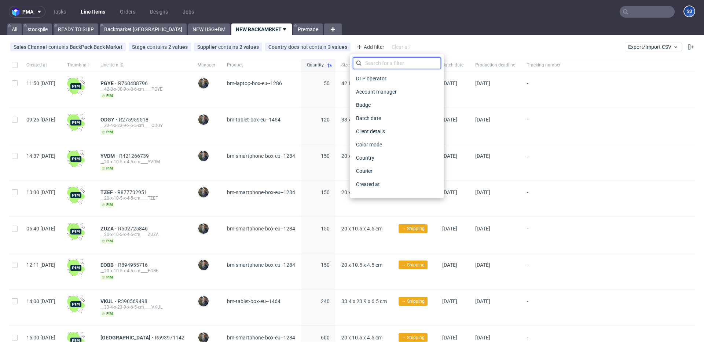
click at [376, 61] on input "text" at bounding box center [397, 63] width 88 height 12
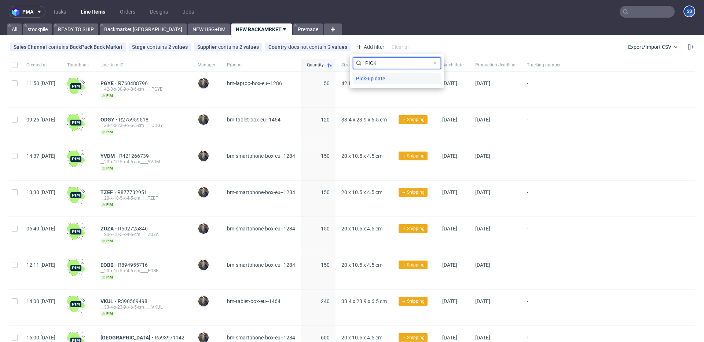
type input "PICK"
click at [374, 76] on span "Pick-up date" at bounding box center [370, 78] width 35 height 10
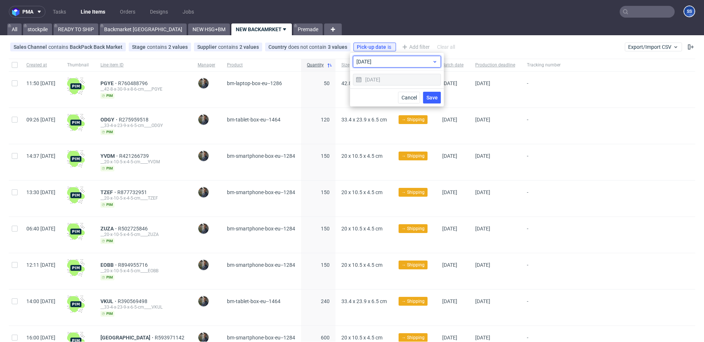
click at [417, 61] on span "[DATE]" at bounding box center [394, 61] width 76 height 7
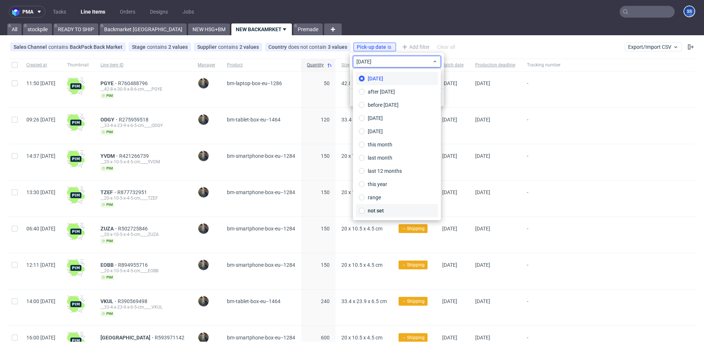
click at [384, 207] on label "not set" at bounding box center [397, 210] width 82 height 13
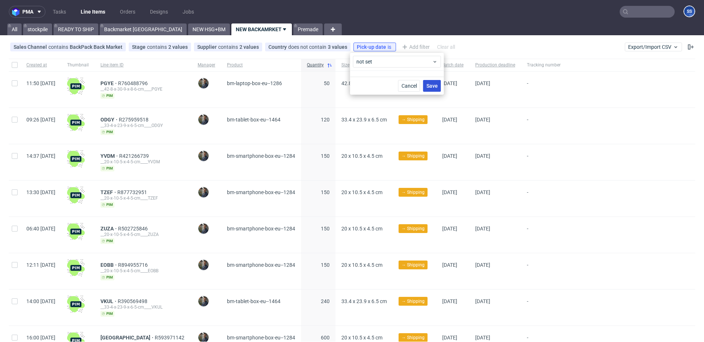
click at [431, 85] on span "Save" at bounding box center [431, 85] width 11 height 5
click at [360, 49] on div "Add filter" at bounding box center [369, 47] width 32 height 12
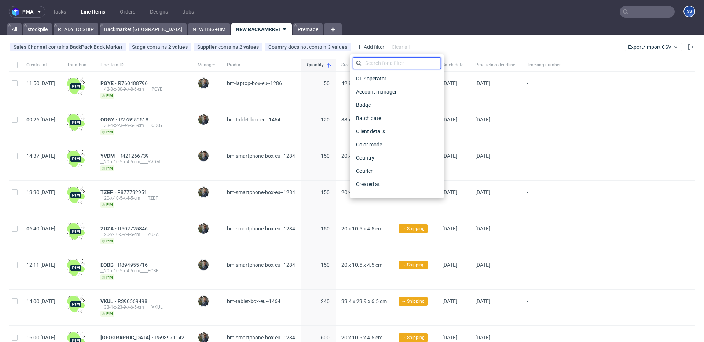
click at [369, 62] on input "text" at bounding box center [397, 63] width 88 height 12
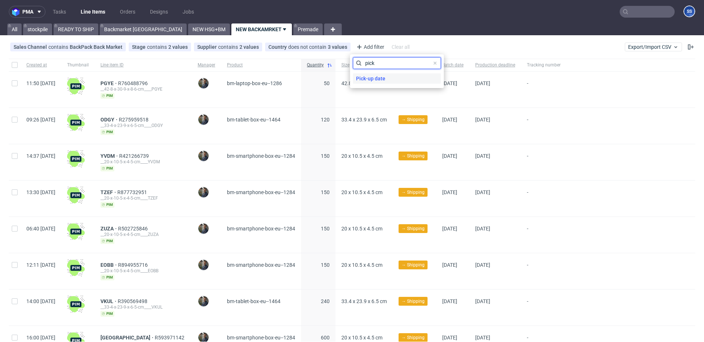
type input "pick"
click at [369, 74] on span "Pick-up date" at bounding box center [370, 78] width 35 height 10
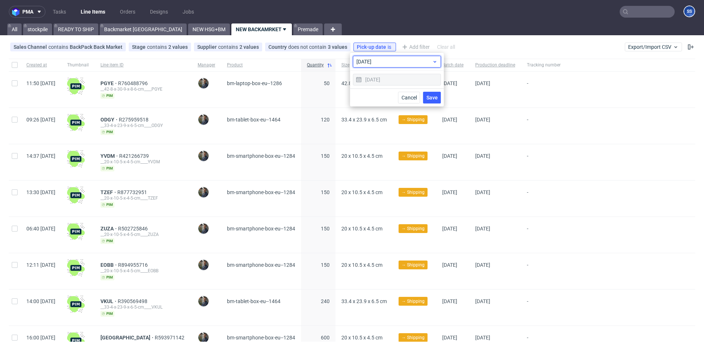
click at [365, 64] on span "[DATE]" at bounding box center [394, 61] width 76 height 7
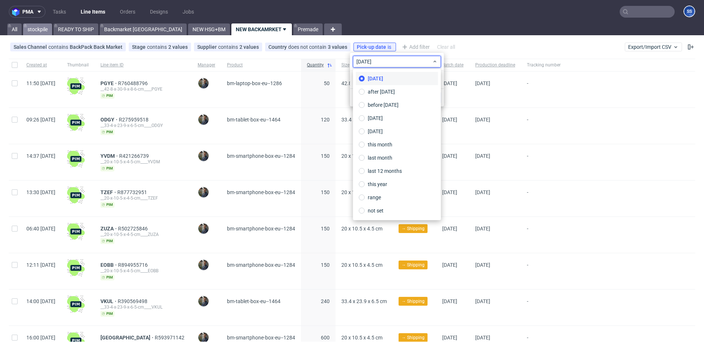
drag, startPoint x: 51, startPoint y: 24, endPoint x: 58, endPoint y: 26, distance: 7.9
click at [51, 24] on link "stockpile" at bounding box center [37, 29] width 29 height 12
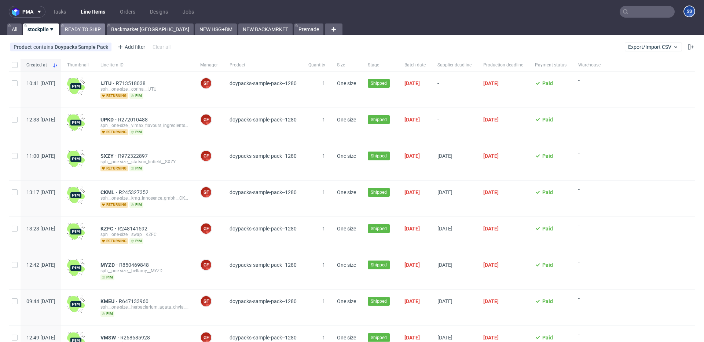
click at [75, 27] on link "READY TO SHIP" at bounding box center [82, 29] width 45 height 12
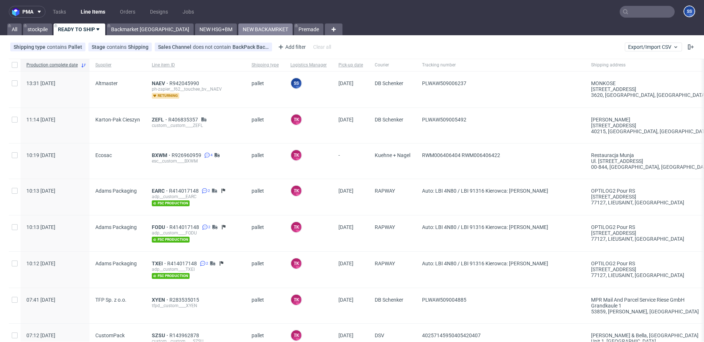
click at [238, 27] on link "NEW BACKAMRKET" at bounding box center [265, 29] width 54 height 12
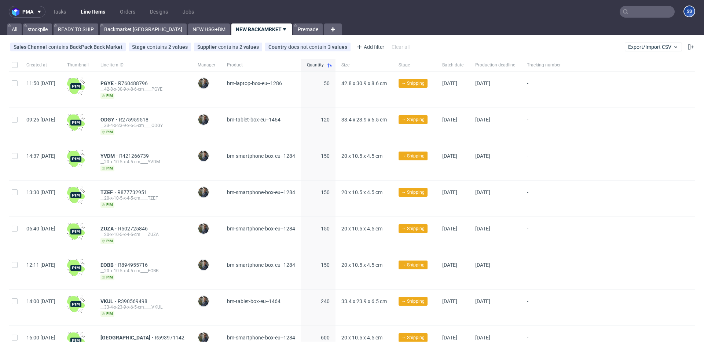
click at [283, 28] on use at bounding box center [284, 29] width 3 height 2
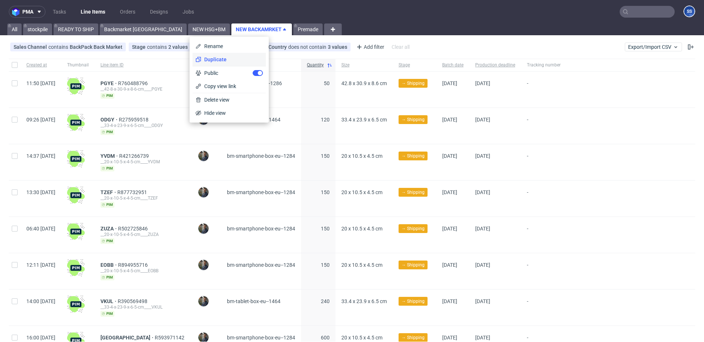
click at [224, 57] on span "Duplicate" at bounding box center [232, 59] width 62 height 7
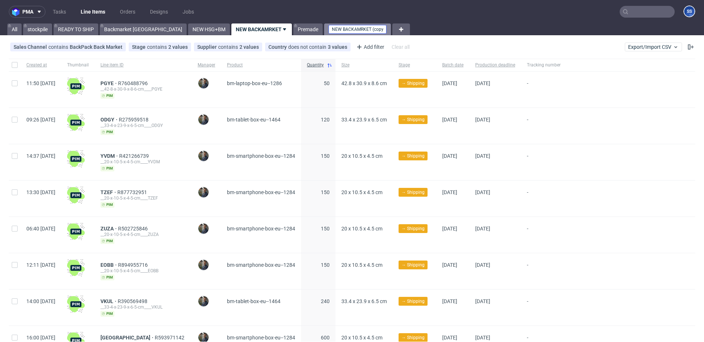
click at [328, 29] on input "NEW BACKAMRKET (copy)" at bounding box center [357, 29] width 58 height 9
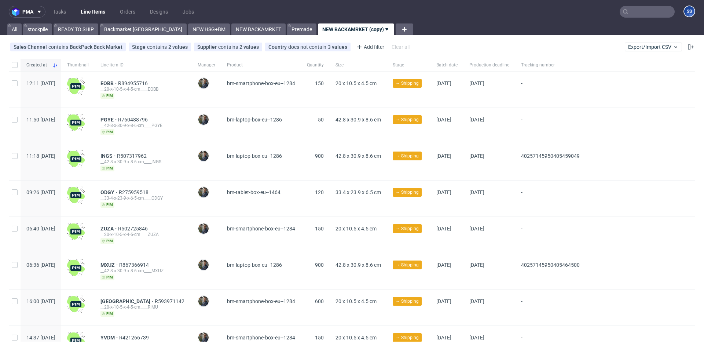
click at [384, 27] on icon at bounding box center [387, 29] width 6 height 6
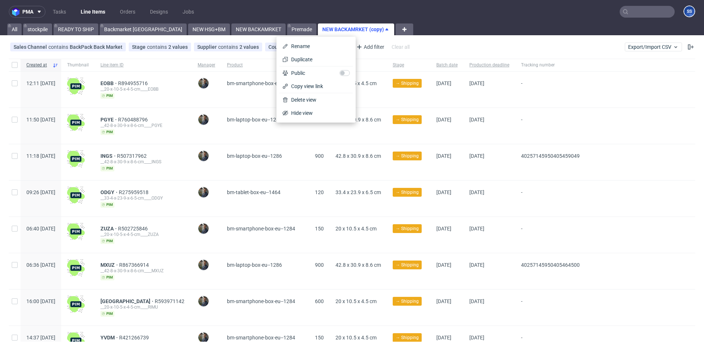
drag, startPoint x: 402, startPoint y: 35, endPoint x: 384, endPoint y: 42, distance: 20.1
click at [402, 35] on div "pma Tasks Line Items Orders Designs Jobs SS All stockpile READY TO SHIP Backmar…" at bounding box center [352, 171] width 704 height 342
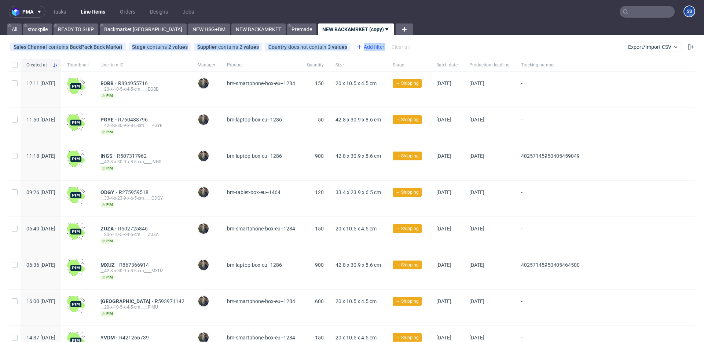
click at [372, 48] on div "Add filter" at bounding box center [369, 47] width 32 height 12
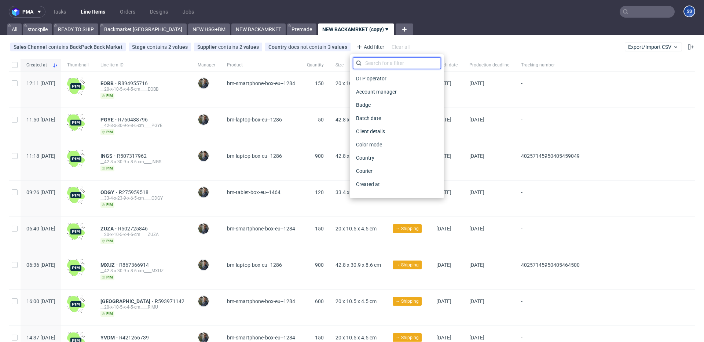
click at [373, 64] on input "text" at bounding box center [397, 63] width 88 height 12
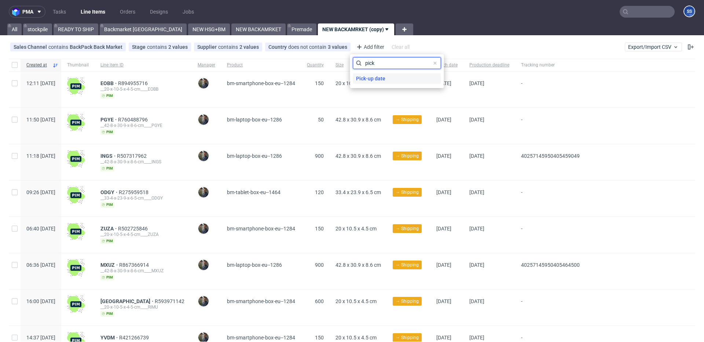
type input "pick"
click at [373, 80] on span "Pick-up date" at bounding box center [370, 78] width 35 height 10
click at [383, 59] on span "today" at bounding box center [394, 61] width 76 height 7
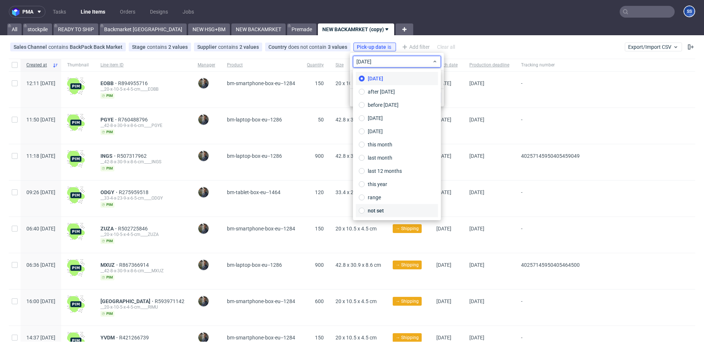
click at [387, 205] on label "not set" at bounding box center [397, 210] width 82 height 13
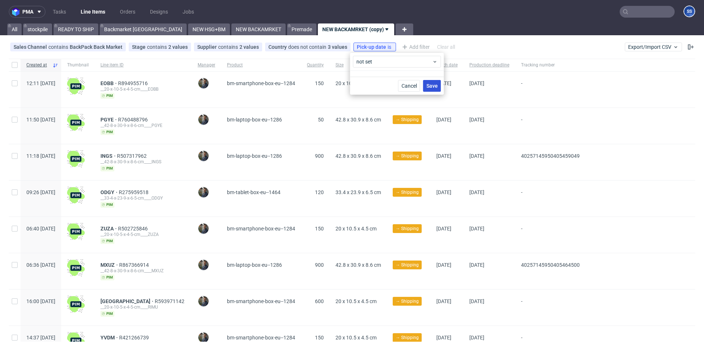
click at [435, 84] on span "Save" at bounding box center [431, 85] width 11 height 5
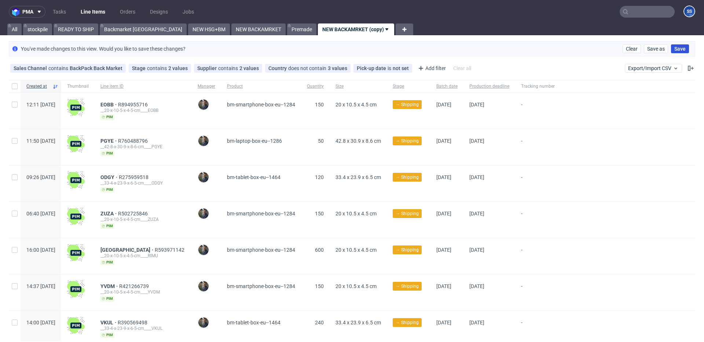
click at [674, 51] on span "Save" at bounding box center [679, 48] width 11 height 5
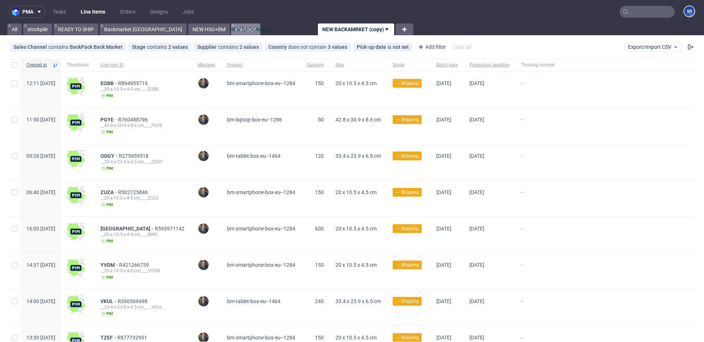
drag, startPoint x: 220, startPoint y: 28, endPoint x: 265, endPoint y: 29, distance: 45.5
drag, startPoint x: 257, startPoint y: 29, endPoint x: 294, endPoint y: 28, distance: 37.4
click at [261, 29] on div "All stockpile READY TO SHIP Backmarket GB NEW HSG+BM Premade NEW BACKAMRKET NEW…" at bounding box center [200, 29] width 388 height 12
drag, startPoint x: 298, startPoint y: 27, endPoint x: 270, endPoint y: 28, distance: 27.9
click at [318, 27] on link "NEW BACKAMRKET (copy)" at bounding box center [356, 29] width 76 height 12
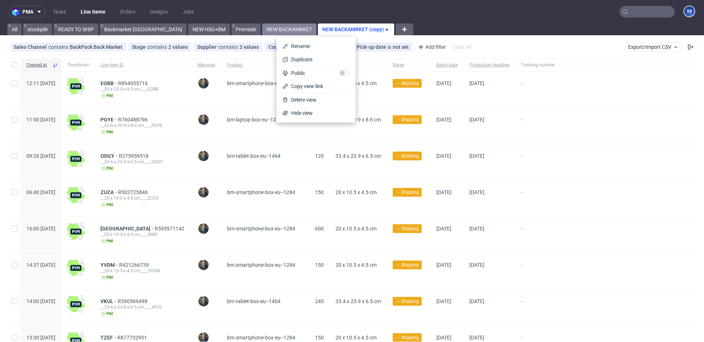
click at [262, 27] on link "NEW BACKAMRKET" at bounding box center [289, 29] width 54 height 12
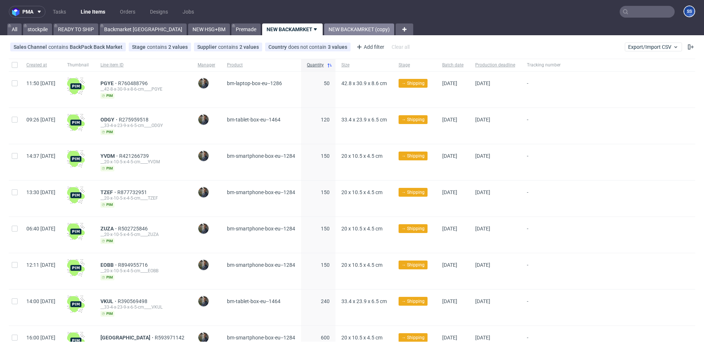
click at [324, 27] on link "NEW BACKAMRKET (copy)" at bounding box center [359, 29] width 70 height 12
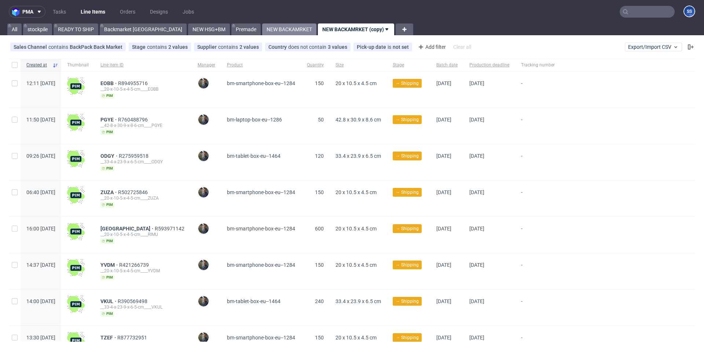
click at [262, 27] on link "NEW BACKAMRKET" at bounding box center [289, 29] width 54 height 12
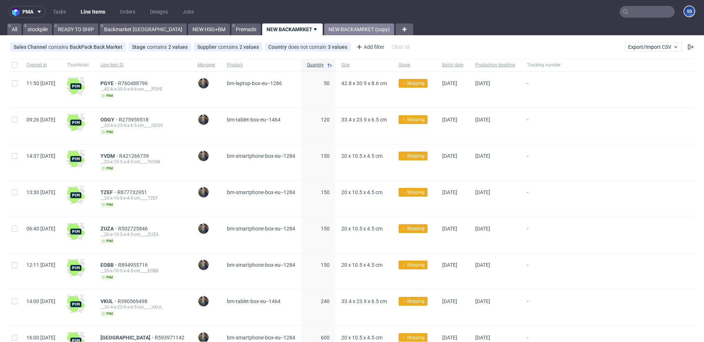
click at [324, 28] on link "NEW BACKAMRKET (copy)" at bounding box center [359, 29] width 70 height 12
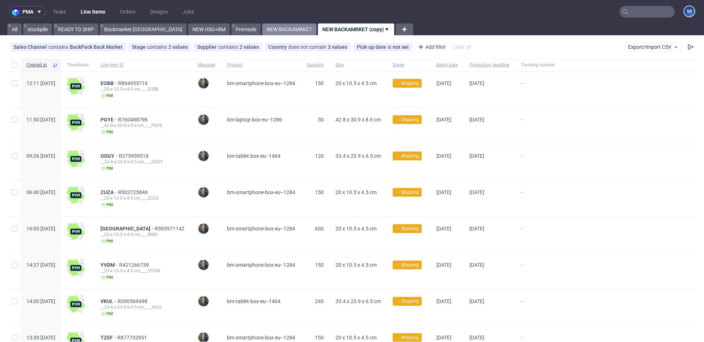
click at [262, 28] on link "NEW BACKAMRKET" at bounding box center [289, 29] width 54 height 12
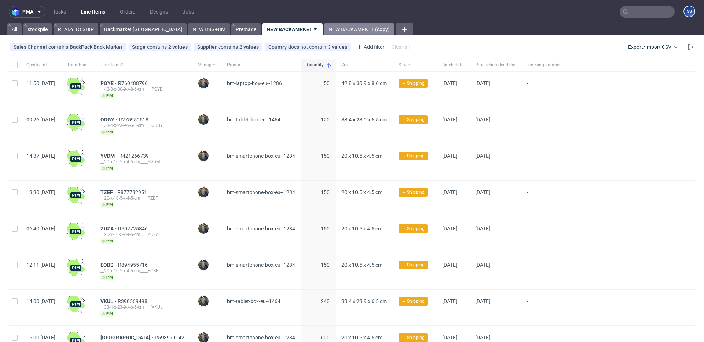
click at [326, 29] on link "NEW BACKAMRKET (copy)" at bounding box center [359, 29] width 70 height 12
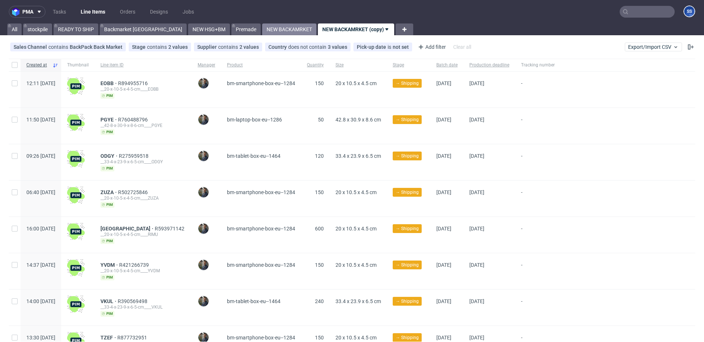
click at [262, 29] on link "NEW BACKAMRKET" at bounding box center [289, 29] width 54 height 12
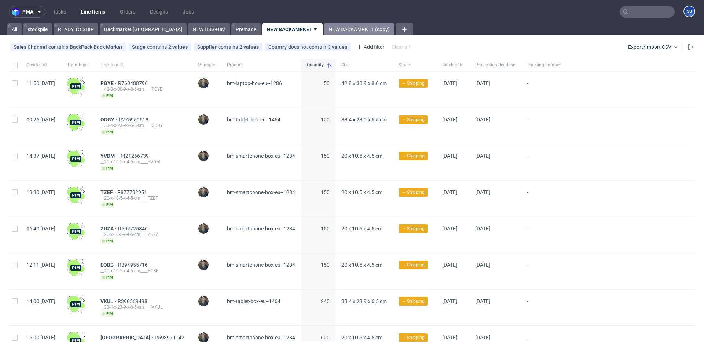
click at [330, 27] on link "NEW BACKAMRKET (copy)" at bounding box center [359, 29] width 70 height 12
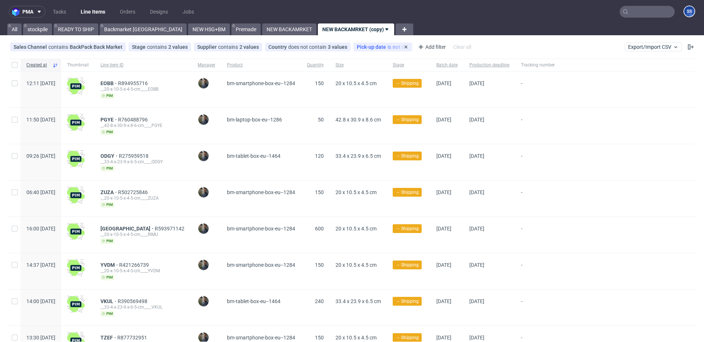
click at [379, 47] on div "Pick-up date is not set" at bounding box center [383, 47] width 52 height 6
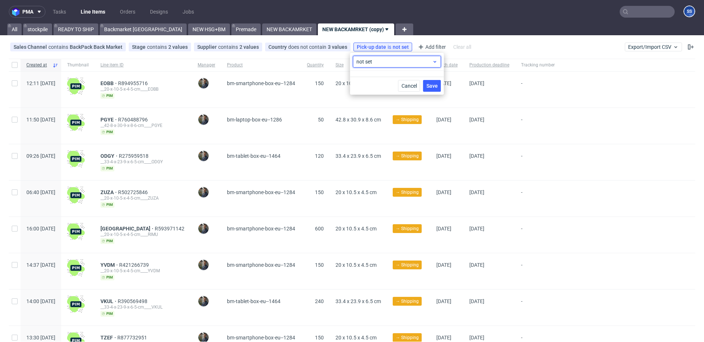
click at [398, 58] on span "not set" at bounding box center [394, 61] width 76 height 7
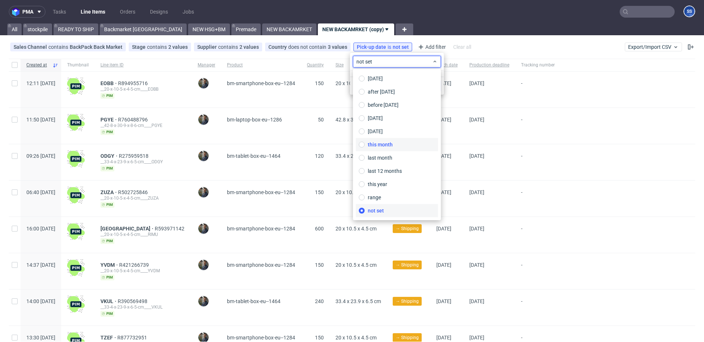
click at [390, 146] on span "this month" at bounding box center [380, 144] width 25 height 7
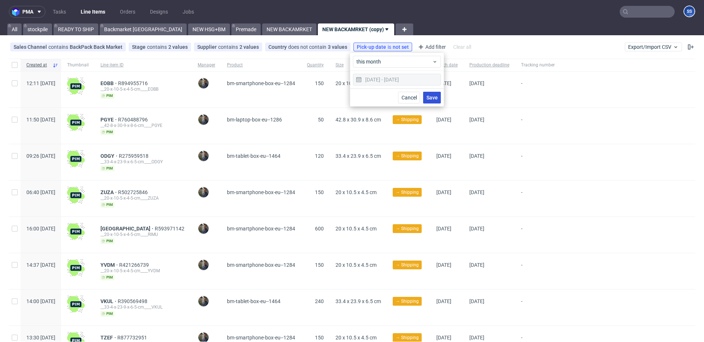
click at [431, 97] on span "Save" at bounding box center [431, 97] width 11 height 5
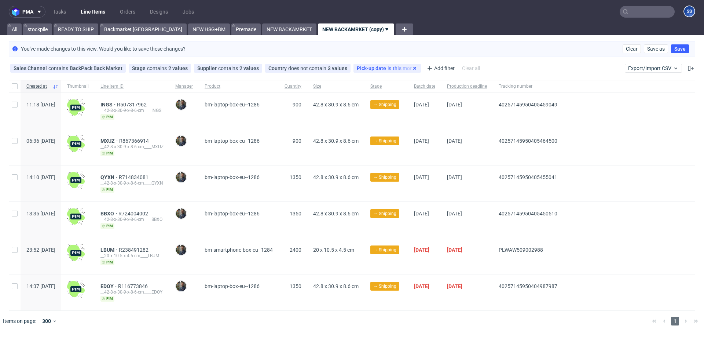
click at [413, 69] on use at bounding box center [414, 68] width 3 height 3
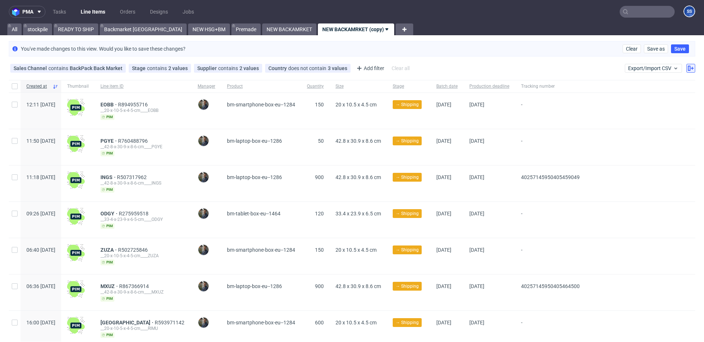
click at [688, 70] on icon at bounding box center [691, 68] width 6 height 6
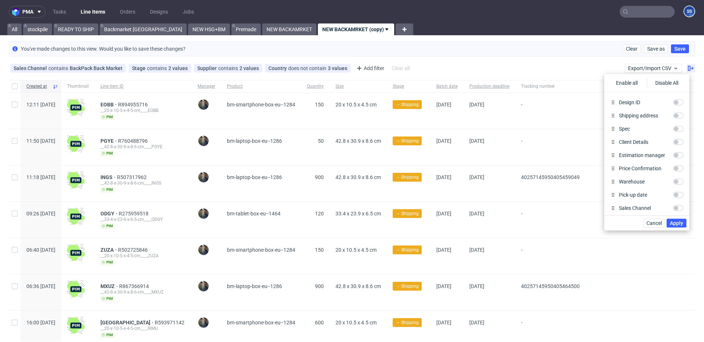
scroll to position [346, 0]
click at [676, 194] on input "Pick-up date" at bounding box center [678, 192] width 10 height 6
checkbox input "true"
click at [679, 223] on span "Apply" at bounding box center [676, 222] width 13 height 5
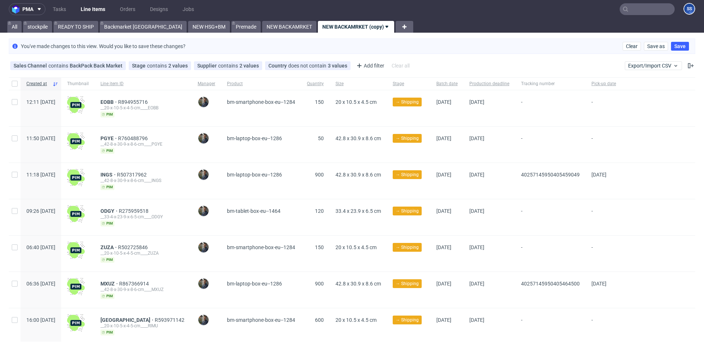
scroll to position [4, 0]
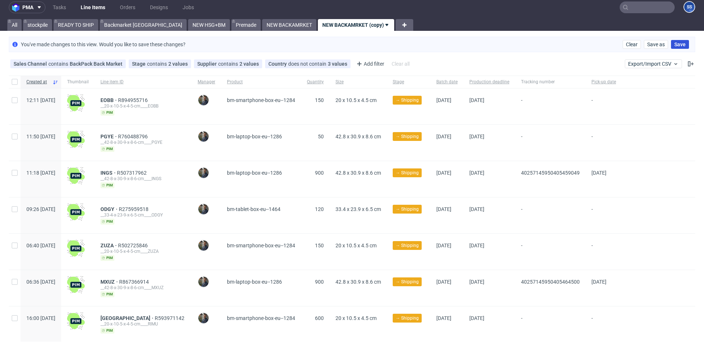
click at [674, 42] on span "Save" at bounding box center [679, 44] width 11 height 5
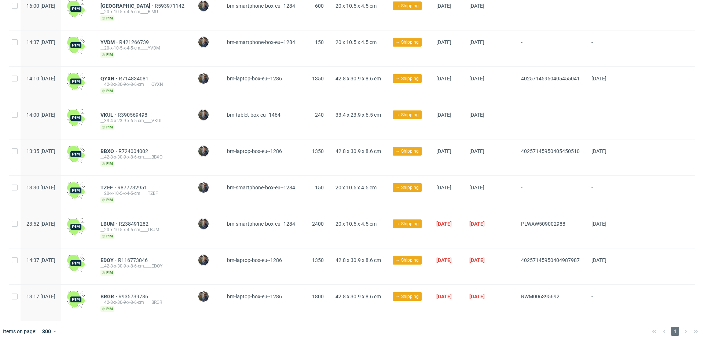
scroll to position [0, 0]
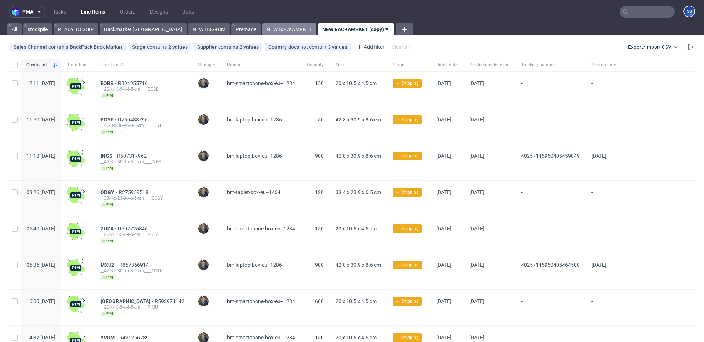
click at [262, 29] on link "NEW BACKAMRKET" at bounding box center [289, 29] width 54 height 12
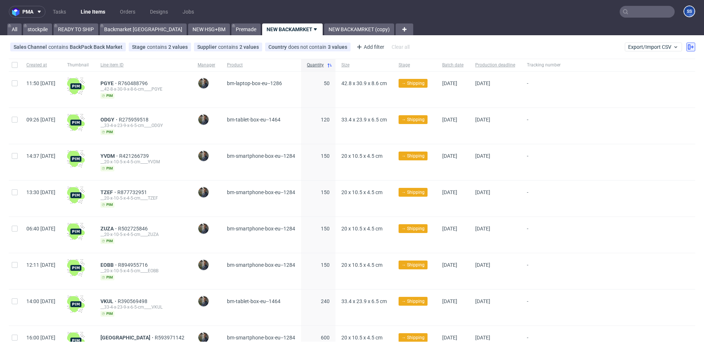
click at [688, 49] on icon at bounding box center [691, 47] width 6 height 6
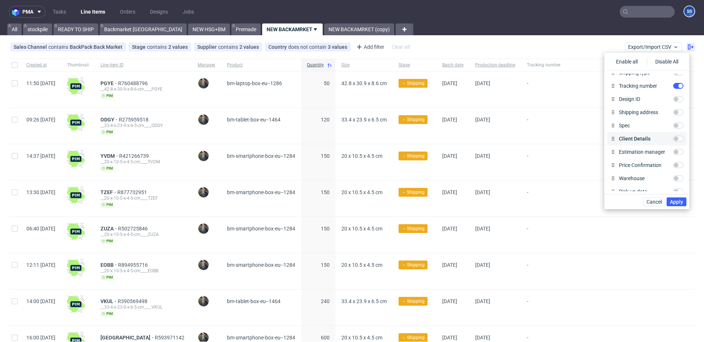
scroll to position [346, 0]
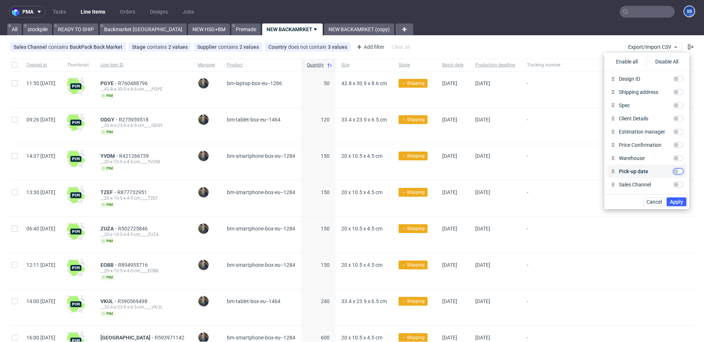
click at [678, 170] on input "Pick-up date" at bounding box center [678, 171] width 10 height 6
checkbox input "true"
click at [677, 200] on span "Apply" at bounding box center [676, 201] width 13 height 5
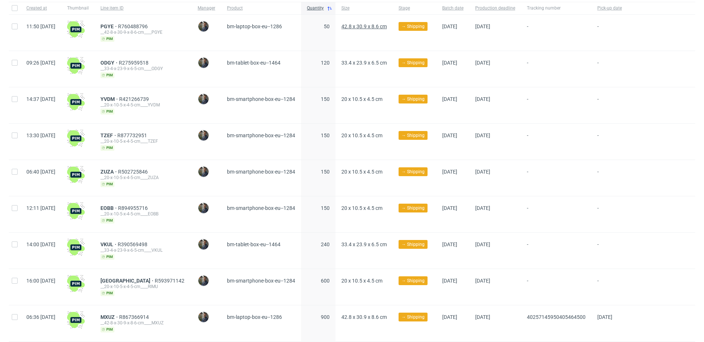
scroll to position [0, 0]
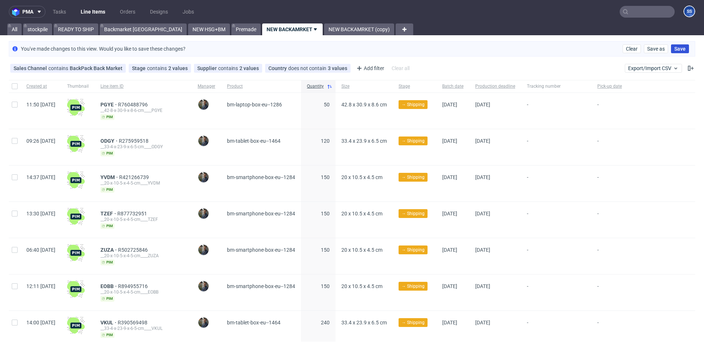
click at [674, 51] on span "Save" at bounding box center [679, 48] width 11 height 5
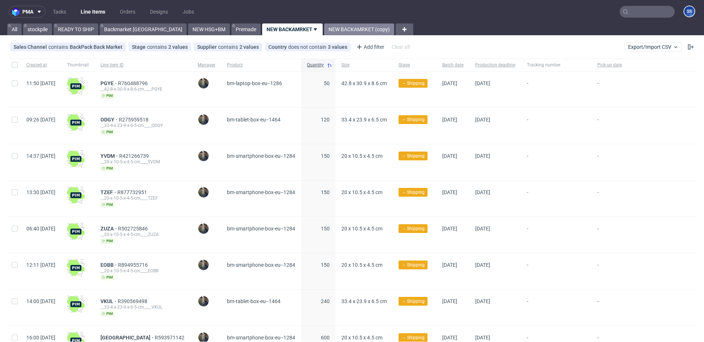
click at [349, 30] on link "NEW BACKAMRKET (copy)" at bounding box center [359, 29] width 70 height 12
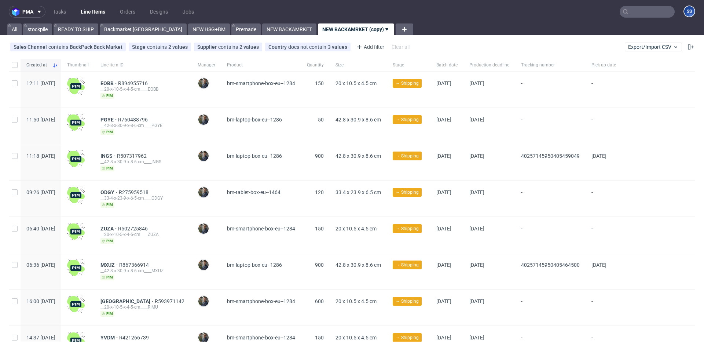
click at [385, 29] on use at bounding box center [386, 29] width 3 height 2
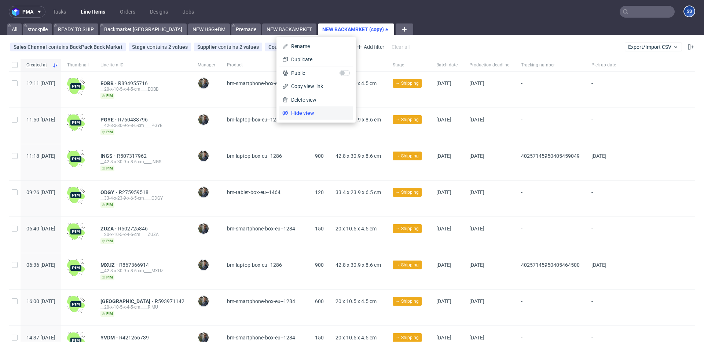
click at [316, 115] on span "Hide view" at bounding box center [319, 112] width 62 height 7
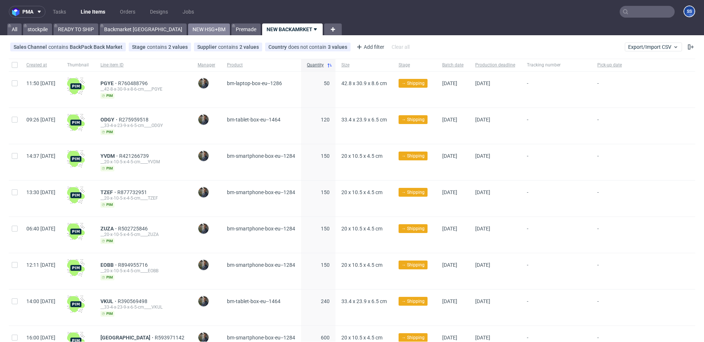
click at [188, 32] on link "NEW HSG+BM" at bounding box center [209, 29] width 42 height 12
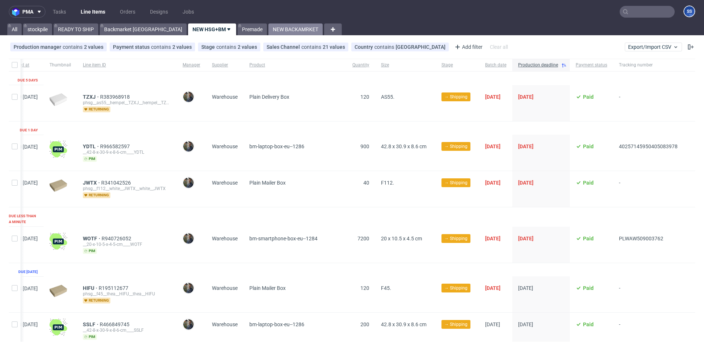
click at [268, 33] on link "NEW BACKAMRKET" at bounding box center [295, 29] width 54 height 12
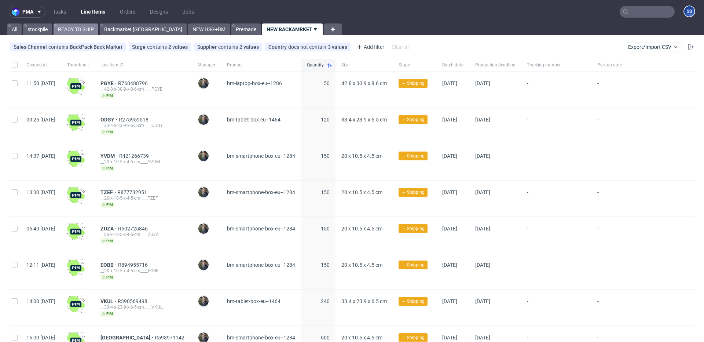
click at [61, 26] on link "READY TO SHIP" at bounding box center [76, 29] width 45 height 12
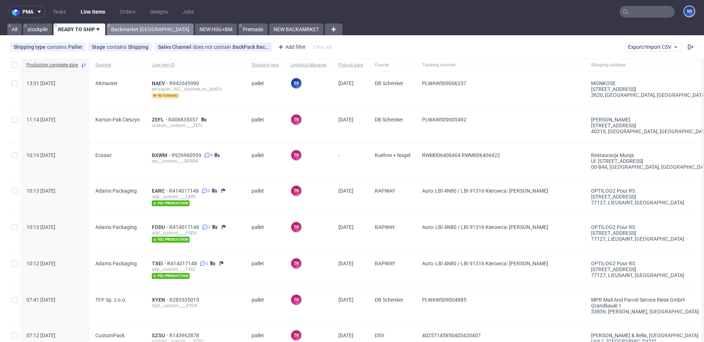
click at [121, 26] on link "Backmarket [GEOGRAPHIC_DATA]" at bounding box center [150, 29] width 87 height 12
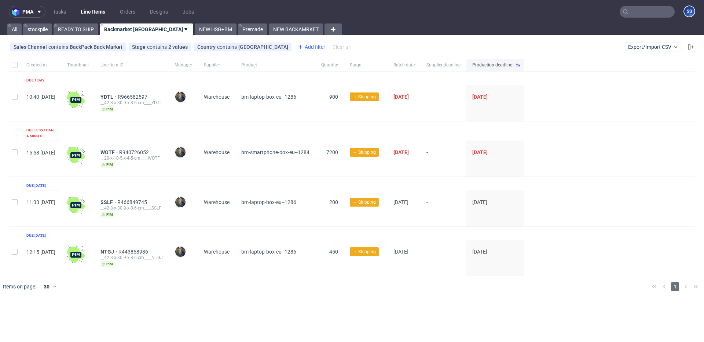
click at [297, 47] on div "Add filter" at bounding box center [310, 47] width 32 height 12
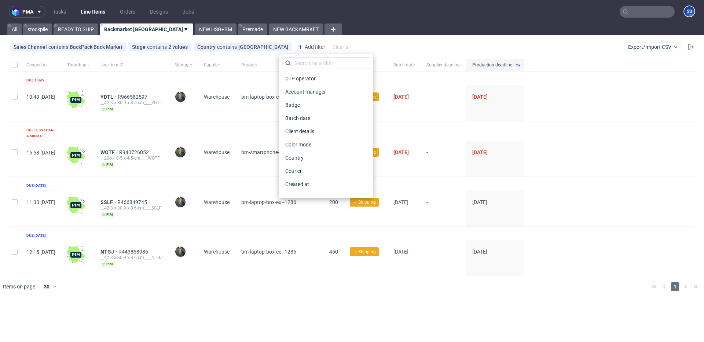
drag, startPoint x: 468, startPoint y: 41, endPoint x: 633, endPoint y: 55, distance: 166.3
click at [468, 41] on div "Sales Channel contains BackPack Back Market Stage contains 2 values Shipping, P…" at bounding box center [352, 47] width 704 height 18
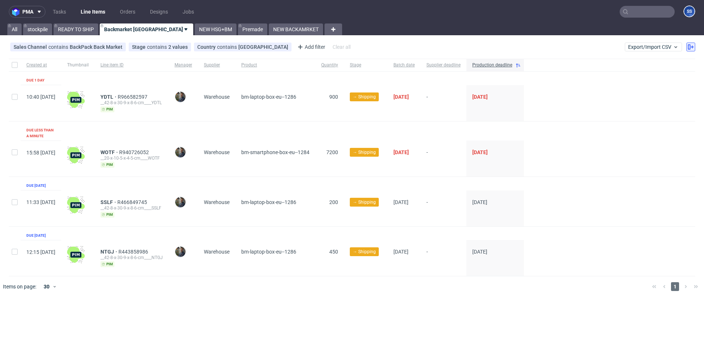
click at [692, 47] on use at bounding box center [691, 46] width 6 height 5
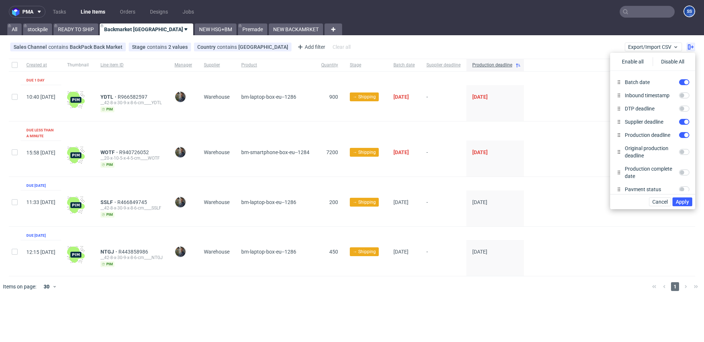
scroll to position [346, 0]
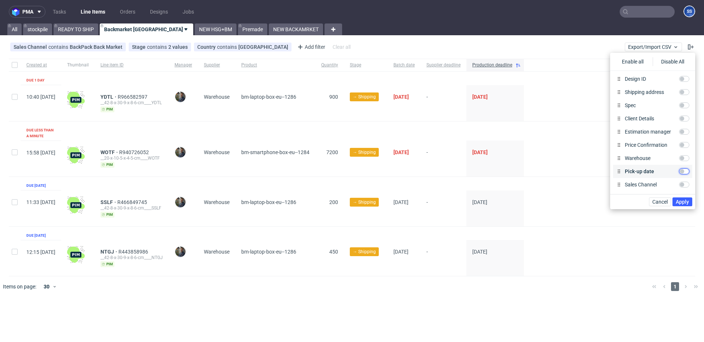
click at [681, 172] on input "Pick-up date" at bounding box center [684, 171] width 10 height 6
checkbox input "true"
click at [682, 132] on input "Tracking number" at bounding box center [684, 132] width 10 height 6
checkbox input "true"
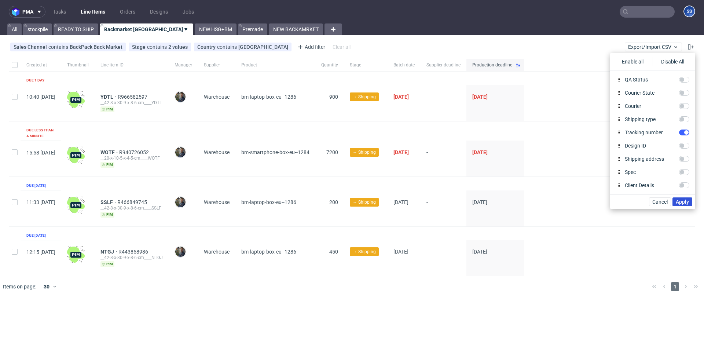
click at [682, 200] on span "Apply" at bounding box center [681, 201] width 13 height 5
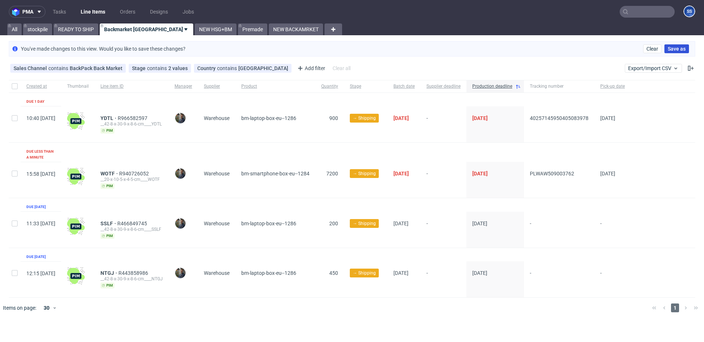
click at [672, 50] on span "Save as" at bounding box center [676, 48] width 18 height 5
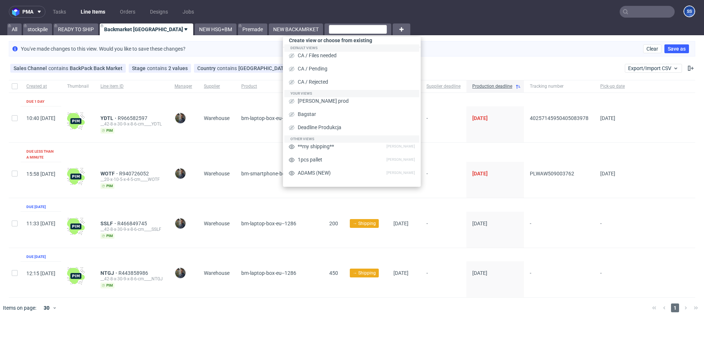
click at [614, 52] on div "You've made changes to this view. Would you like to save these changes? Clear S…" at bounding box center [352, 48] width 686 height 15
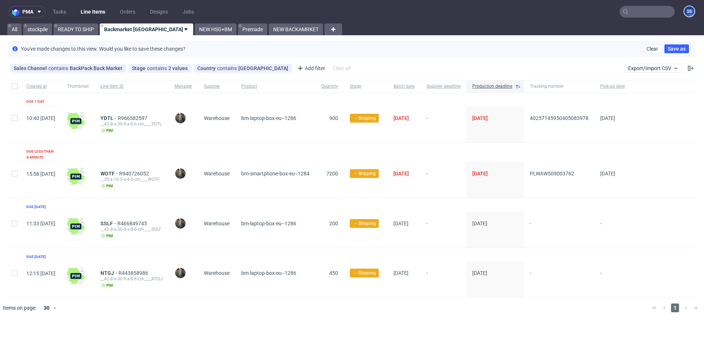
click at [609, 56] on div "You've made changes to this view. Would you like to save these changes? Clear S…" at bounding box center [352, 48] width 686 height 15
click at [646, 48] on button "Clear" at bounding box center [652, 48] width 18 height 9
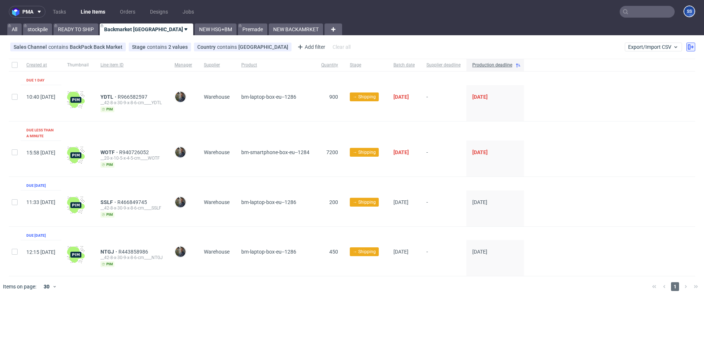
click at [694, 47] on button at bounding box center [690, 47] width 9 height 9
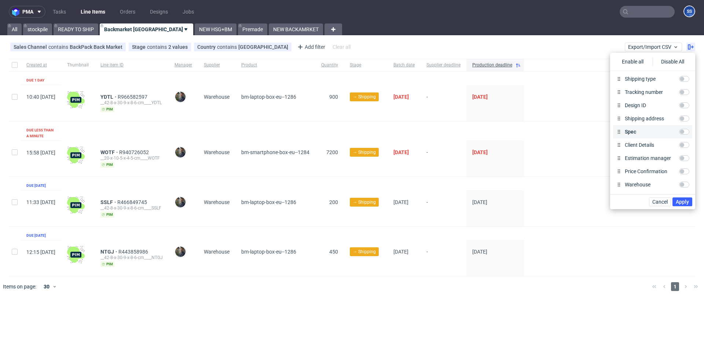
scroll to position [346, 0]
click at [682, 172] on input "Pick-up date" at bounding box center [684, 171] width 10 height 6
checkbox input "true"
click at [682, 199] on span "Apply" at bounding box center [681, 201] width 13 height 5
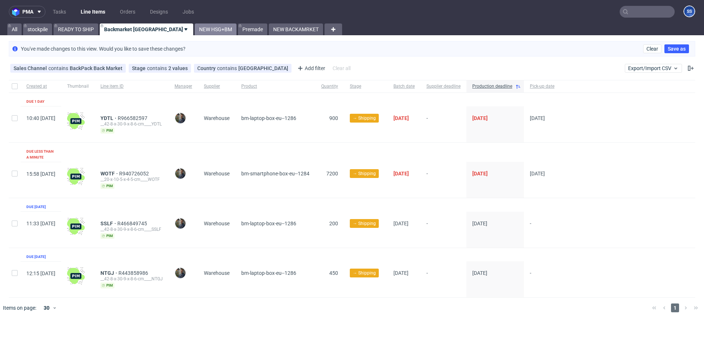
click at [195, 31] on link "NEW HSG+BM" at bounding box center [216, 29] width 42 height 12
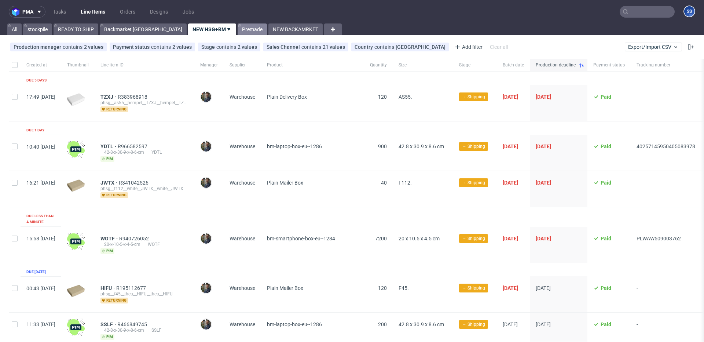
click at [238, 25] on link "Premade" at bounding box center [252, 29] width 29 height 12
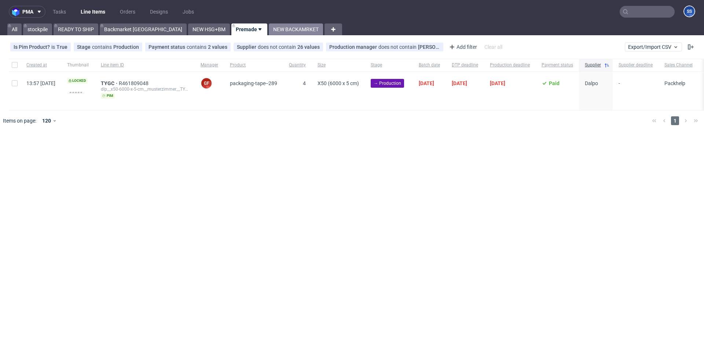
click at [269, 29] on link "NEW BACKAMRKET" at bounding box center [296, 29] width 54 height 12
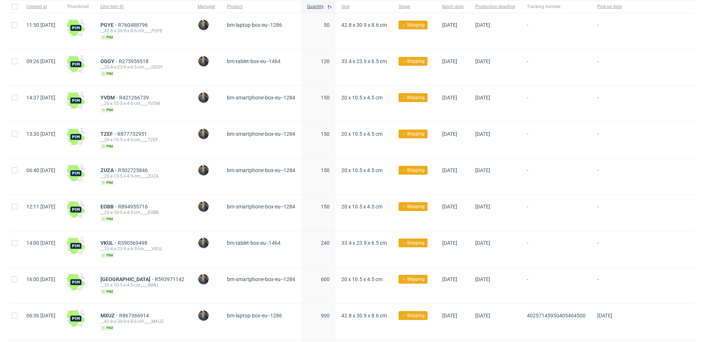
scroll to position [59, 0]
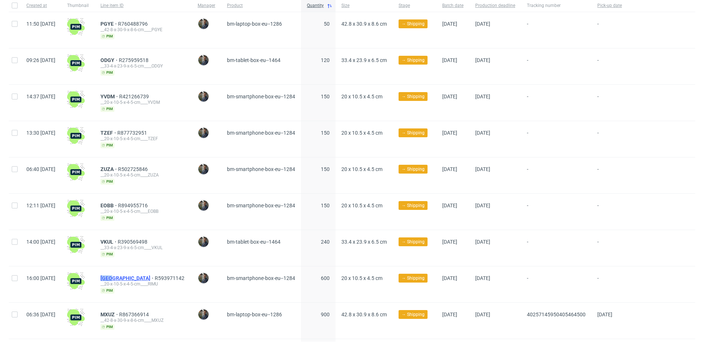
drag, startPoint x: 116, startPoint y: 275, endPoint x: 135, endPoint y: 276, distance: 18.3
click at [135, 276] on div "RIMU R593971142 __20-x-10-5-x-4-5-cm____RIMU pim" at bounding box center [143, 284] width 97 height 36
copy span "[GEOGRAPHIC_DATA]"
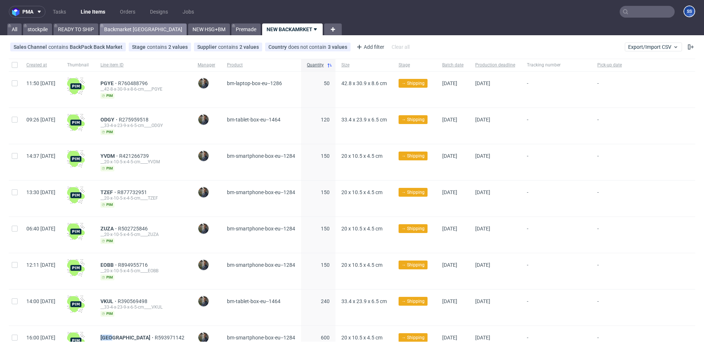
click at [130, 28] on link "Backmarket [GEOGRAPHIC_DATA]" at bounding box center [143, 29] width 87 height 12
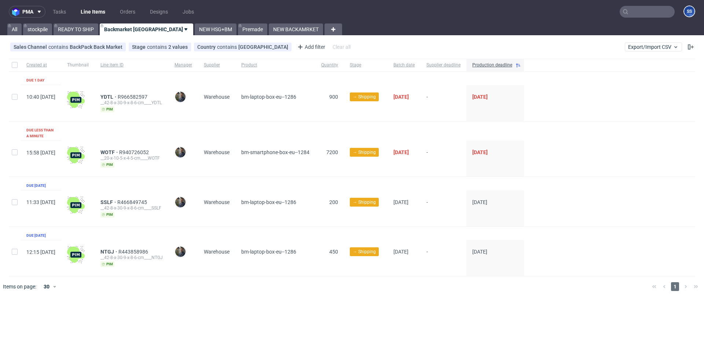
click at [634, 5] on nav "pma Tasks Line Items Orders Designs Jobs SS" at bounding box center [352, 11] width 704 height 23
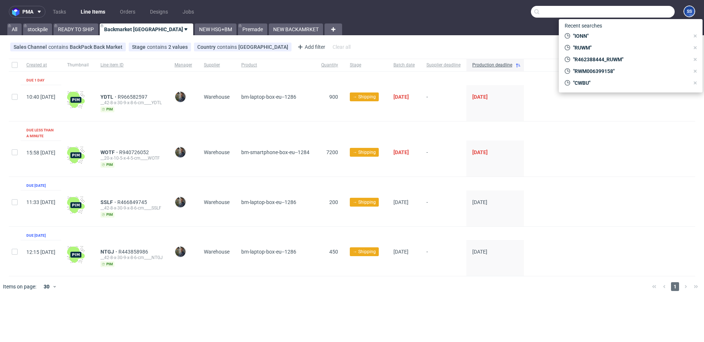
click at [633, 10] on input "text" at bounding box center [603, 12] width 144 height 12
paste input "R818088637"
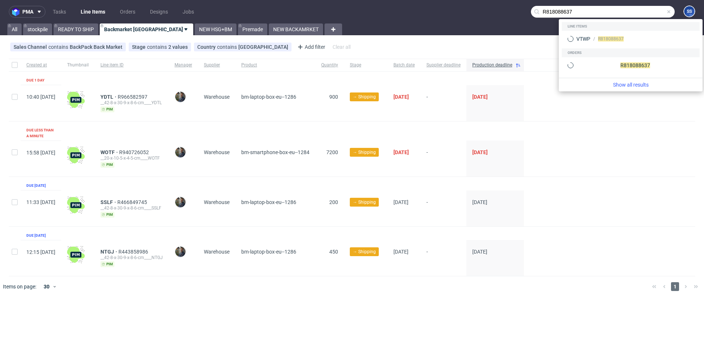
type input "R818088637"
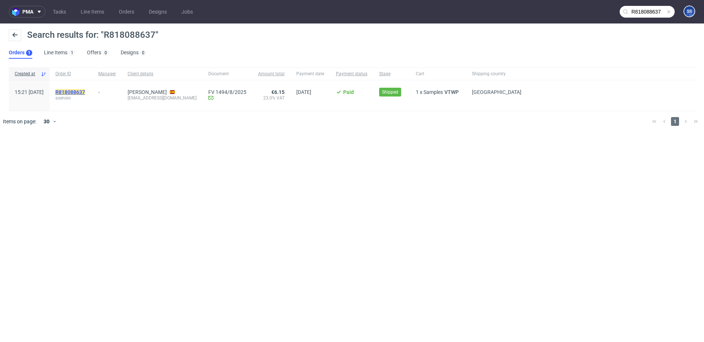
click at [85, 93] on mark "R818088637" at bounding box center [70, 92] width 30 height 6
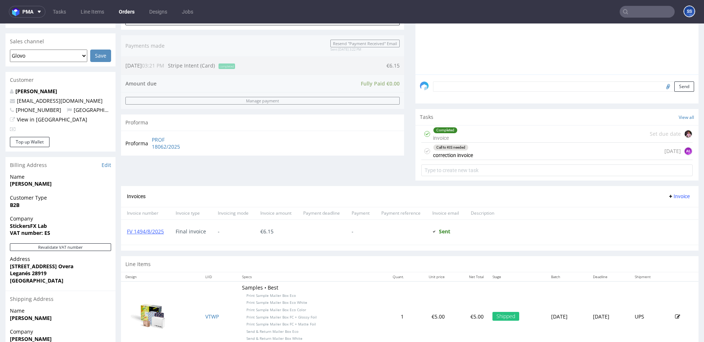
scroll to position [213, 0]
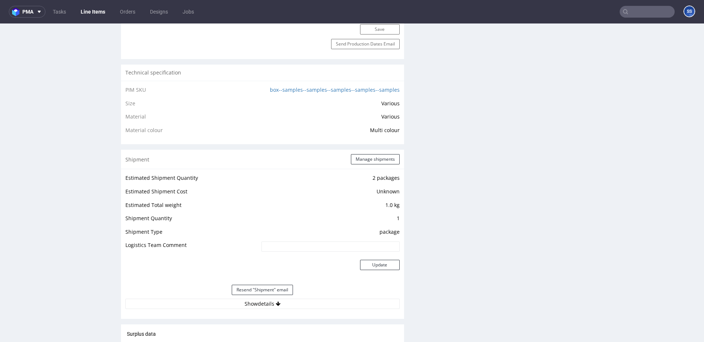
scroll to position [521, 0]
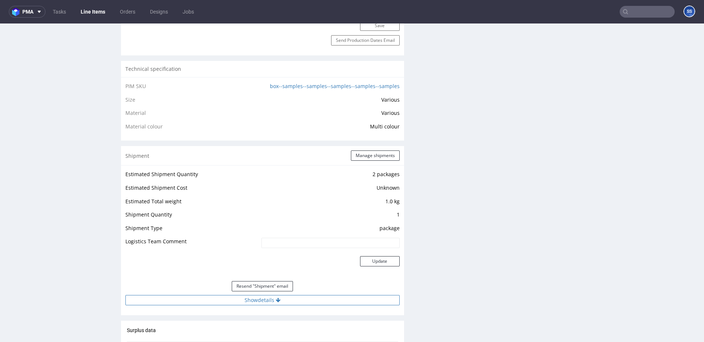
click at [258, 298] on button "Show details" at bounding box center [262, 300] width 274 height 10
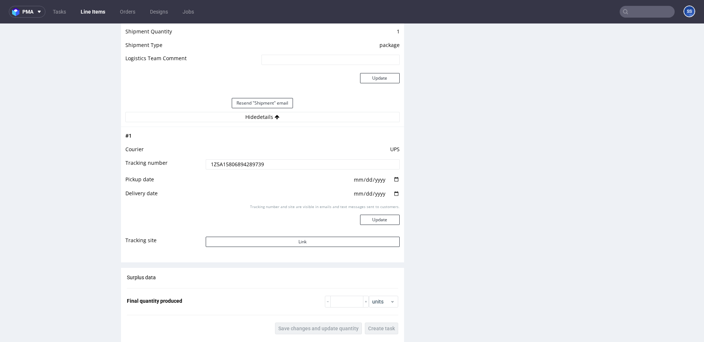
scroll to position [728, 0]
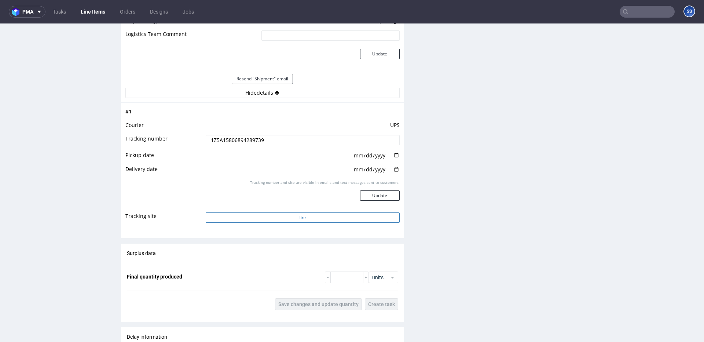
click at [250, 218] on button "Link" at bounding box center [303, 217] width 194 height 10
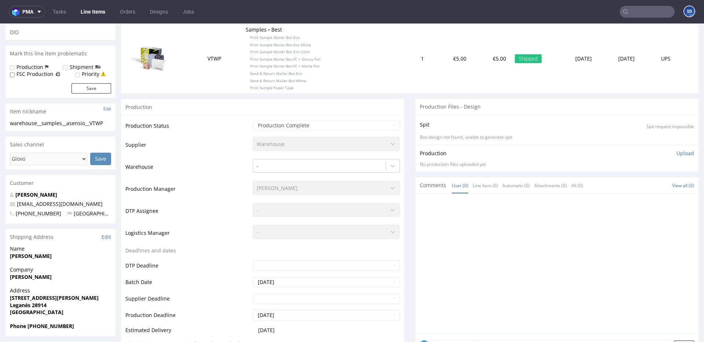
scroll to position [5, 0]
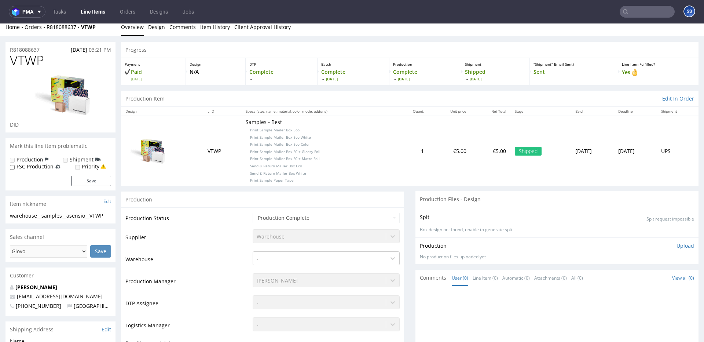
click at [80, 12] on link "Line Items" at bounding box center [92, 12] width 33 height 12
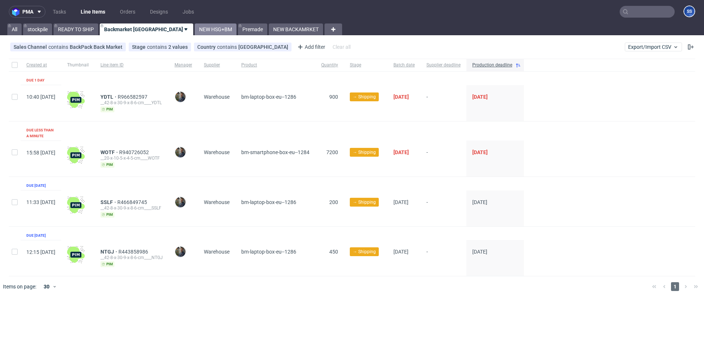
click at [195, 28] on link "NEW HSG+BM" at bounding box center [216, 29] width 42 height 12
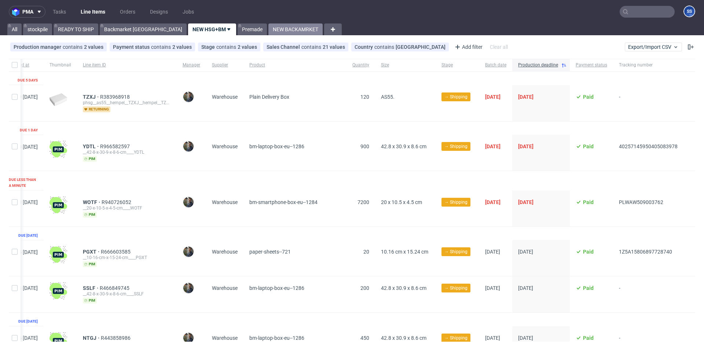
click at [268, 31] on link "NEW BACKAMRKET" at bounding box center [295, 29] width 54 height 12
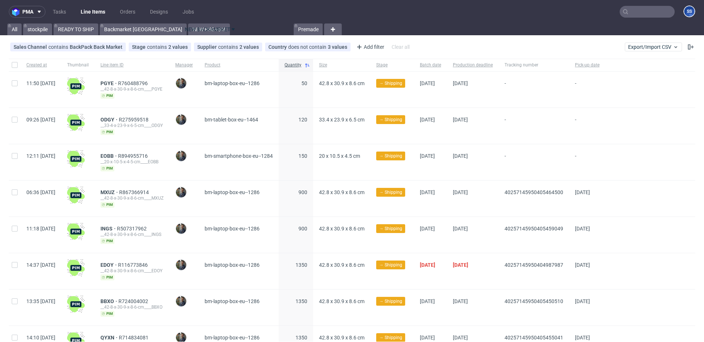
drag, startPoint x: 242, startPoint y: 30, endPoint x: 205, endPoint y: 30, distance: 37.4
click at [188, 31] on link "NEW HSG+BM" at bounding box center [209, 29] width 42 height 12
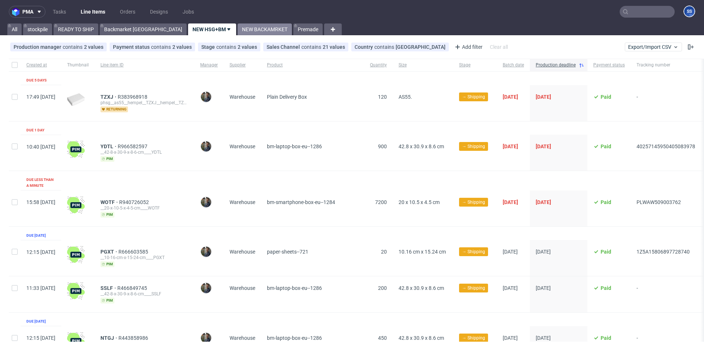
click at [238, 31] on link "NEW BACKAMRKET" at bounding box center [265, 29] width 54 height 12
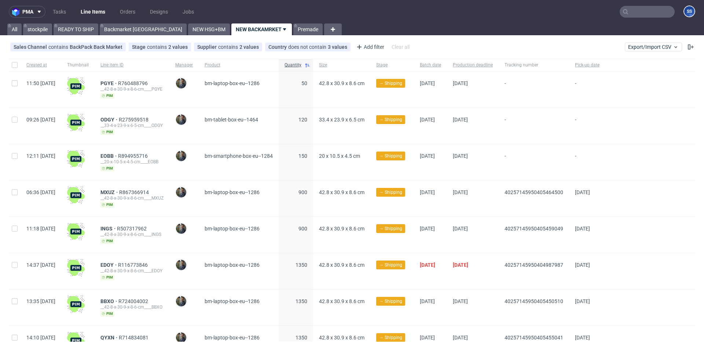
scroll to position [115, 0]
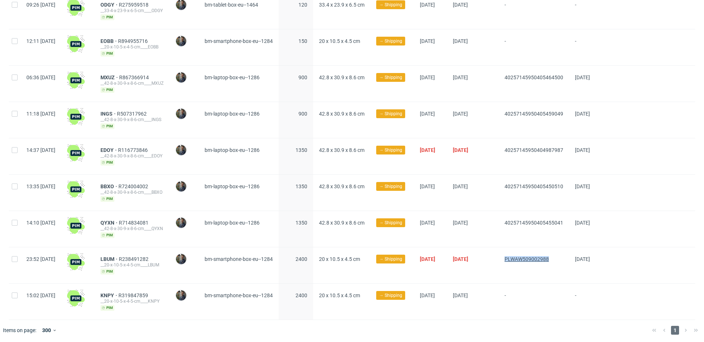
drag, startPoint x: 583, startPoint y: 261, endPoint x: 531, endPoint y: 259, distance: 51.7
click at [531, 259] on span "PLWAW509002988" at bounding box center [533, 265] width 59 height 18
copy span "PLWAW509002988"
click at [119, 257] on span "LBUM" at bounding box center [109, 259] width 18 height 6
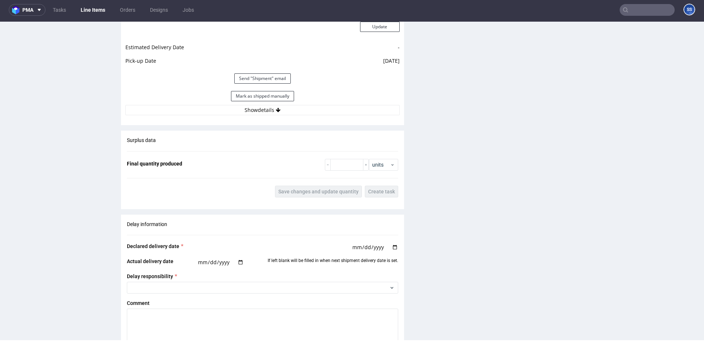
scroll to position [698, 0]
click at [269, 95] on button "Mark as shipped manually" at bounding box center [262, 96] width 63 height 10
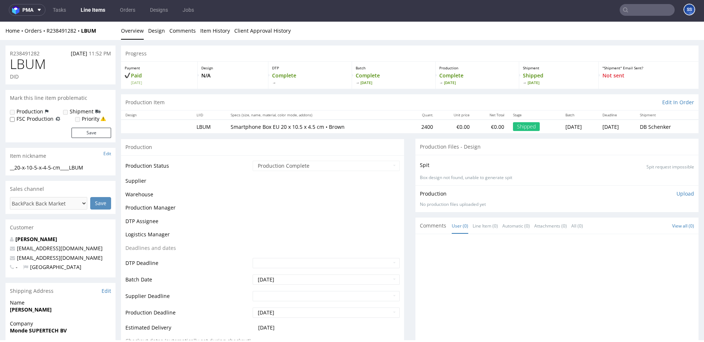
scroll to position [467, 0]
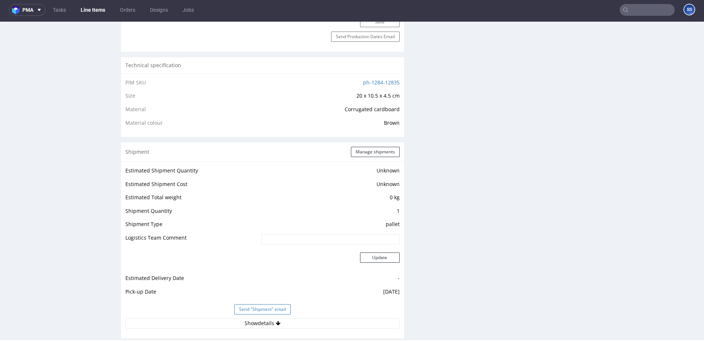
click at [277, 312] on button "Send "Shipment" email" at bounding box center [262, 309] width 56 height 10
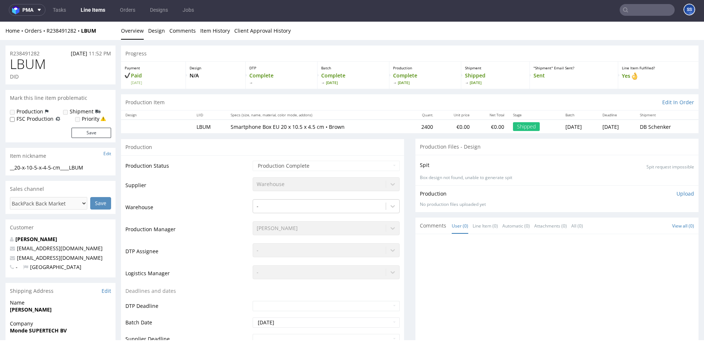
click at [92, 11] on link "Line Items" at bounding box center [92, 10] width 33 height 12
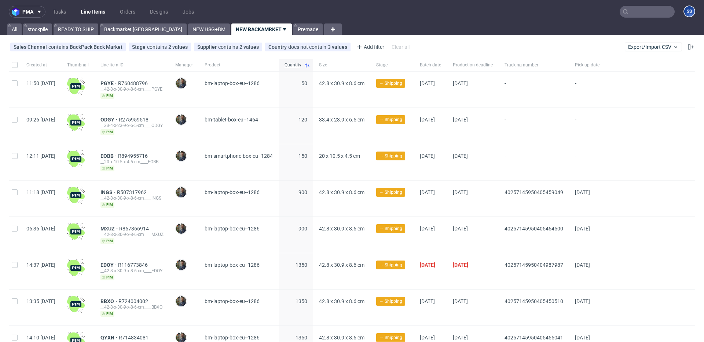
scroll to position [78, 0]
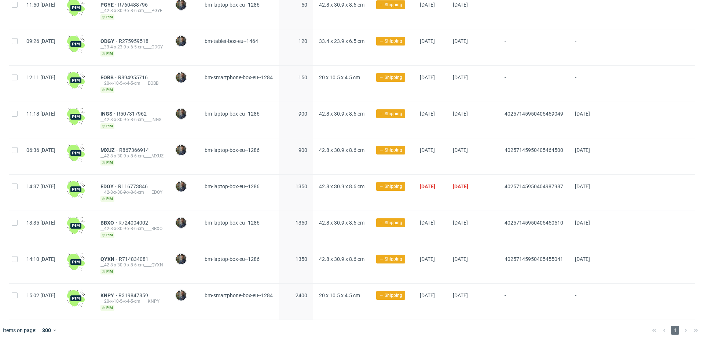
drag, startPoint x: 523, startPoint y: 187, endPoint x: 590, endPoint y: 183, distance: 66.8
click at [590, 183] on div "14:37 Mon 01.09.2025 EDOY R116773846 __42-8-x-30-9-x-8-6-cm____EDOY pim Maciej …" at bounding box center [352, 192] width 686 height 36
copy div "40257145950404987987"
click at [118, 184] on span "EDOY" at bounding box center [109, 186] width 18 height 6
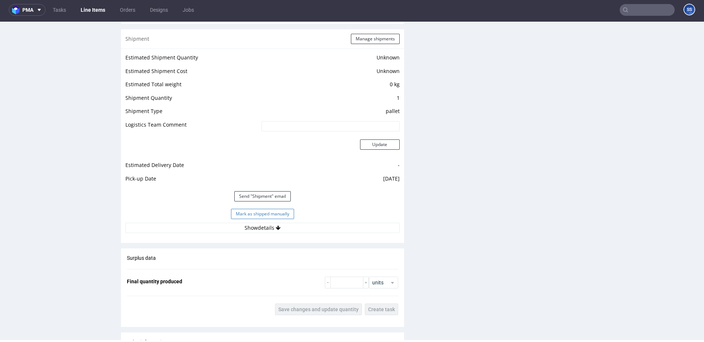
scroll to position [581, 0]
click at [248, 210] on button "Mark as shipped manually" at bounding box center [262, 212] width 63 height 10
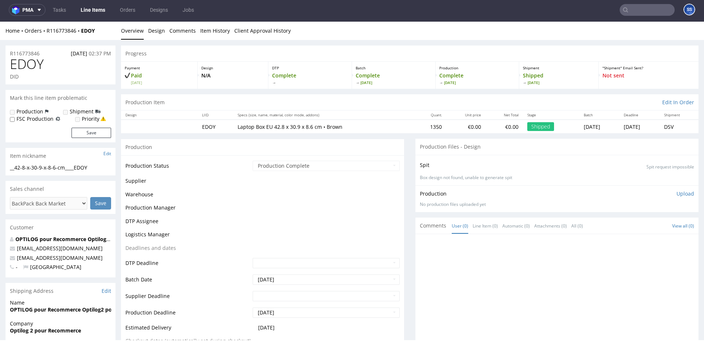
scroll to position [467, 0]
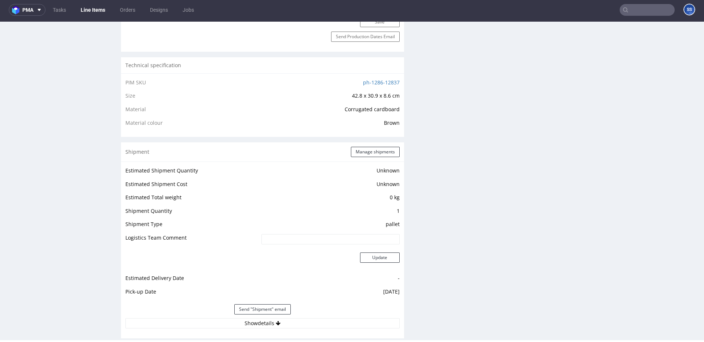
click at [96, 7] on link "Line Items" at bounding box center [92, 10] width 33 height 12
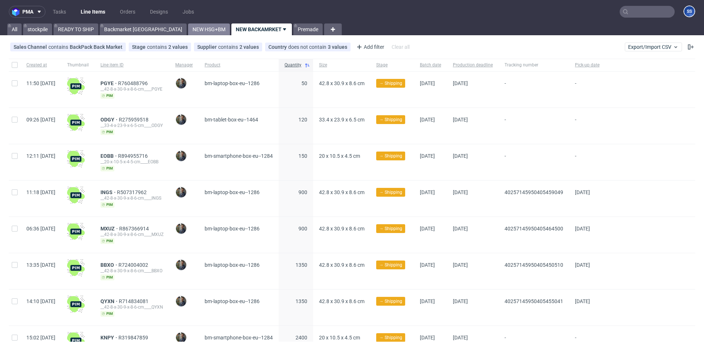
click at [188, 26] on link "NEW HSG+BM" at bounding box center [209, 29] width 42 height 12
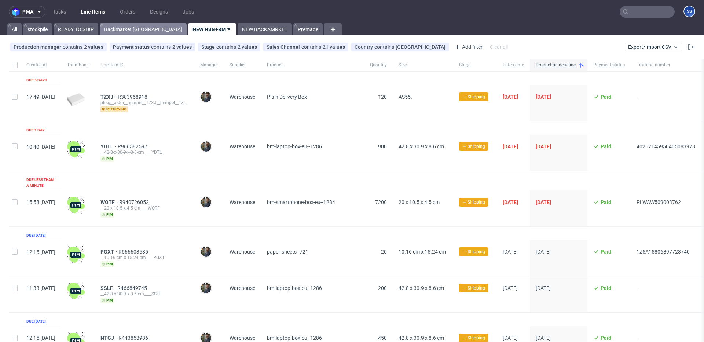
click at [121, 33] on link "Backmarket [GEOGRAPHIC_DATA]" at bounding box center [143, 29] width 87 height 12
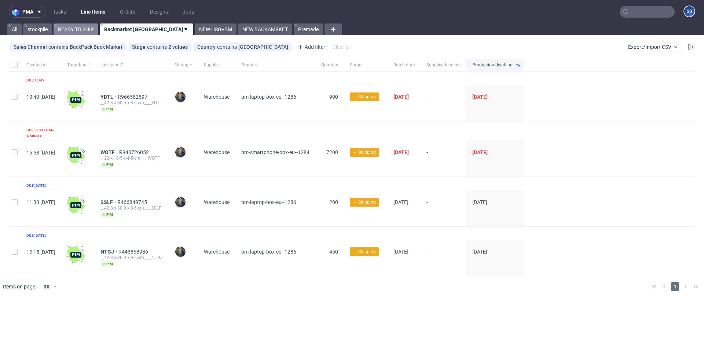
click at [85, 32] on link "READY TO SHIP" at bounding box center [76, 29] width 45 height 12
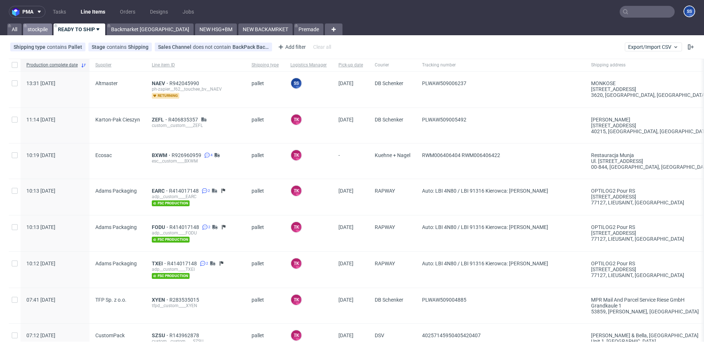
click at [40, 32] on link "stockpile" at bounding box center [37, 29] width 29 height 12
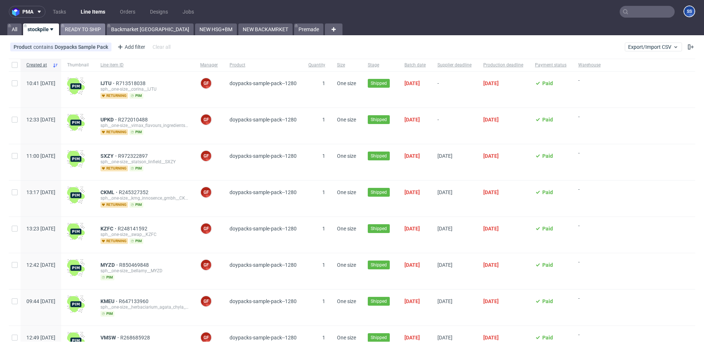
click at [95, 29] on link "READY TO SHIP" at bounding box center [82, 29] width 45 height 12
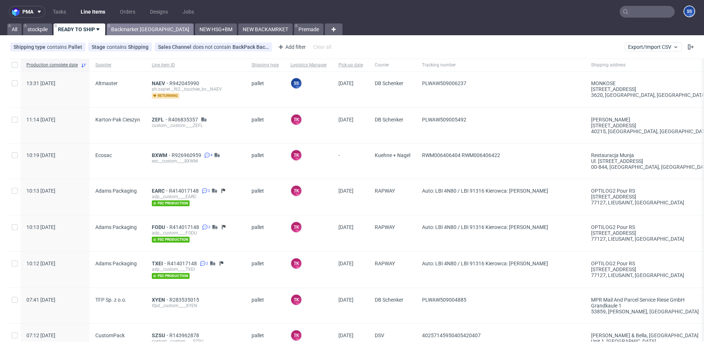
click at [135, 28] on link "Backmarket [GEOGRAPHIC_DATA]" at bounding box center [150, 29] width 87 height 12
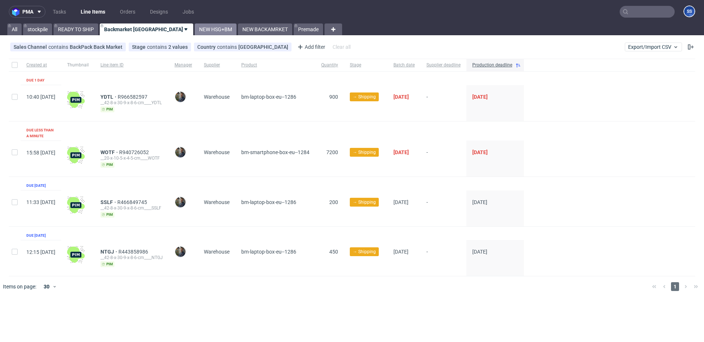
click at [195, 32] on link "NEW HSG+BM" at bounding box center [216, 29] width 42 height 12
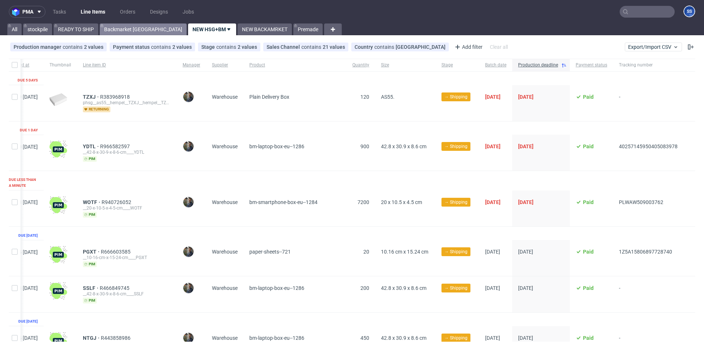
click at [125, 28] on link "Backmarket [GEOGRAPHIC_DATA]" at bounding box center [143, 29] width 87 height 12
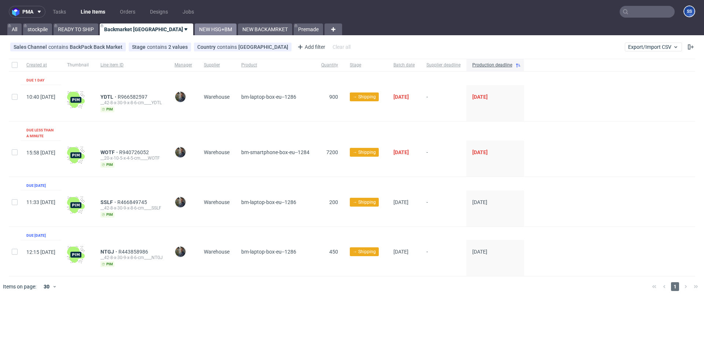
click at [195, 30] on link "NEW HSG+BM" at bounding box center [216, 29] width 42 height 12
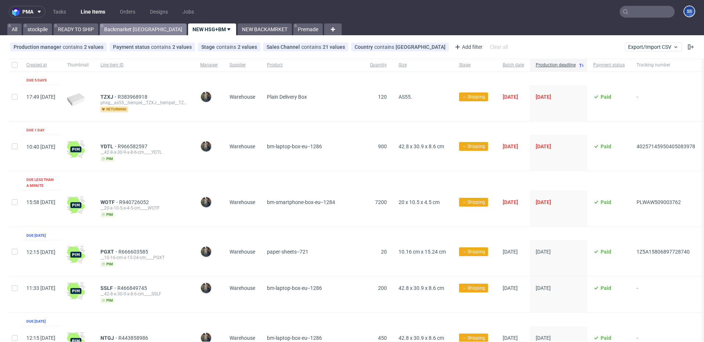
click at [131, 33] on link "Backmarket [GEOGRAPHIC_DATA]" at bounding box center [143, 29] width 87 height 12
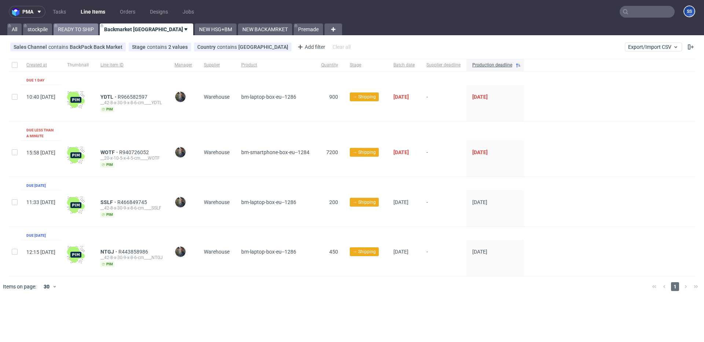
click at [74, 29] on link "READY TO SHIP" at bounding box center [76, 29] width 45 height 12
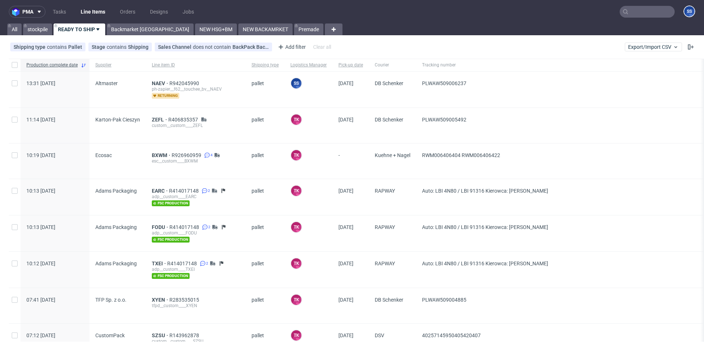
click at [235, 37] on div "pma Tasks Line Items Orders Designs Jobs SS All stockpile READY TO SHIP Backmar…" at bounding box center [352, 171] width 704 height 342
click at [240, 28] on link "NEW BACKAMRKET" at bounding box center [265, 29] width 54 height 12
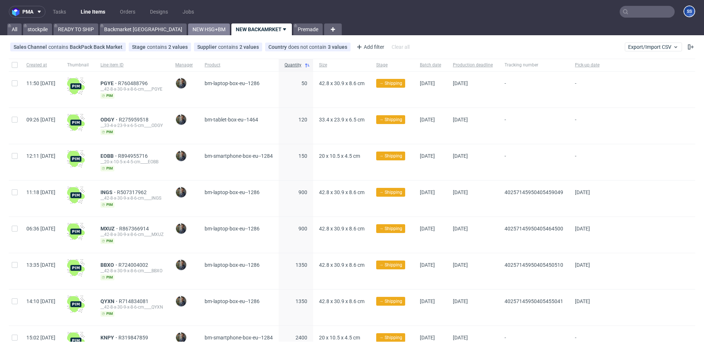
click at [188, 26] on link "NEW HSG+BM" at bounding box center [209, 29] width 42 height 12
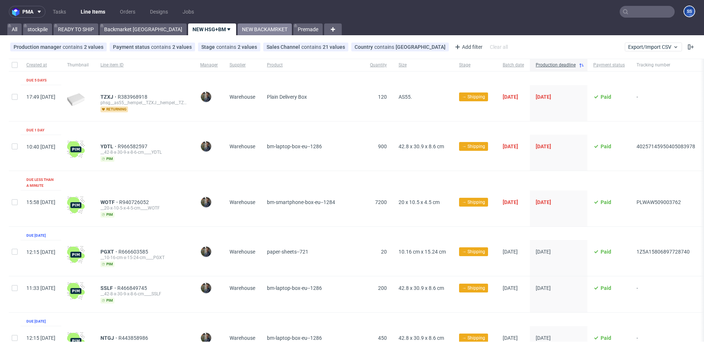
click at [238, 29] on link "NEW BACKAMRKET" at bounding box center [265, 29] width 54 height 12
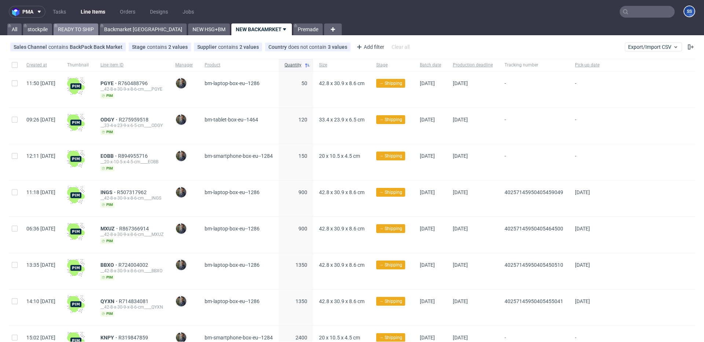
click at [82, 31] on link "READY TO SHIP" at bounding box center [76, 29] width 45 height 12
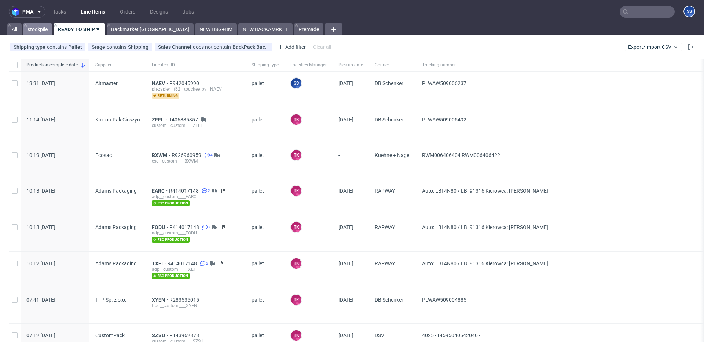
click at [41, 29] on link "stockpile" at bounding box center [37, 29] width 29 height 12
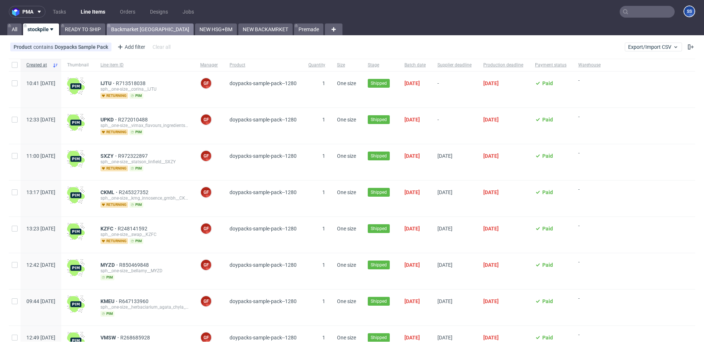
click at [132, 34] on link "Backmarket [GEOGRAPHIC_DATA]" at bounding box center [150, 29] width 87 height 12
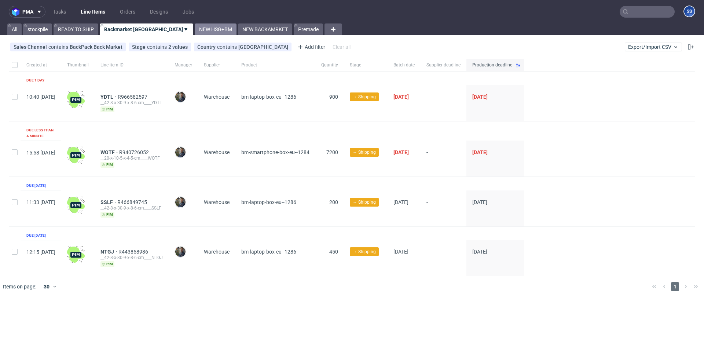
click at [195, 33] on link "NEW HSG+BM" at bounding box center [216, 29] width 42 height 12
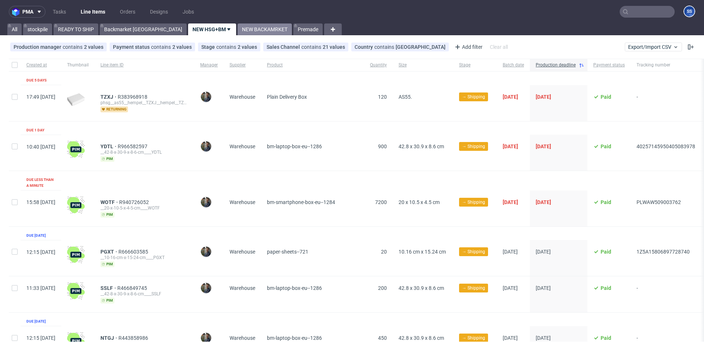
click at [238, 32] on link "NEW BACKAMRKET" at bounding box center [265, 29] width 54 height 12
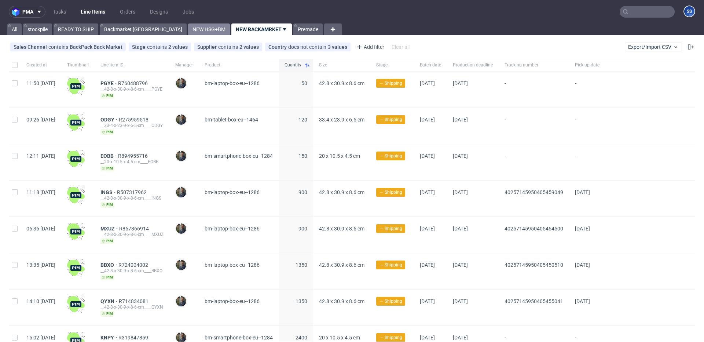
click at [188, 34] on link "NEW HSG+BM" at bounding box center [209, 29] width 42 height 12
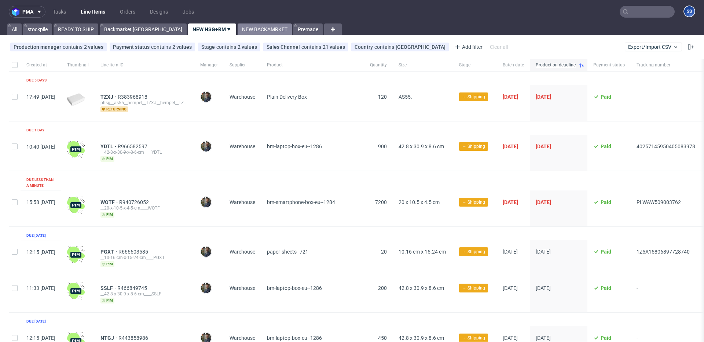
click at [238, 34] on link "NEW BACKAMRKET" at bounding box center [265, 29] width 54 height 12
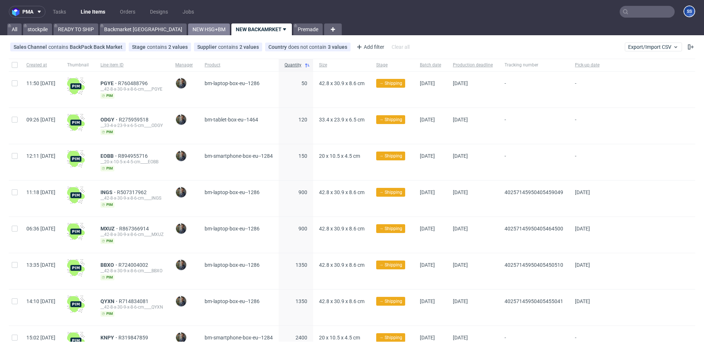
click at [188, 31] on link "NEW HSG+BM" at bounding box center [209, 29] width 42 height 12
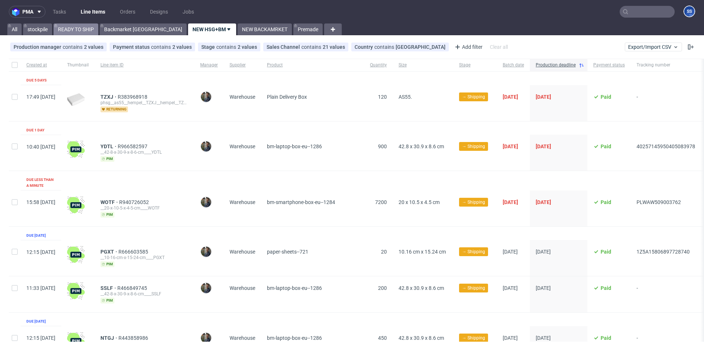
click at [88, 27] on link "READY TO SHIP" at bounding box center [76, 29] width 45 height 12
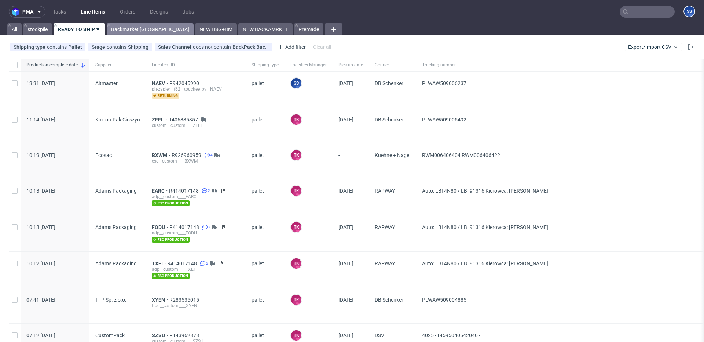
click at [133, 34] on link "Backmarket [GEOGRAPHIC_DATA]" at bounding box center [150, 29] width 87 height 12
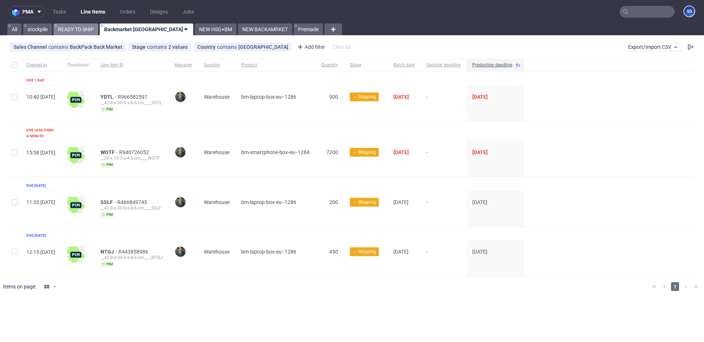
click at [89, 35] on div "pma Tasks Line Items Orders Designs Jobs SS All stockpile READY TO SHIP Backmar…" at bounding box center [352, 171] width 704 height 342
click at [91, 33] on link "READY TO SHIP" at bounding box center [76, 29] width 45 height 12
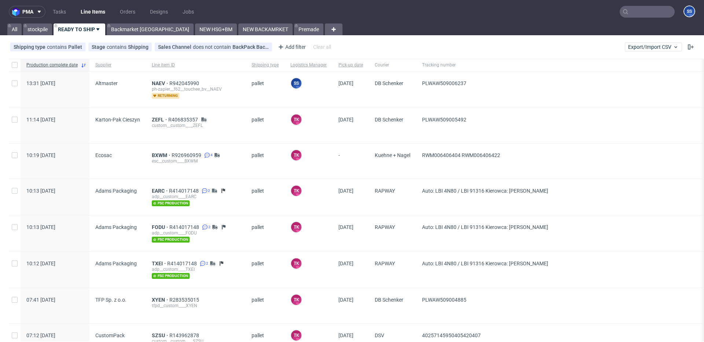
click at [630, 10] on input "text" at bounding box center [646, 12] width 55 height 12
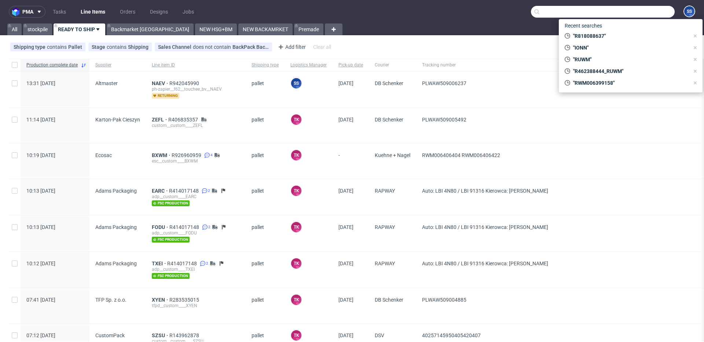
paste input "R818088637"
type input "R818088637"
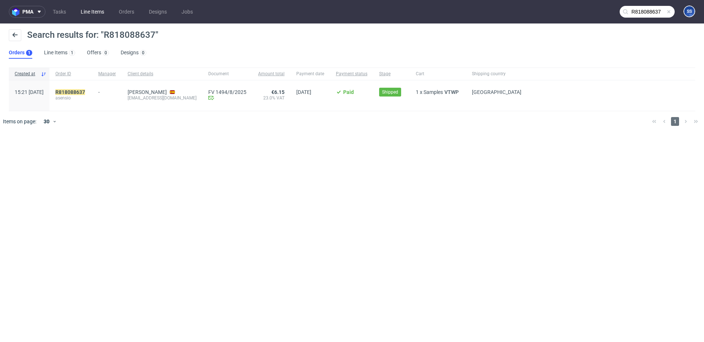
click at [105, 8] on link "Line Items" at bounding box center [92, 12] width 32 height 12
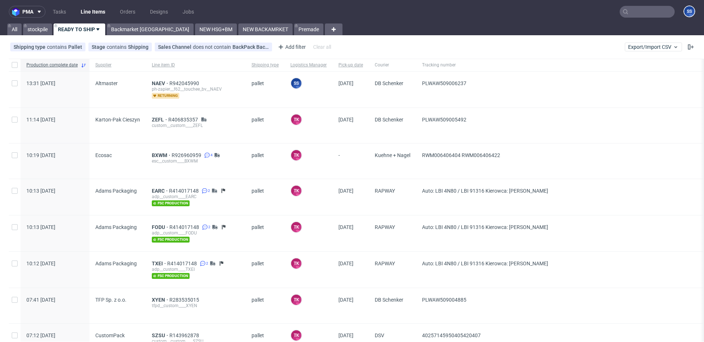
click at [627, 15] on input "text" at bounding box center [646, 12] width 55 height 12
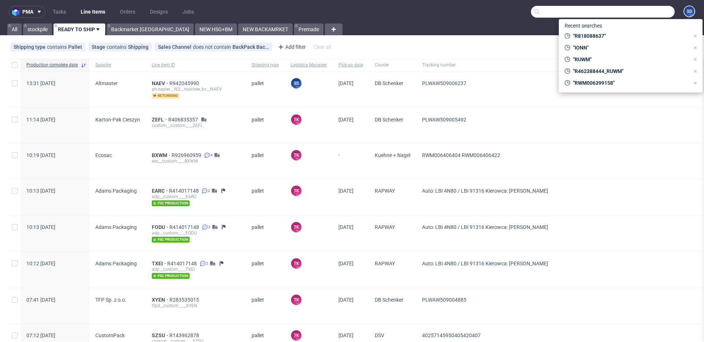
paste input "R818088637"
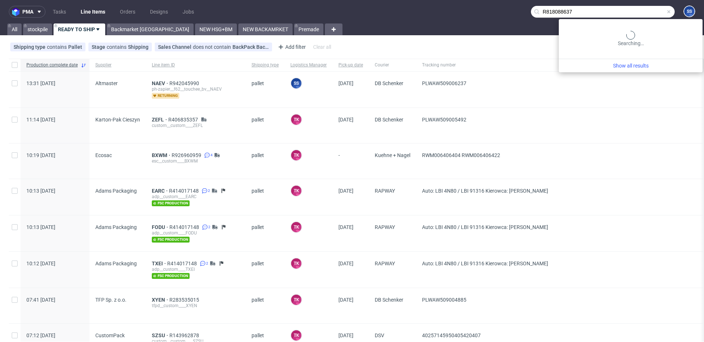
type input "R818088637"
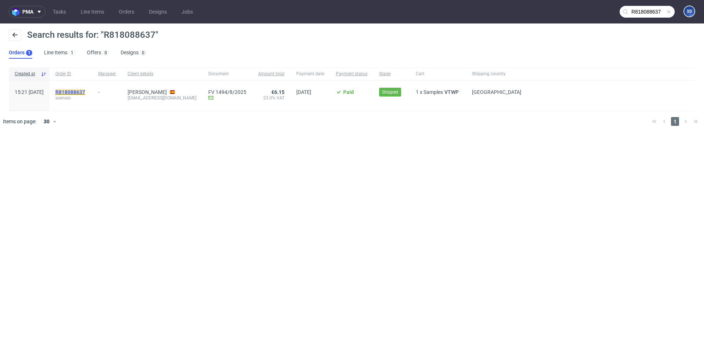
click at [85, 91] on mark "R818088637" at bounding box center [70, 92] width 30 height 6
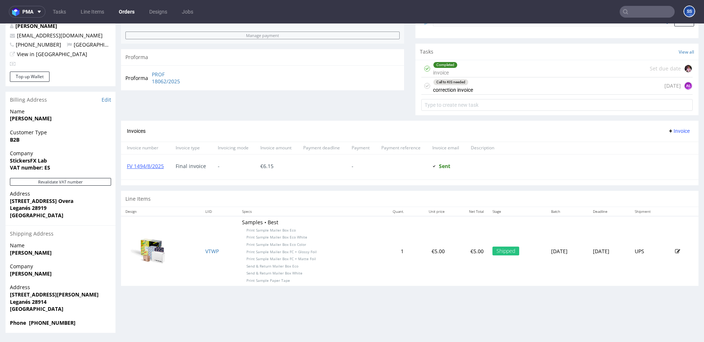
scroll to position [2, 0]
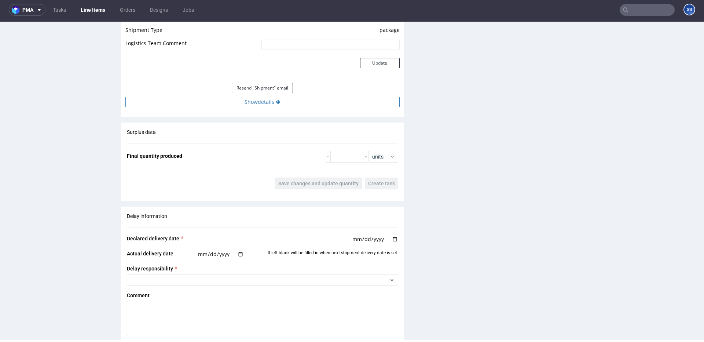
scroll to position [713, 0]
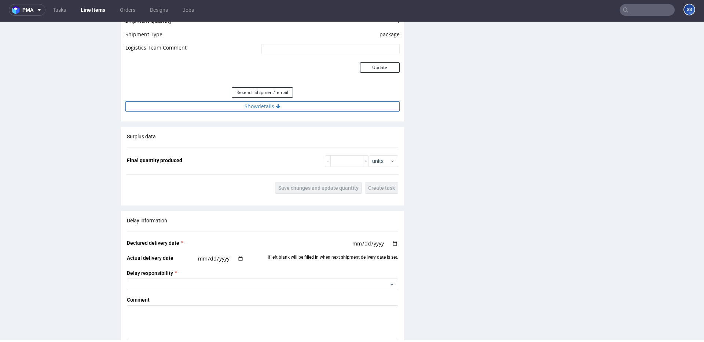
click at [252, 106] on button "Show details" at bounding box center [262, 106] width 274 height 10
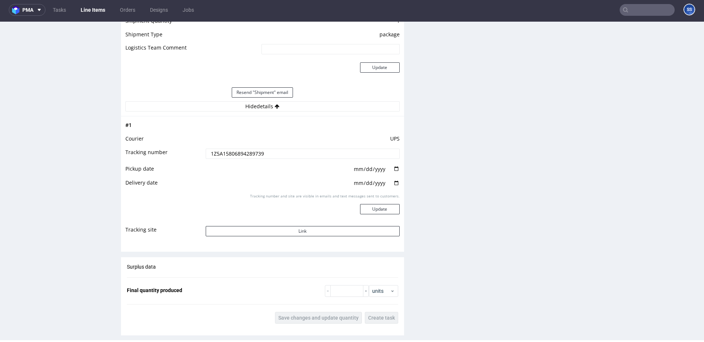
click at [248, 149] on input "1Z5A15806894289739" at bounding box center [303, 153] width 194 height 10
click at [90, 12] on link "Line Items" at bounding box center [92, 10] width 33 height 12
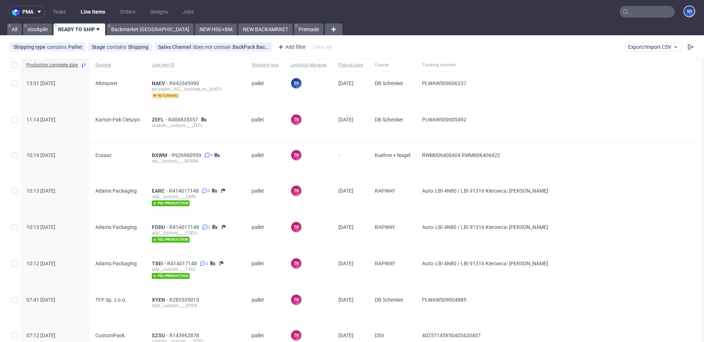
drag, startPoint x: 566, startPoint y: 263, endPoint x: 601, endPoint y: 262, distance: 35.2
click at [601, 262] on span "Auto: LBI 4N80 / LBI 91316 Kierowca: [PERSON_NAME]" at bounding box center [613, 269] width 382 height 18
click at [130, 29] on link "Backmarket [GEOGRAPHIC_DATA]" at bounding box center [150, 29] width 87 height 12
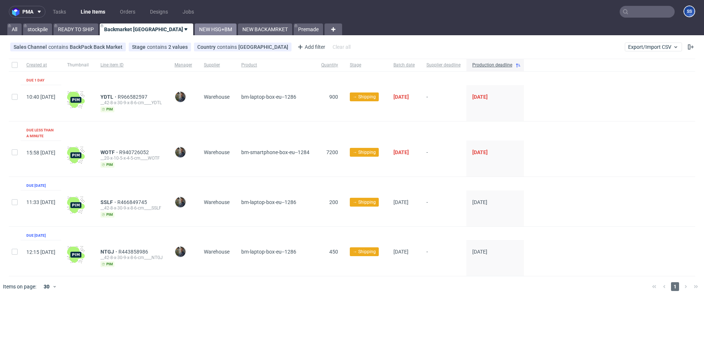
click at [195, 28] on link "NEW HSG+BM" at bounding box center [216, 29] width 42 height 12
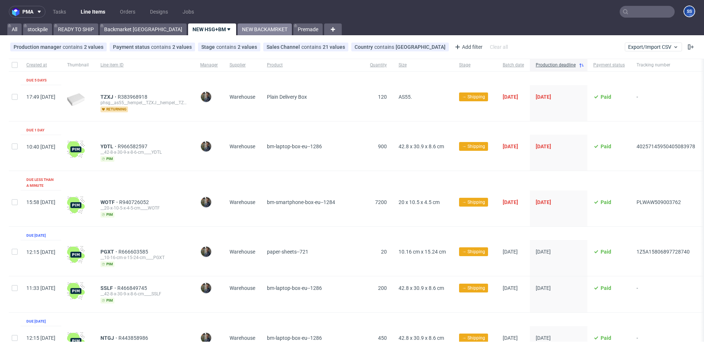
click at [238, 27] on link "NEW BACKAMRKET" at bounding box center [265, 29] width 54 height 12
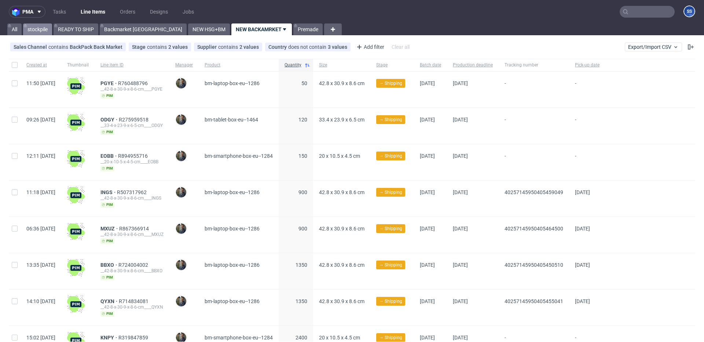
drag, startPoint x: 48, startPoint y: 29, endPoint x: 43, endPoint y: 29, distance: 5.2
click at [47, 29] on link "stockpile" at bounding box center [37, 29] width 29 height 12
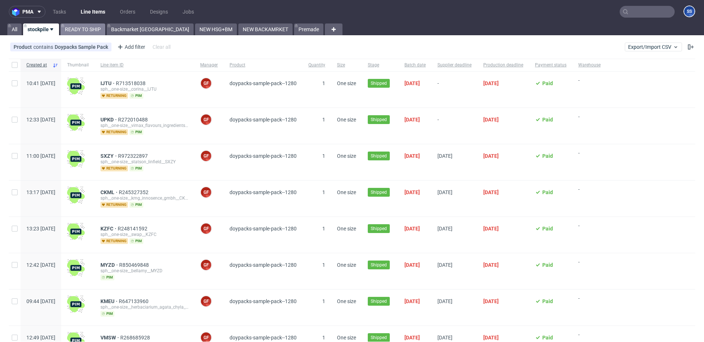
click at [92, 29] on link "READY TO SHIP" at bounding box center [82, 29] width 45 height 12
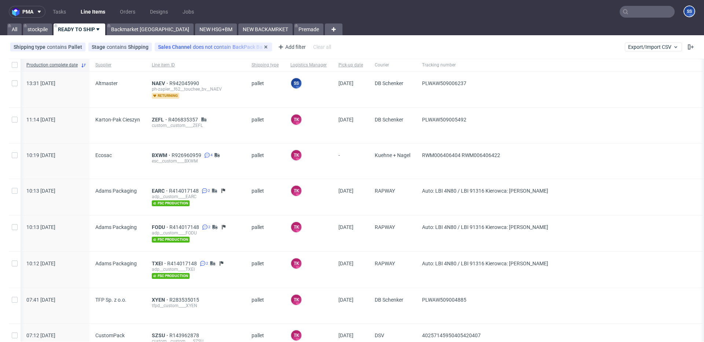
scroll to position [0, 1]
click at [136, 28] on link "Backmarket [GEOGRAPHIC_DATA]" at bounding box center [150, 29] width 87 height 12
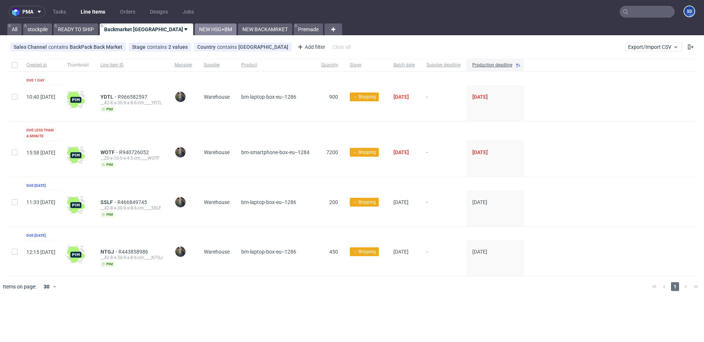
click at [195, 29] on link "NEW HSG+BM" at bounding box center [216, 29] width 42 height 12
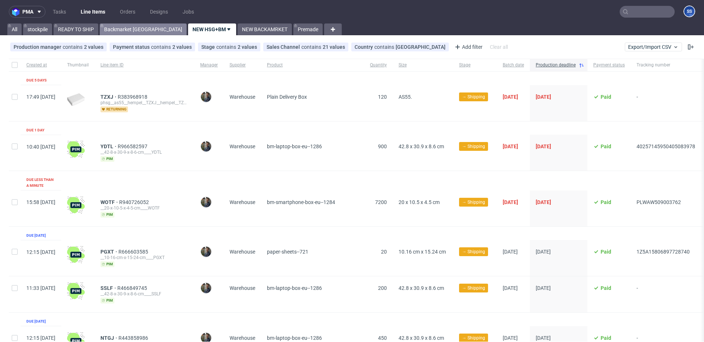
click at [126, 25] on link "Backmarket [GEOGRAPHIC_DATA]" at bounding box center [143, 29] width 87 height 12
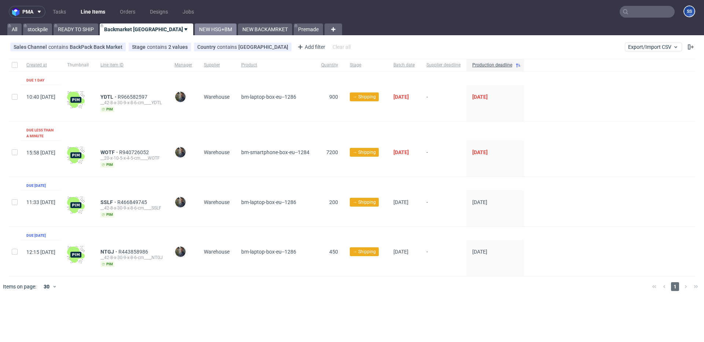
click at [195, 32] on link "NEW HSG+BM" at bounding box center [216, 29] width 42 height 12
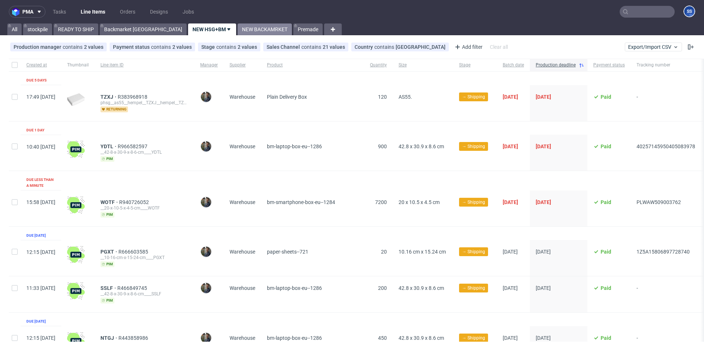
click at [238, 30] on link "NEW BACKAMRKET" at bounding box center [265, 29] width 54 height 12
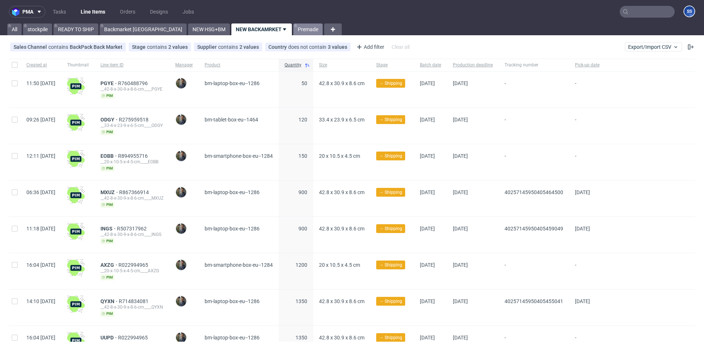
click at [293, 33] on link "Premade" at bounding box center [307, 29] width 29 height 12
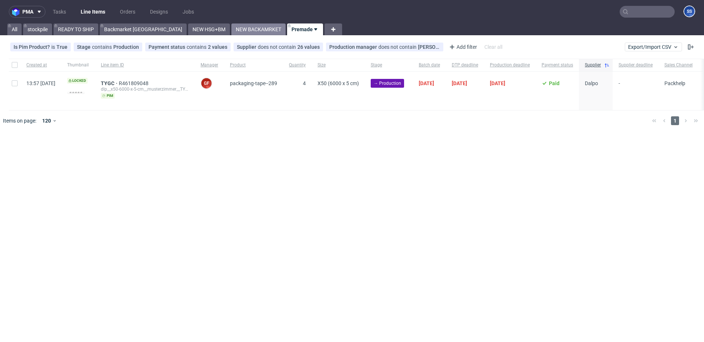
click at [231, 32] on link "NEW BACKAMRKET" at bounding box center [258, 29] width 54 height 12
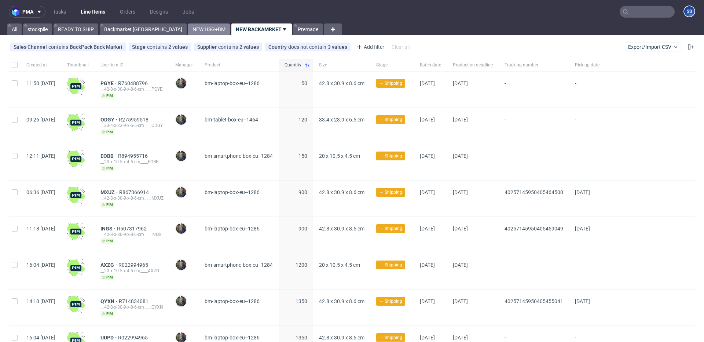
click at [188, 33] on link "NEW HSG+BM" at bounding box center [209, 29] width 42 height 12
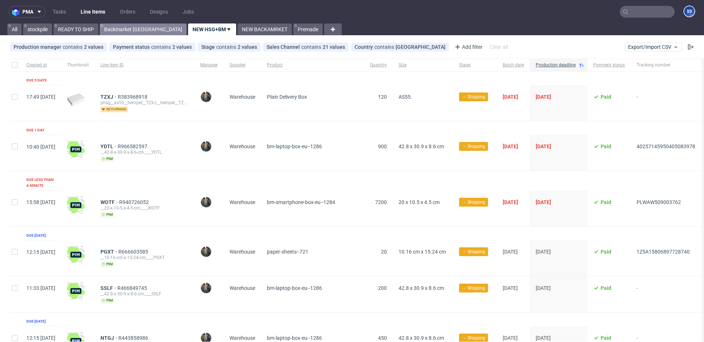
click at [122, 30] on link "Backmarket [GEOGRAPHIC_DATA]" at bounding box center [143, 29] width 87 height 12
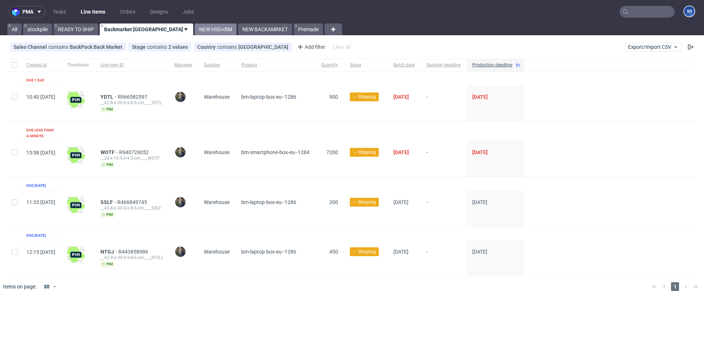
click at [195, 32] on link "NEW HSG+BM" at bounding box center [216, 29] width 42 height 12
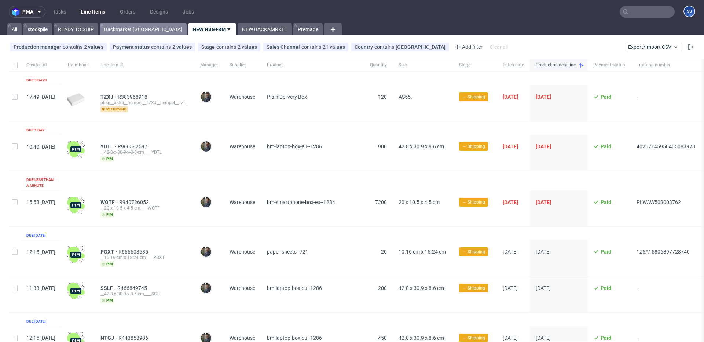
click at [126, 25] on link "Backmarket [GEOGRAPHIC_DATA]" at bounding box center [143, 29] width 87 height 12
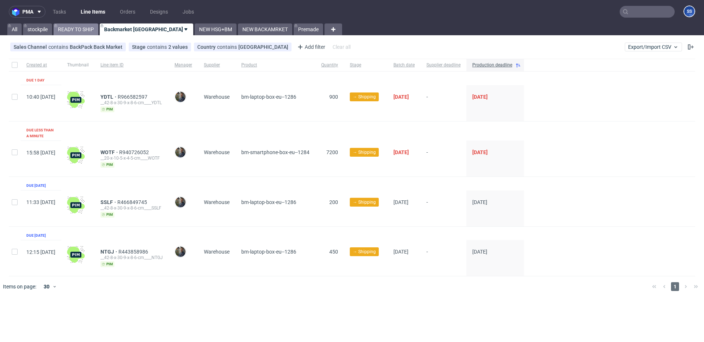
click at [88, 32] on link "READY TO SHIP" at bounding box center [76, 29] width 45 height 12
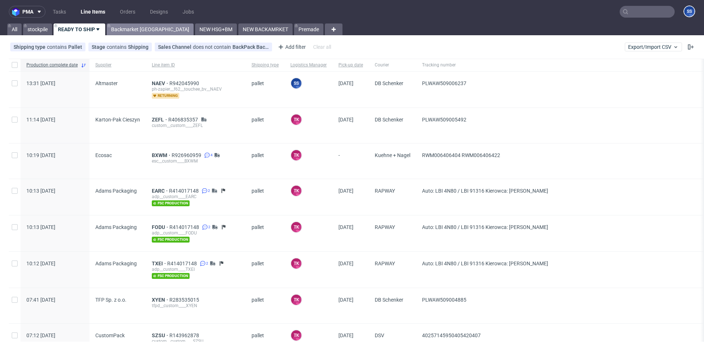
click at [136, 28] on link "Backmarket [GEOGRAPHIC_DATA]" at bounding box center [150, 29] width 87 height 12
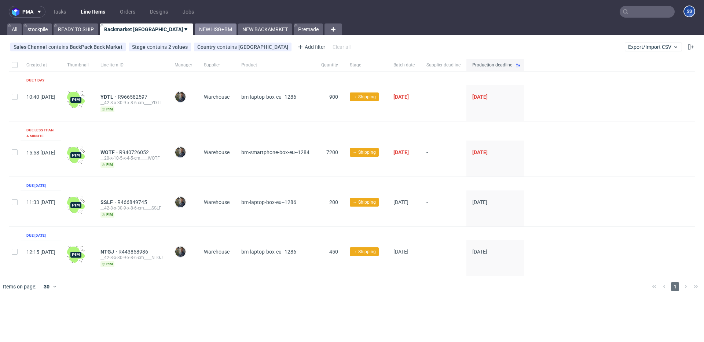
click at [195, 27] on link "NEW HSG+BM" at bounding box center [216, 29] width 42 height 12
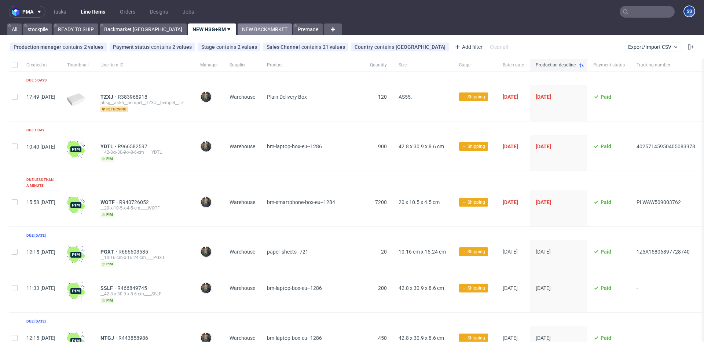
click at [238, 30] on link "NEW BACKAMRKET" at bounding box center [265, 29] width 54 height 12
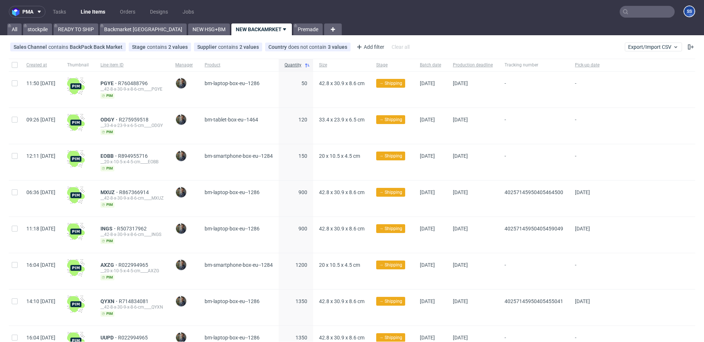
click at [645, 15] on input "text" at bounding box center [646, 12] width 55 height 12
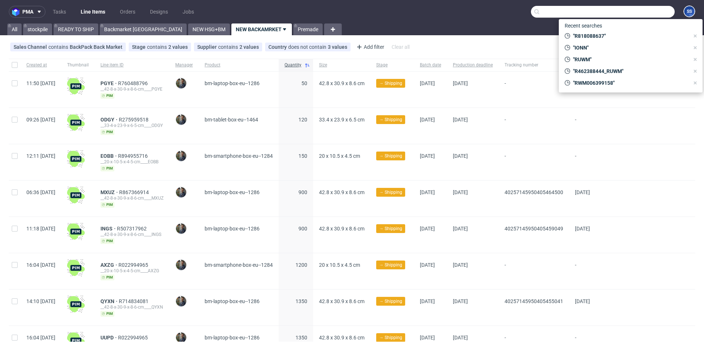
paste input "RWM005780050"
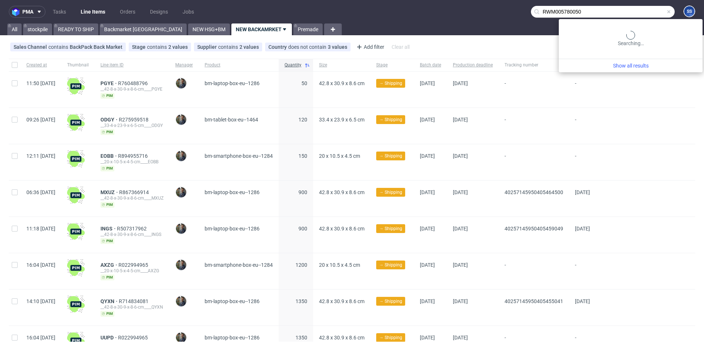
type input "RWM005780050"
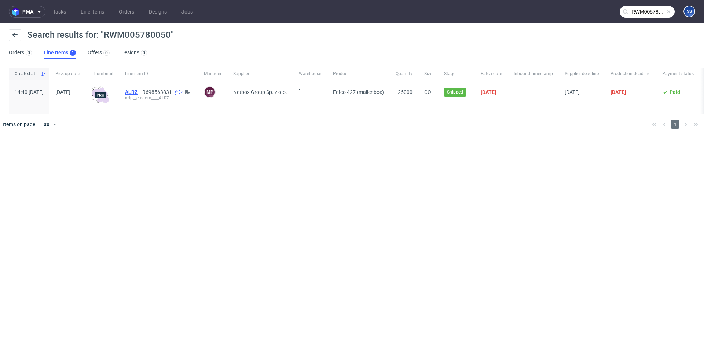
click at [142, 92] on span "ALRZ" at bounding box center [133, 92] width 17 height 6
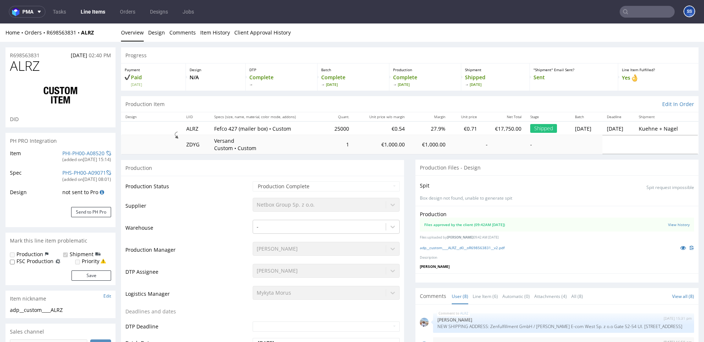
scroll to position [128, 0]
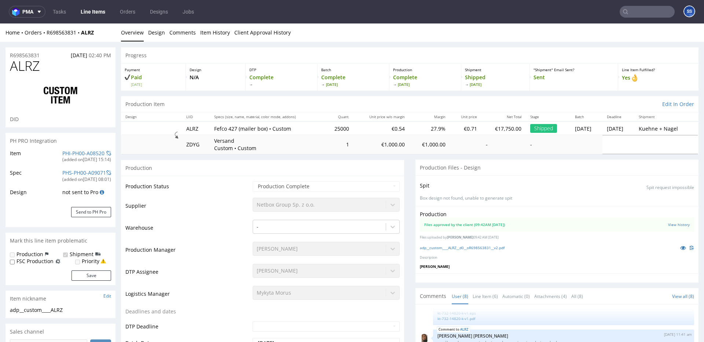
select select "in_progress"
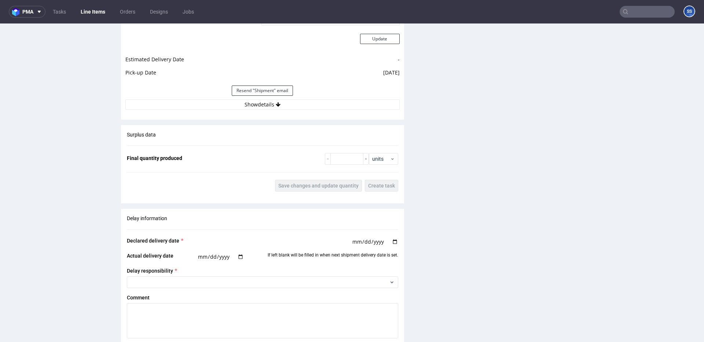
scroll to position [1149, 0]
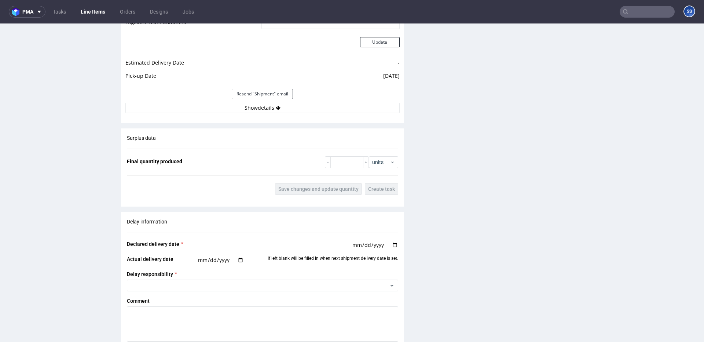
click at [281, 114] on div "Estimated Shipment Quantity Unknown Estimated Shipment Cost Unknown Estimated T…" at bounding box center [262, 31] width 283 height 171
click at [282, 109] on button "Show details" at bounding box center [262, 108] width 274 height 10
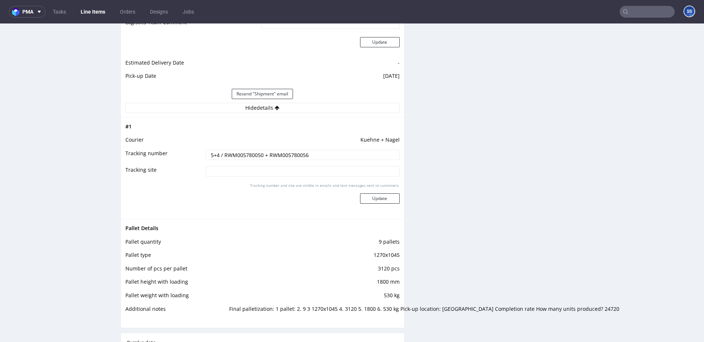
click at [253, 157] on input "5+4 / RWM005780050 + RWM005780056" at bounding box center [303, 155] width 194 height 10
click at [248, 154] on input "5+4 / RWM005780050 + RWM005780056" at bounding box center [303, 155] width 194 height 10
click at [254, 157] on input "5+4 / RWM005780050 + RWM005780056" at bounding box center [303, 155] width 194 height 10
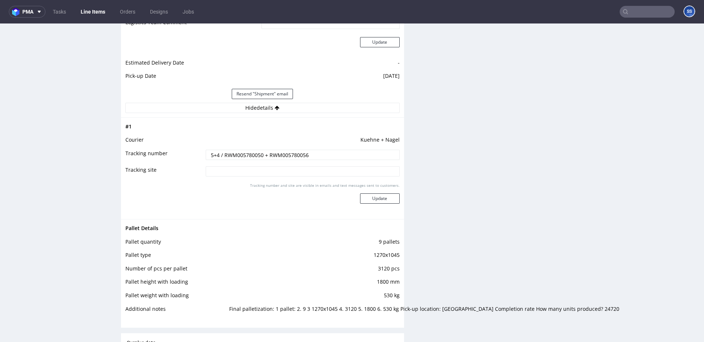
click at [97, 14] on link "Line Items" at bounding box center [92, 12] width 33 height 12
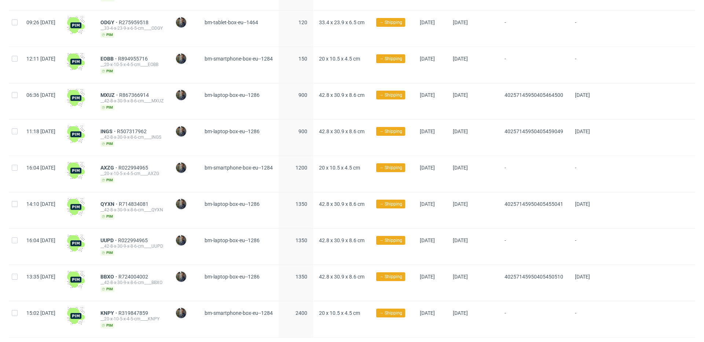
scroll to position [115, 0]
